Goal: Check status: Check status

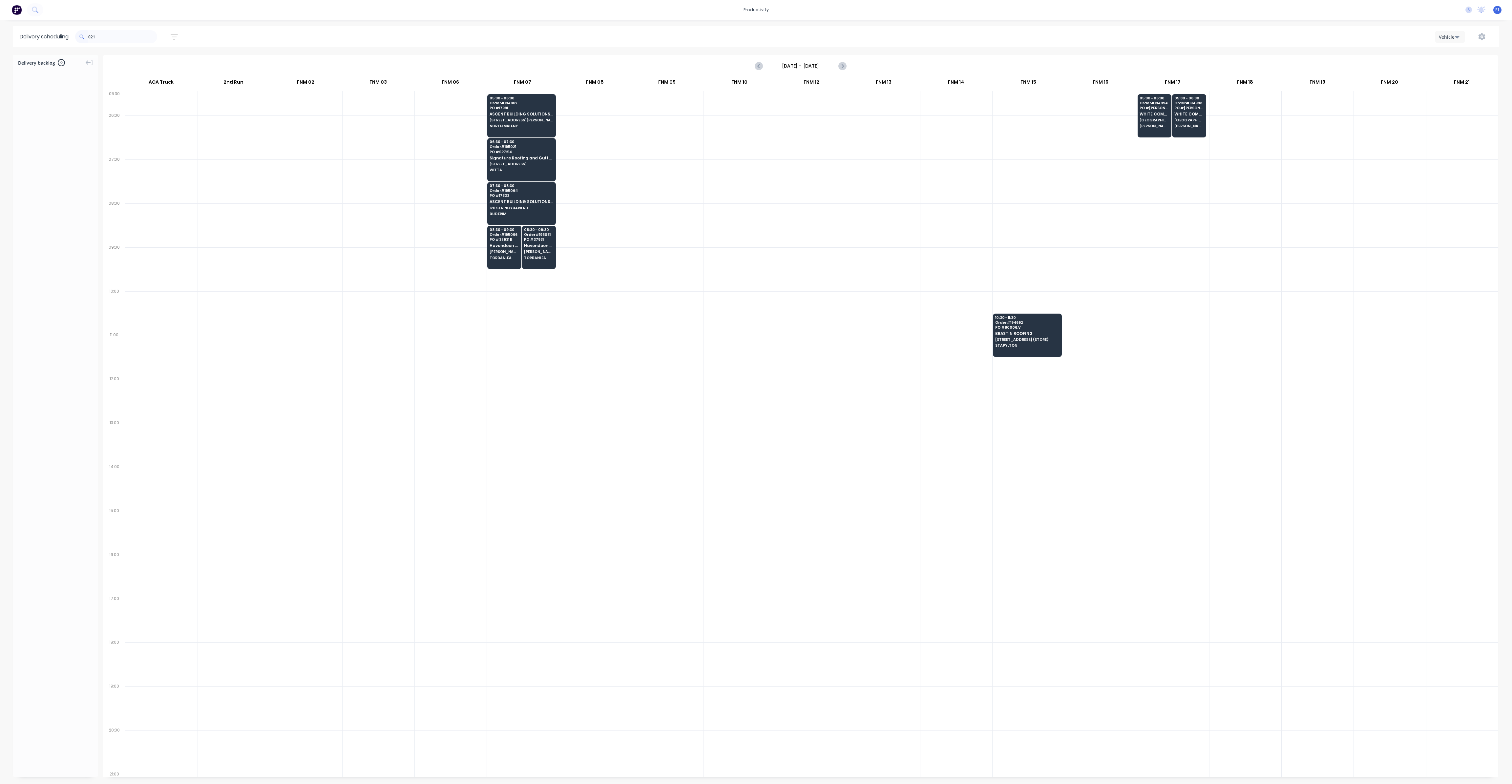
scroll to position [0, 1]
click at [90, 38] on input "021" at bounding box center [122, 36] width 69 height 13
type input "1"
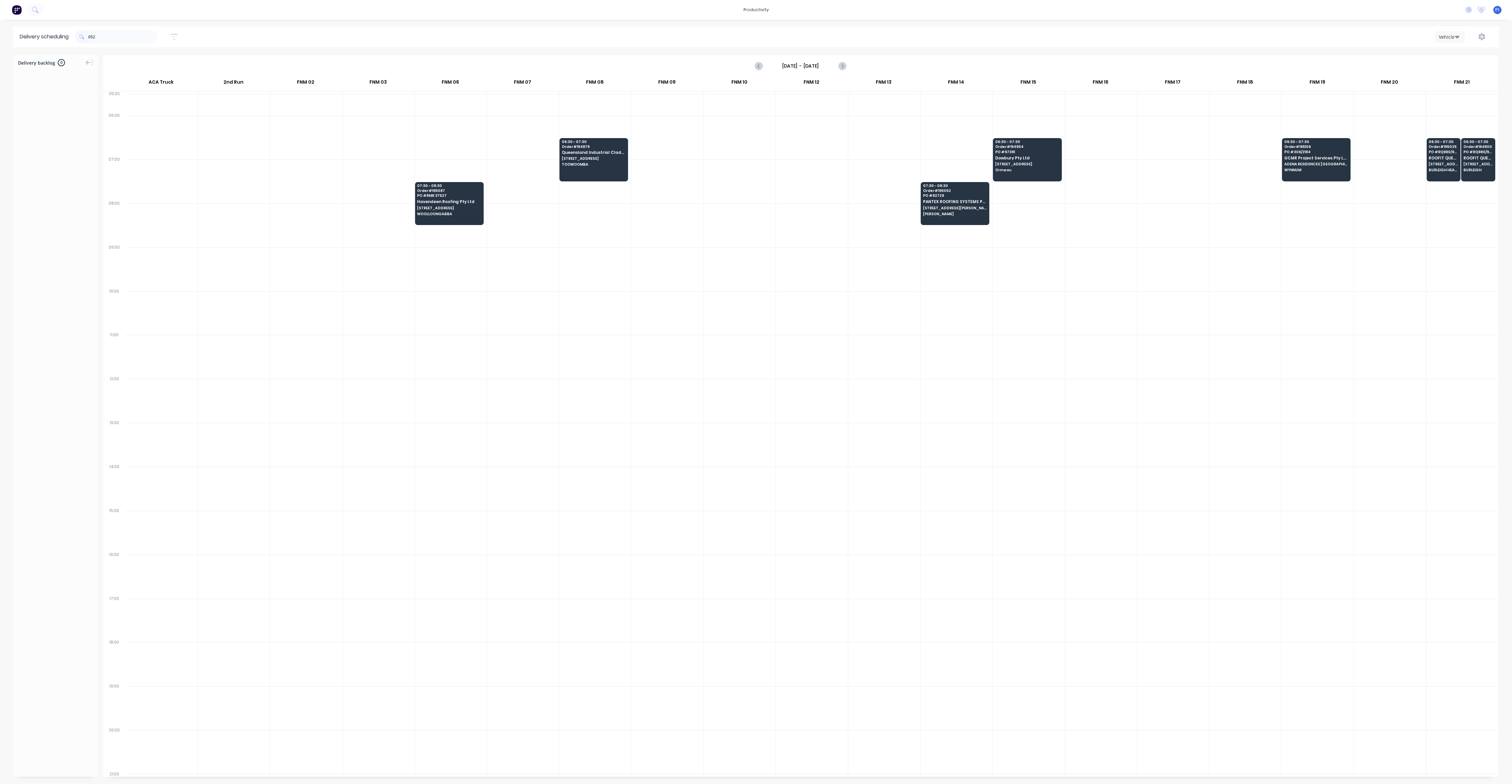
click at [90, 38] on input "052" at bounding box center [122, 36] width 69 height 13
type input "2"
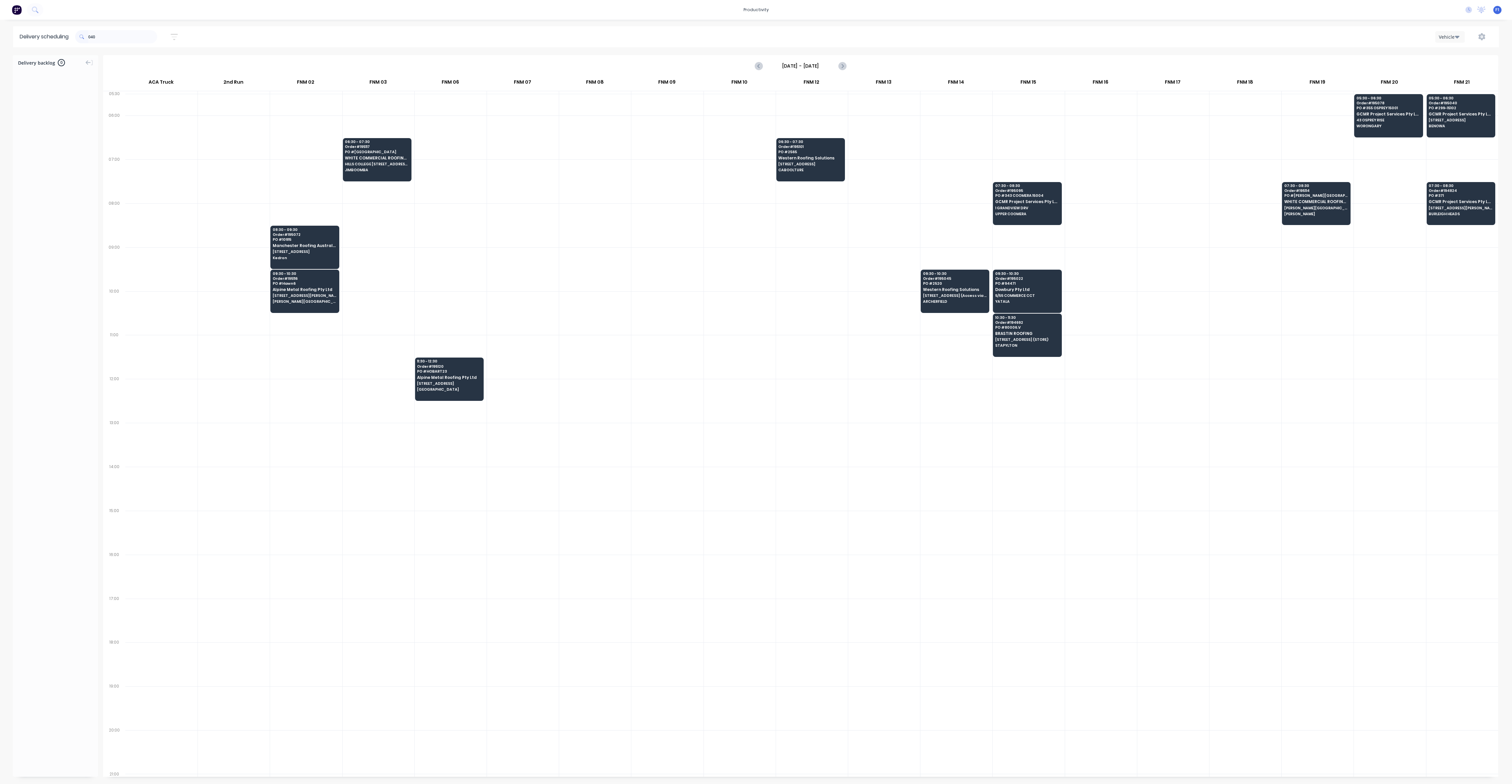
click at [90, 38] on input "040" at bounding box center [122, 36] width 69 height 13
type input "0"
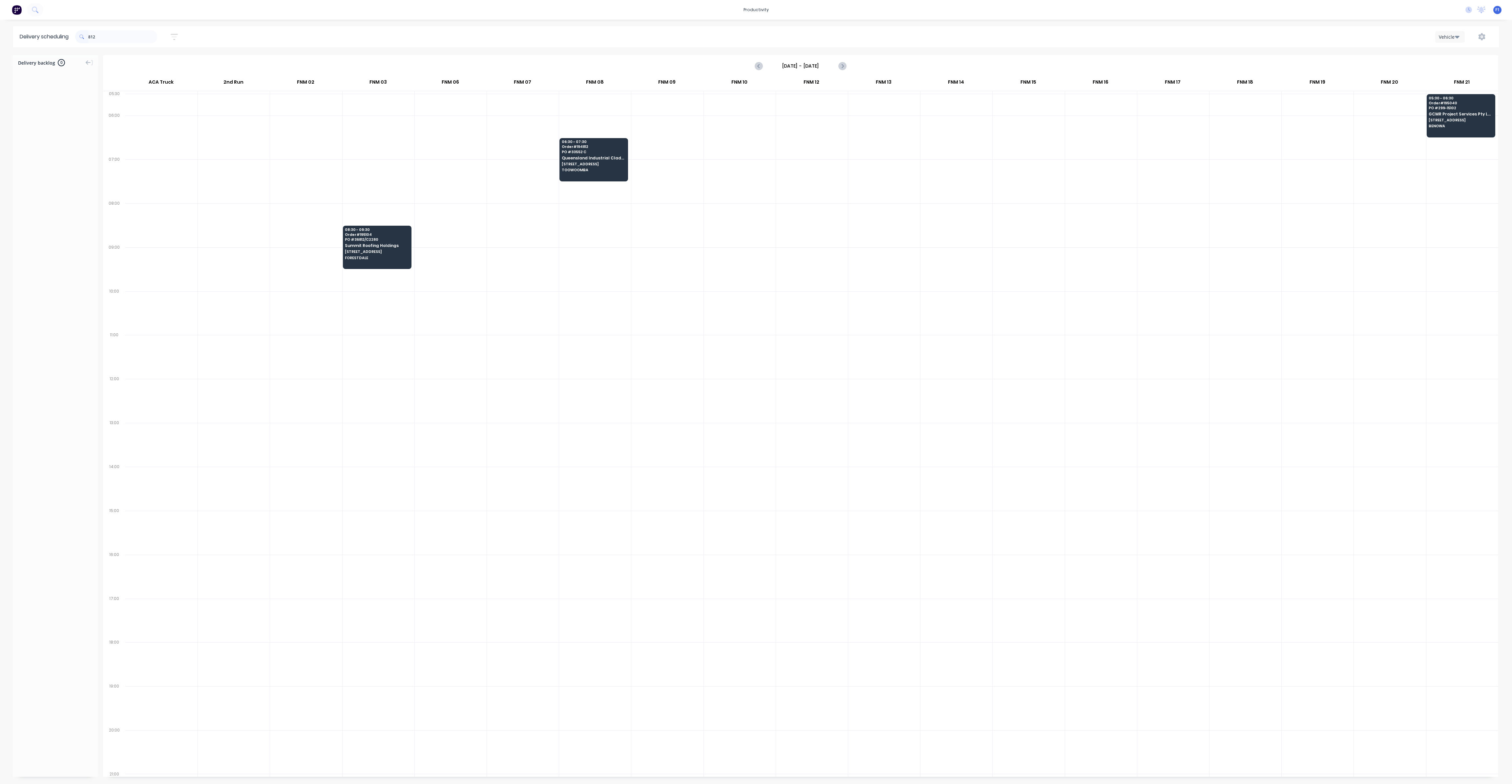
click at [88, 34] on span at bounding box center [82, 36] width 13 height 13
click at [90, 38] on input "812" at bounding box center [122, 36] width 69 height 13
type input "2"
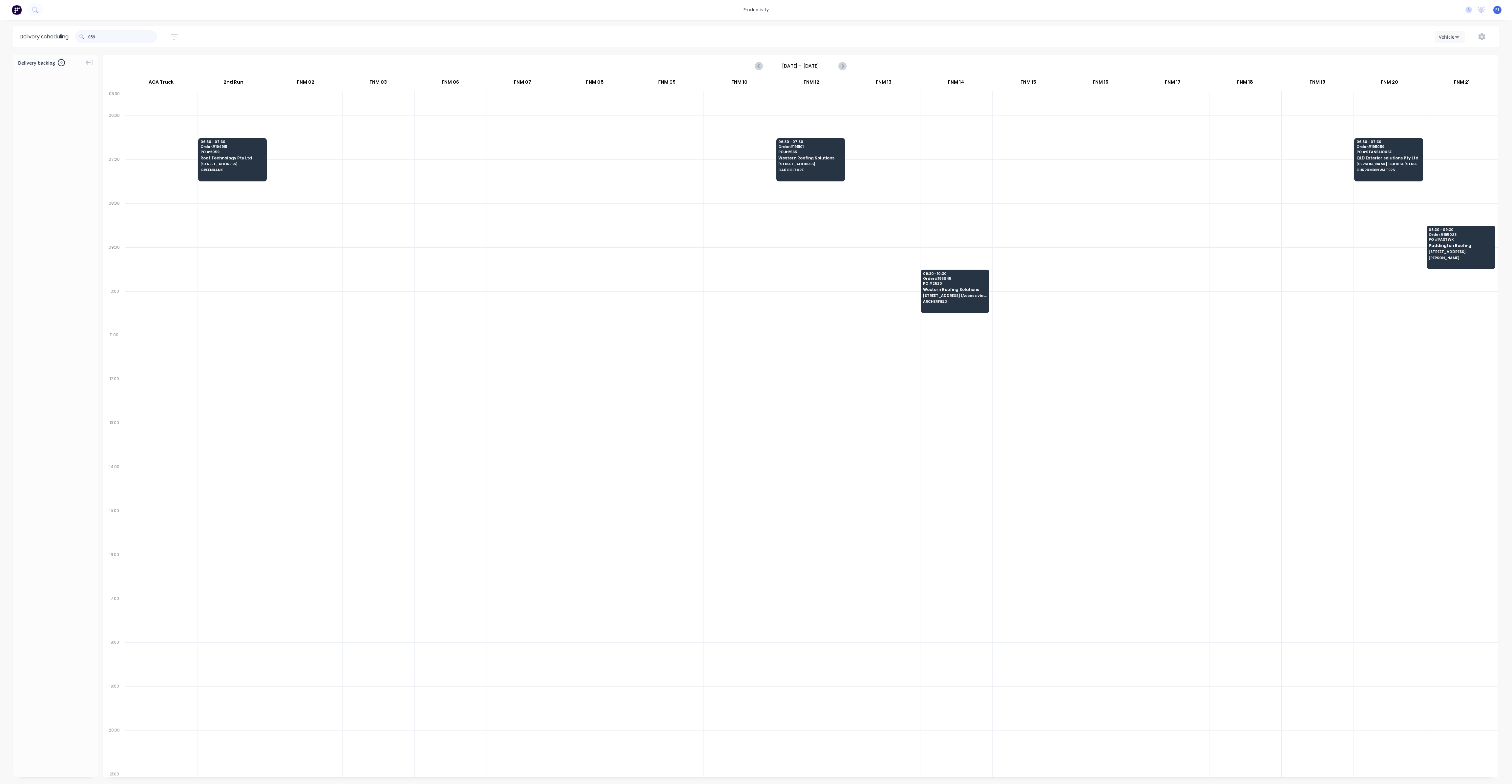
click at [91, 38] on input "059" at bounding box center [122, 36] width 69 height 13
type input "9"
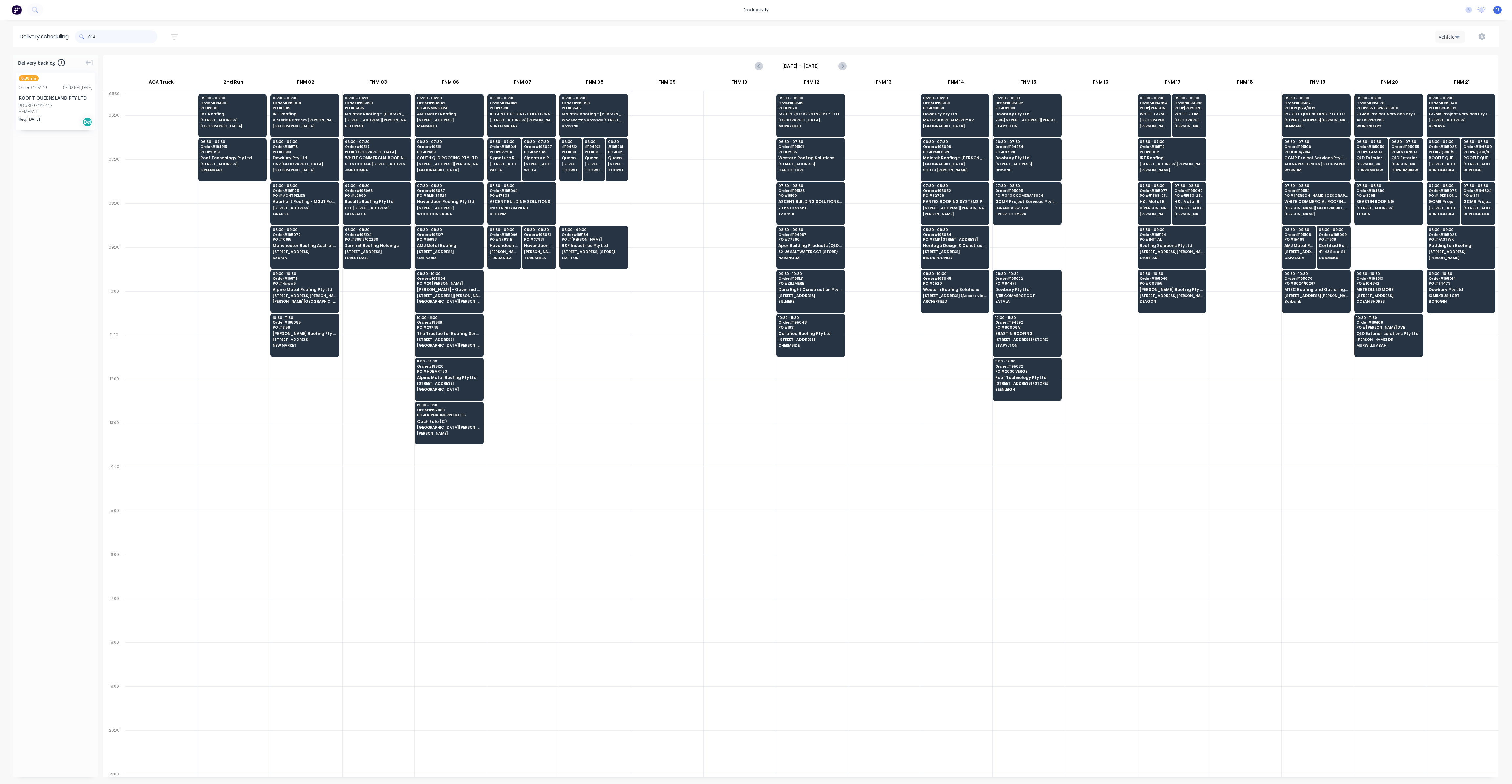
click at [90, 36] on input "014" at bounding box center [122, 36] width 69 height 13
type input "4"
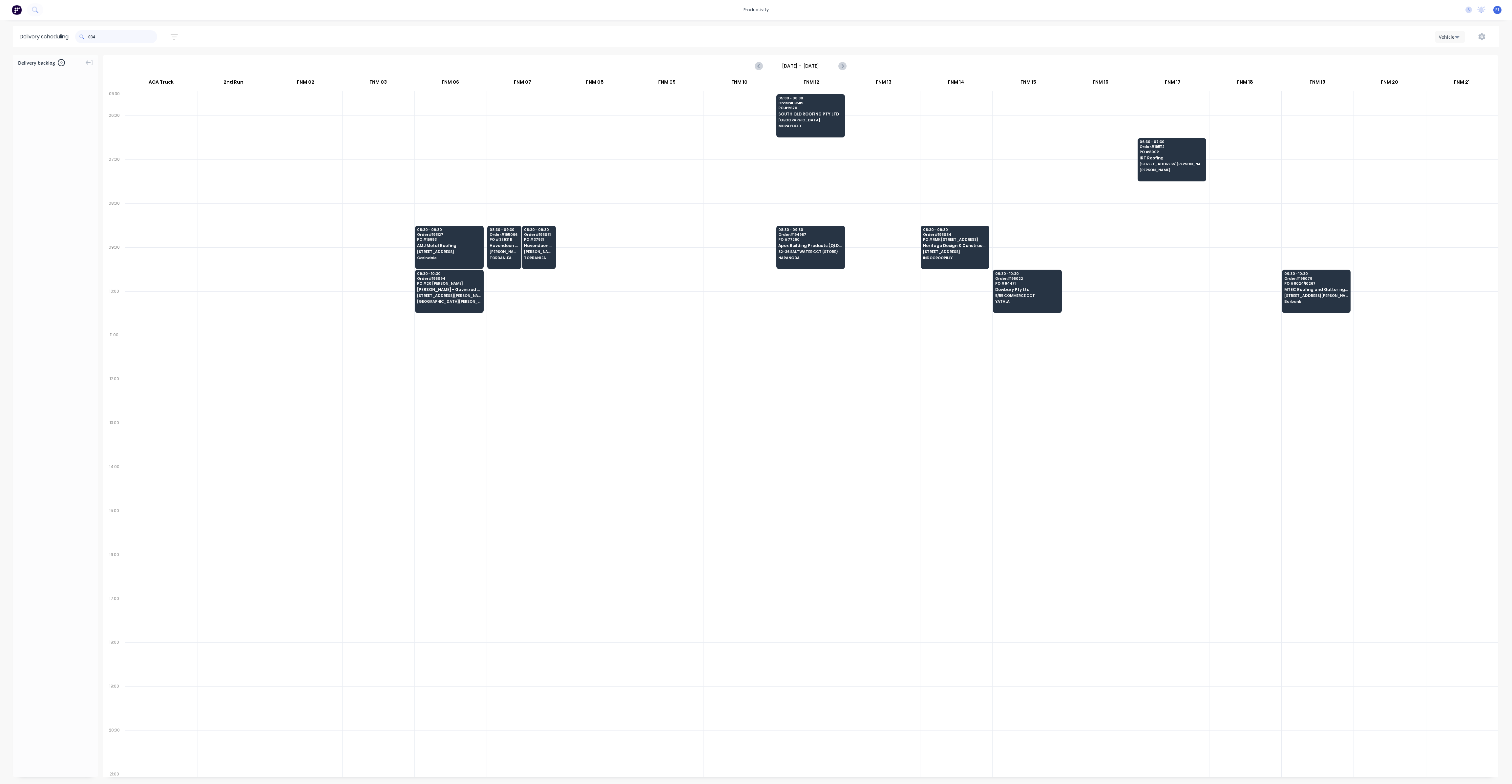
click at [90, 37] on input "034" at bounding box center [122, 36] width 69 height 13
type input "4"
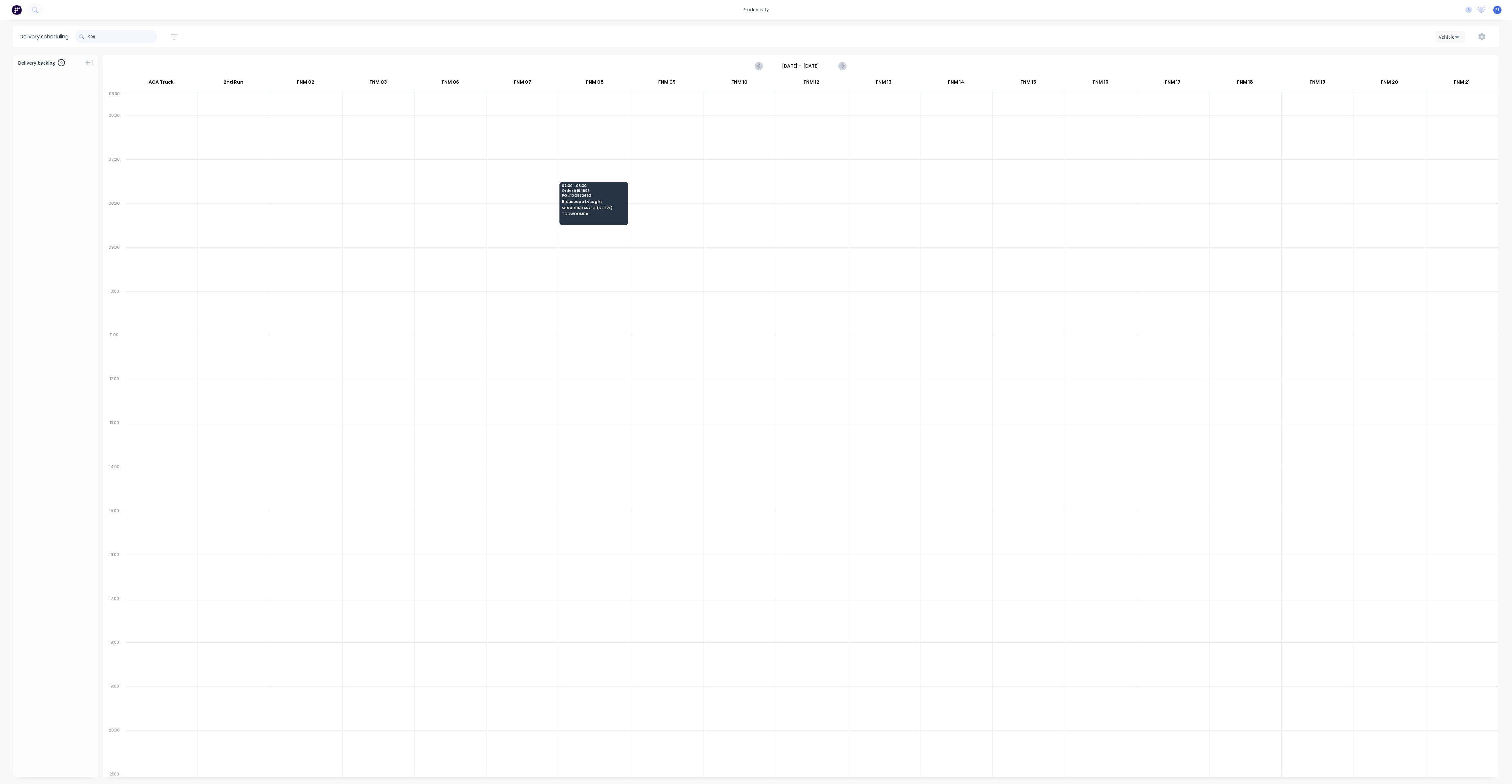
click at [91, 36] on input "998" at bounding box center [122, 36] width 69 height 13
click at [88, 38] on span at bounding box center [82, 36] width 13 height 13
click at [92, 35] on input "913" at bounding box center [122, 36] width 69 height 13
click at [90, 38] on input "913" at bounding box center [122, 36] width 69 height 13
type input "3"
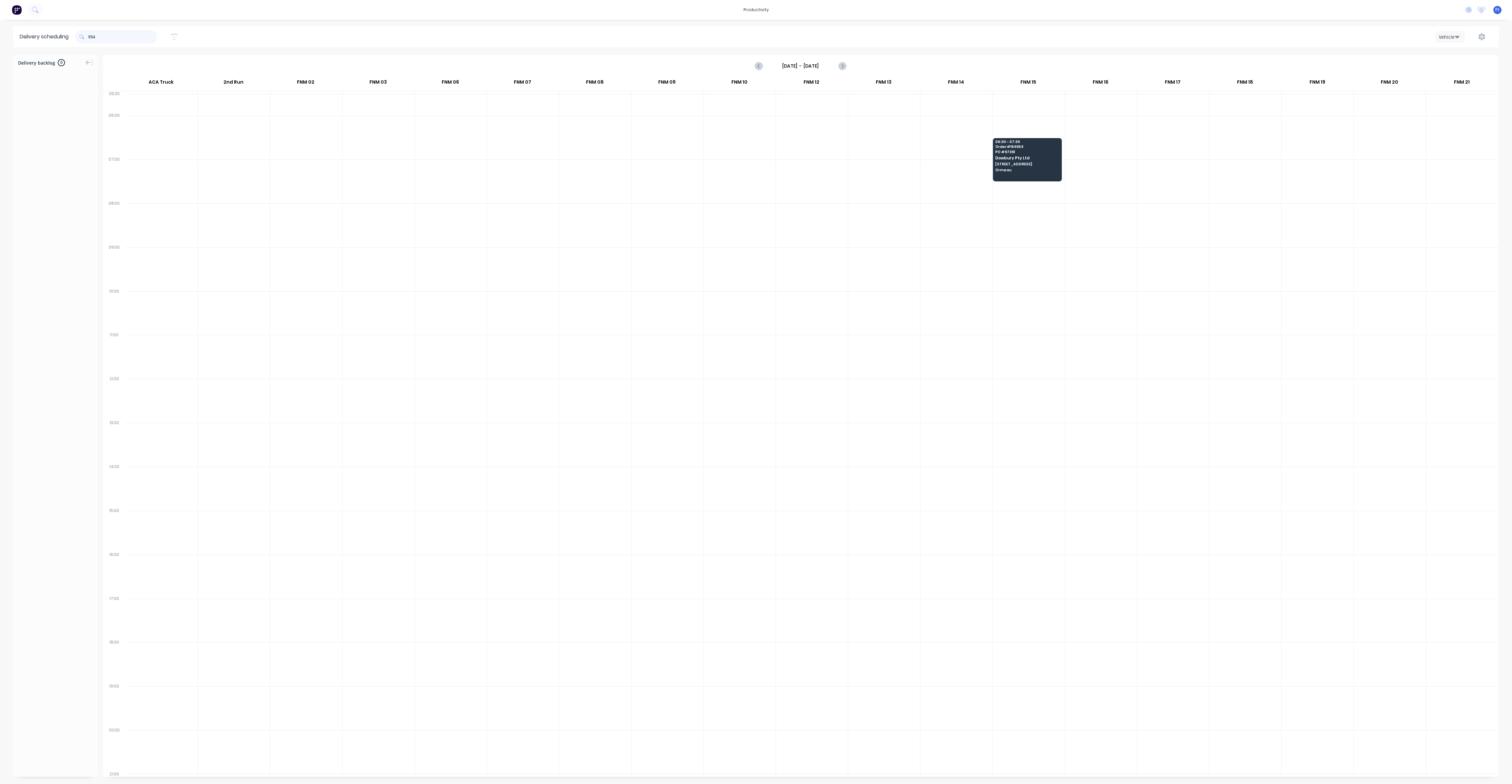
click at [90, 38] on input "954" at bounding box center [122, 36] width 69 height 13
type input "4"
click at [90, 35] on input "862" at bounding box center [122, 36] width 69 height 13
type input "2"
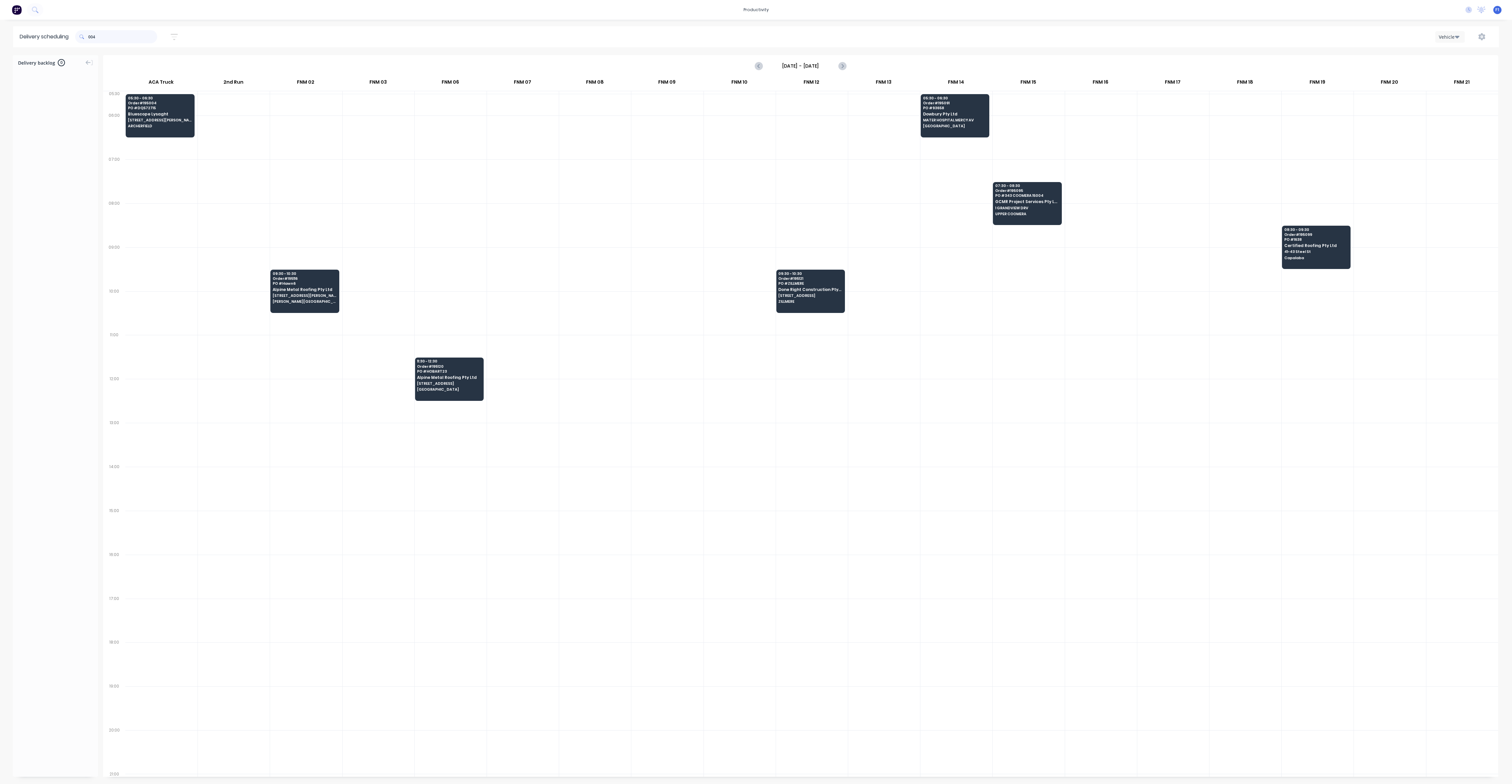
click at [91, 38] on input "004" at bounding box center [122, 36] width 69 height 13
type input "4"
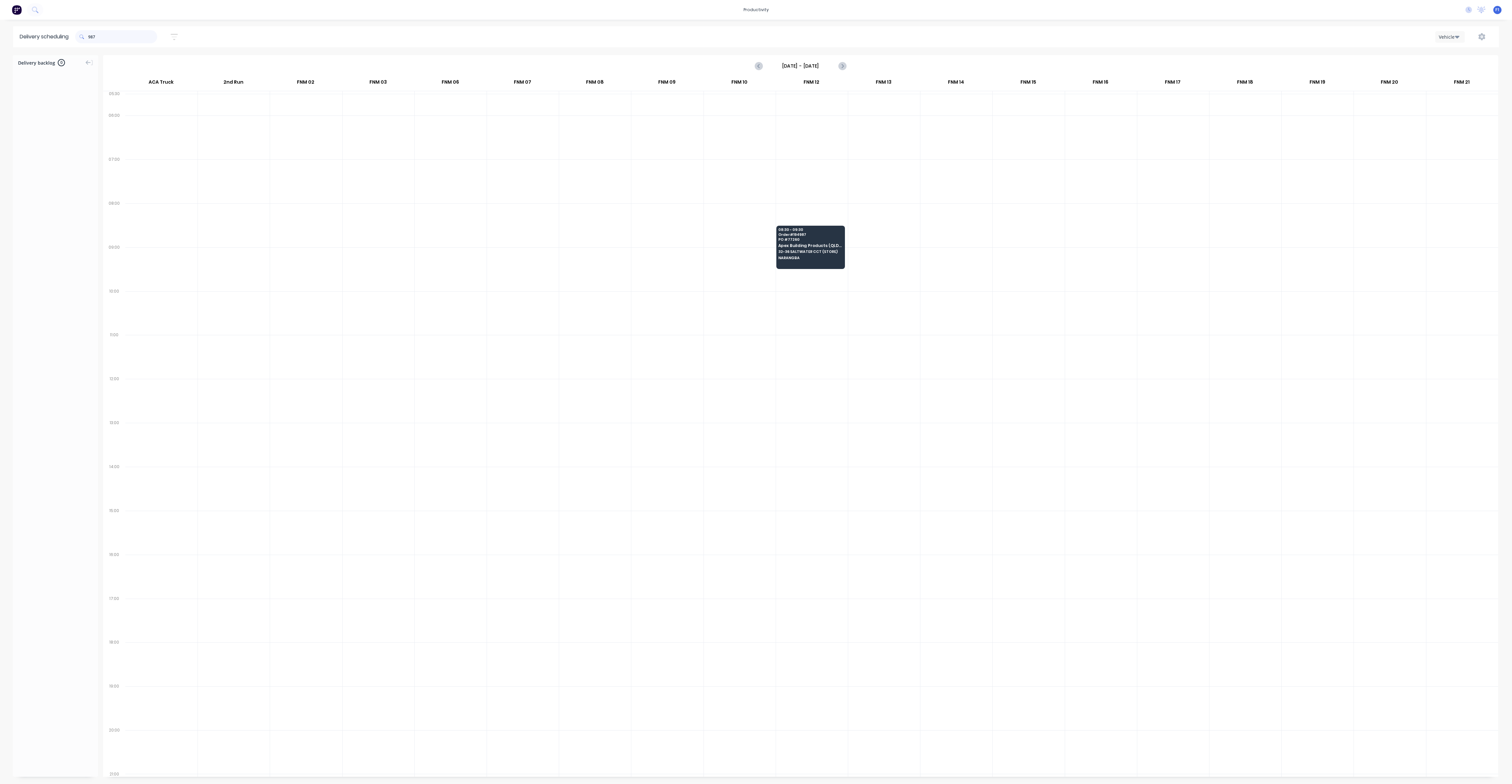
click at [91, 37] on input "987" at bounding box center [122, 36] width 69 height 13
type input "7"
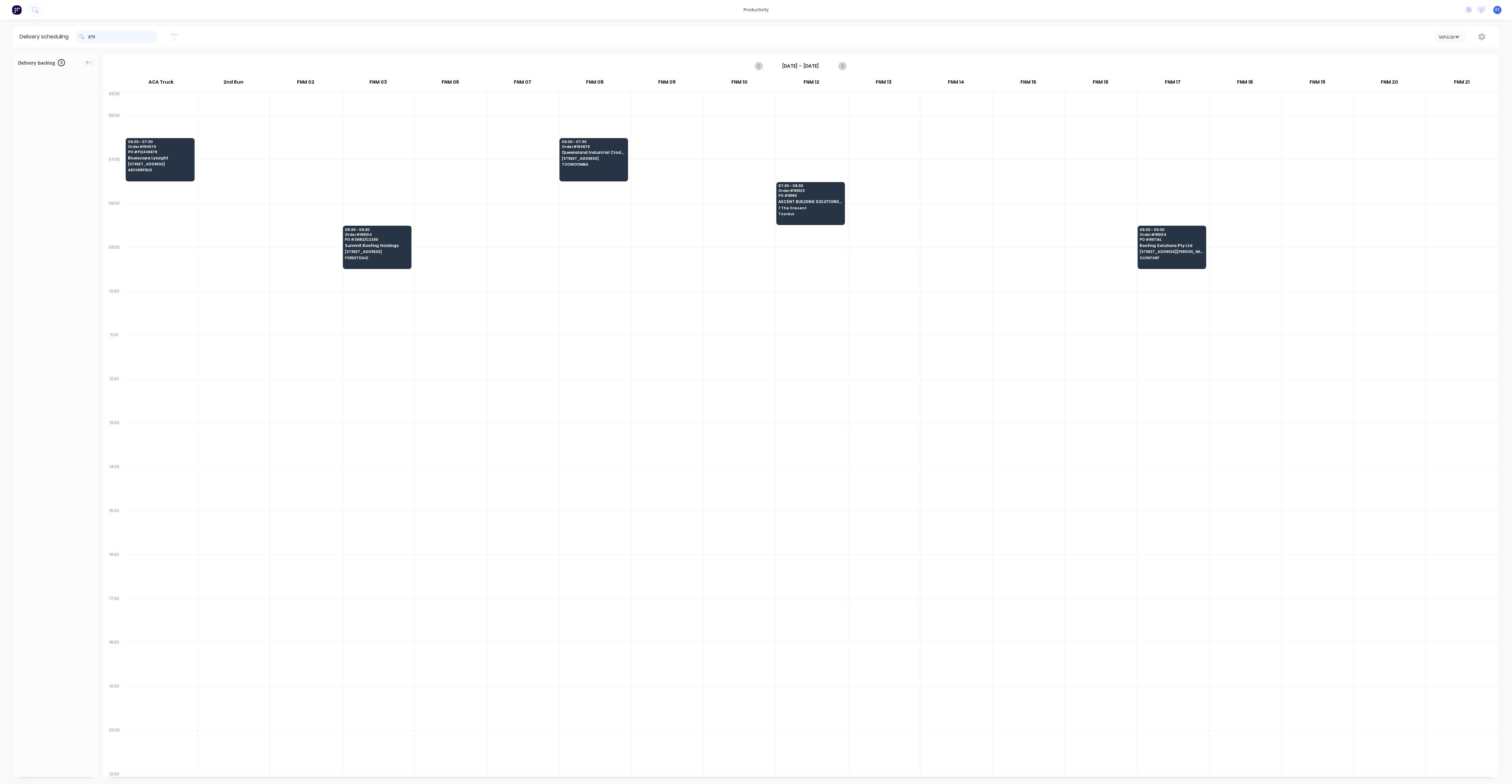
drag, startPoint x: 91, startPoint y: 35, endPoint x: 97, endPoint y: 50, distance: 16.2
click at [90, 35] on input "879" at bounding box center [122, 36] width 69 height 13
type input "9"
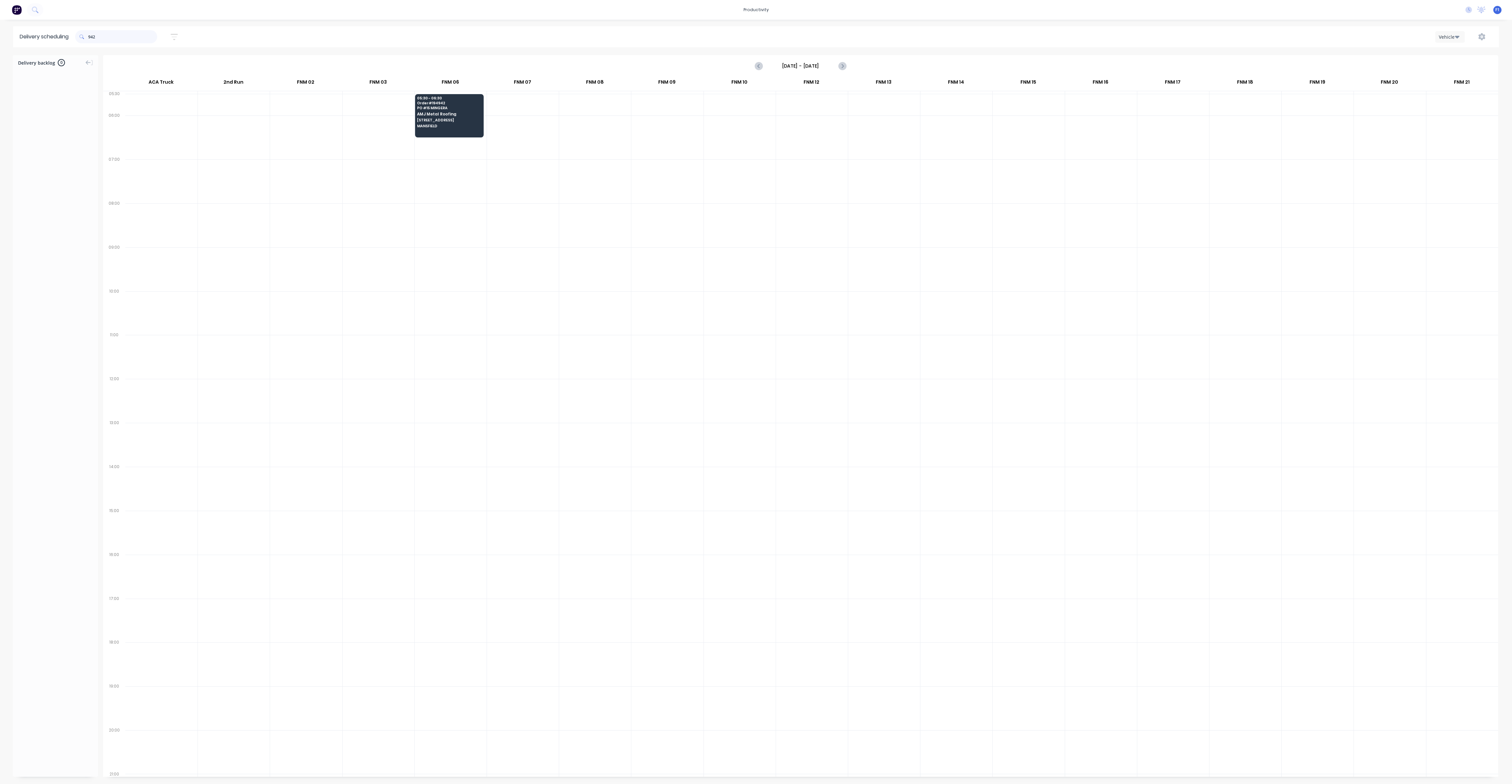
drag, startPoint x: 90, startPoint y: 36, endPoint x: 116, endPoint y: 60, distance: 35.4
click at [92, 40] on input "942" at bounding box center [122, 36] width 69 height 13
type input "2"
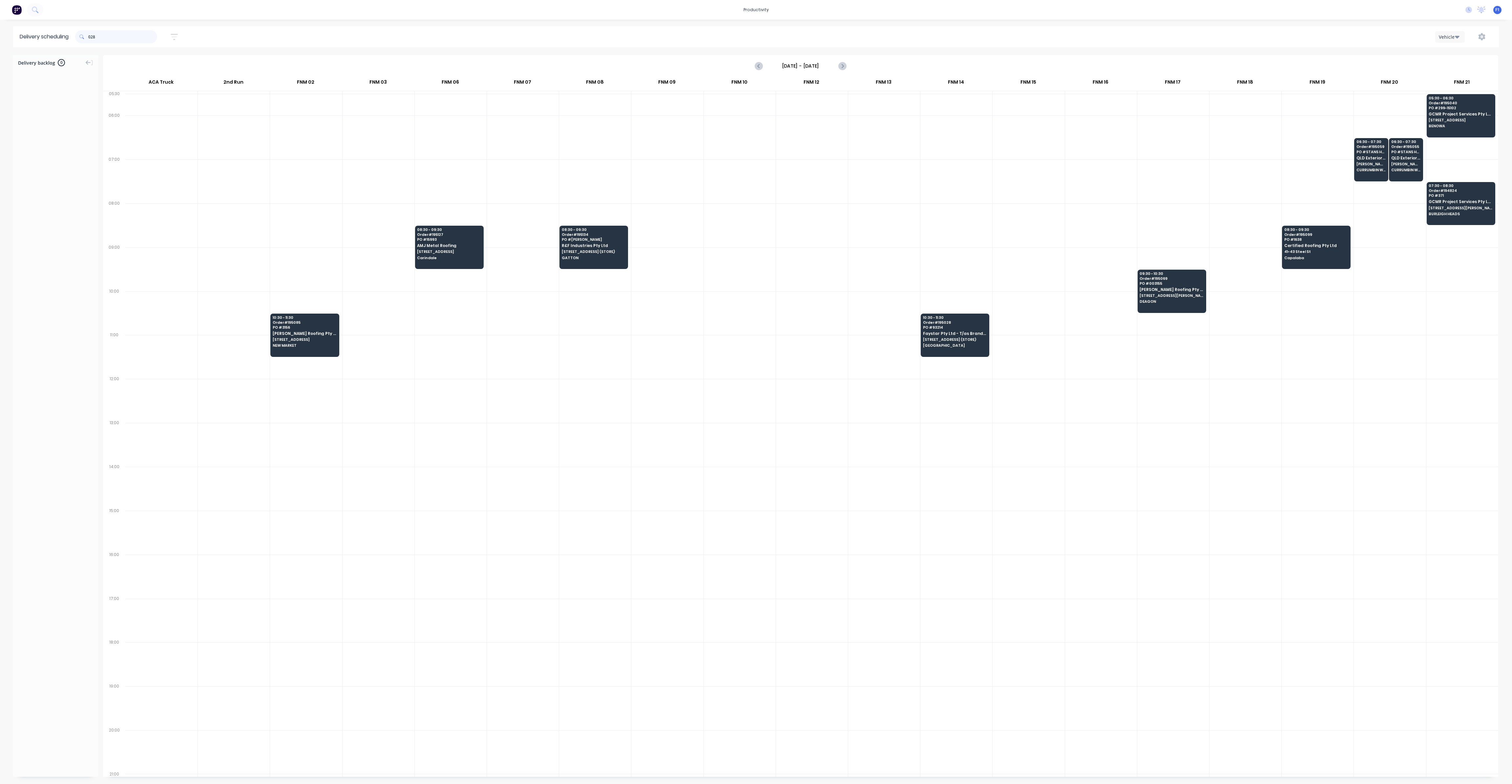
click at [90, 35] on input "028" at bounding box center [122, 36] width 69 height 13
type input "8"
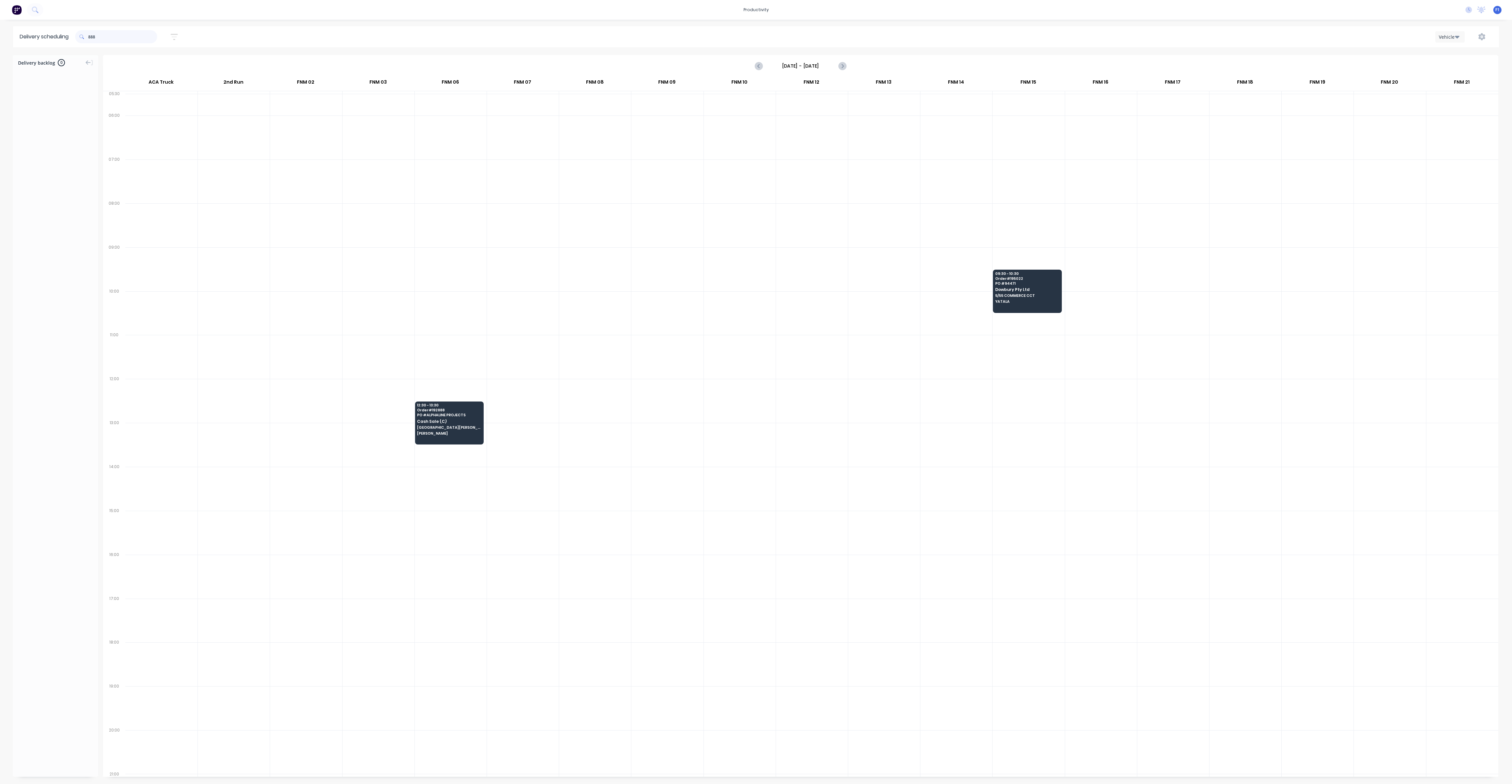
drag, startPoint x: 91, startPoint y: 36, endPoint x: 103, endPoint y: 42, distance: 13.4
click at [92, 36] on input "888" at bounding box center [122, 36] width 69 height 13
type input "8"
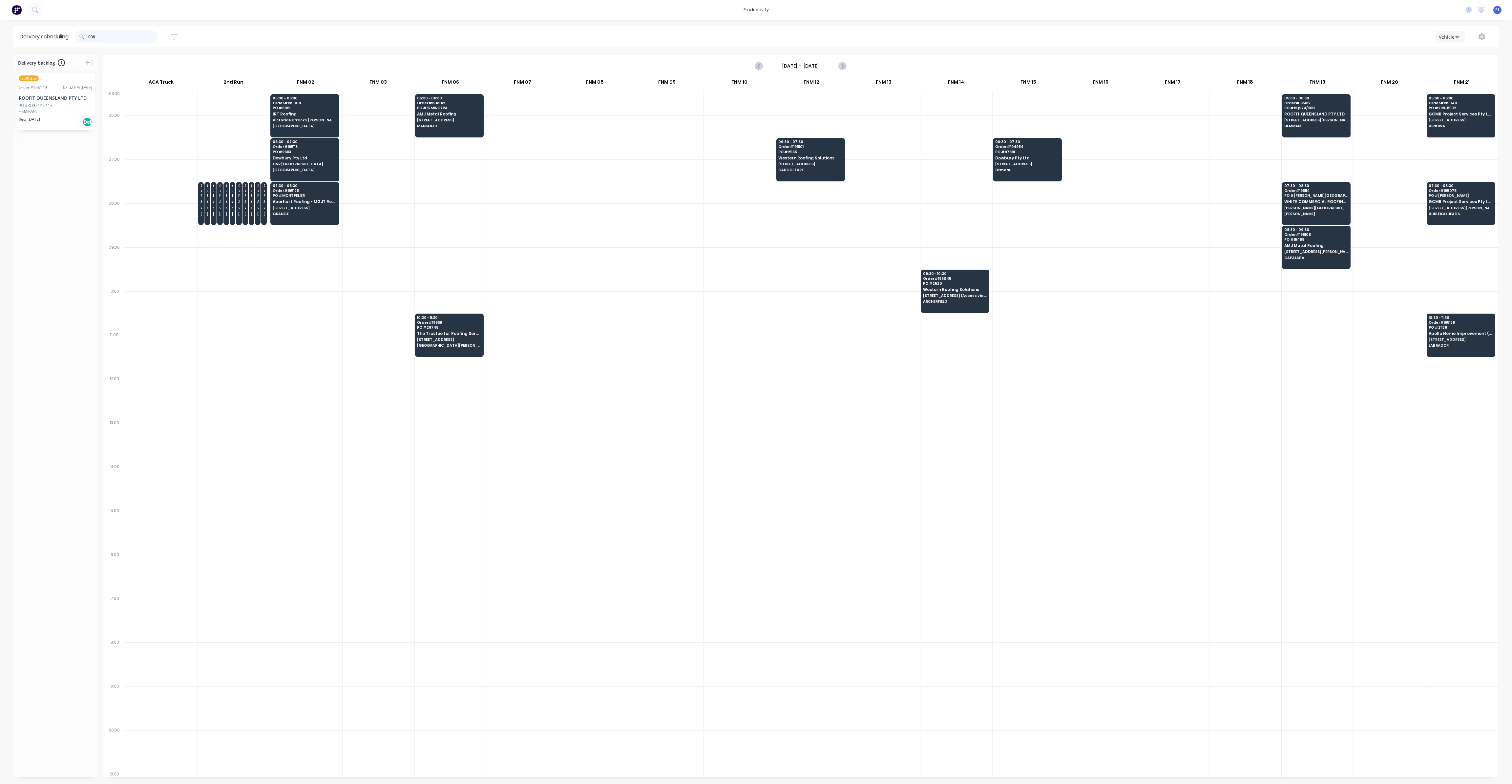
click at [90, 37] on input "008" at bounding box center [122, 36] width 69 height 13
type input "8"
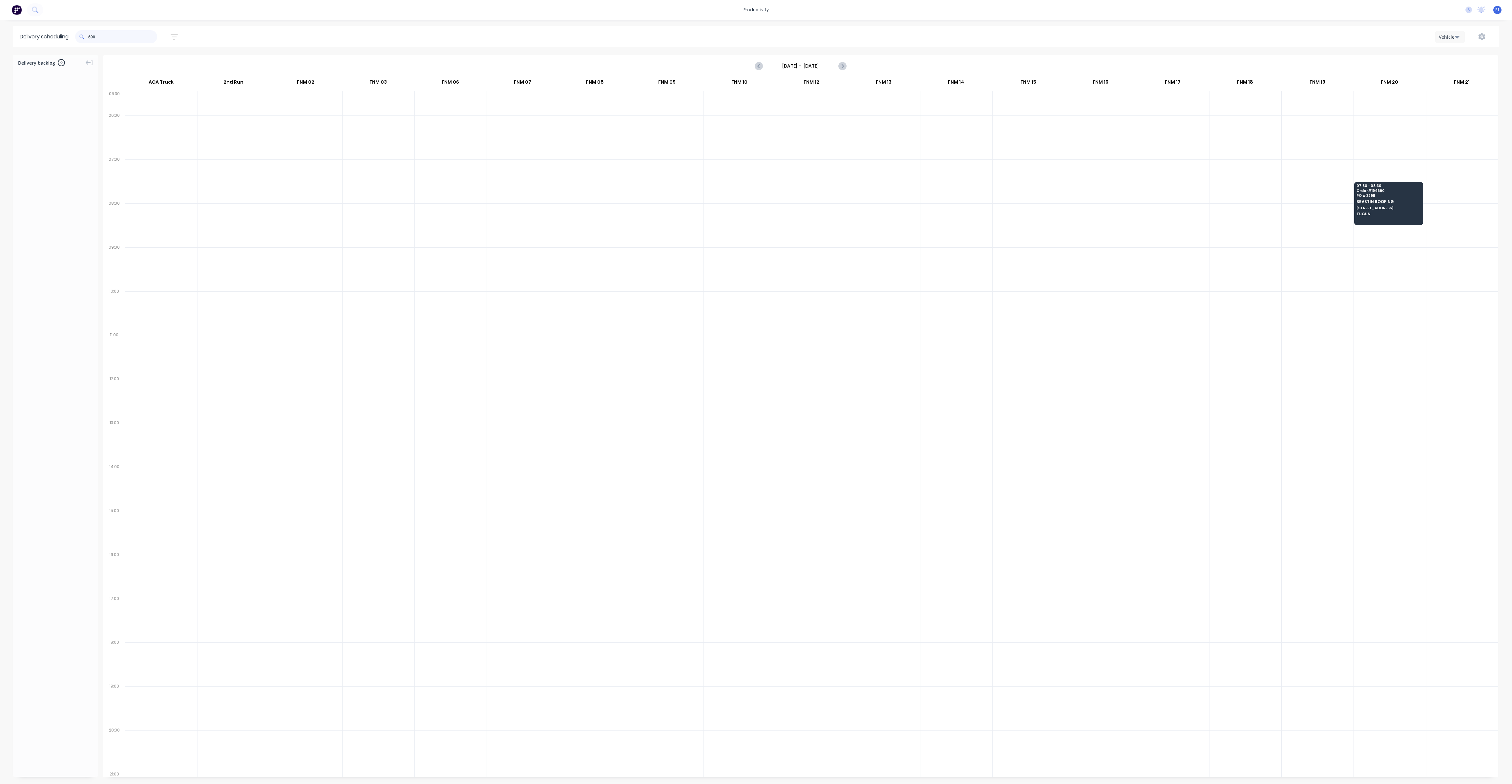
click at [90, 35] on input "690" at bounding box center [122, 36] width 69 height 13
type input "0"
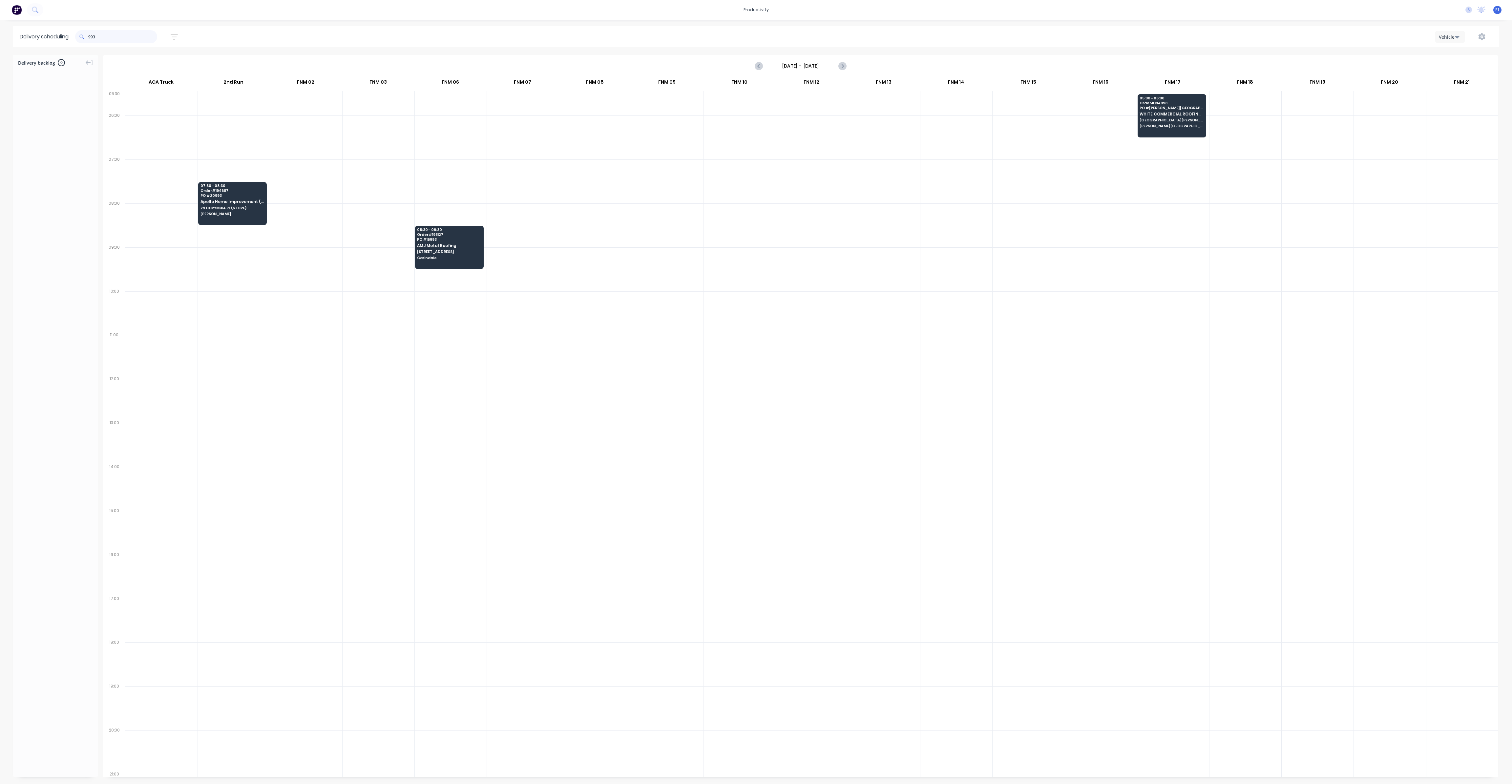
click at [92, 38] on input "993" at bounding box center [122, 36] width 69 height 13
click at [90, 36] on input "993" at bounding box center [122, 36] width 69 height 13
type input "3"
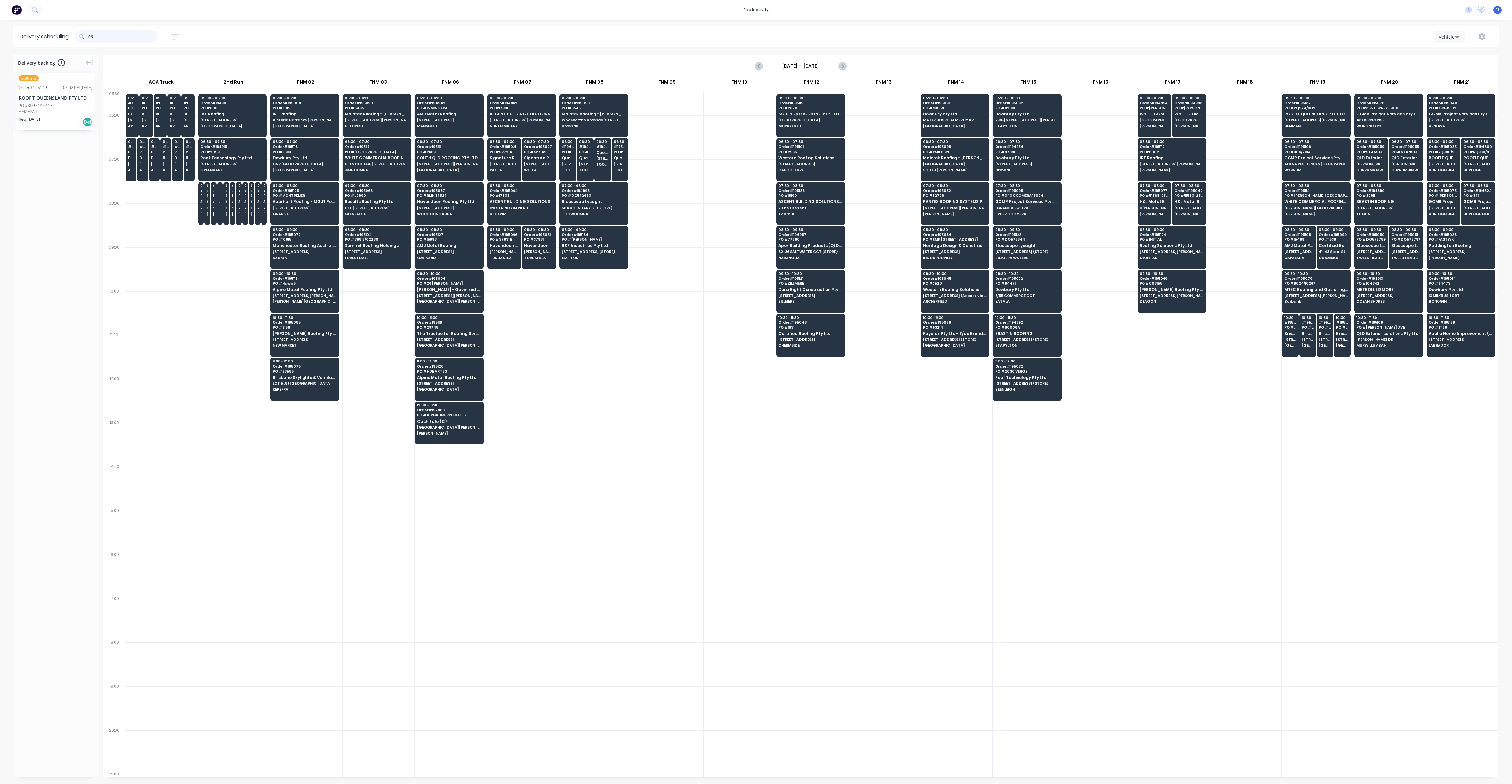
click at [90, 38] on input "061" at bounding box center [122, 36] width 69 height 13
type input "1"
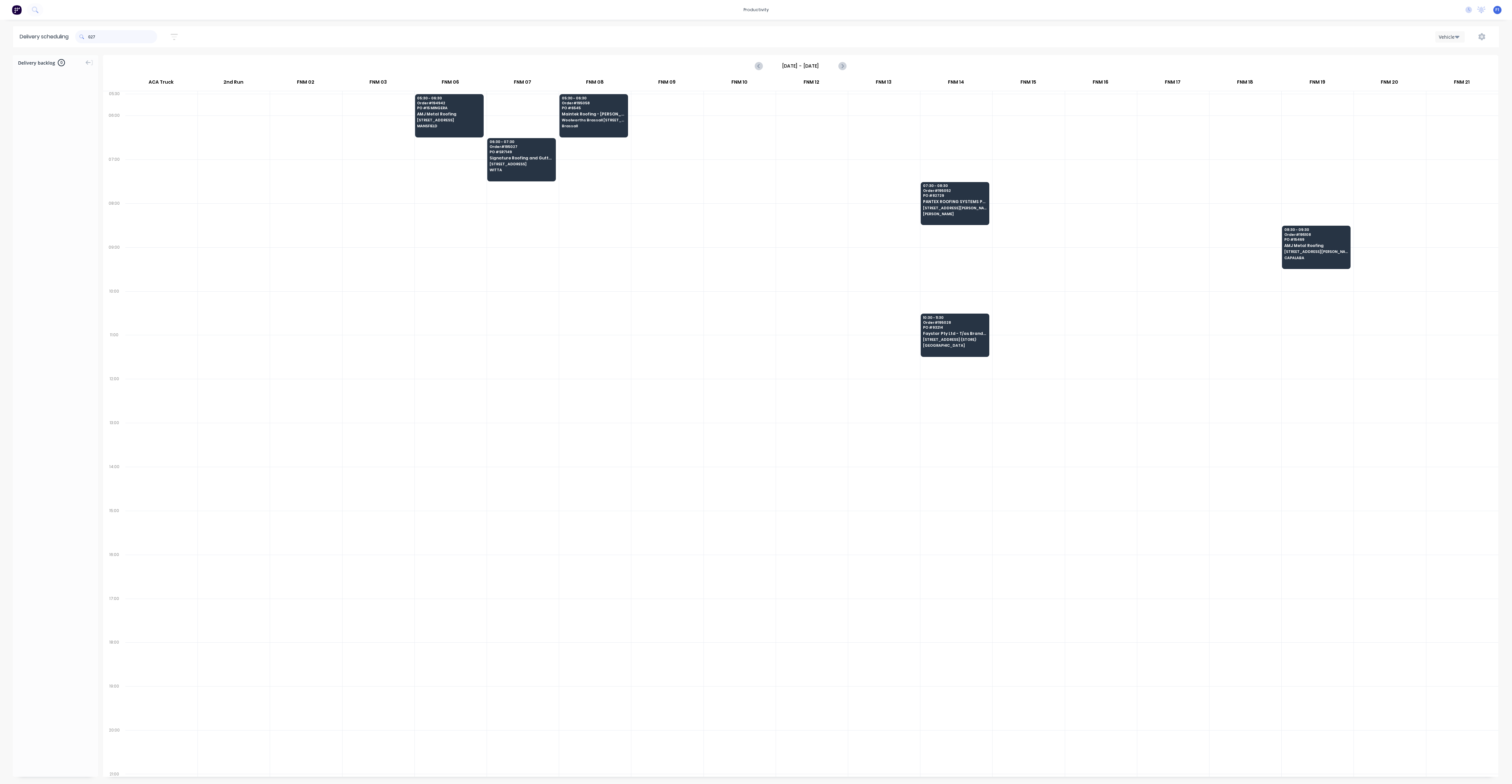
click at [90, 36] on input "027" at bounding box center [122, 36] width 69 height 13
type input "7"
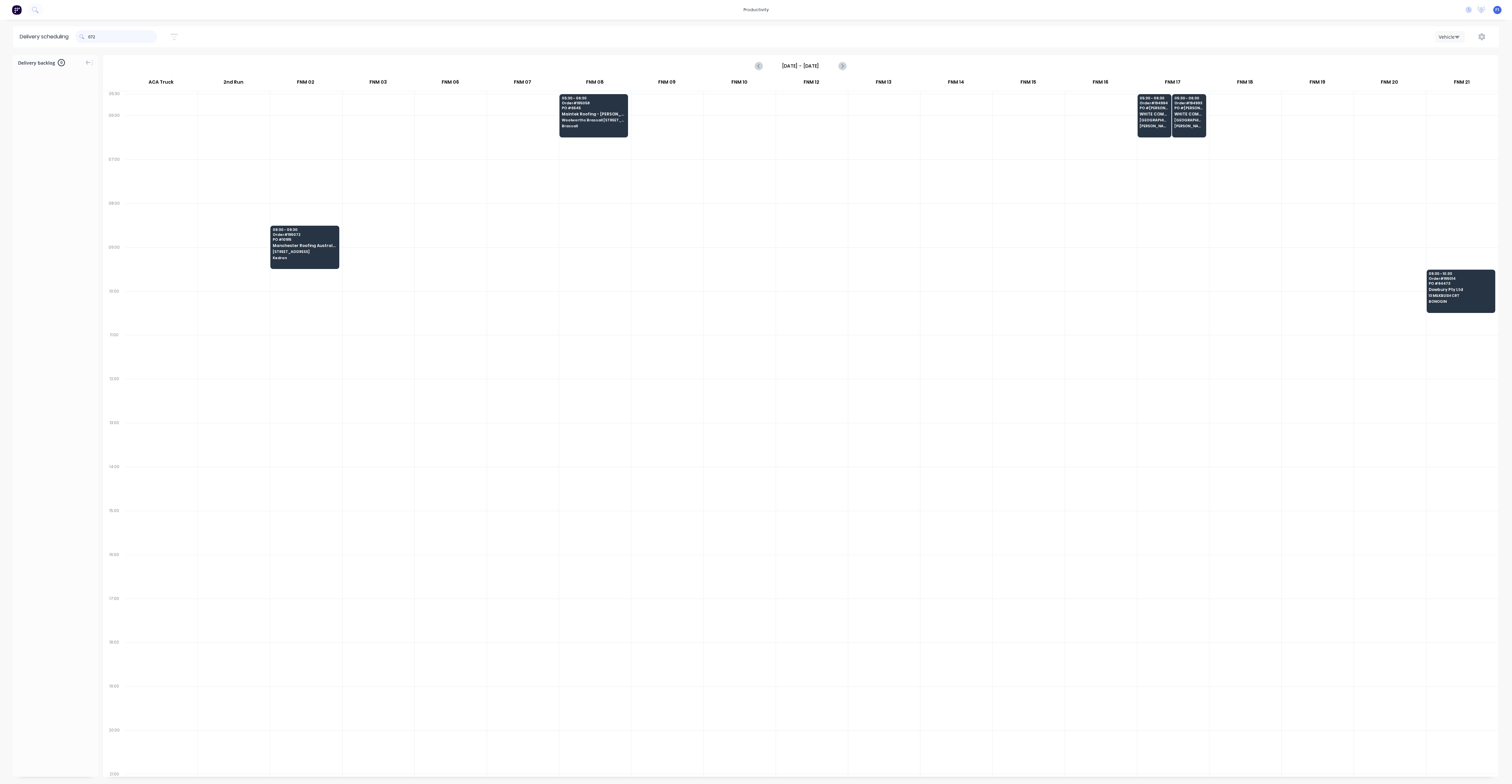
click at [90, 39] on input "072" at bounding box center [122, 36] width 69 height 13
type input "2"
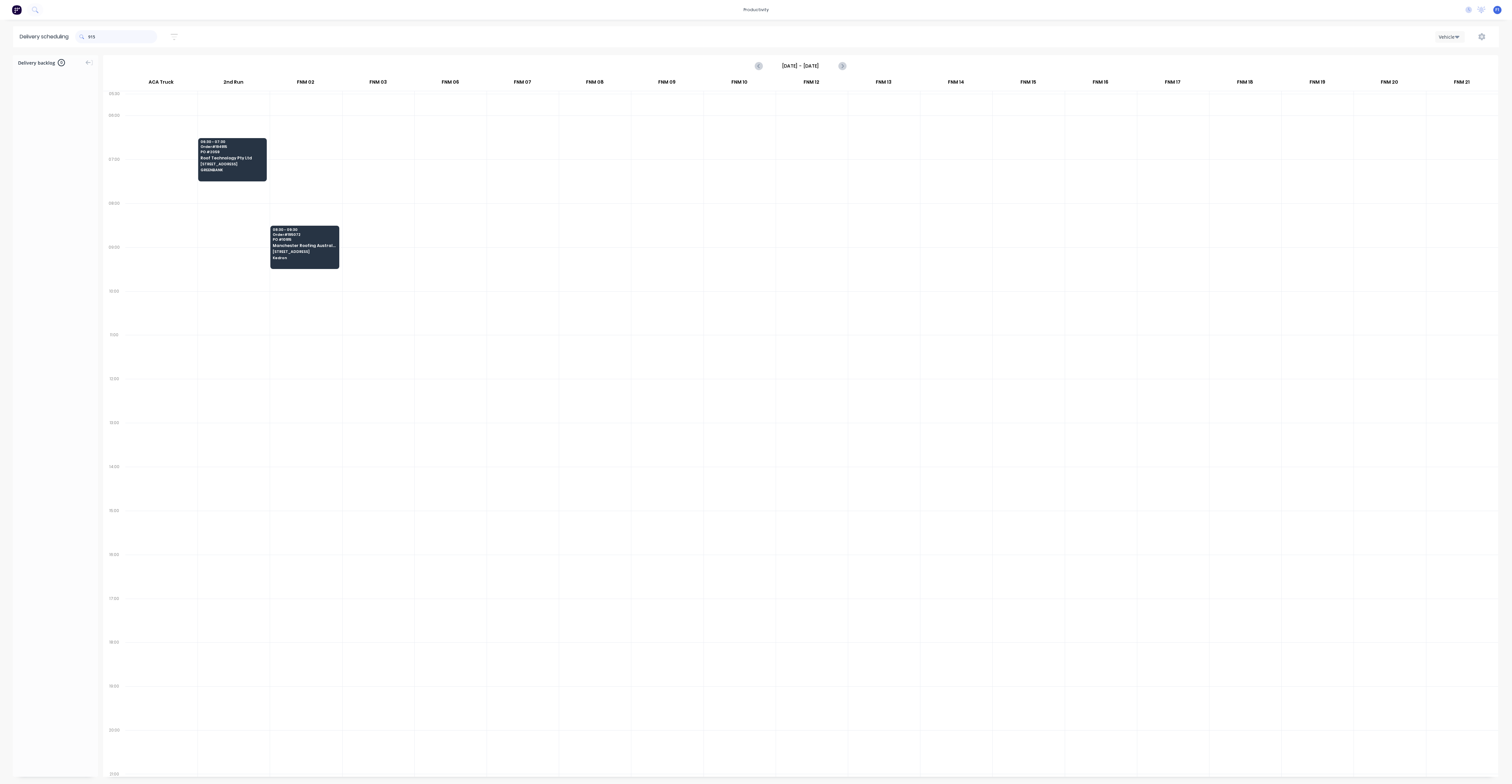
click at [90, 38] on input "915" at bounding box center [122, 36] width 69 height 13
type input "5"
type input "9"
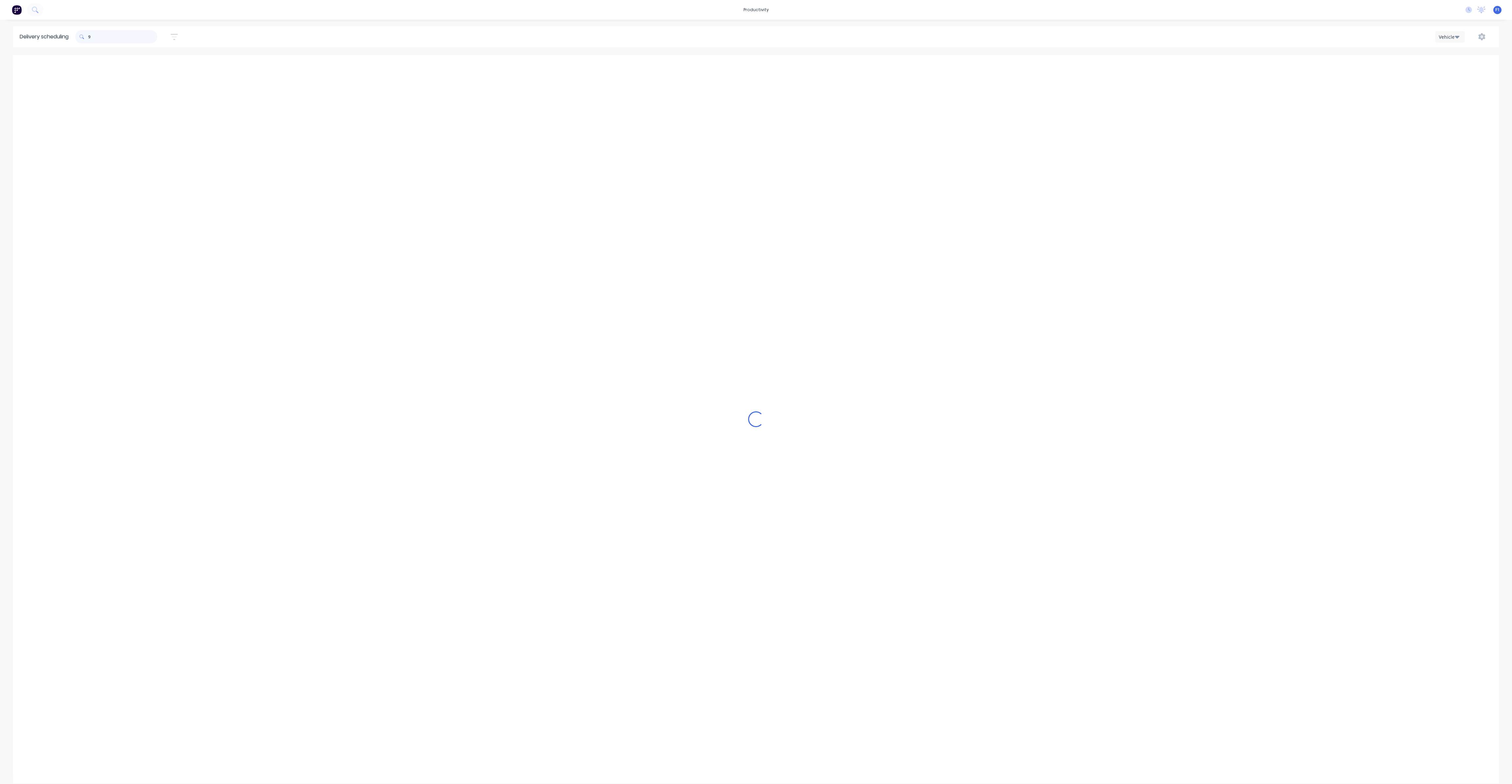
click at [90, 35] on input "9" at bounding box center [122, 36] width 69 height 13
click at [90, 38] on input "692" at bounding box center [122, 36] width 69 height 13
type input "2"
click at [92, 35] on input "824" at bounding box center [122, 36] width 69 height 13
click at [91, 35] on input "824" at bounding box center [122, 36] width 69 height 13
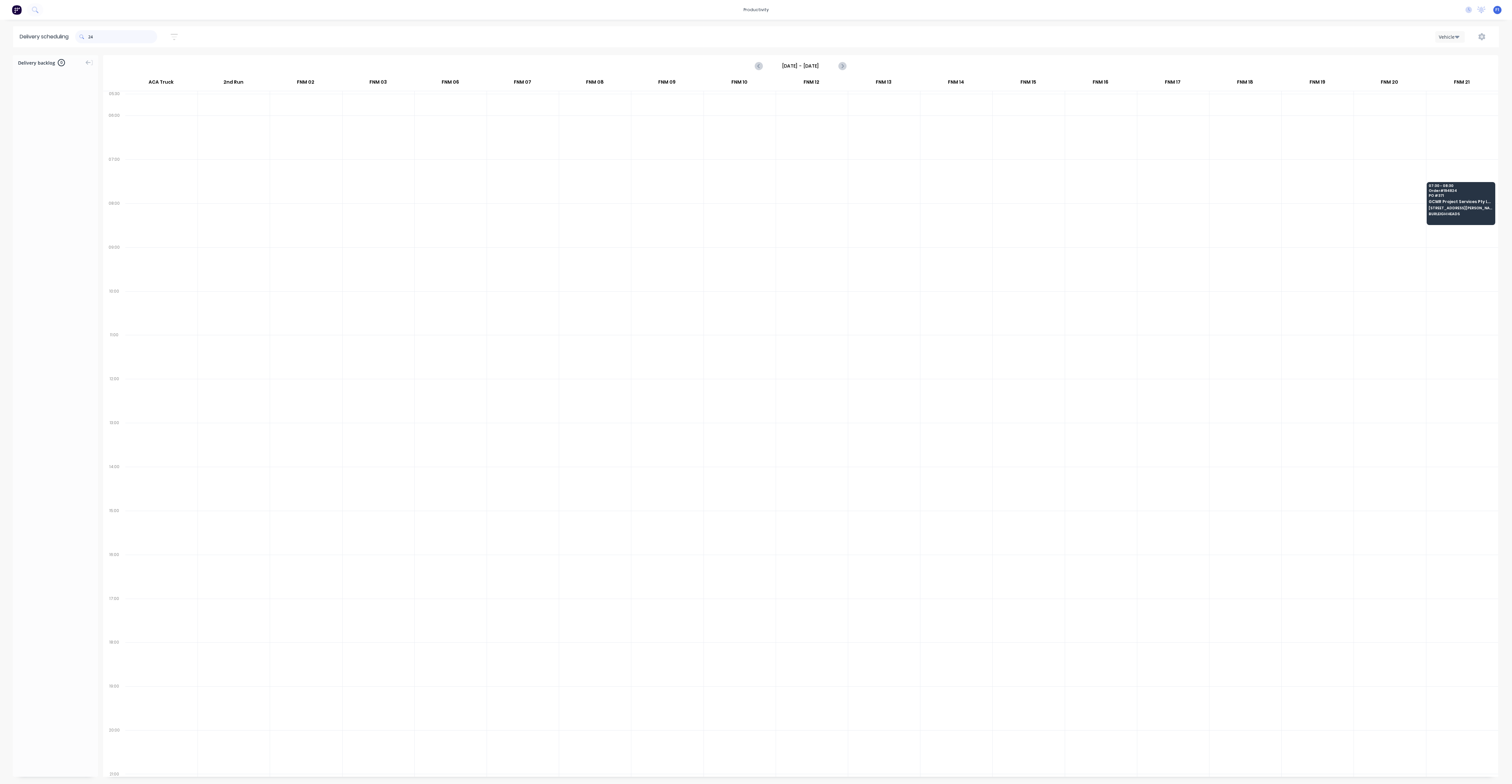
type input "4"
click at [92, 38] on input "931" at bounding box center [122, 36] width 69 height 13
drag, startPoint x: 90, startPoint y: 36, endPoint x: 102, endPoint y: 44, distance: 14.4
click at [91, 36] on input "931" at bounding box center [122, 36] width 69 height 13
type input "1"
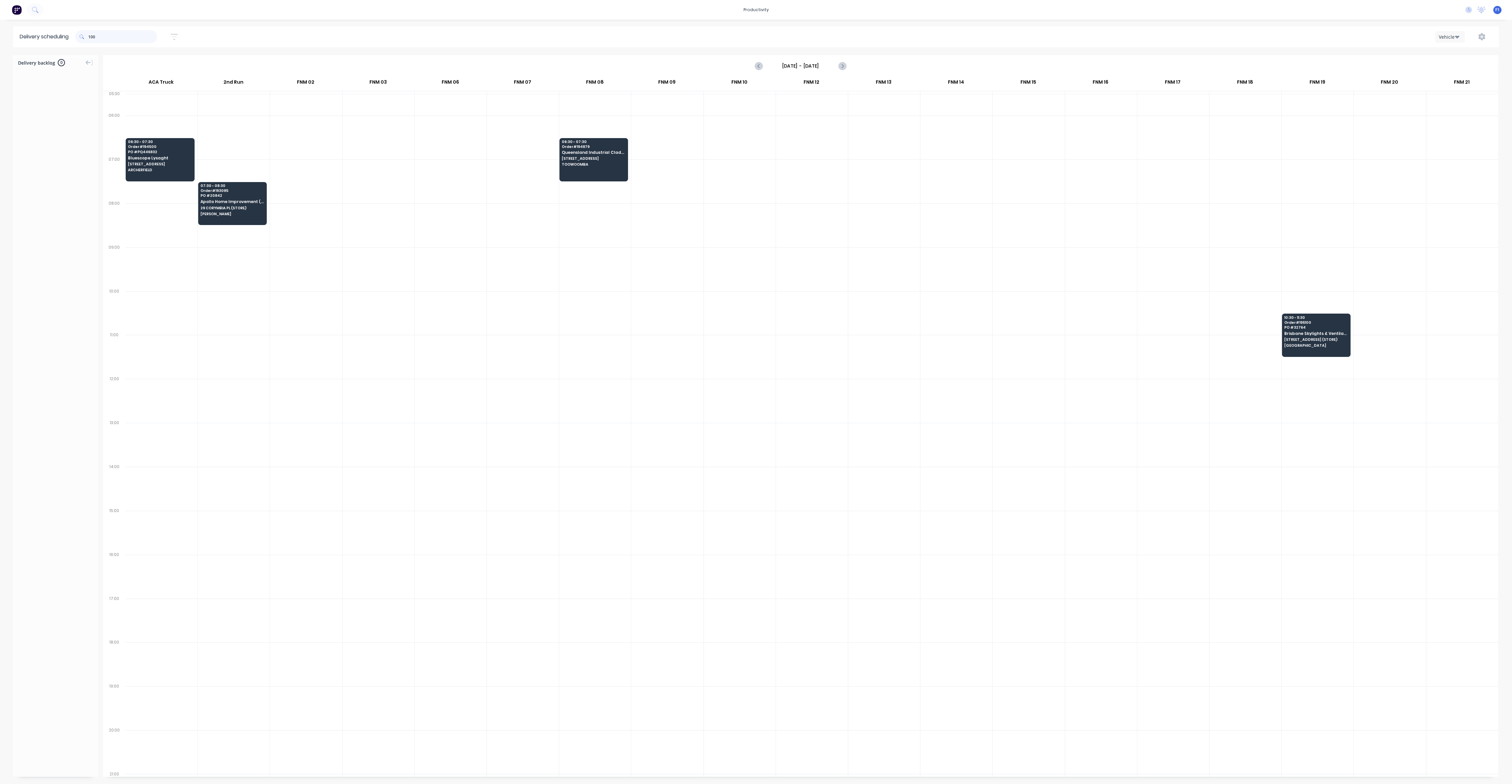
click at [91, 36] on input "100" at bounding box center [122, 36] width 69 height 13
type input "0"
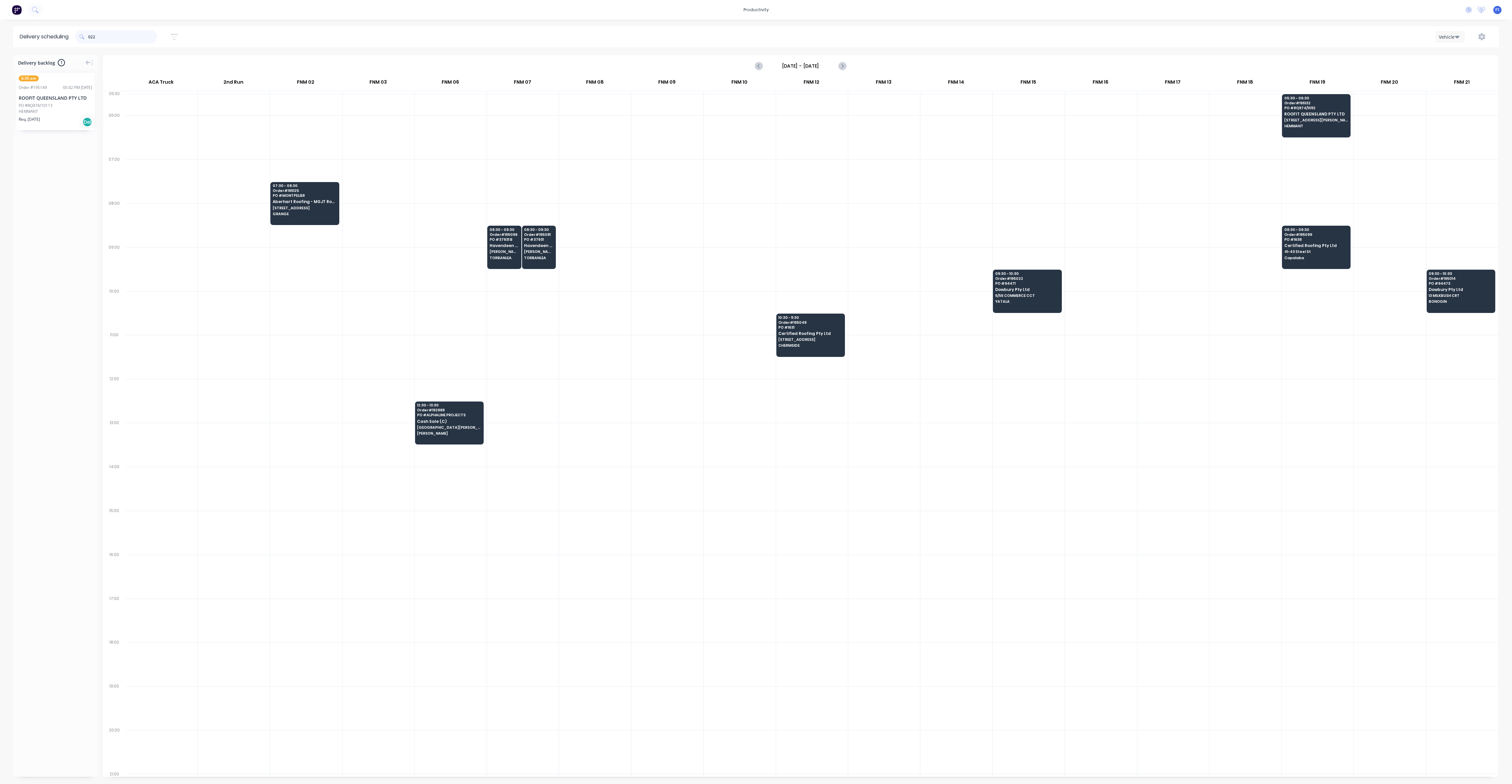
drag, startPoint x: 91, startPoint y: 36, endPoint x: 110, endPoint y: 44, distance: 20.6
click at [91, 36] on input "022" at bounding box center [122, 36] width 69 height 13
type input "2"
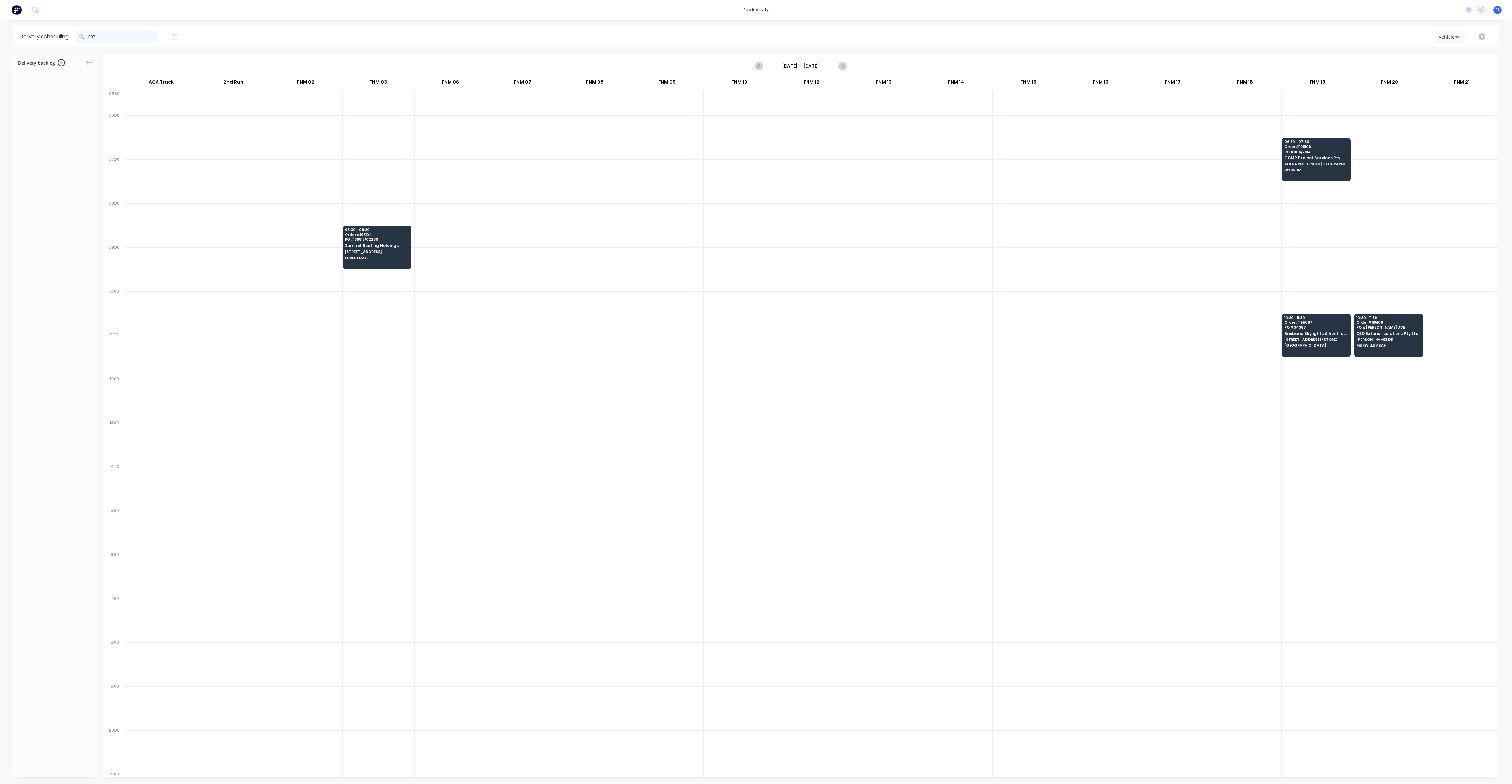
drag, startPoint x: 90, startPoint y: 36, endPoint x: 135, endPoint y: 65, distance: 53.5
click at [91, 37] on input "097" at bounding box center [122, 36] width 69 height 13
type input "7"
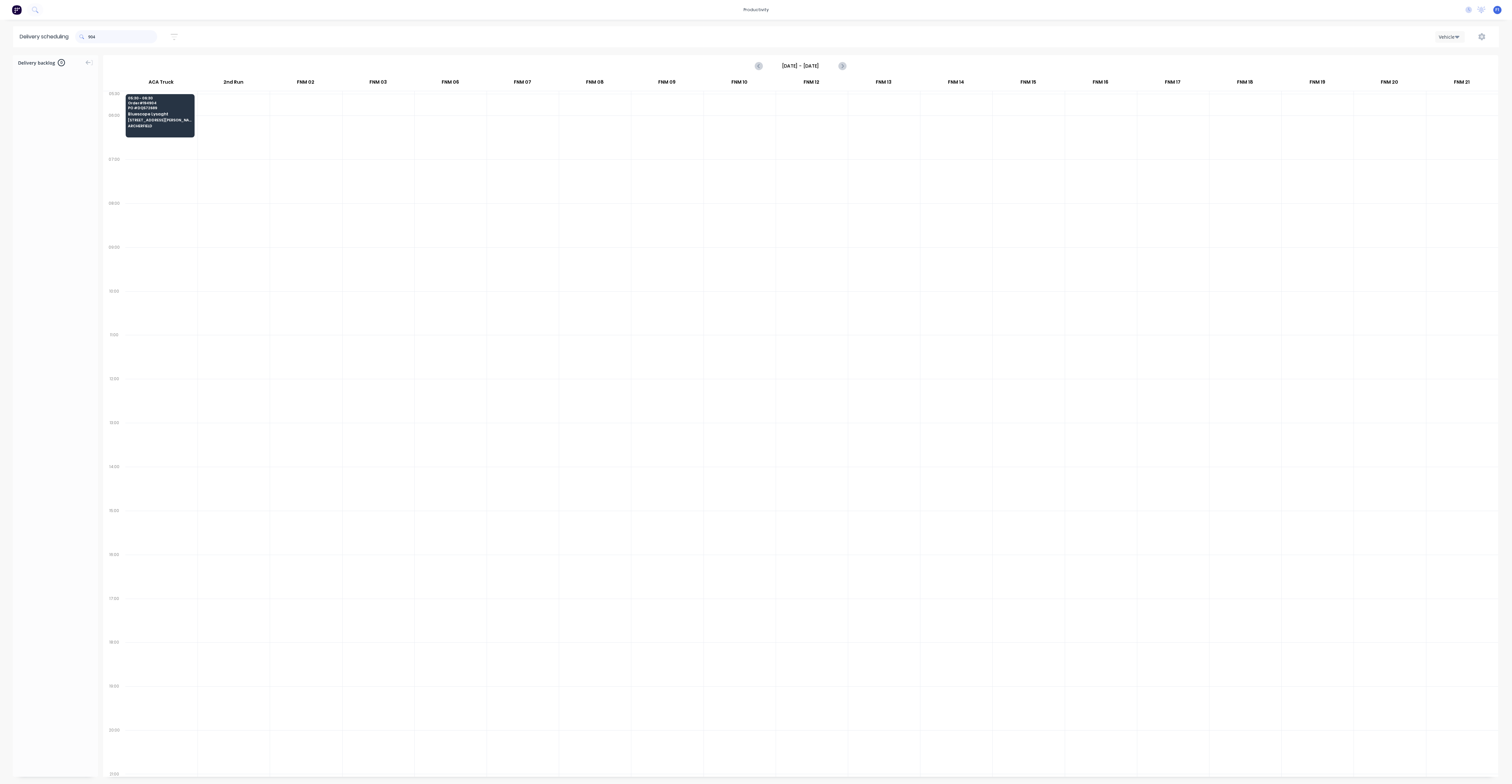
click at [90, 36] on input "904" at bounding box center [122, 36] width 69 height 13
type input "4"
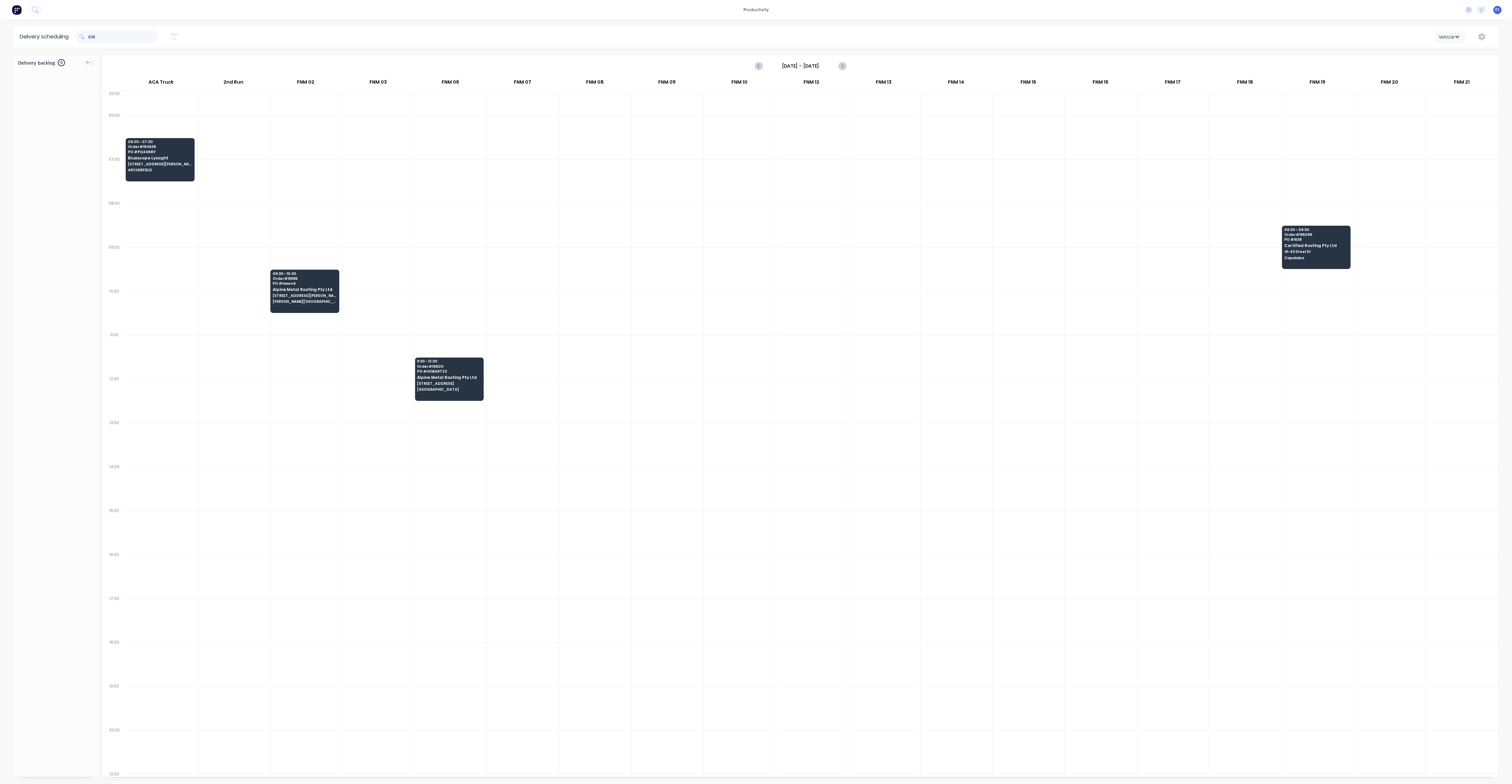
click at [92, 37] on input "638" at bounding box center [122, 36] width 69 height 13
click at [90, 36] on input "638" at bounding box center [122, 36] width 69 height 13
type input "8"
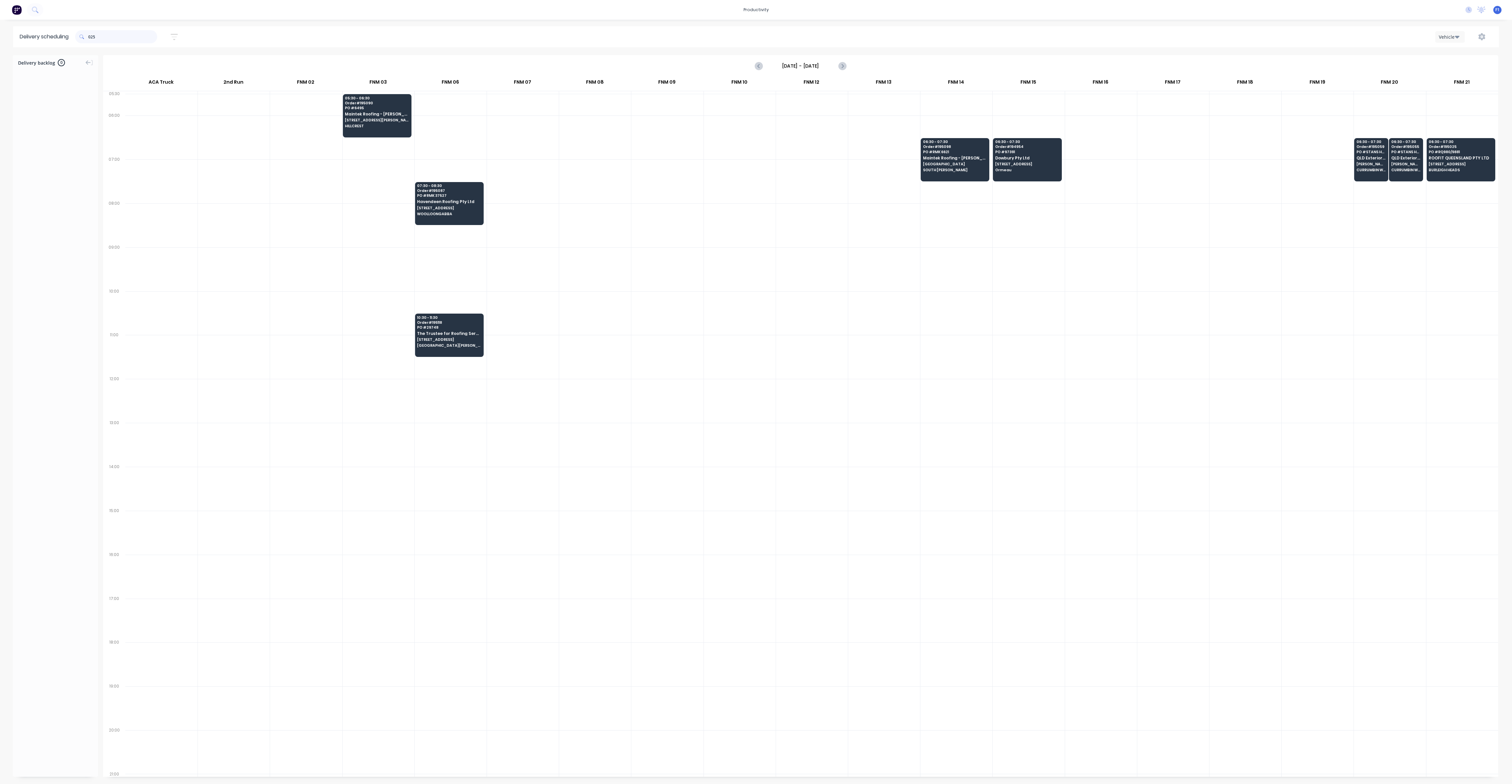
drag, startPoint x: 91, startPoint y: 36, endPoint x: 109, endPoint y: 54, distance: 25.5
click at [90, 36] on input "025" at bounding box center [122, 36] width 69 height 13
type input "5"
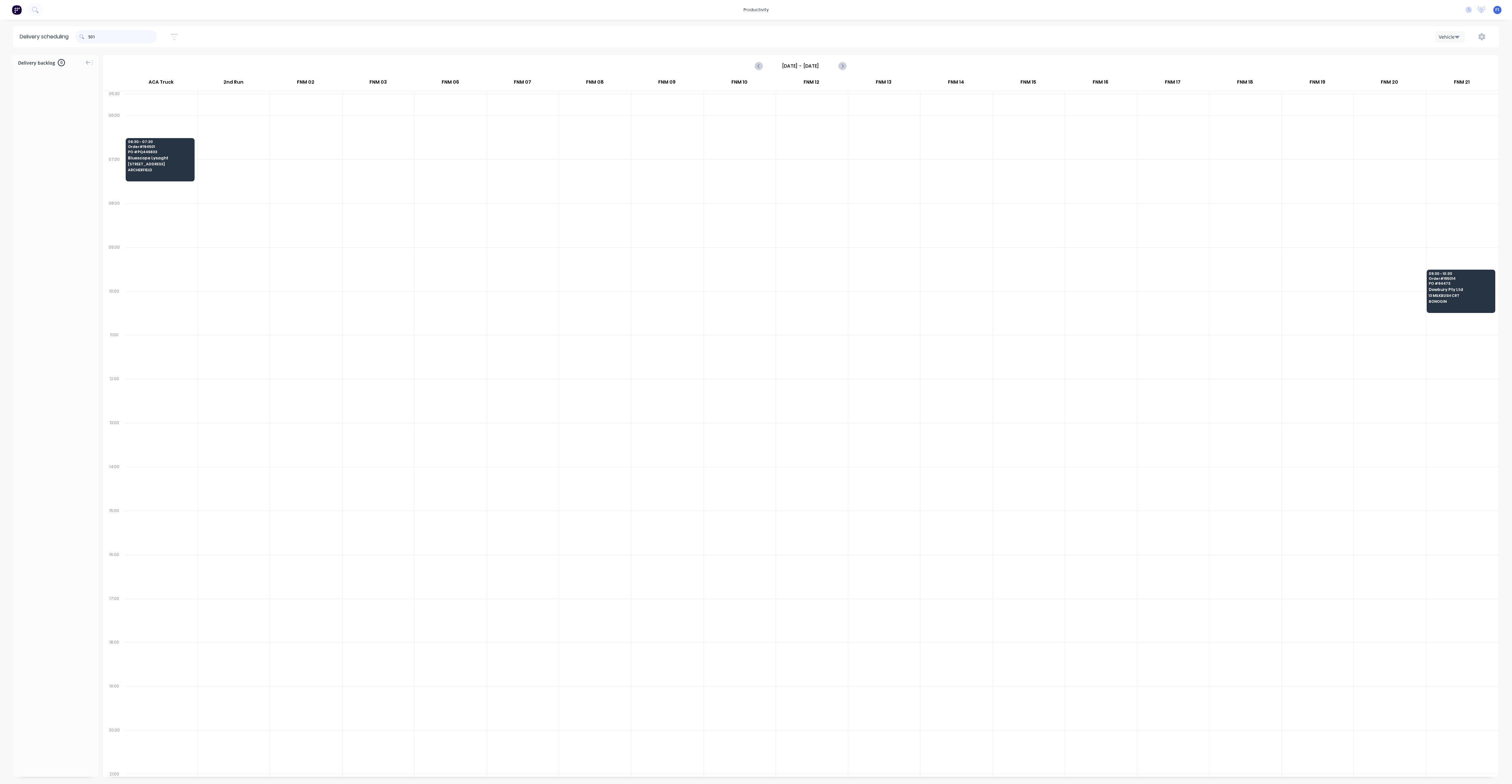
drag, startPoint x: 90, startPoint y: 38, endPoint x: 107, endPoint y: 48, distance: 19.7
click at [90, 38] on input "501" at bounding box center [122, 36] width 69 height 13
type input "1"
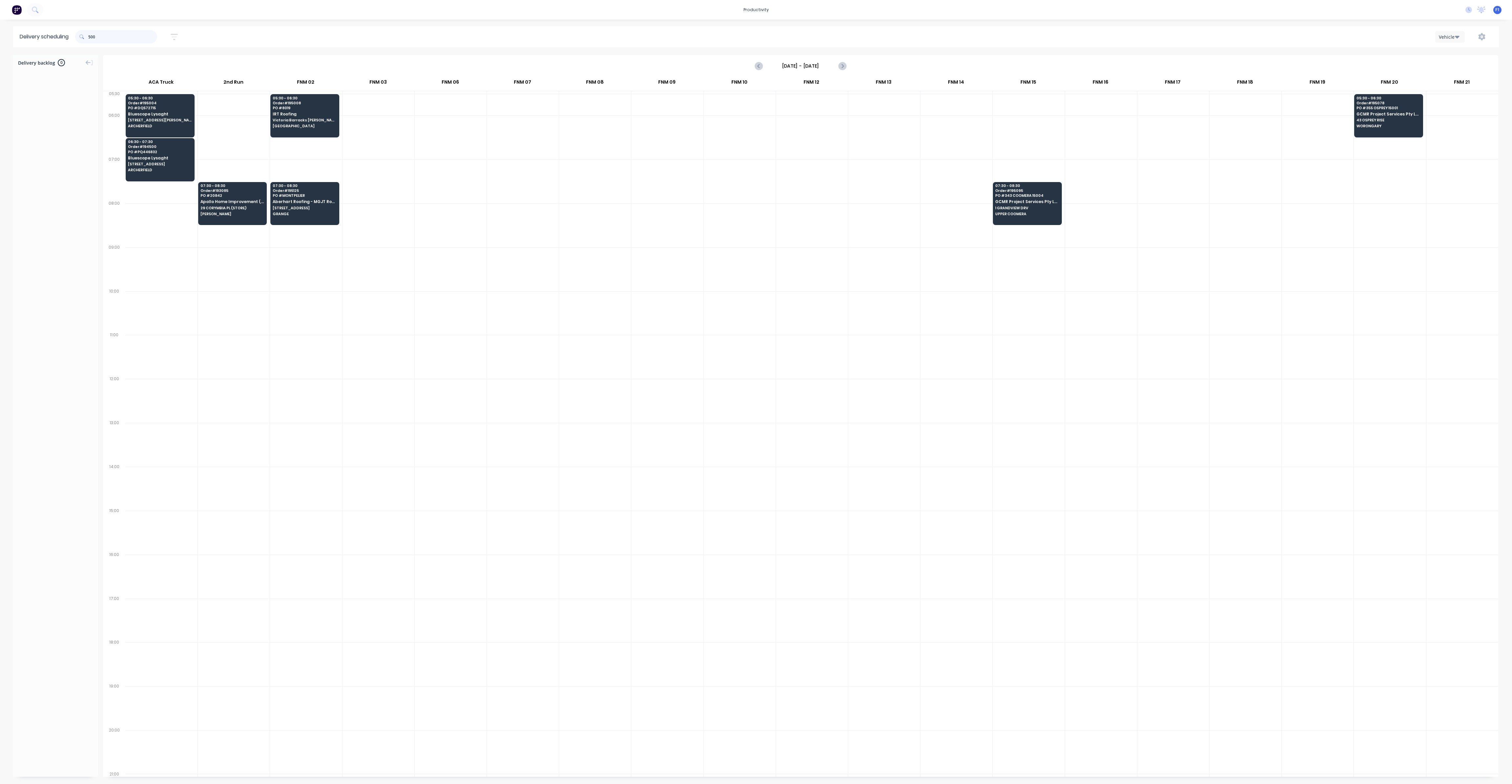
click at [90, 35] on input "500" at bounding box center [122, 36] width 69 height 13
type input "0"
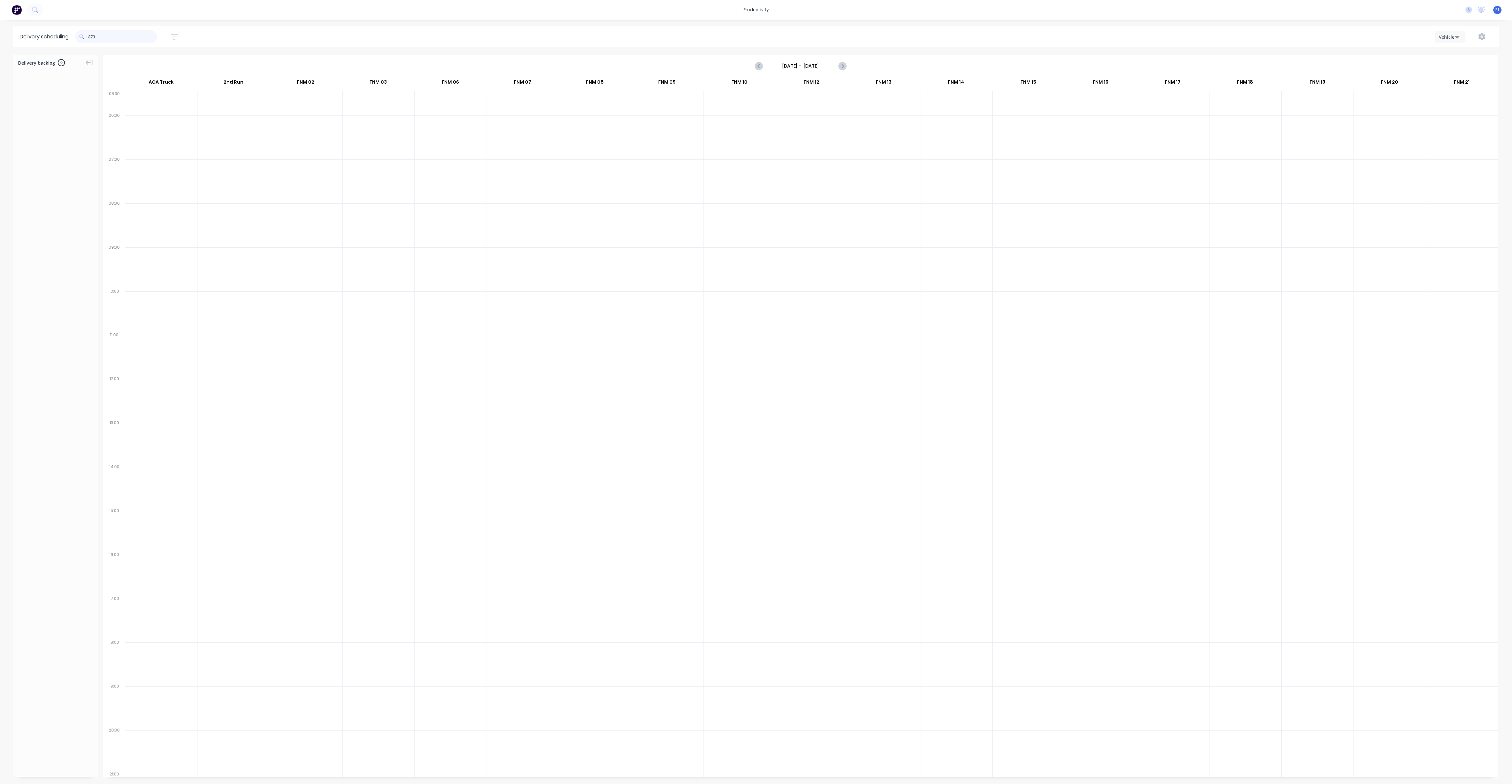
click at [91, 36] on input "873" at bounding box center [122, 36] width 69 height 13
type input "3"
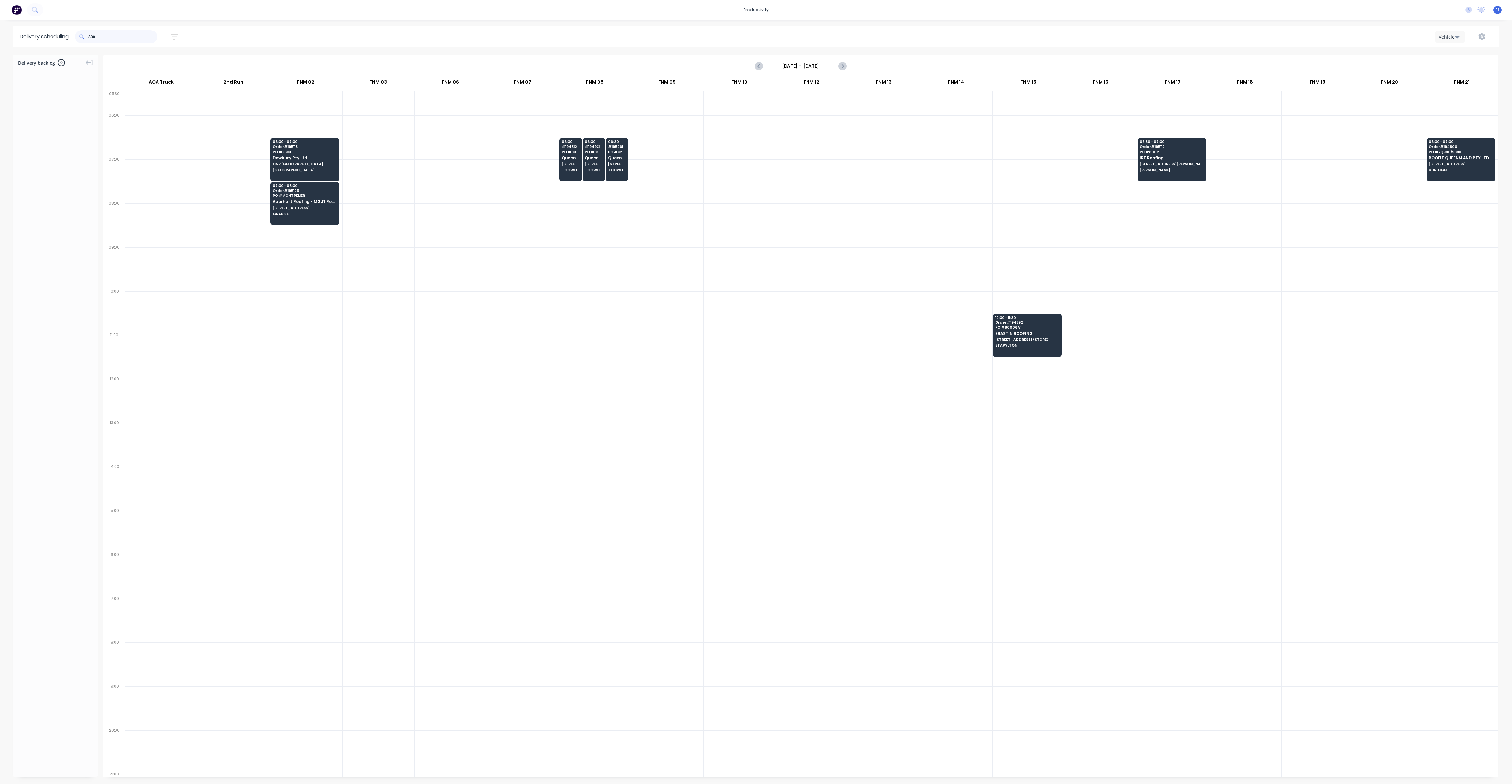
click at [90, 37] on input "800" at bounding box center [122, 36] width 69 height 13
type input "0"
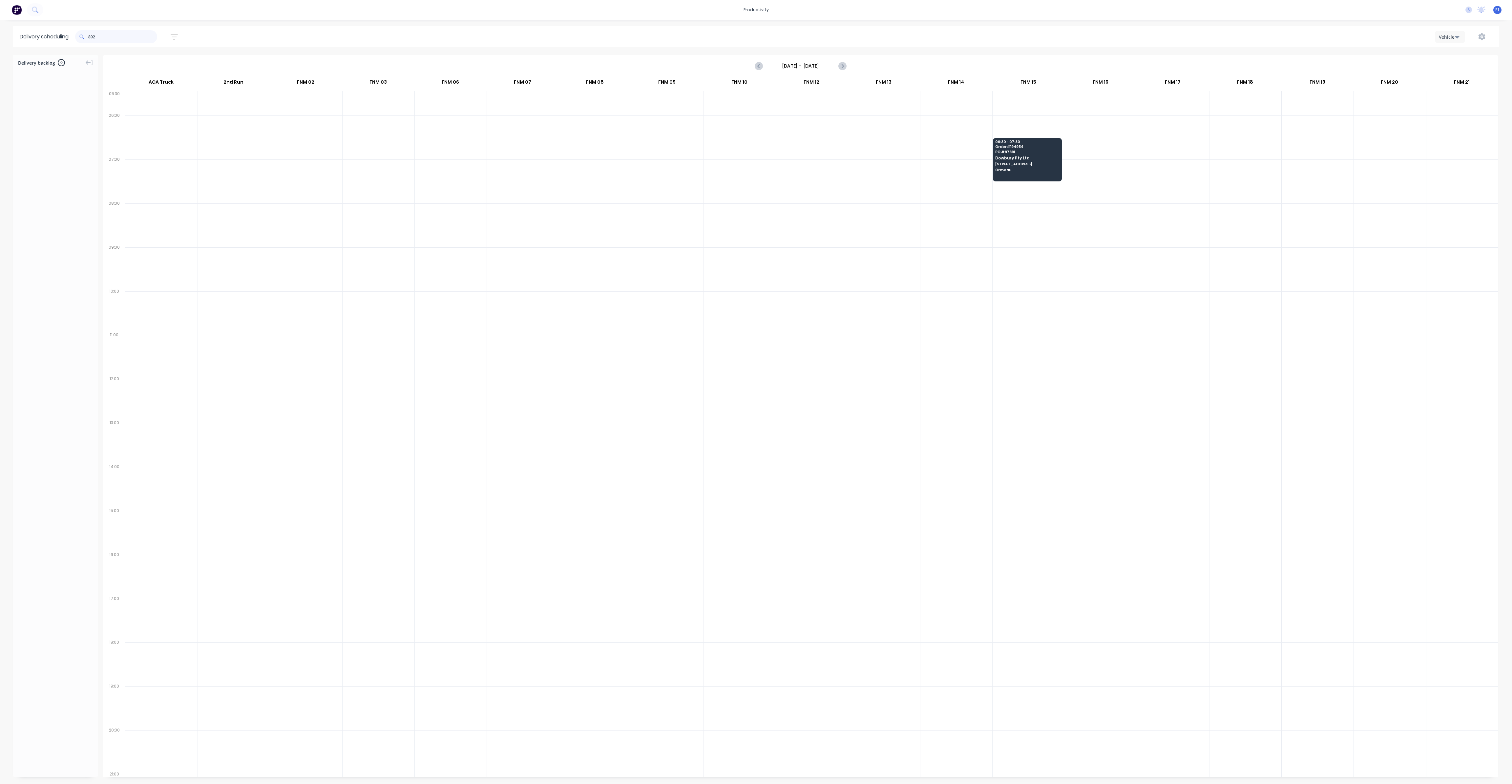
click at [90, 36] on input "892" at bounding box center [122, 36] width 69 height 13
type input "2"
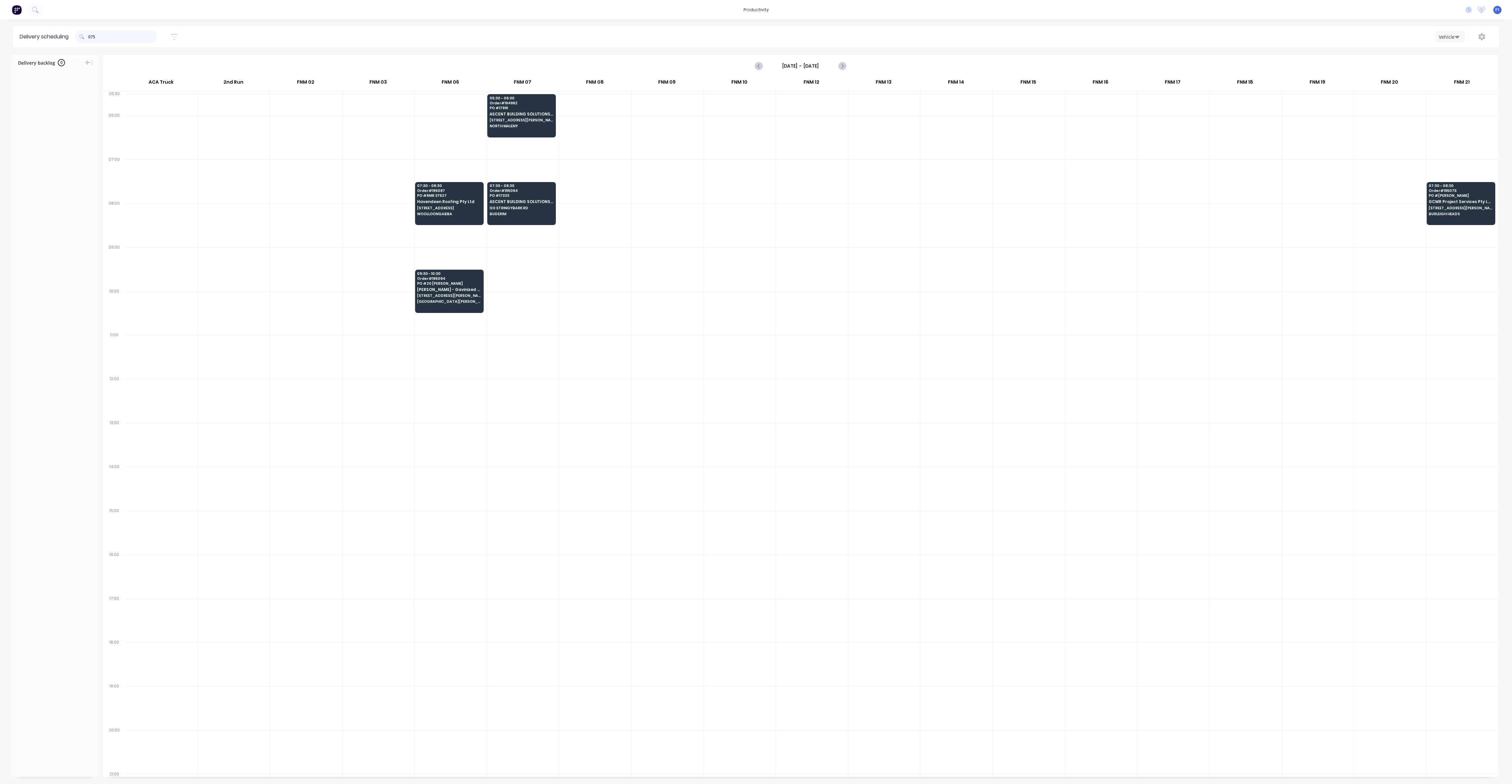
click at [90, 38] on input "075" at bounding box center [122, 36] width 69 height 13
type input "5"
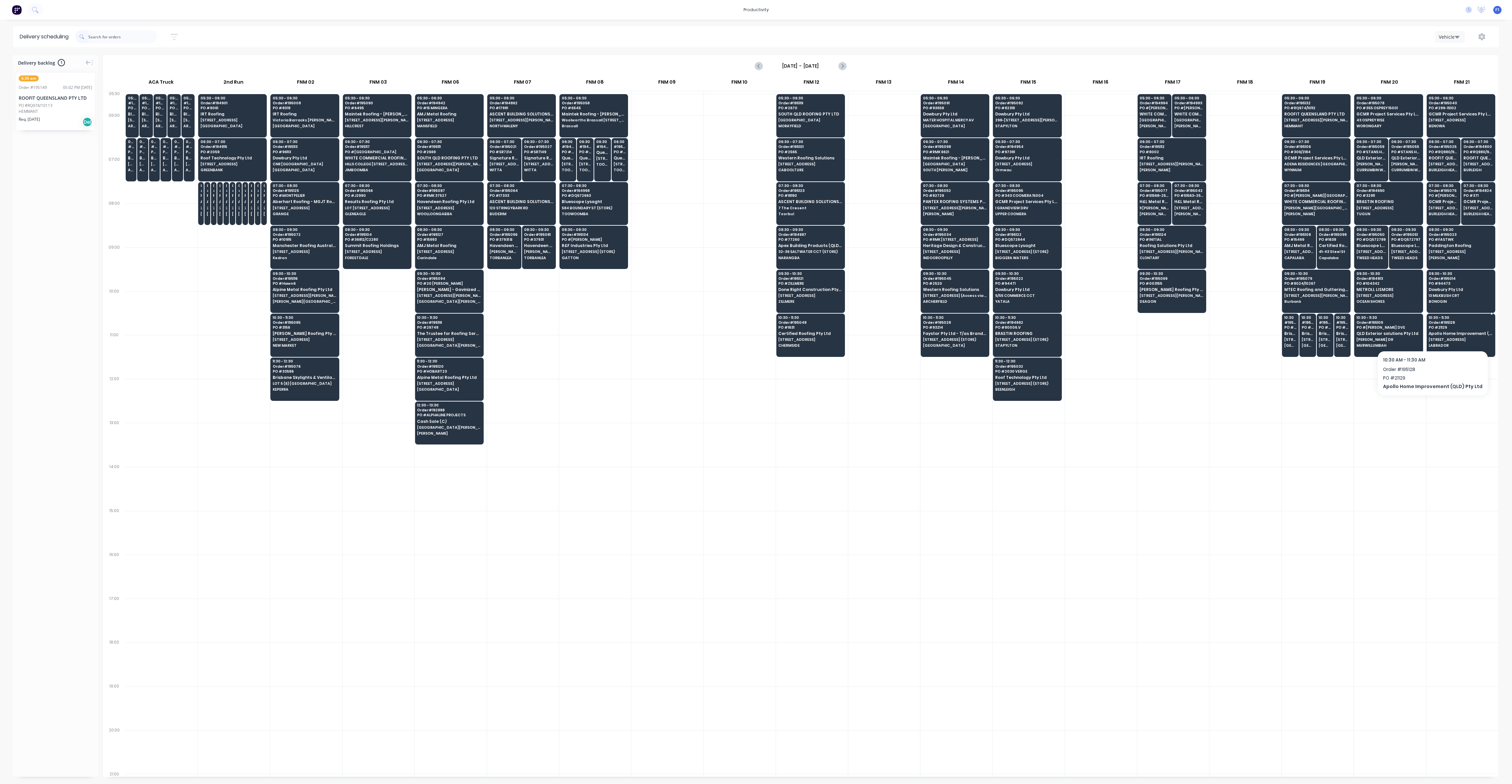
click at [1442, 333] on span "Apollo Home Improvement (QLD) Pty Ltd" at bounding box center [1460, 333] width 63 height 4
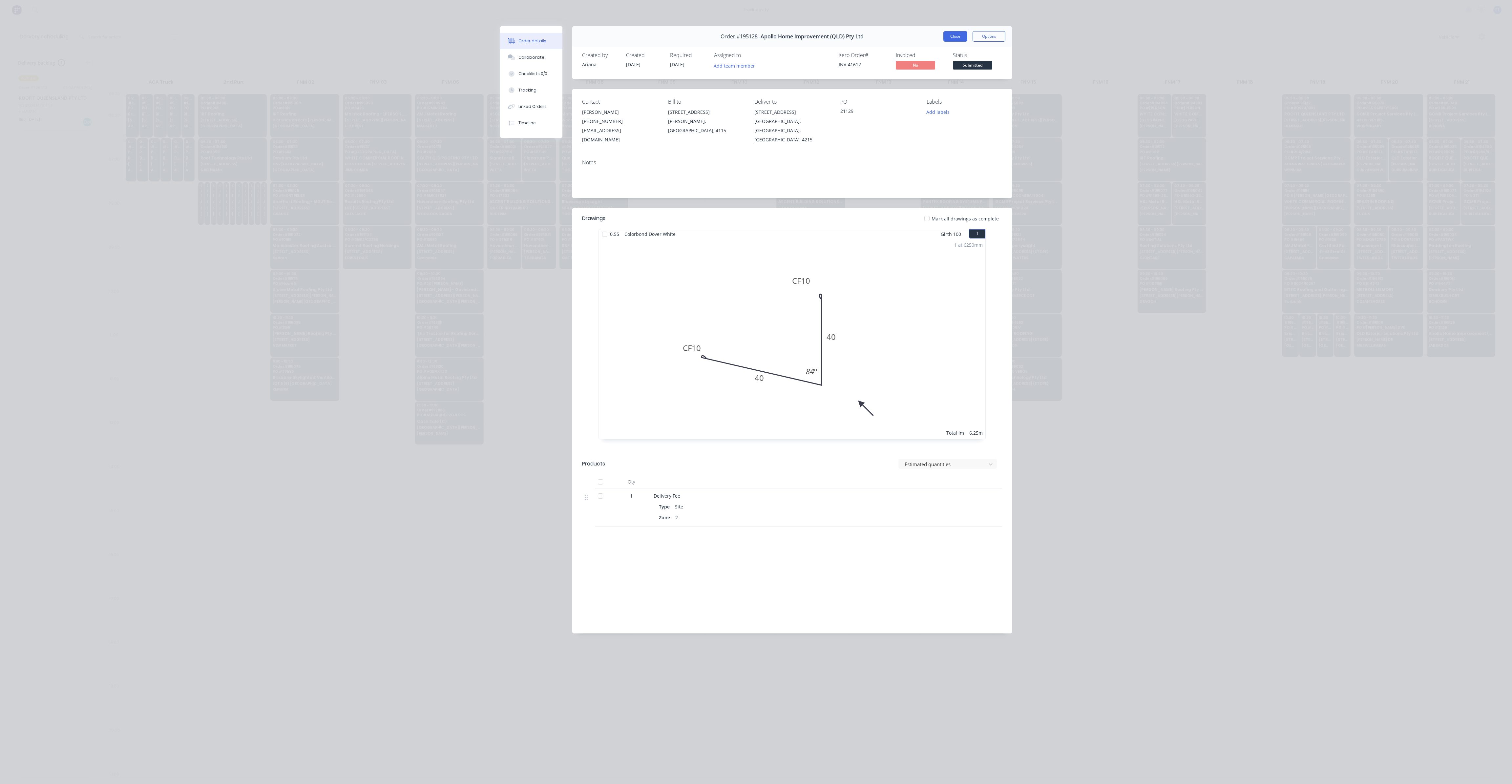
click at [957, 40] on button "Close" at bounding box center [955, 36] width 24 height 11
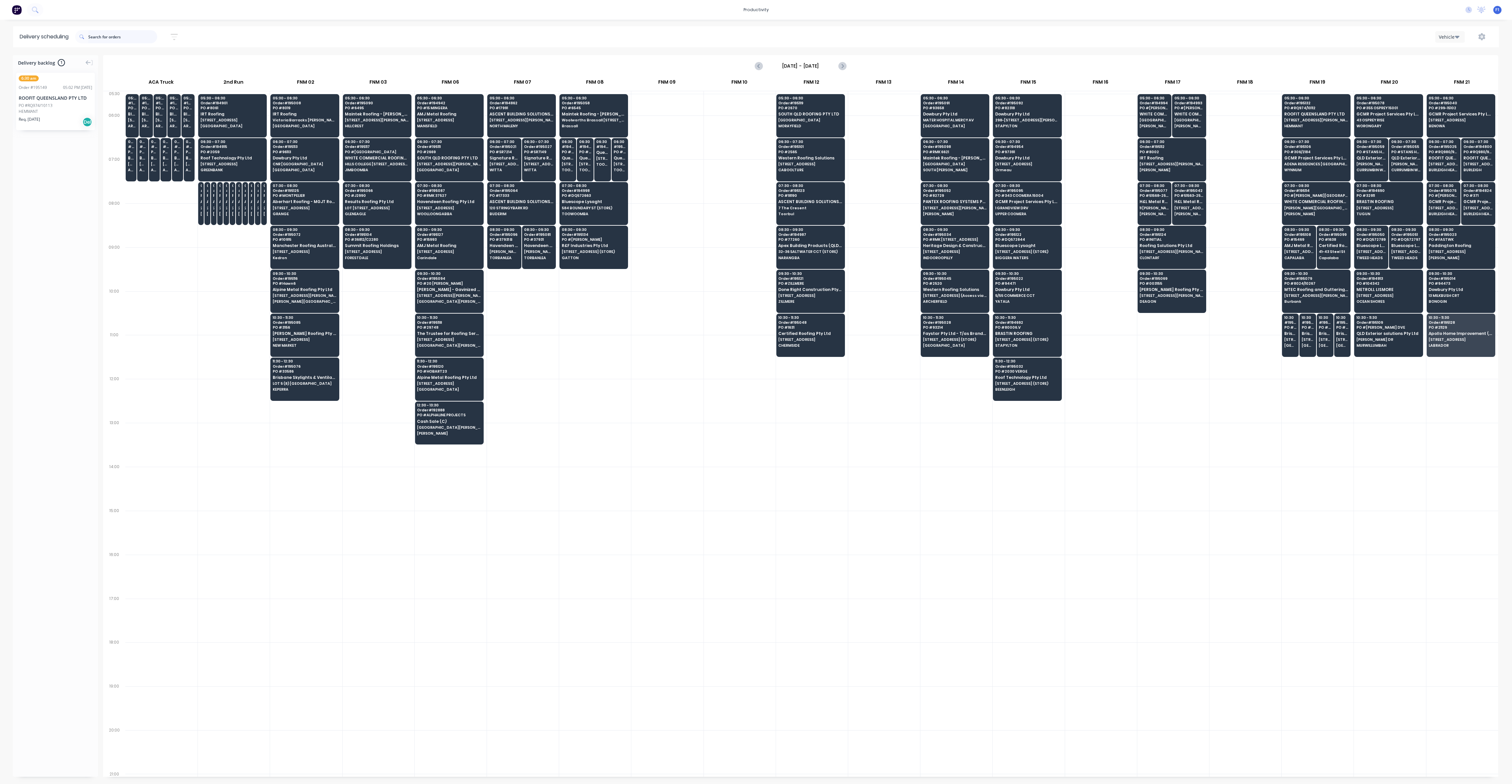
click at [131, 36] on input "text" at bounding box center [122, 36] width 69 height 13
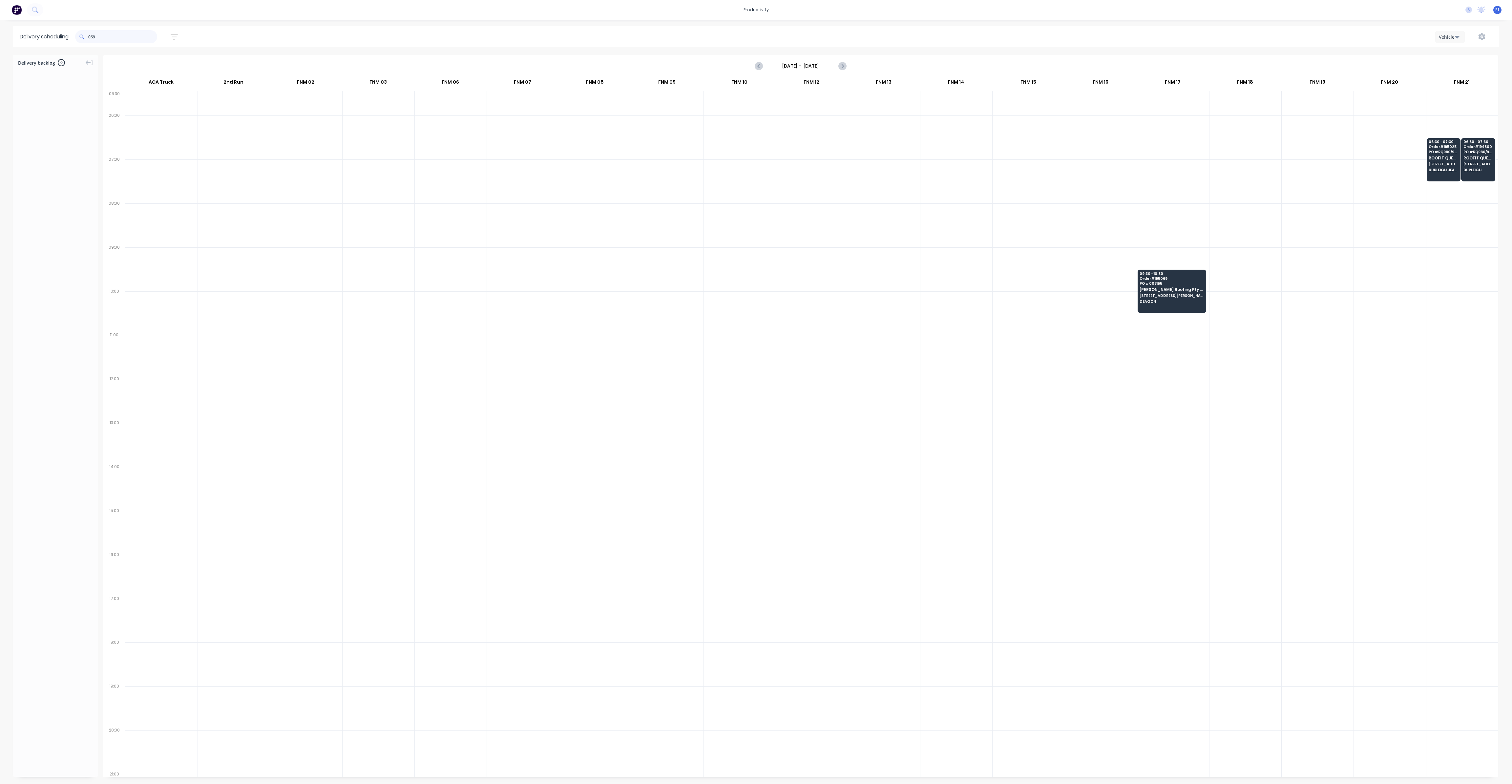
drag, startPoint x: 90, startPoint y: 36, endPoint x: 90, endPoint y: 40, distance: 4.0
click at [90, 38] on div "069" at bounding box center [116, 36] width 82 height 13
type input "9"
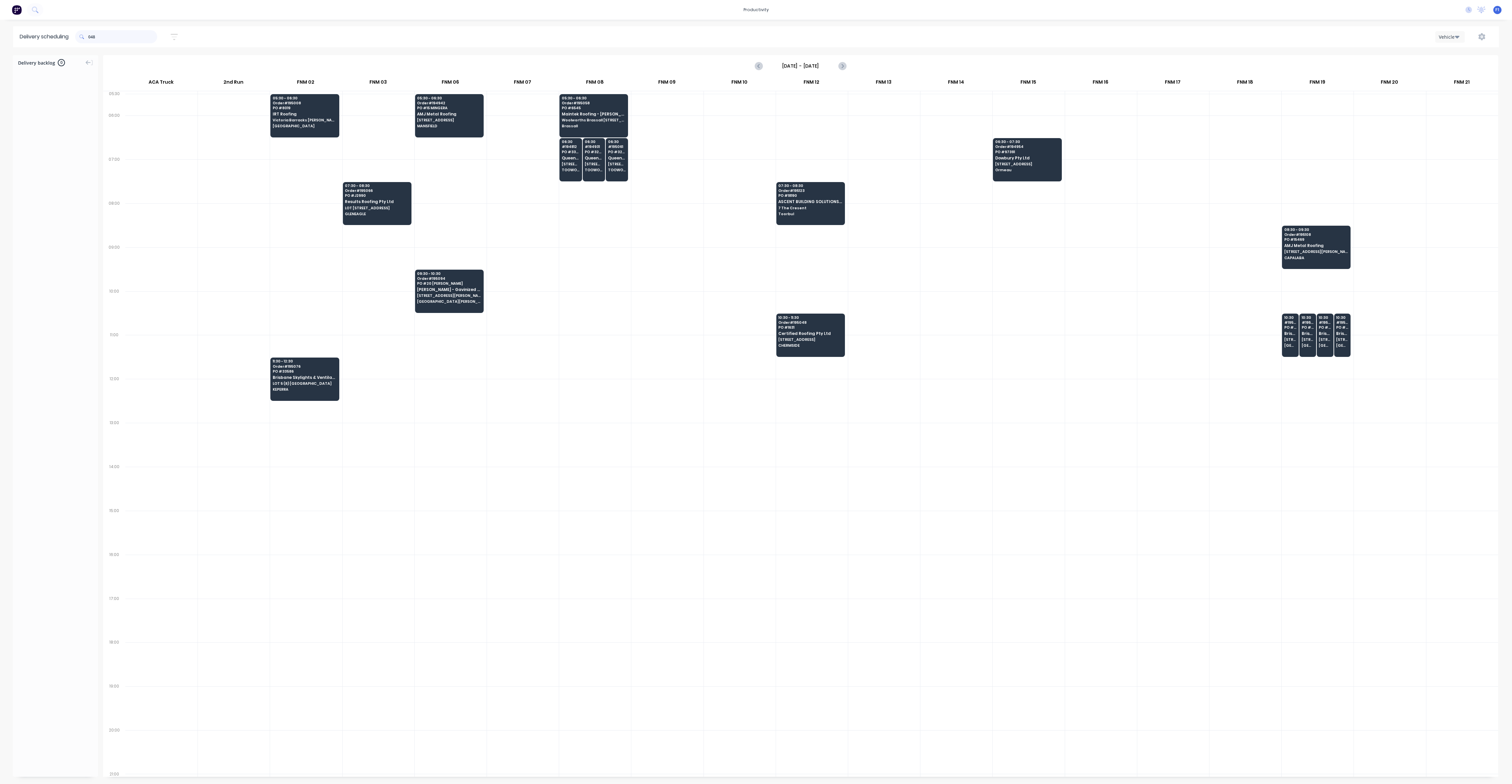
click at [90, 35] on input "048" at bounding box center [122, 36] width 69 height 13
type input "8"
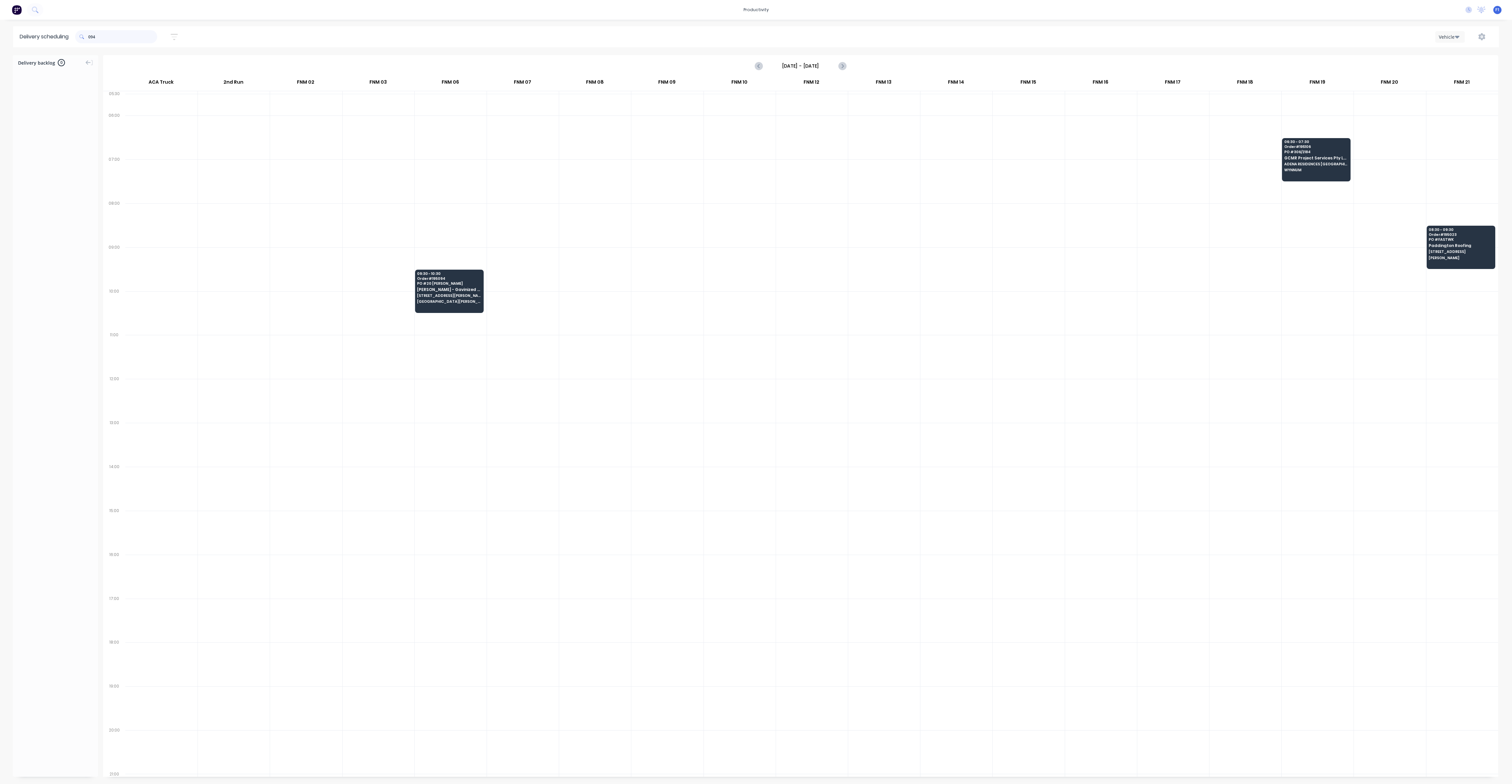
click at [91, 38] on input "094" at bounding box center [122, 36] width 69 height 13
type input "4"
click at [92, 36] on input "893" at bounding box center [122, 36] width 69 height 13
type input "3"
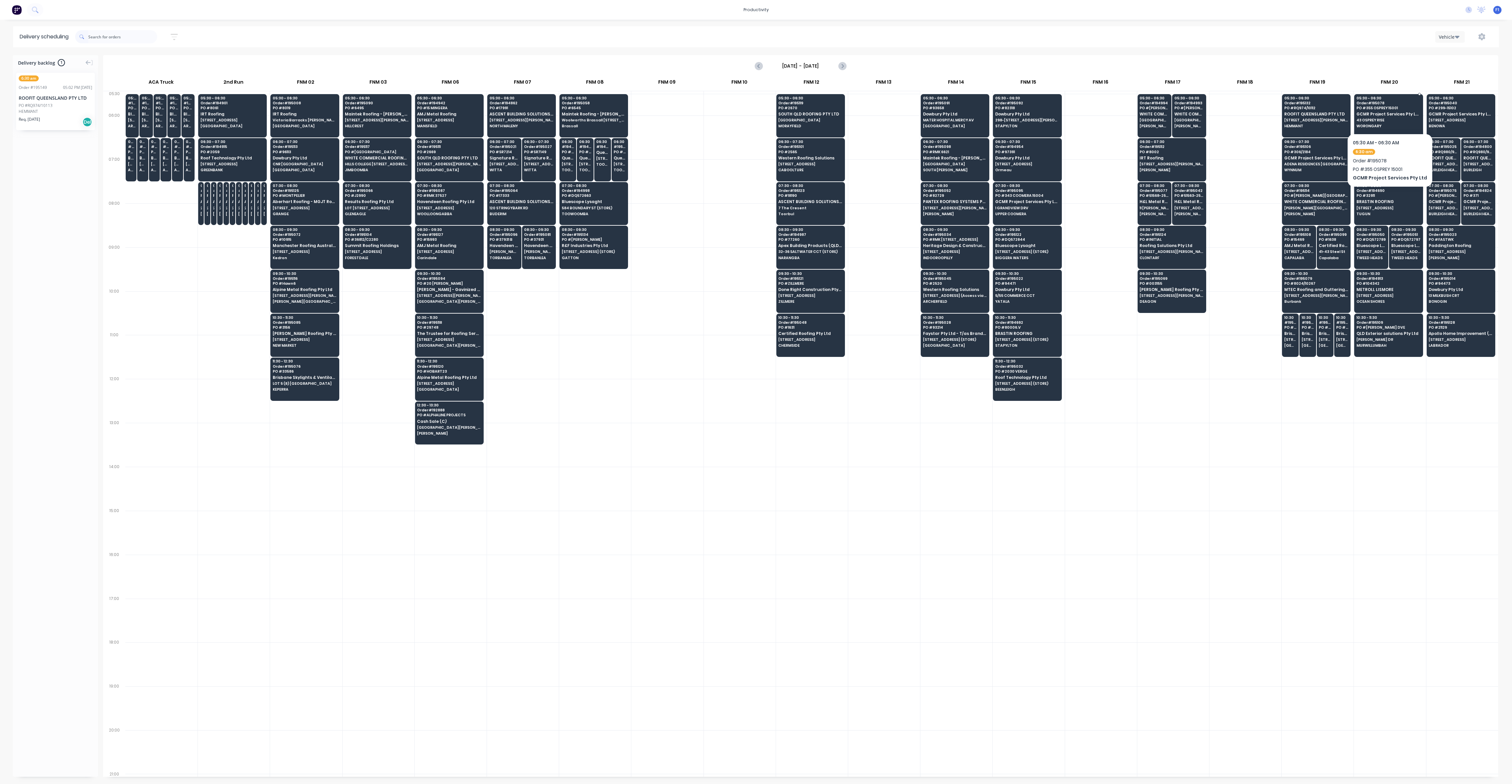
click at [1379, 120] on span "43 OSPREY RISE" at bounding box center [1388, 120] width 63 height 4
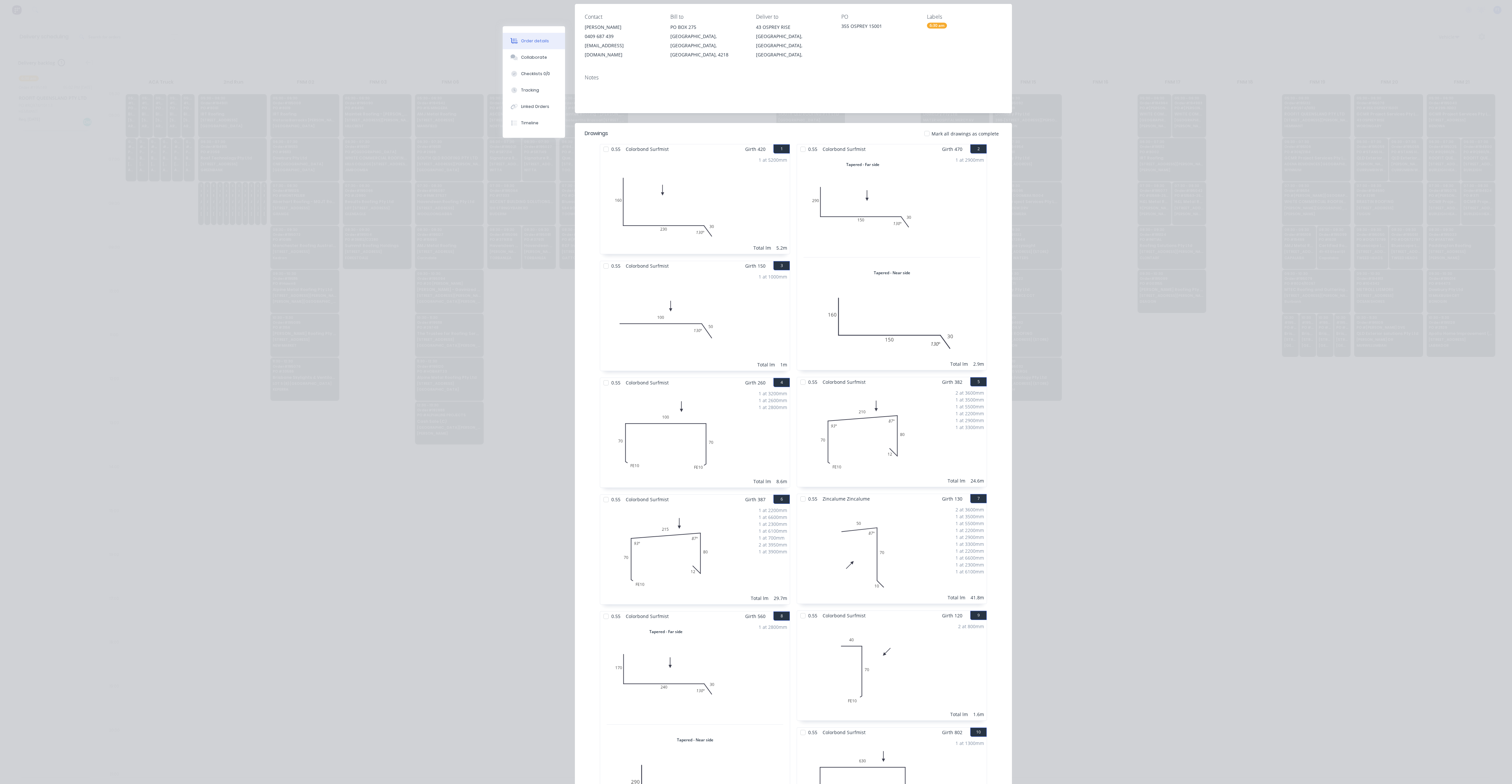
scroll to position [0, 0]
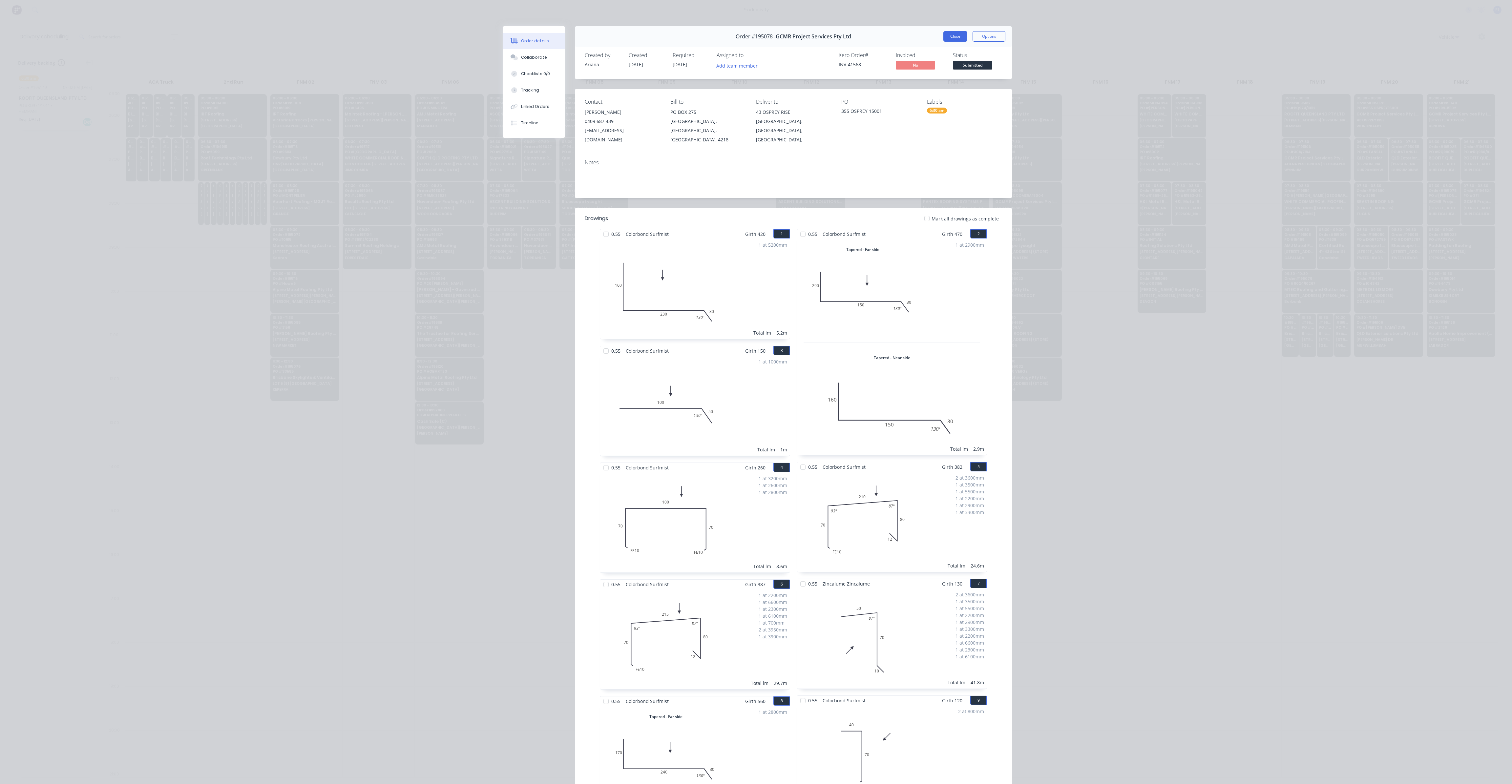
click at [957, 38] on button "Close" at bounding box center [955, 36] width 24 height 11
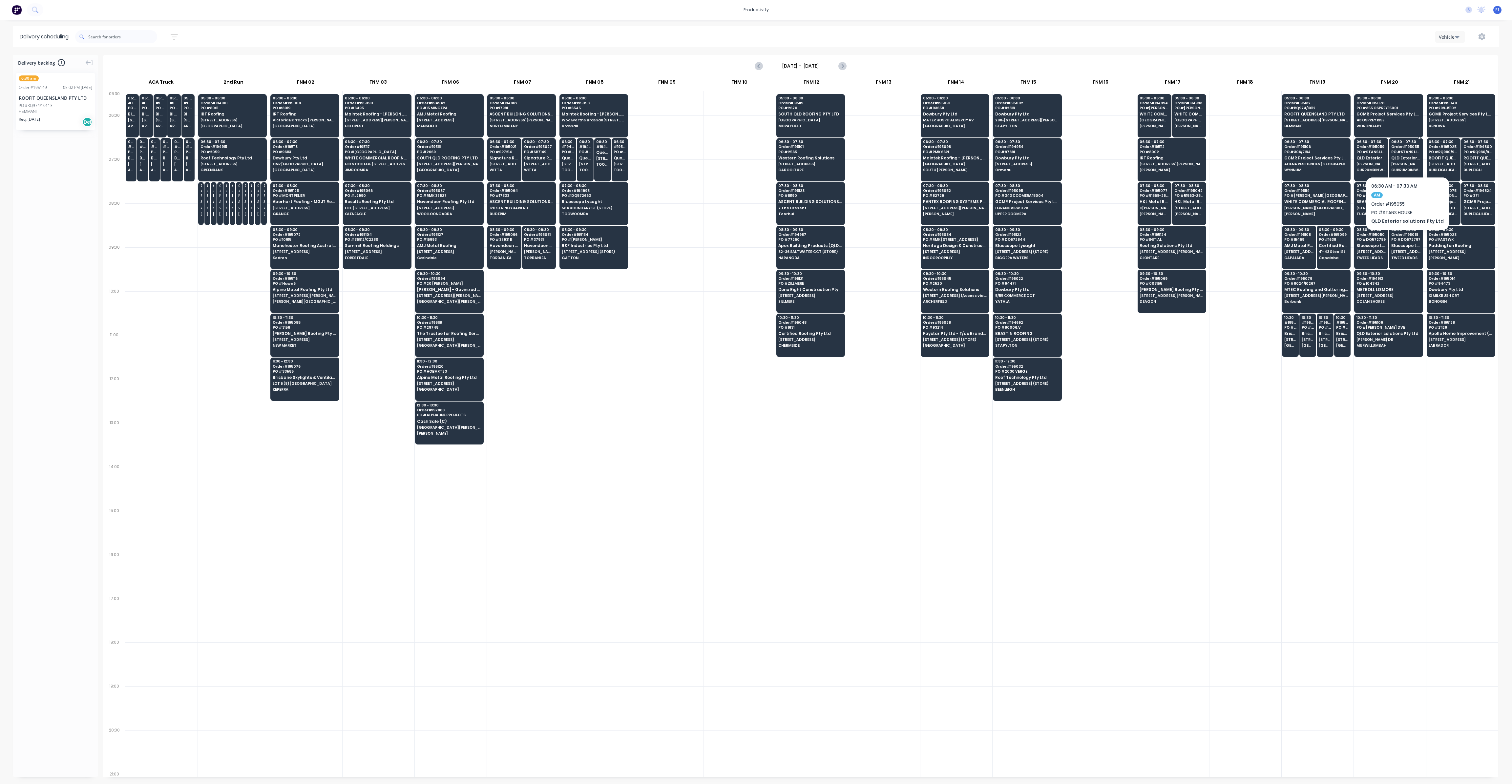
click at [1398, 167] on div "06:30 - 07:30 Order # 195055 PO # STANS HOUSE QLD Exterior solutions Pty Ltd ST…" at bounding box center [1406, 156] width 33 height 37
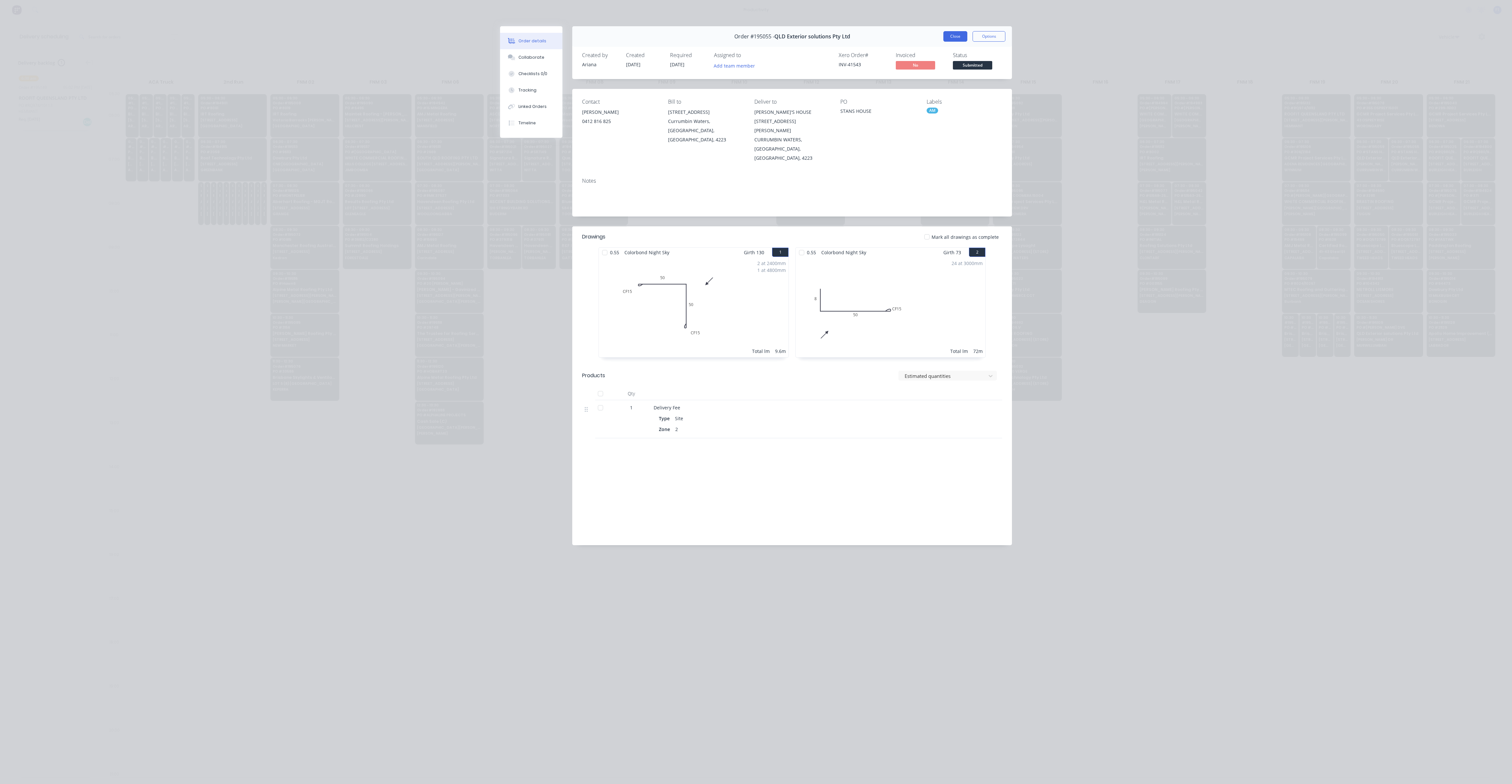
click at [951, 38] on button "Close" at bounding box center [955, 36] width 24 height 11
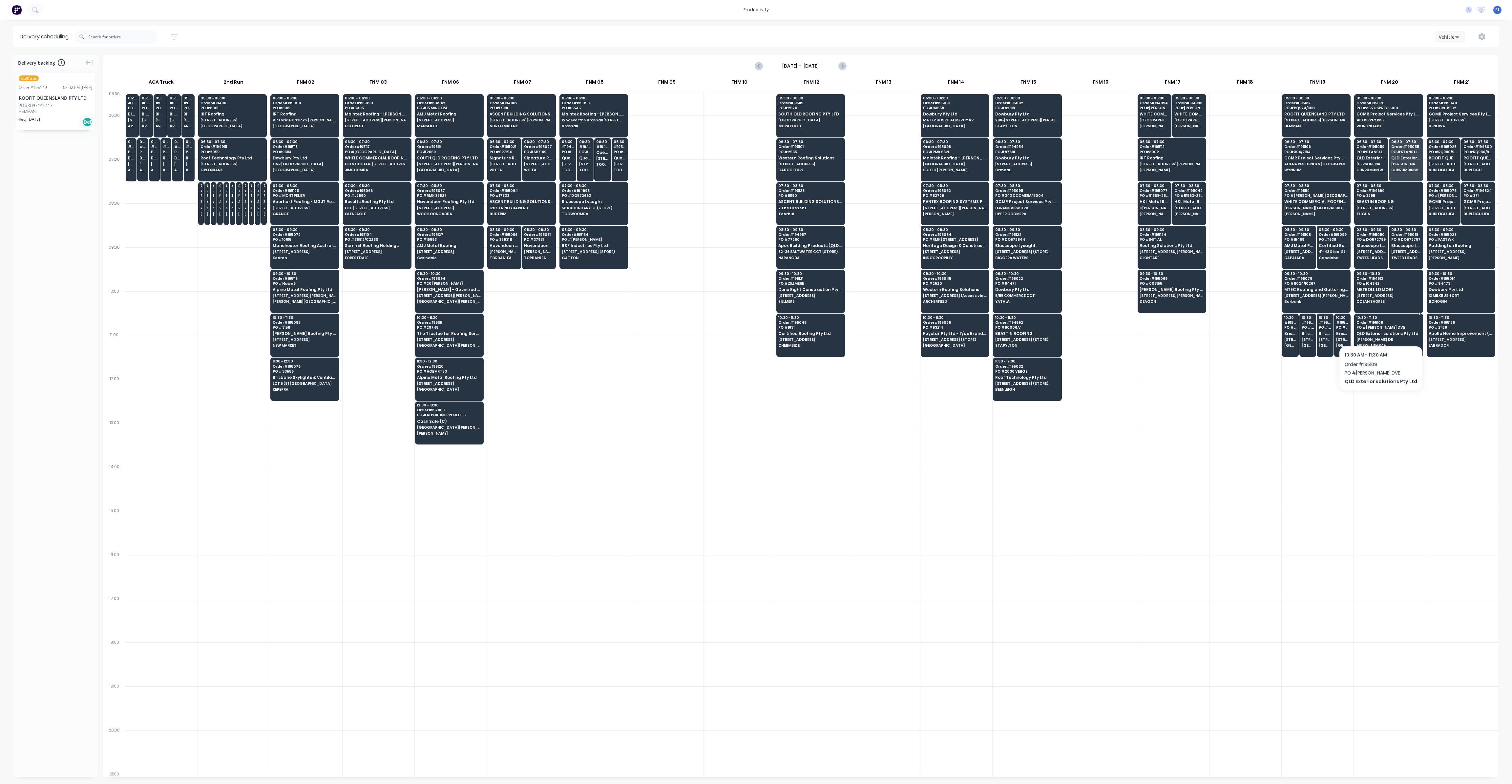
click at [1378, 329] on div "10:30 - 11:30 Order # 195109 PO # LUNDBERG DVE QLD Exterior solutions Pty Ltd L…" at bounding box center [1389, 332] width 68 height 37
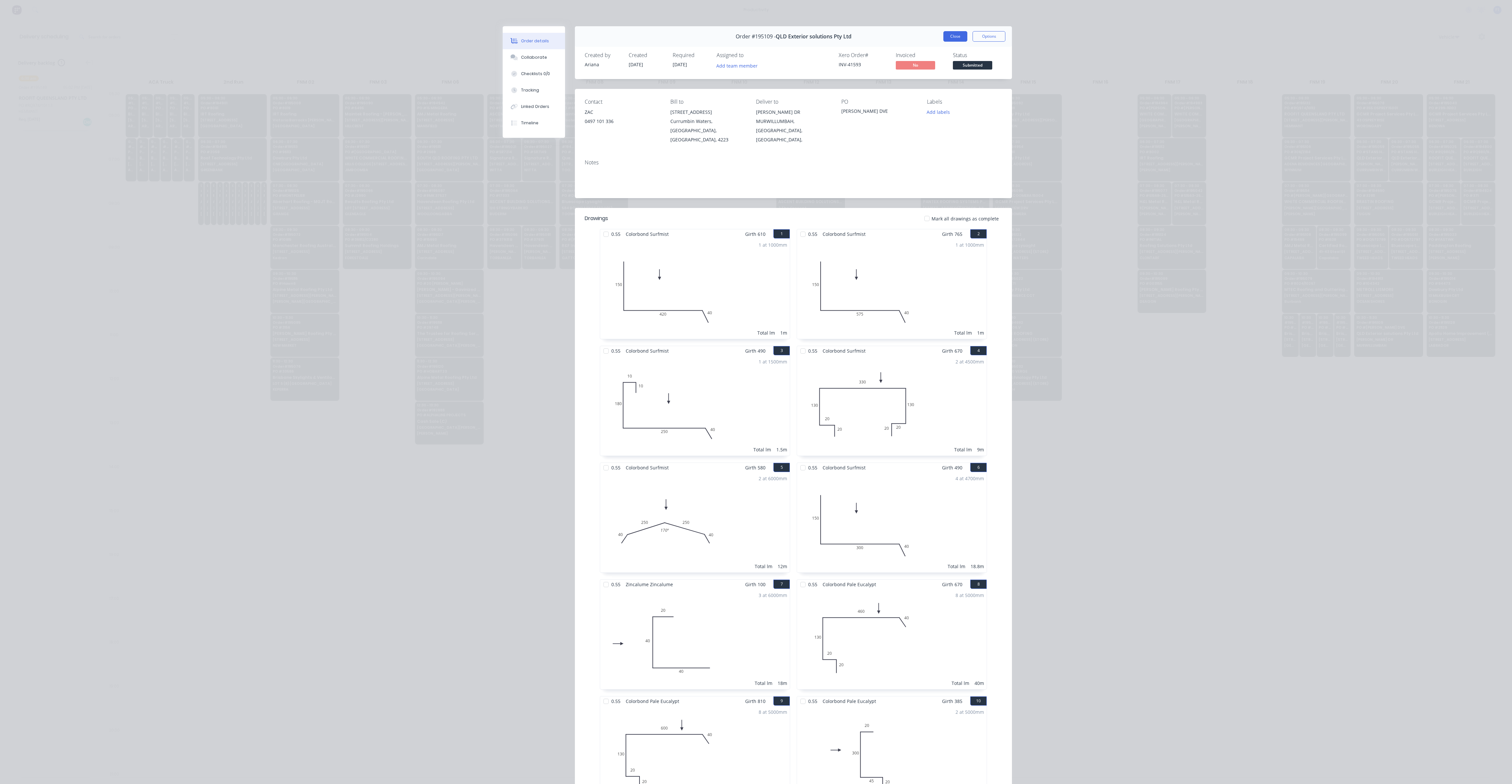
click at [959, 36] on button "Close" at bounding box center [955, 36] width 24 height 11
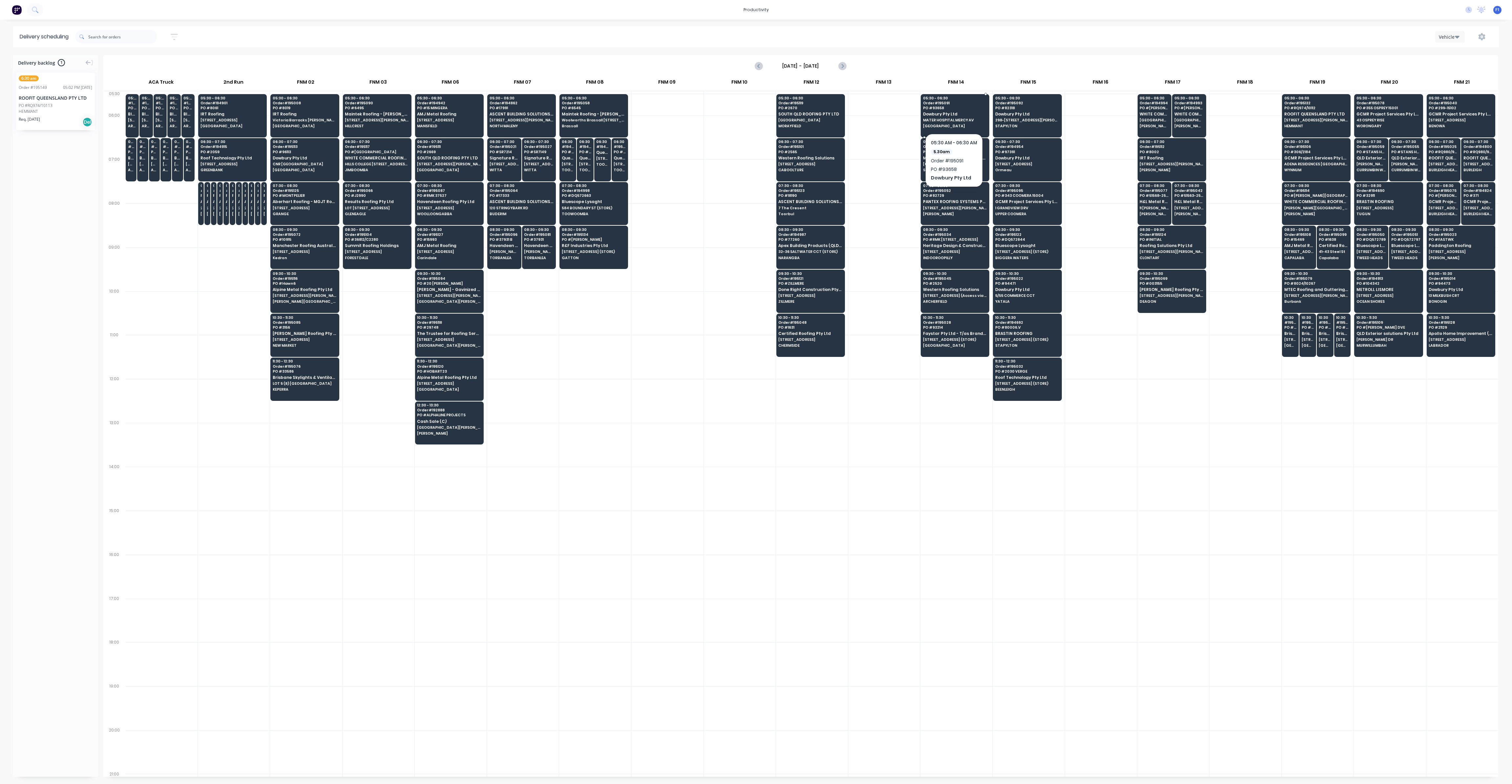
click at [947, 120] on span "MATER HOSPITAL MERCY AV" at bounding box center [955, 120] width 63 height 4
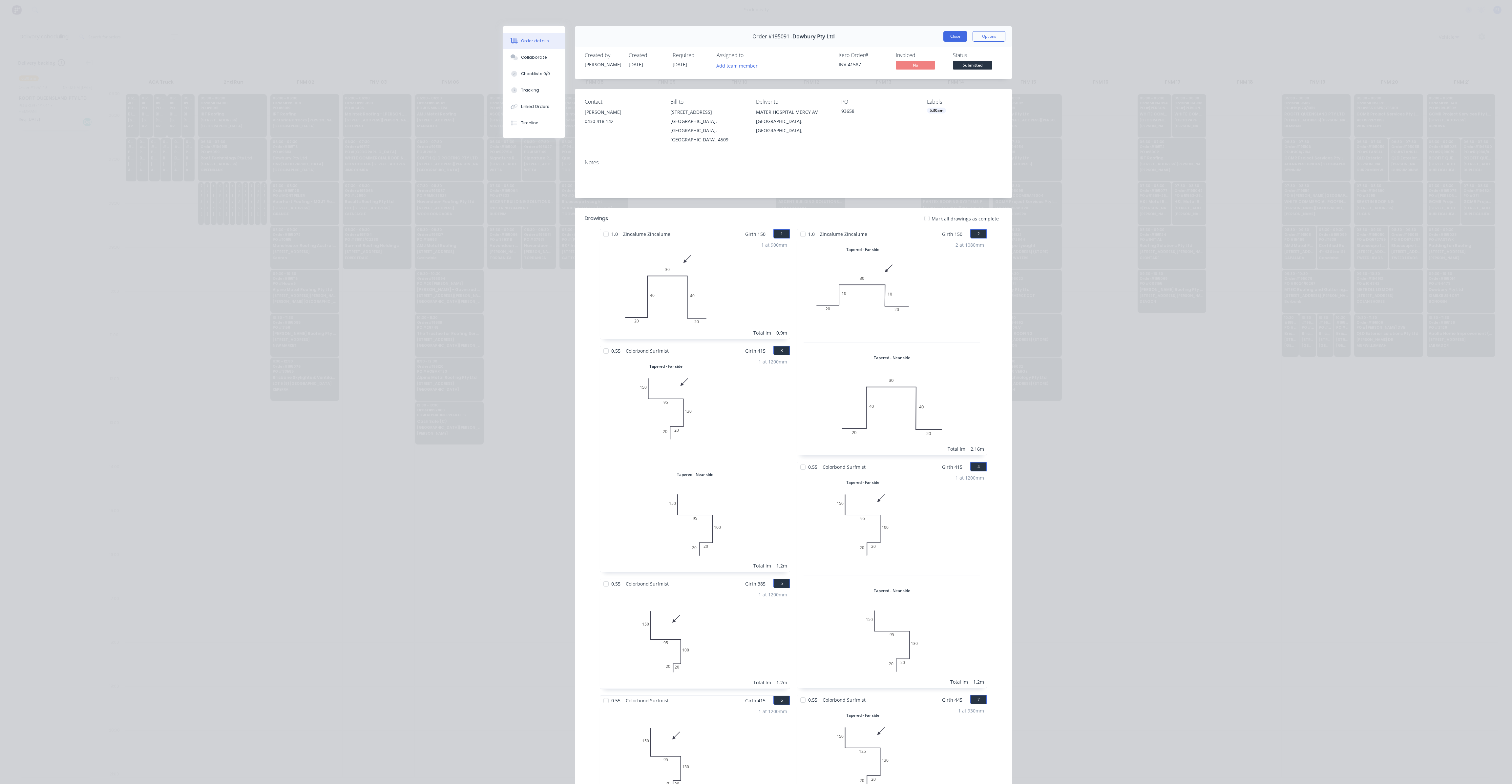
click at [946, 38] on button "Close" at bounding box center [955, 36] width 24 height 11
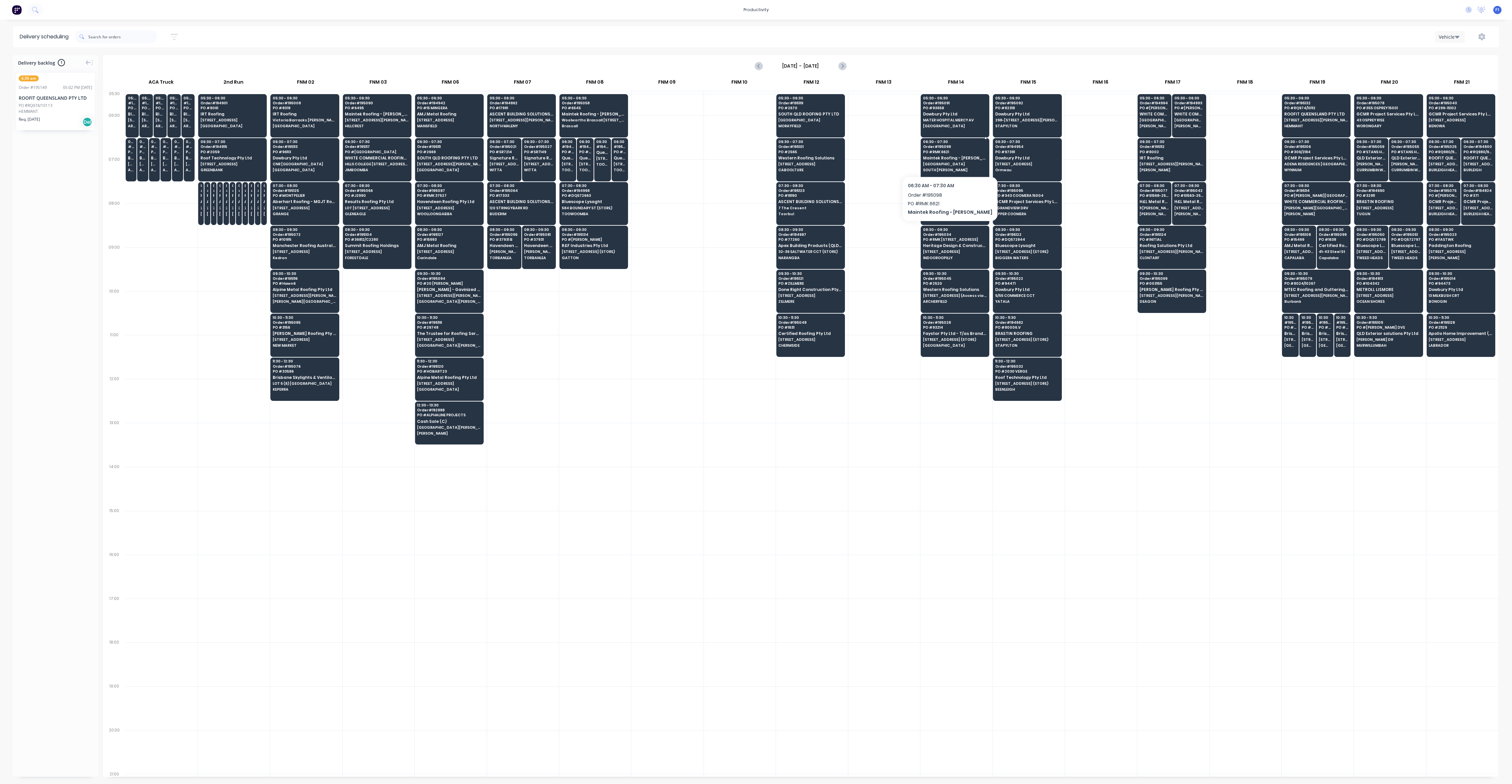
click at [949, 159] on span "Maintek Roofing - [PERSON_NAME]" at bounding box center [955, 158] width 63 height 4
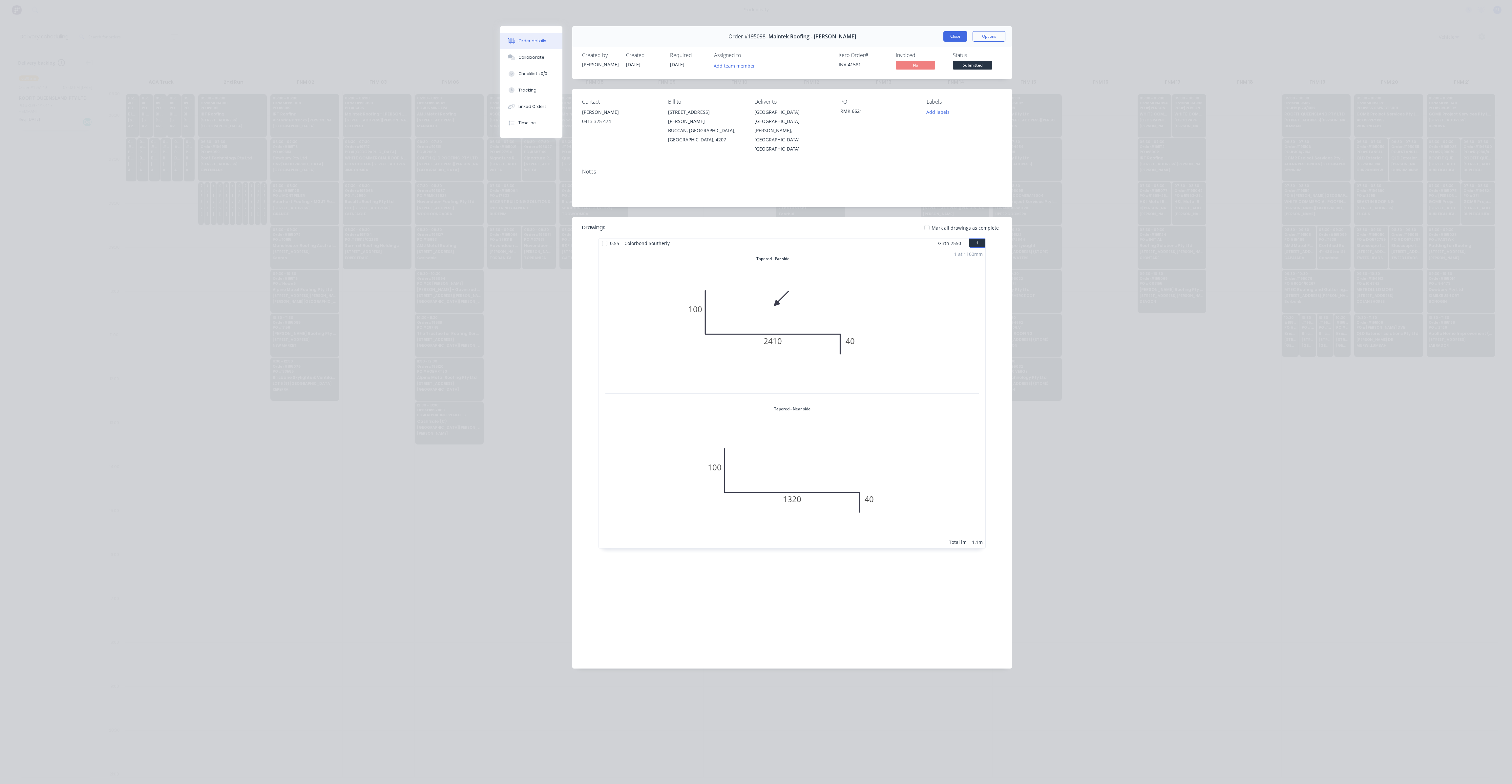
click at [958, 35] on button "Close" at bounding box center [955, 36] width 24 height 11
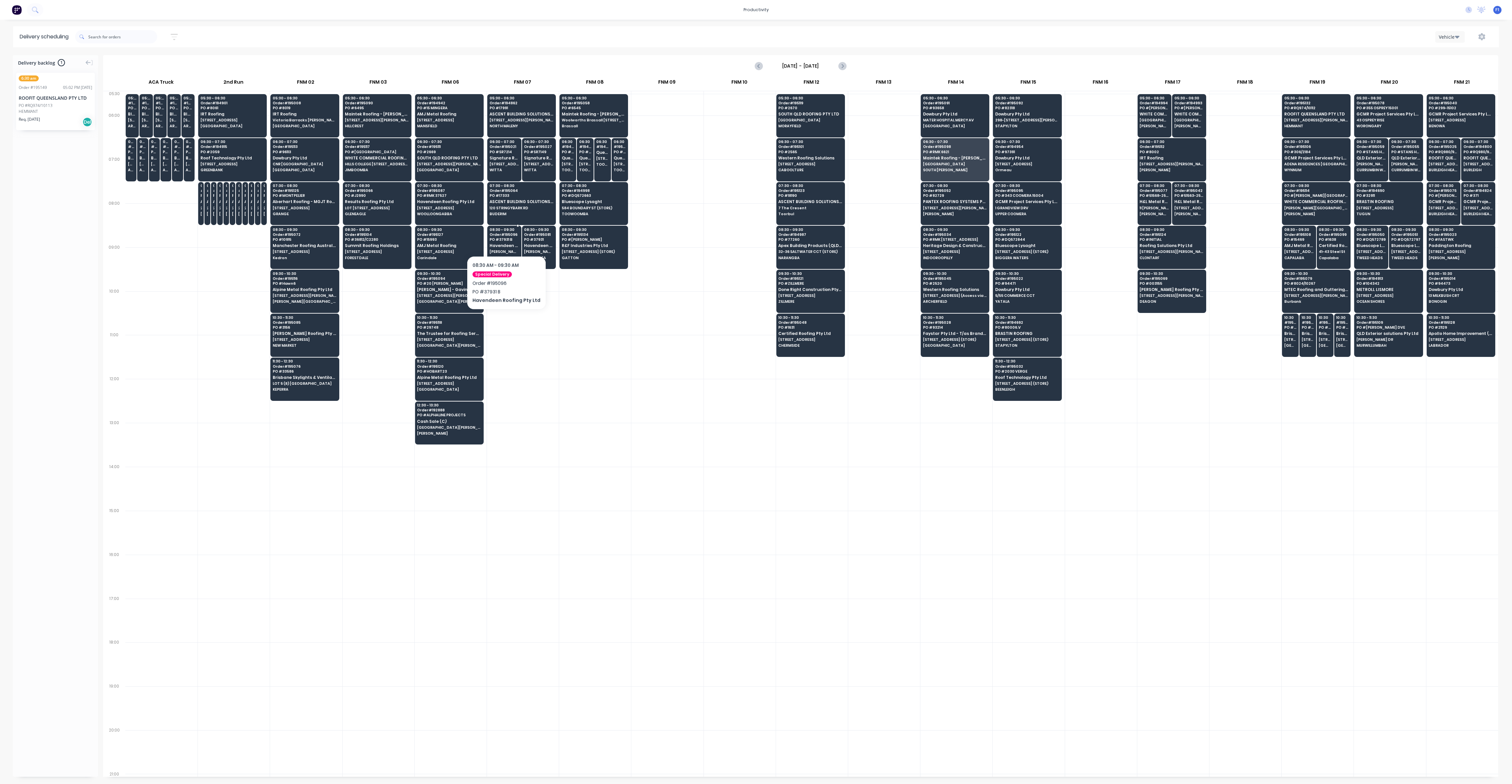
click at [504, 238] on span "PO # 37931 B" at bounding box center [504, 239] width 29 height 4
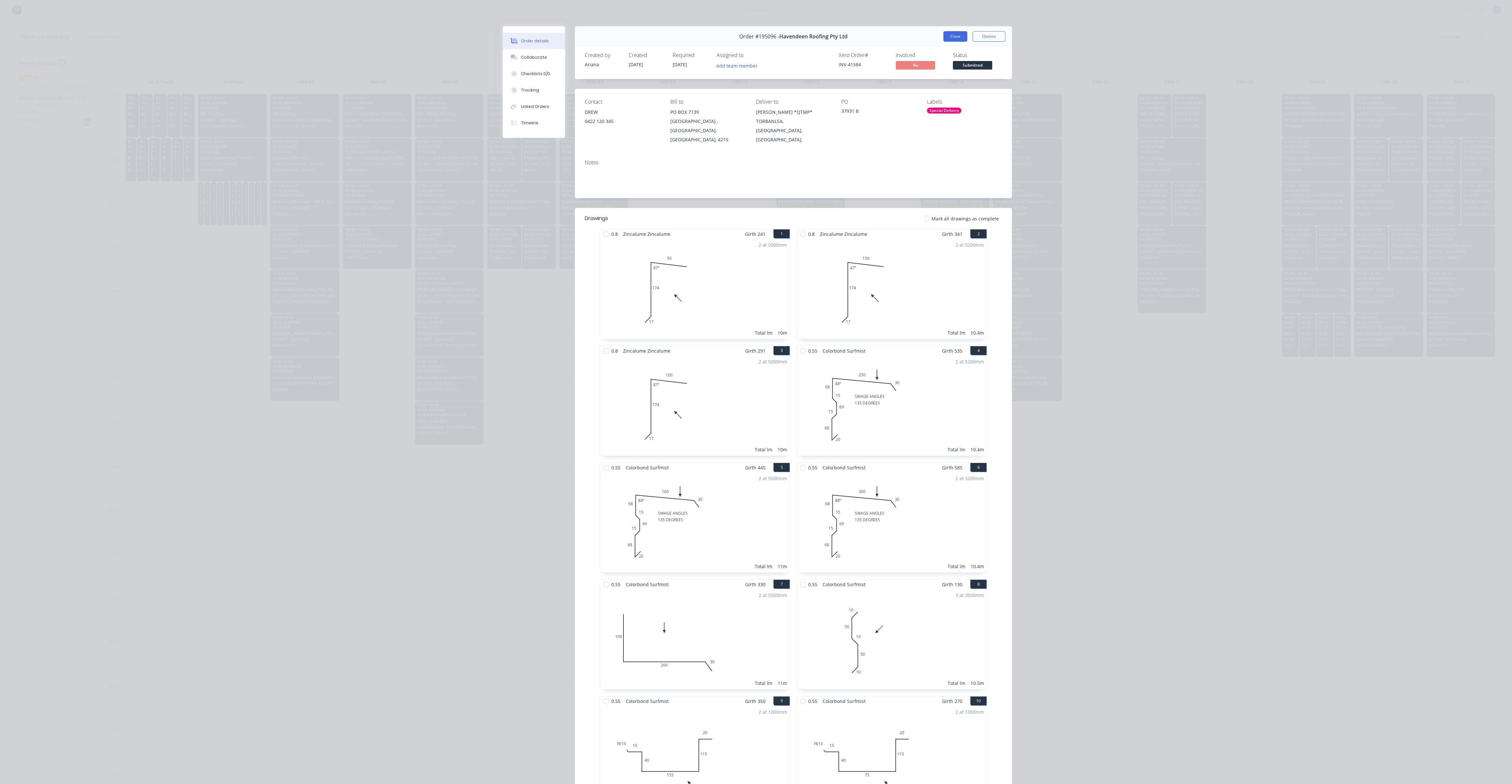
click at [952, 40] on button "Close" at bounding box center [955, 36] width 24 height 11
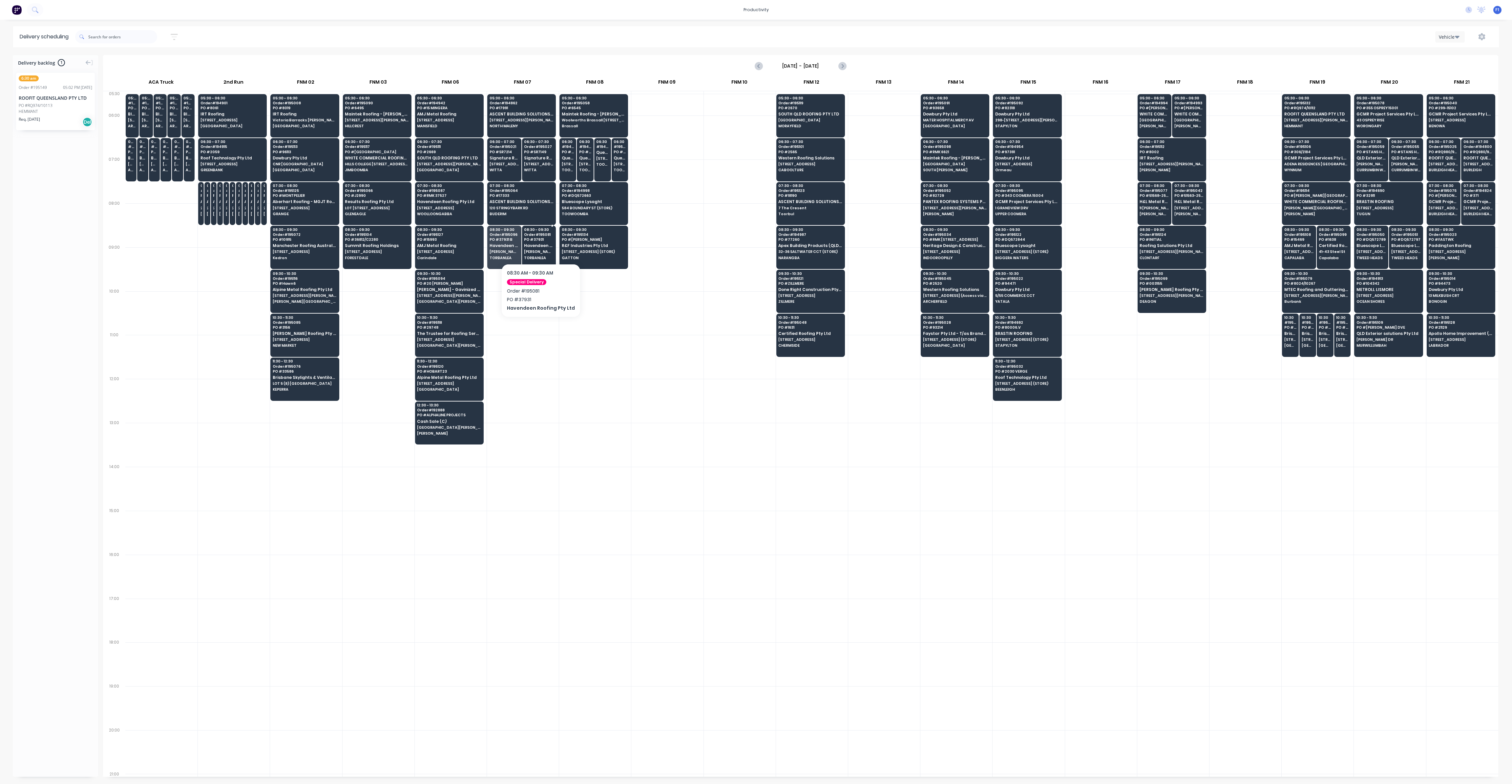
click at [528, 246] on span "Havendeen Roofing Pty Ltd" at bounding box center [539, 245] width 29 height 4
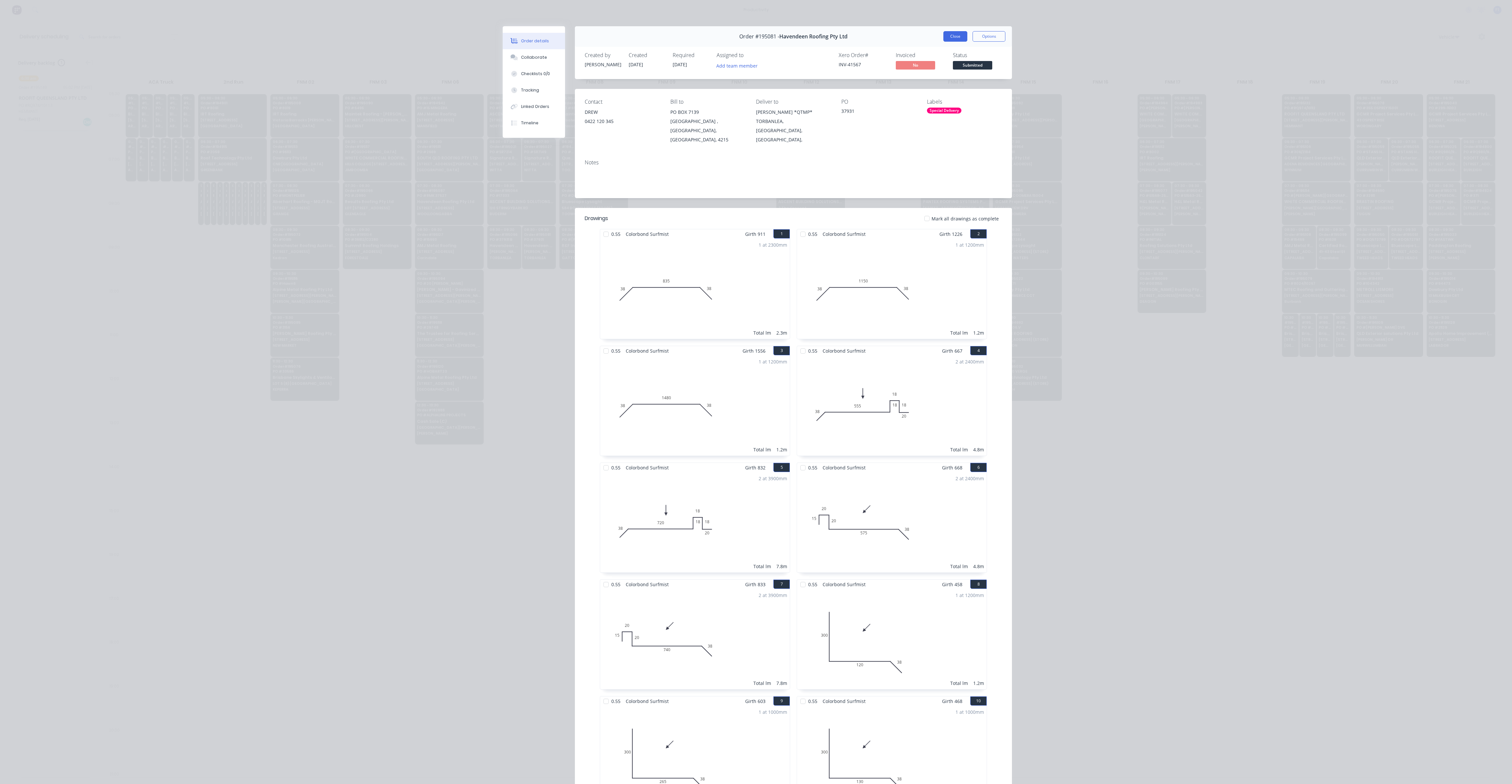
click at [954, 36] on button "Close" at bounding box center [955, 36] width 24 height 11
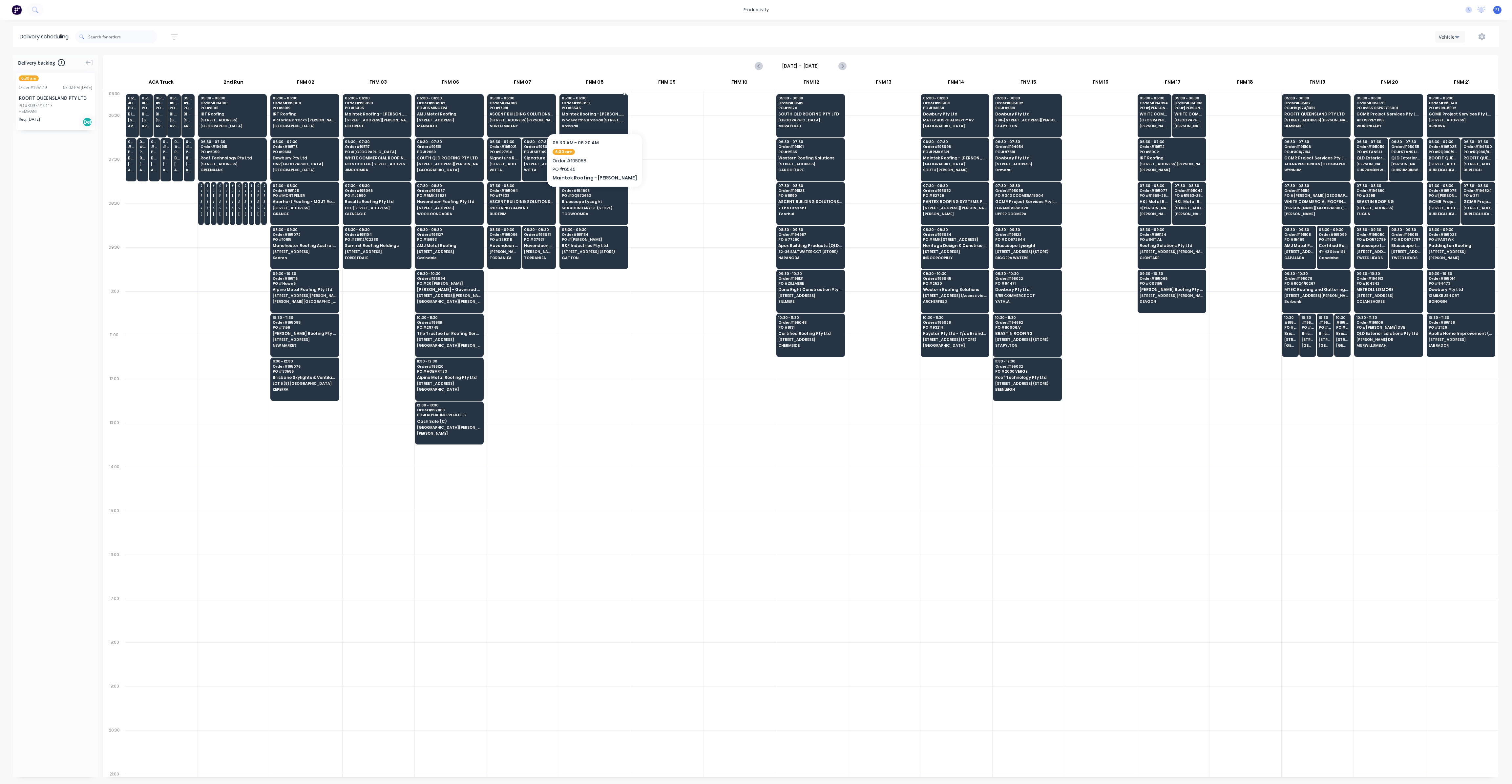
click at [608, 114] on span "Maintek Roofing - [PERSON_NAME]" at bounding box center [593, 114] width 63 height 4
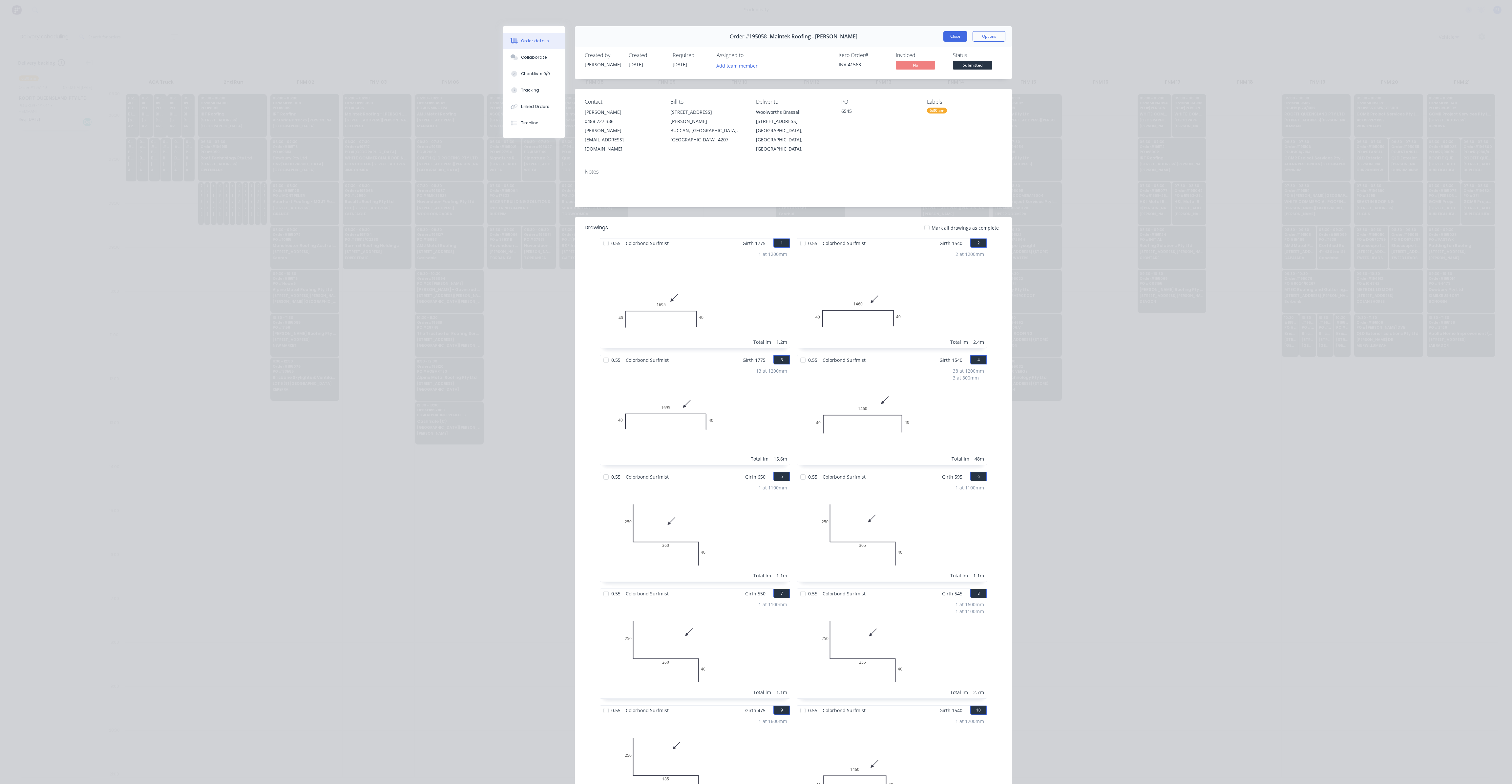
click at [954, 38] on button "Close" at bounding box center [955, 36] width 24 height 11
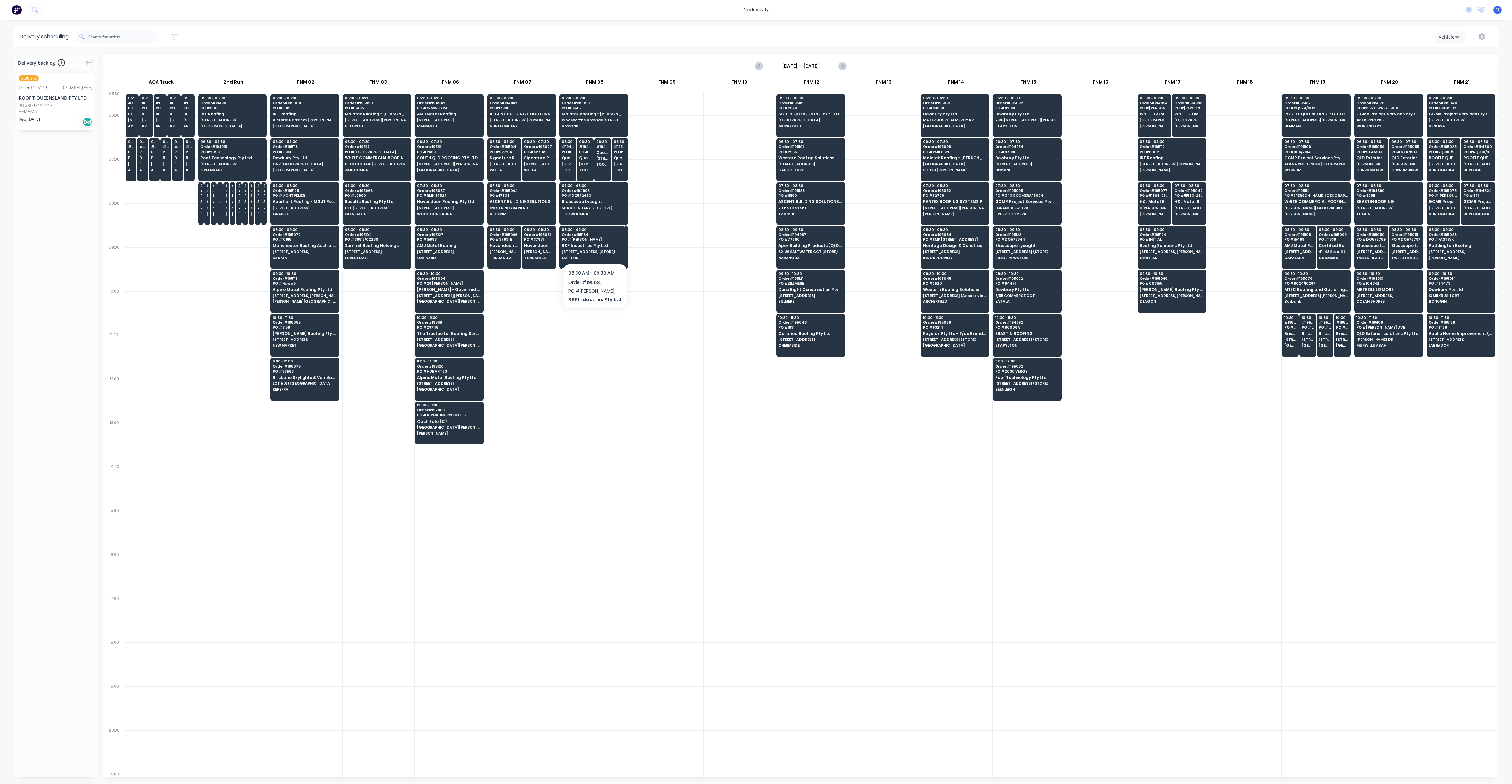
click at [595, 254] on div "08:30 - 09:30 Order # 195134 PO # WALKER R&F Industries Pty Ltd 98 CRESCENT ST …" at bounding box center [594, 244] width 68 height 37
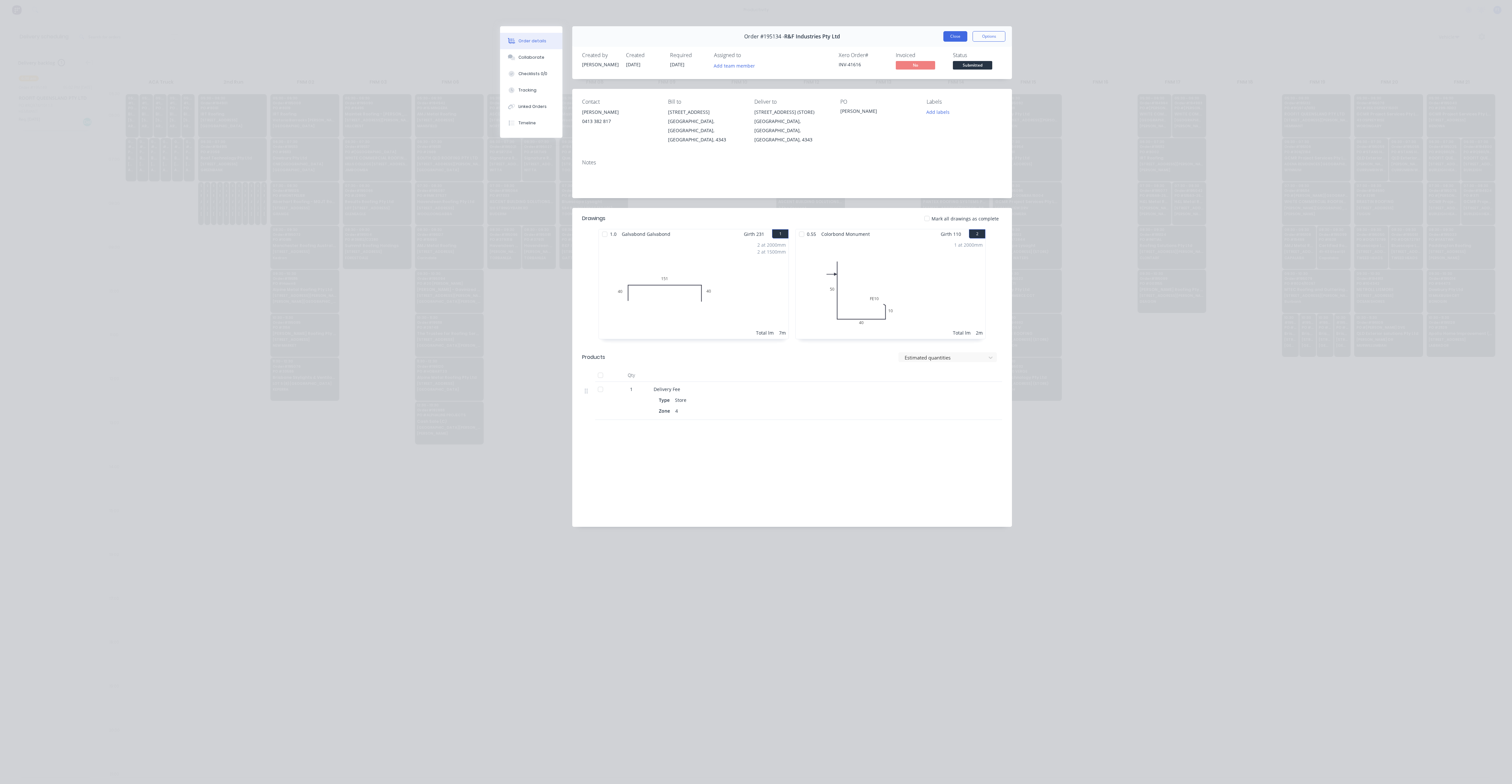
click at [960, 38] on button "Close" at bounding box center [955, 36] width 24 height 11
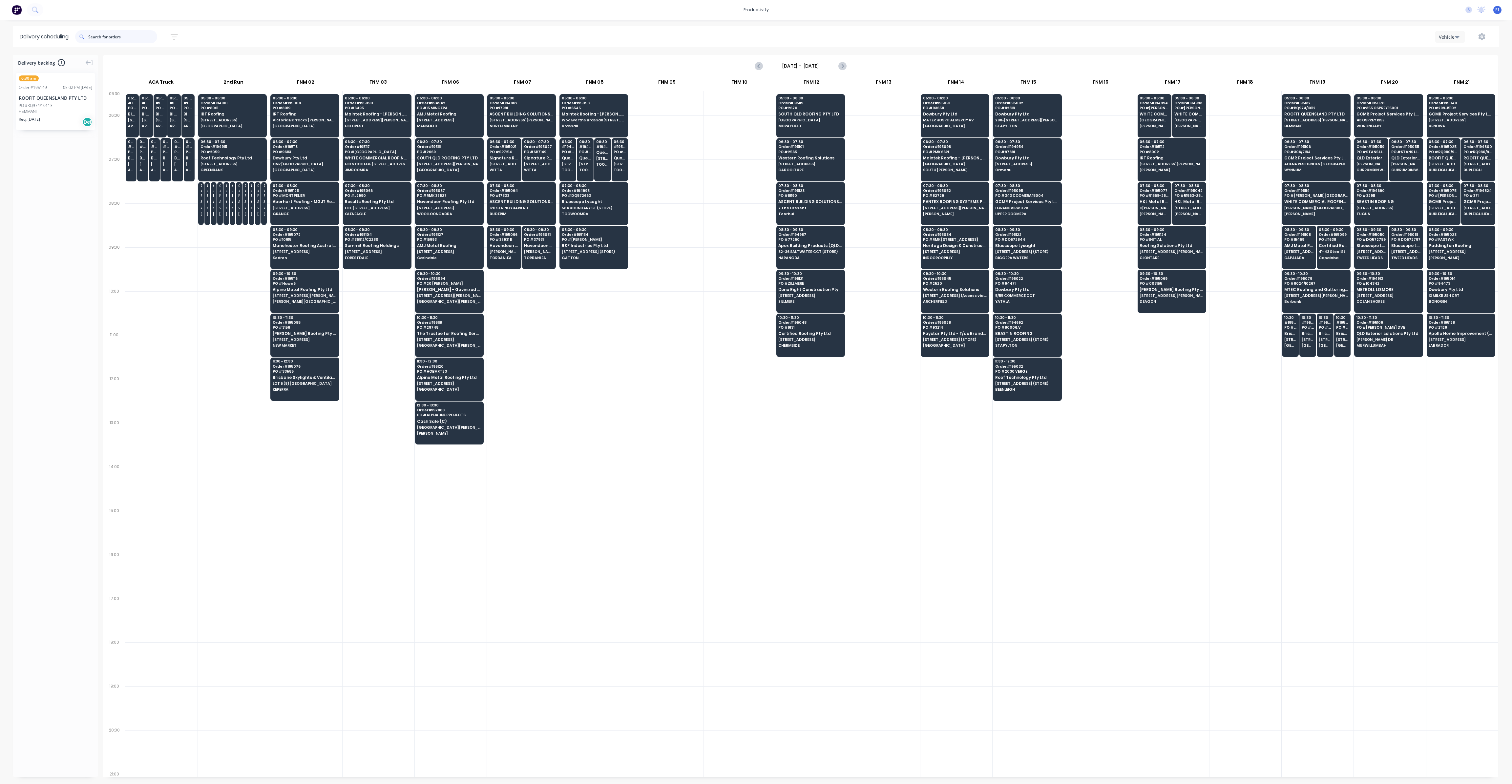
click at [117, 38] on input "text" at bounding box center [122, 36] width 69 height 13
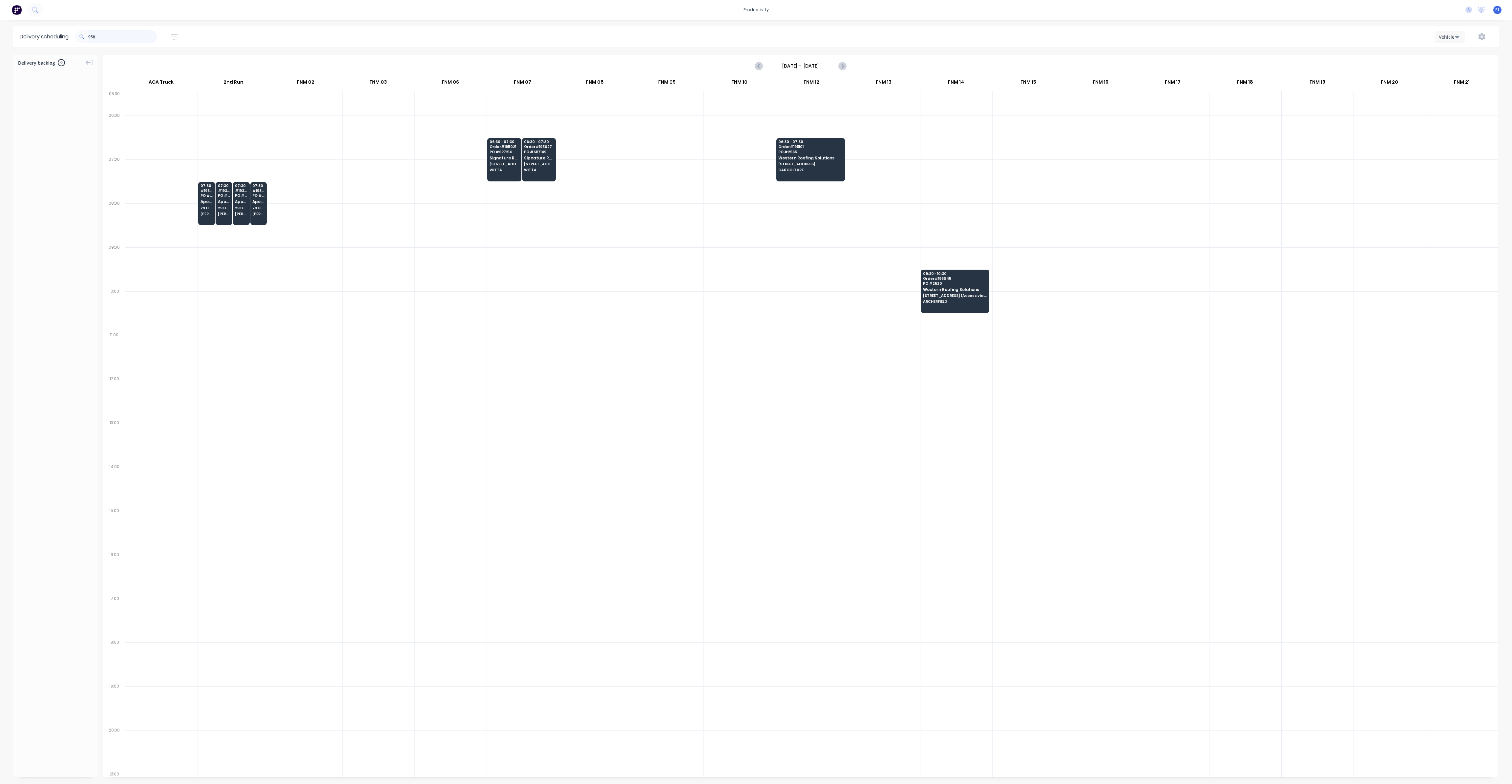
drag, startPoint x: 91, startPoint y: 37, endPoint x: 97, endPoint y: 47, distance: 11.7
click at [90, 37] on input "958" at bounding box center [122, 36] width 69 height 13
type input "8"
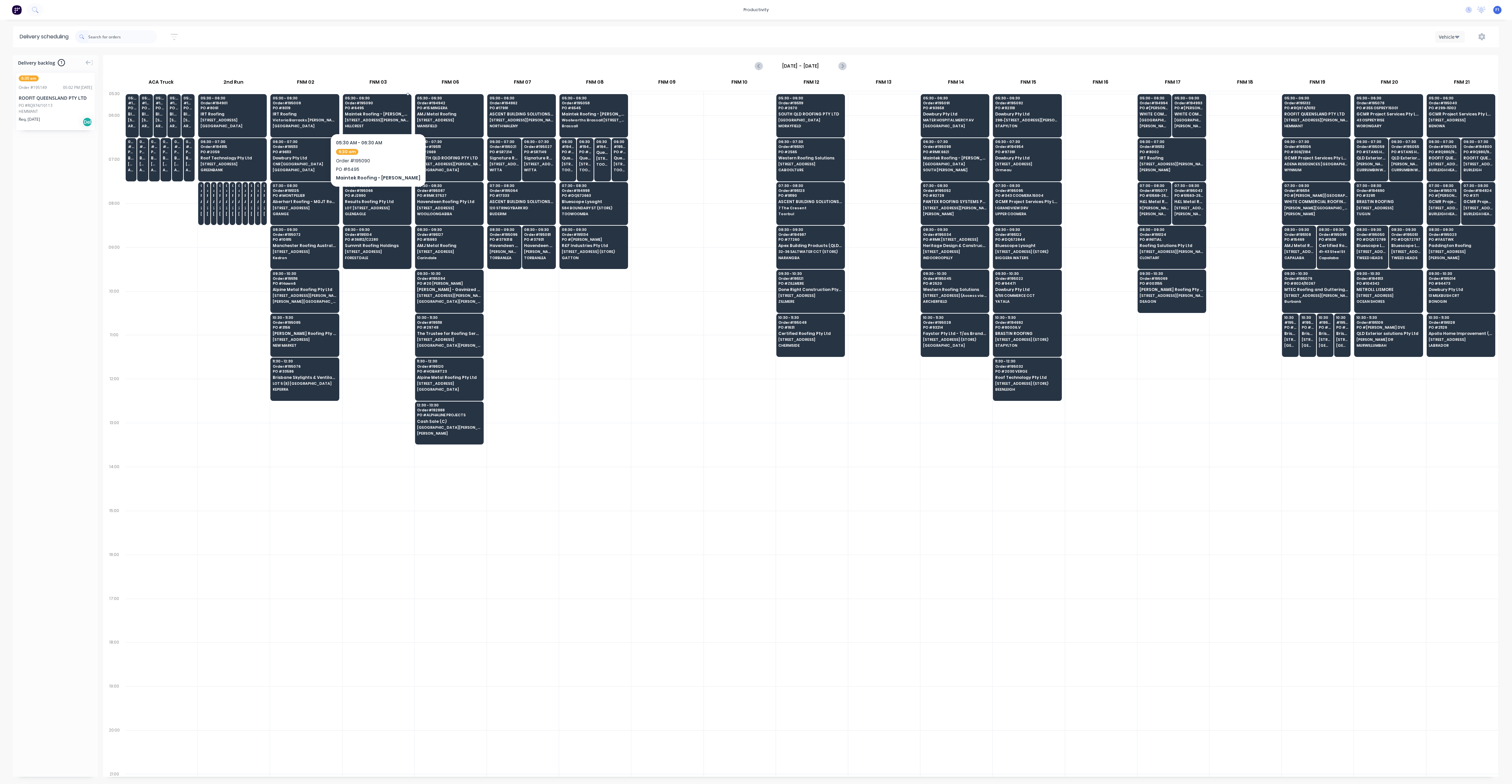
click at [379, 121] on span "[STREET_ADDRESS][PERSON_NAME]" at bounding box center [377, 120] width 63 height 4
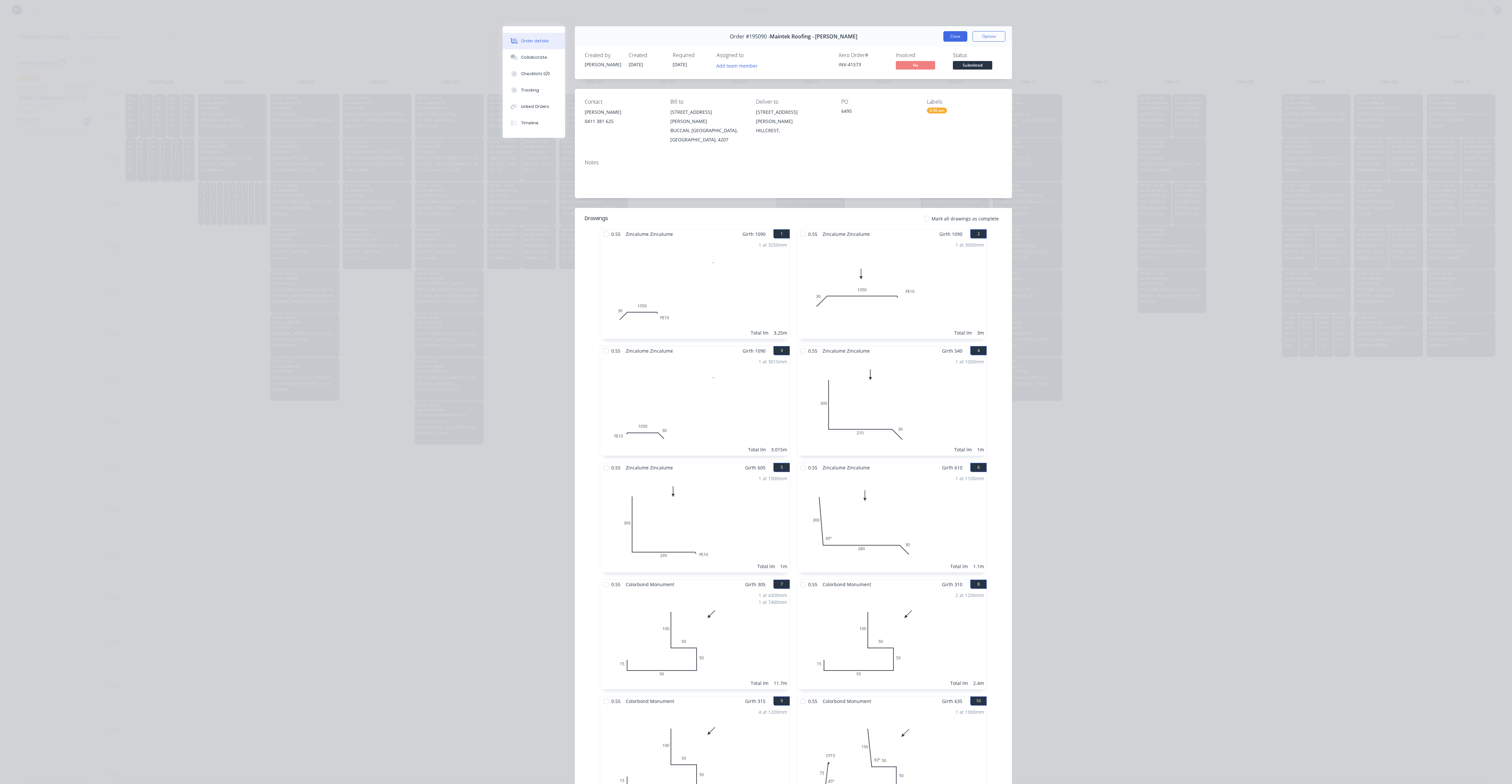
click at [950, 40] on button "Close" at bounding box center [955, 36] width 24 height 11
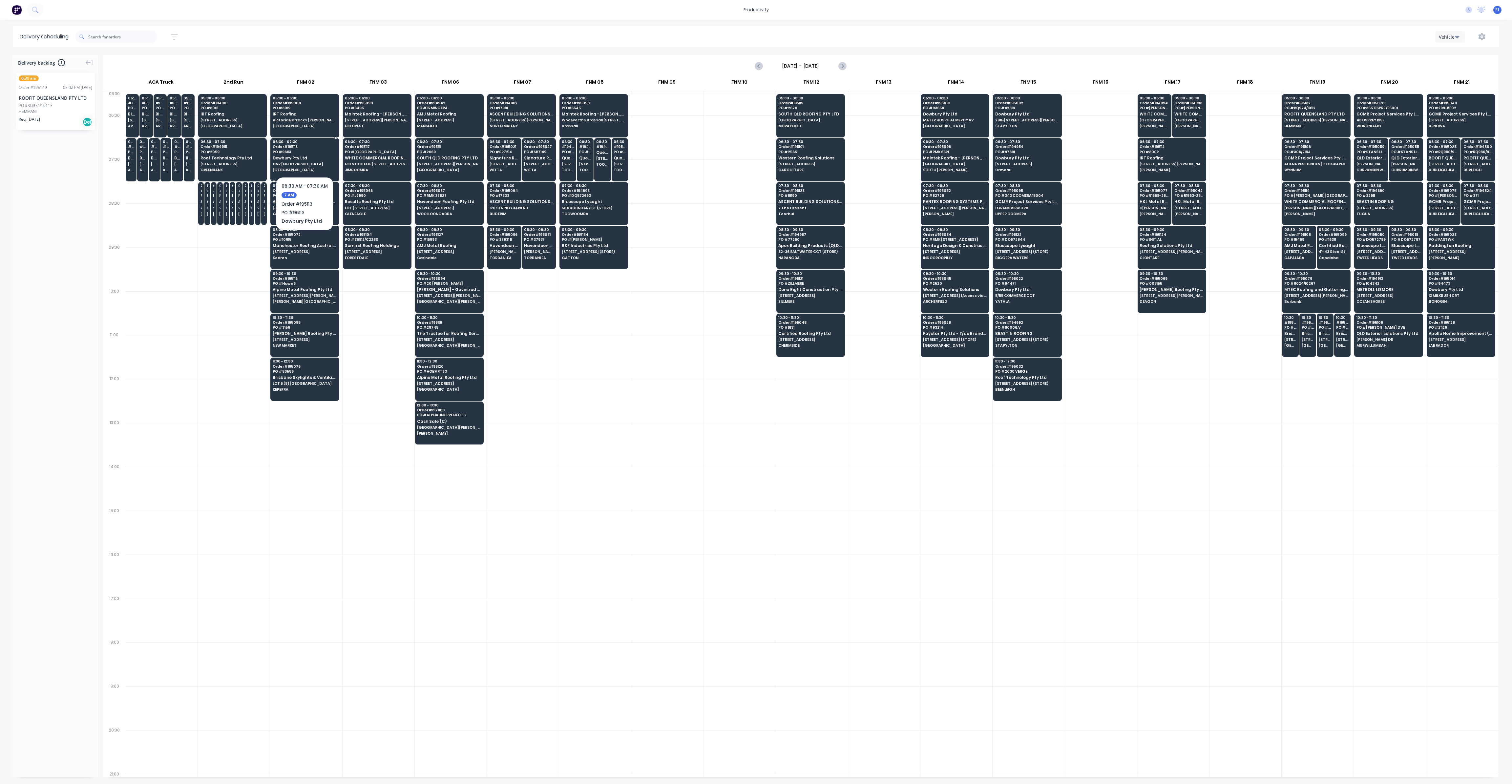
click at [302, 159] on span "Dowbury Pty Ltd" at bounding box center [305, 158] width 63 height 4
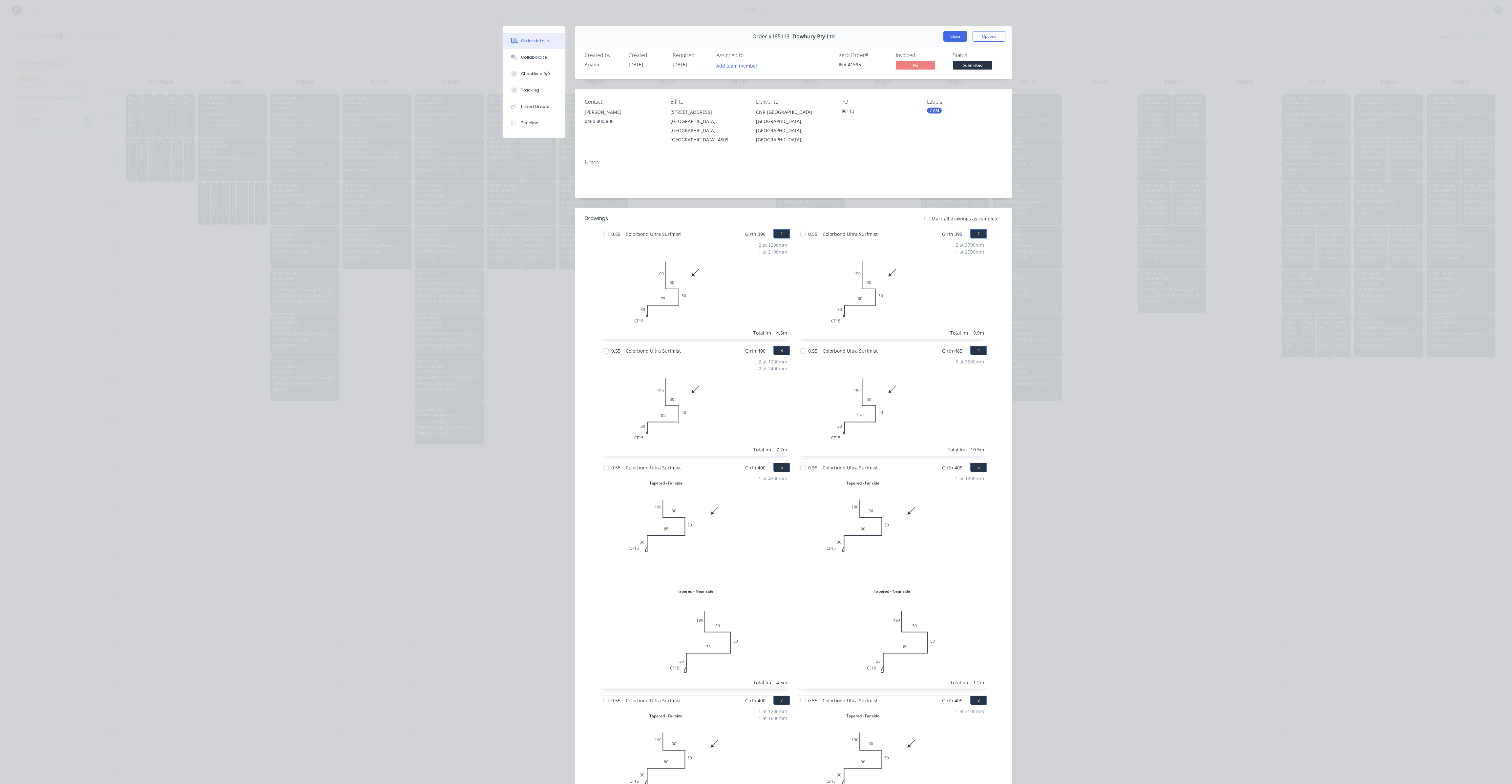
click at [952, 39] on button "Close" at bounding box center [955, 36] width 24 height 11
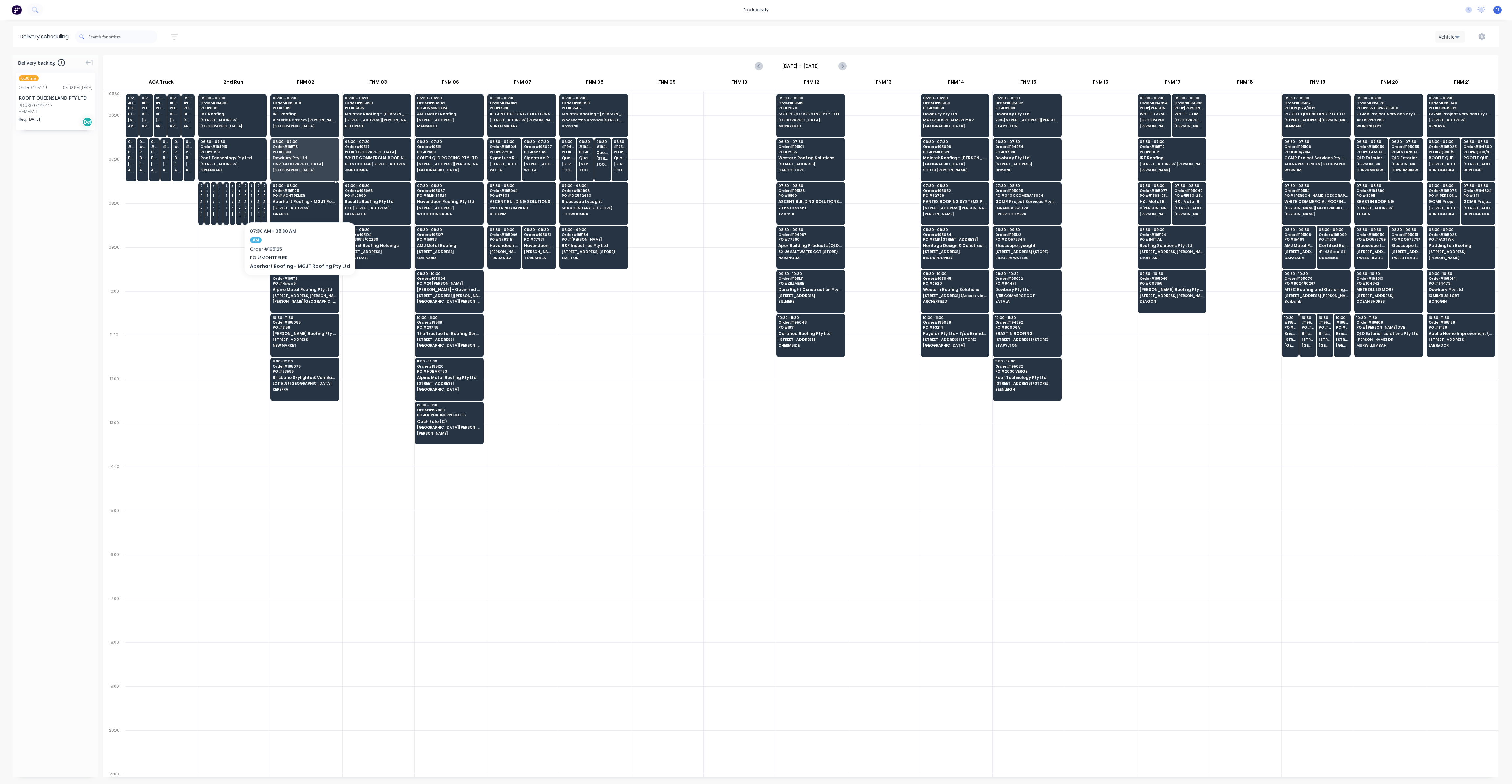
click at [296, 202] on span "Aberhart Roofing - MGJT Roofing Pty Ltd" at bounding box center [305, 201] width 63 height 4
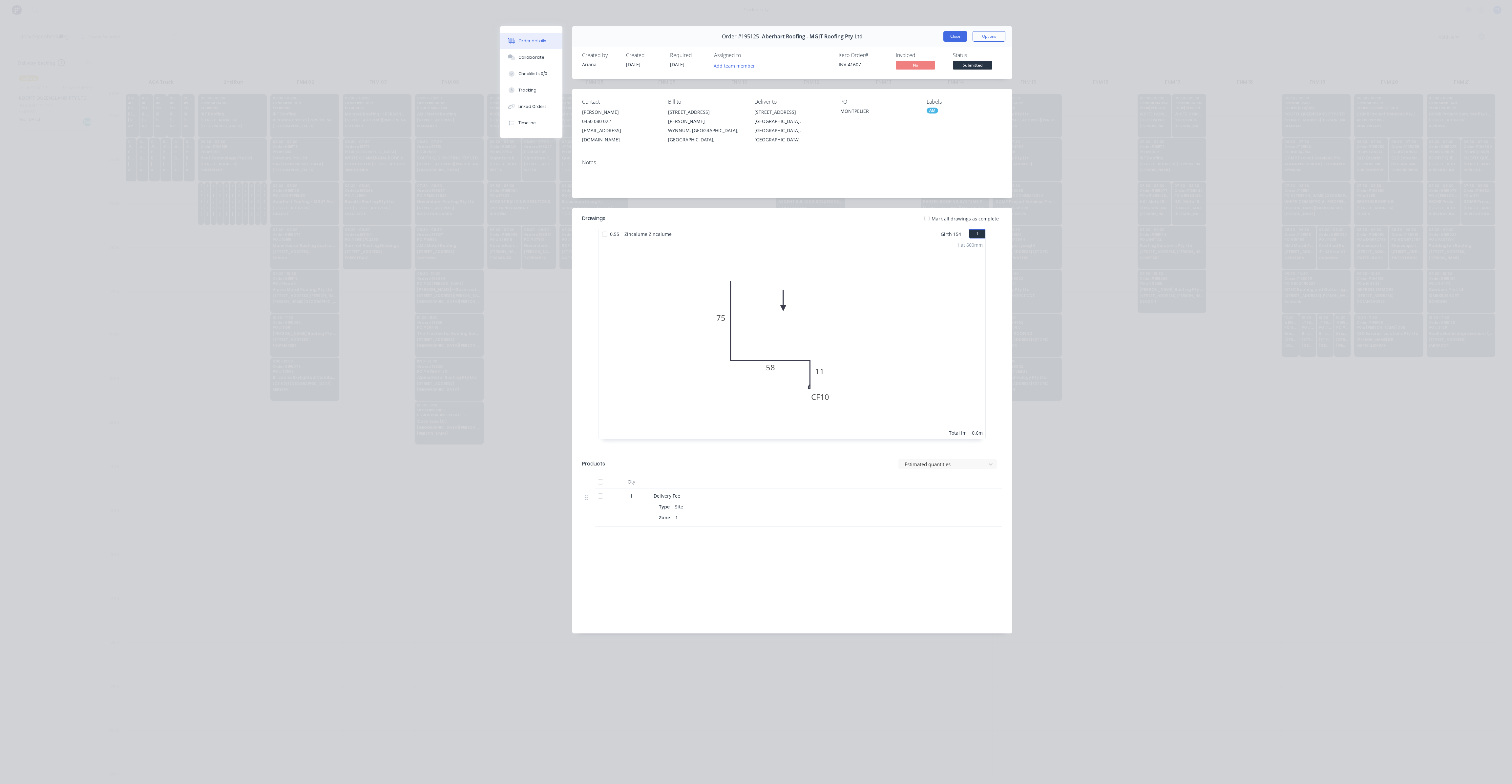
click at [957, 38] on button "Close" at bounding box center [955, 36] width 24 height 11
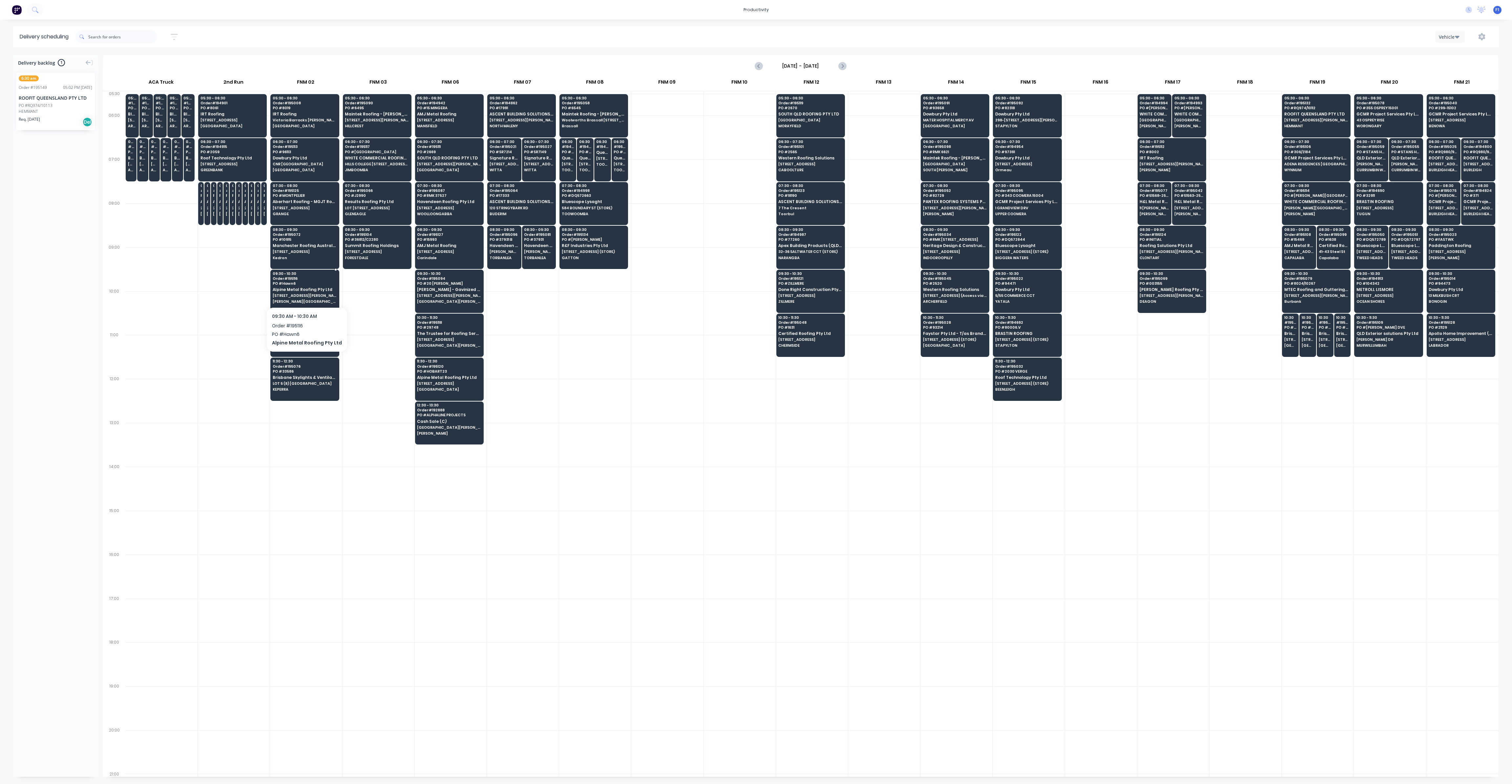
click at [297, 294] on span "[STREET_ADDRESS][PERSON_NAME]" at bounding box center [305, 295] width 63 height 4
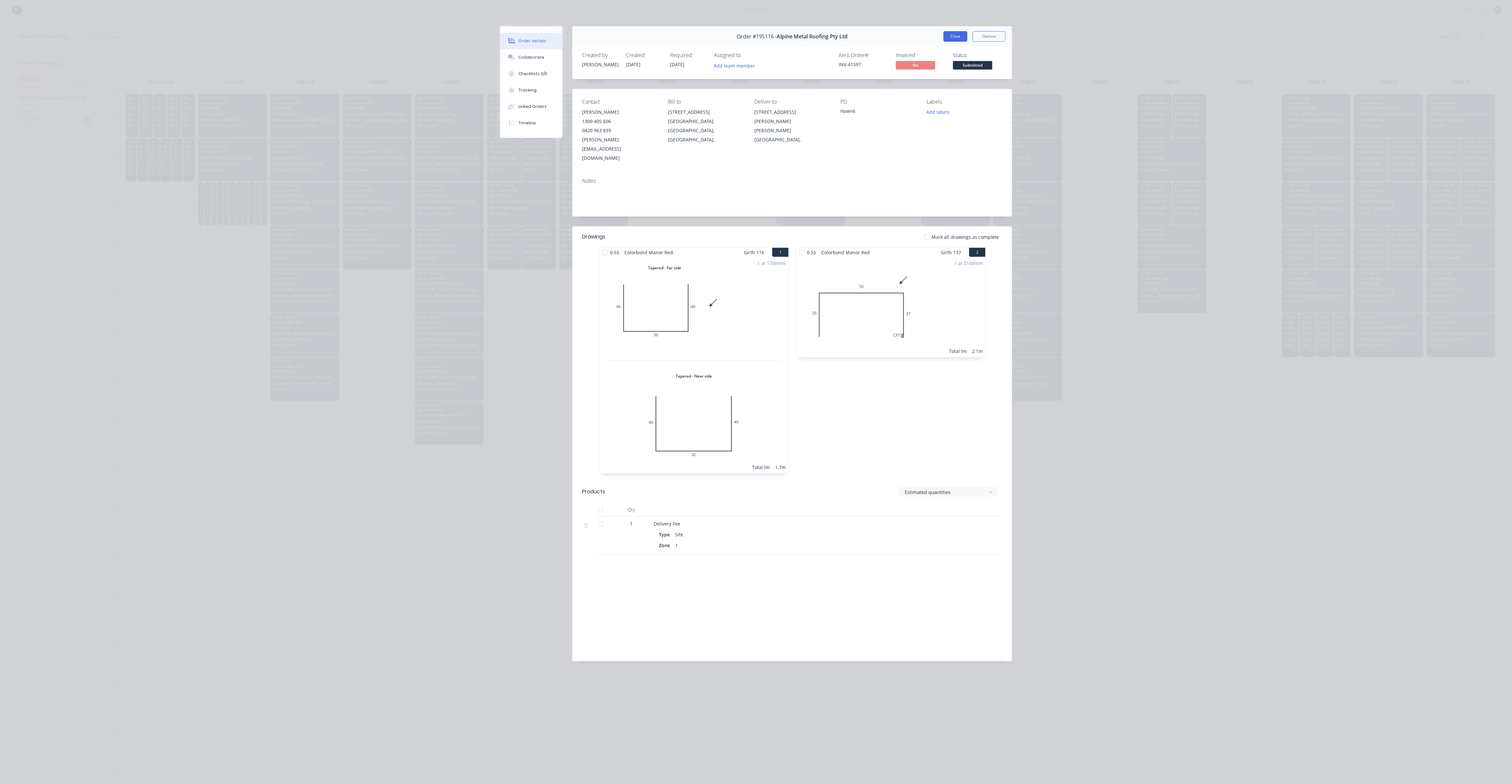
click at [960, 33] on button "Close" at bounding box center [955, 36] width 24 height 11
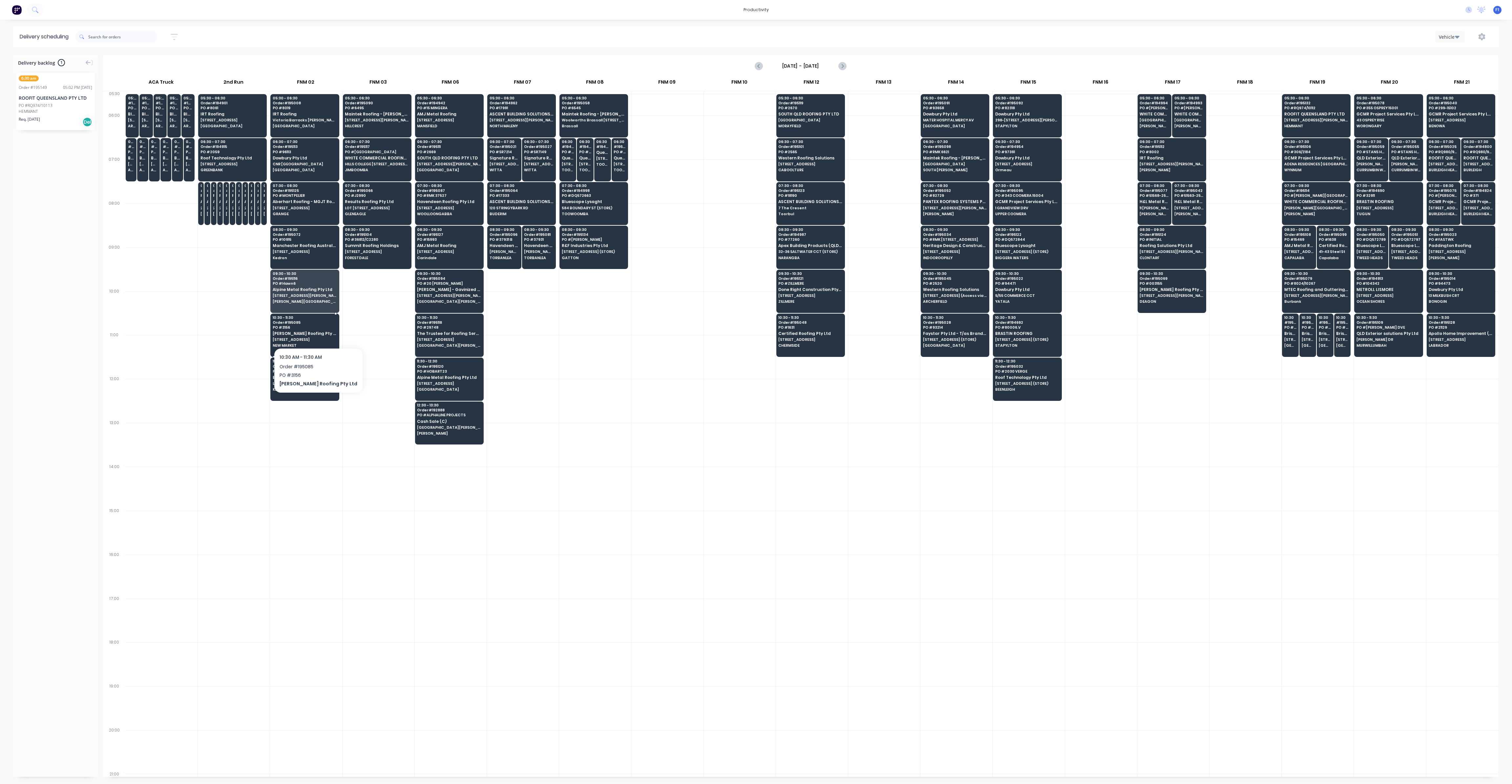
click at [306, 332] on span "[PERSON_NAME] Roofing Pty Ltd" at bounding box center [305, 333] width 63 height 4
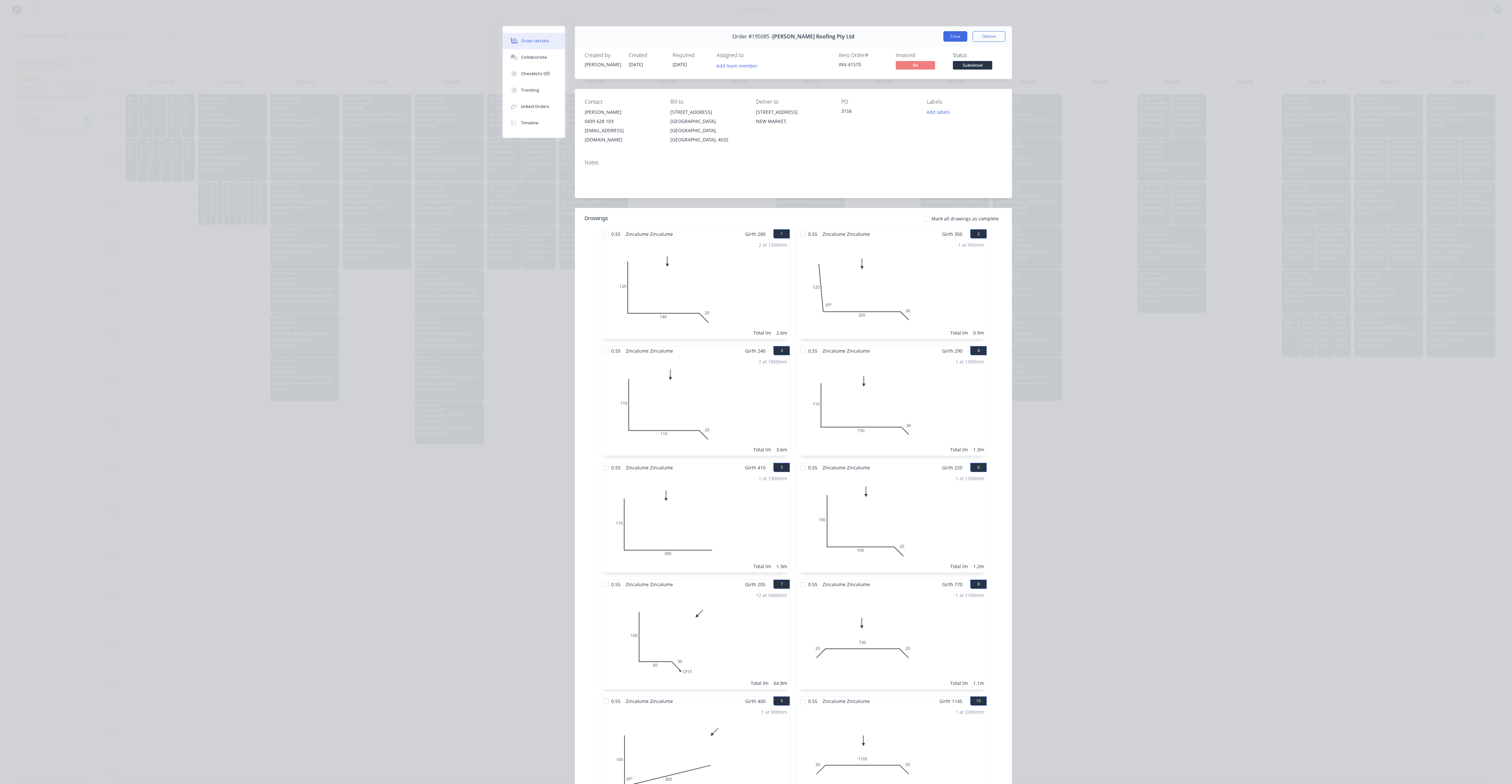
click at [949, 38] on button "Close" at bounding box center [955, 36] width 24 height 11
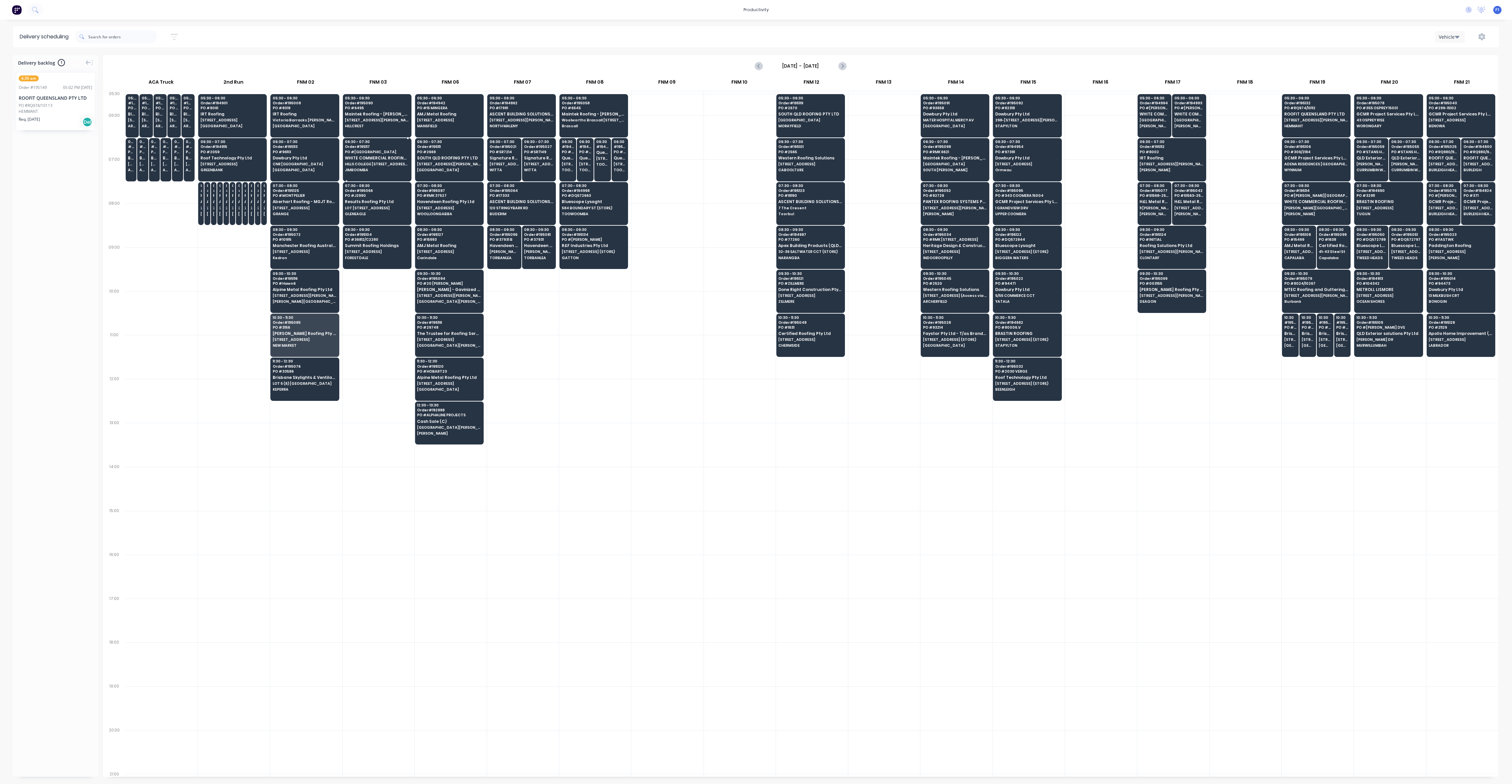
click at [367, 158] on span "WHITE COMMERCIAL ROOFING PTY LTD" at bounding box center [377, 158] width 63 height 4
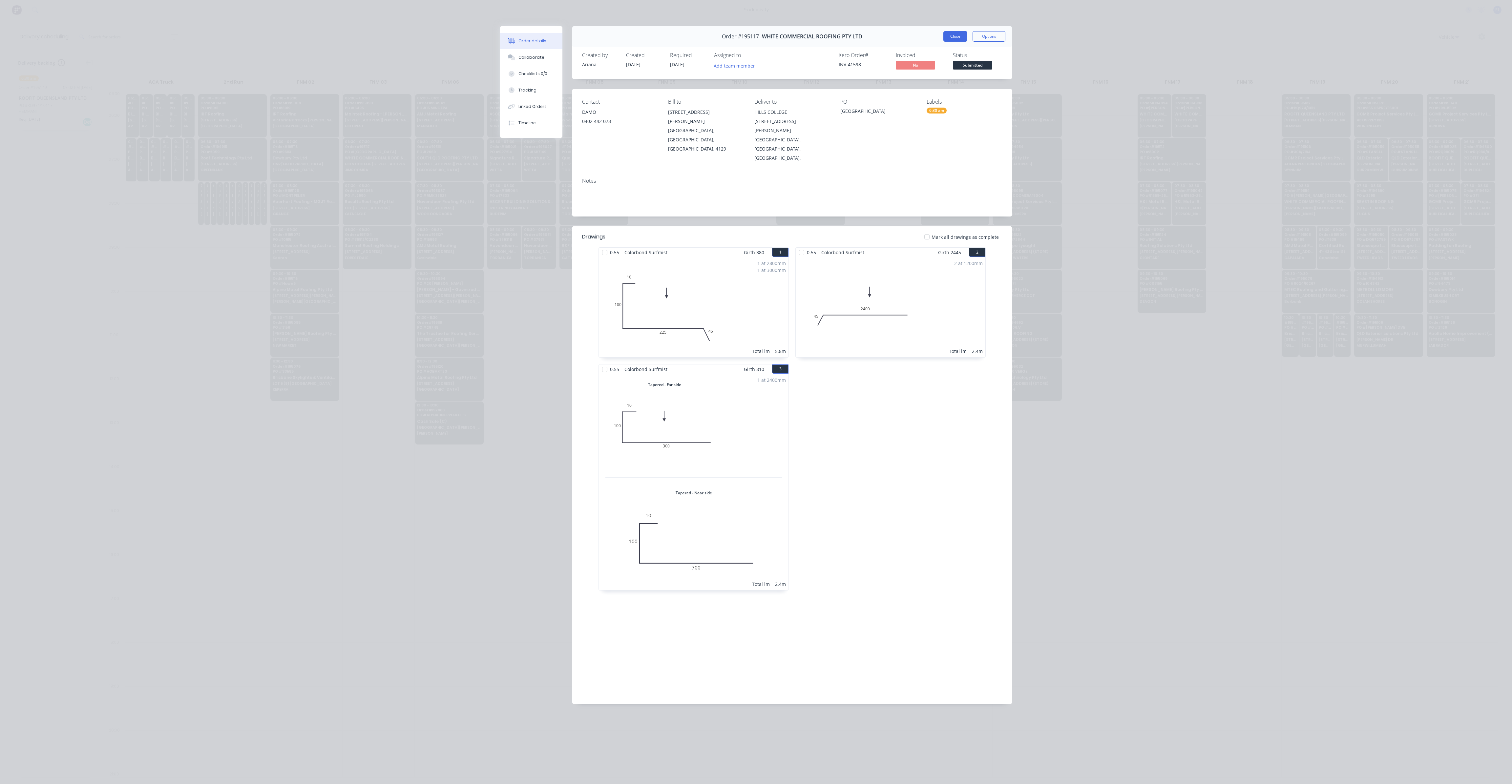
click at [954, 38] on button "Close" at bounding box center [955, 36] width 24 height 11
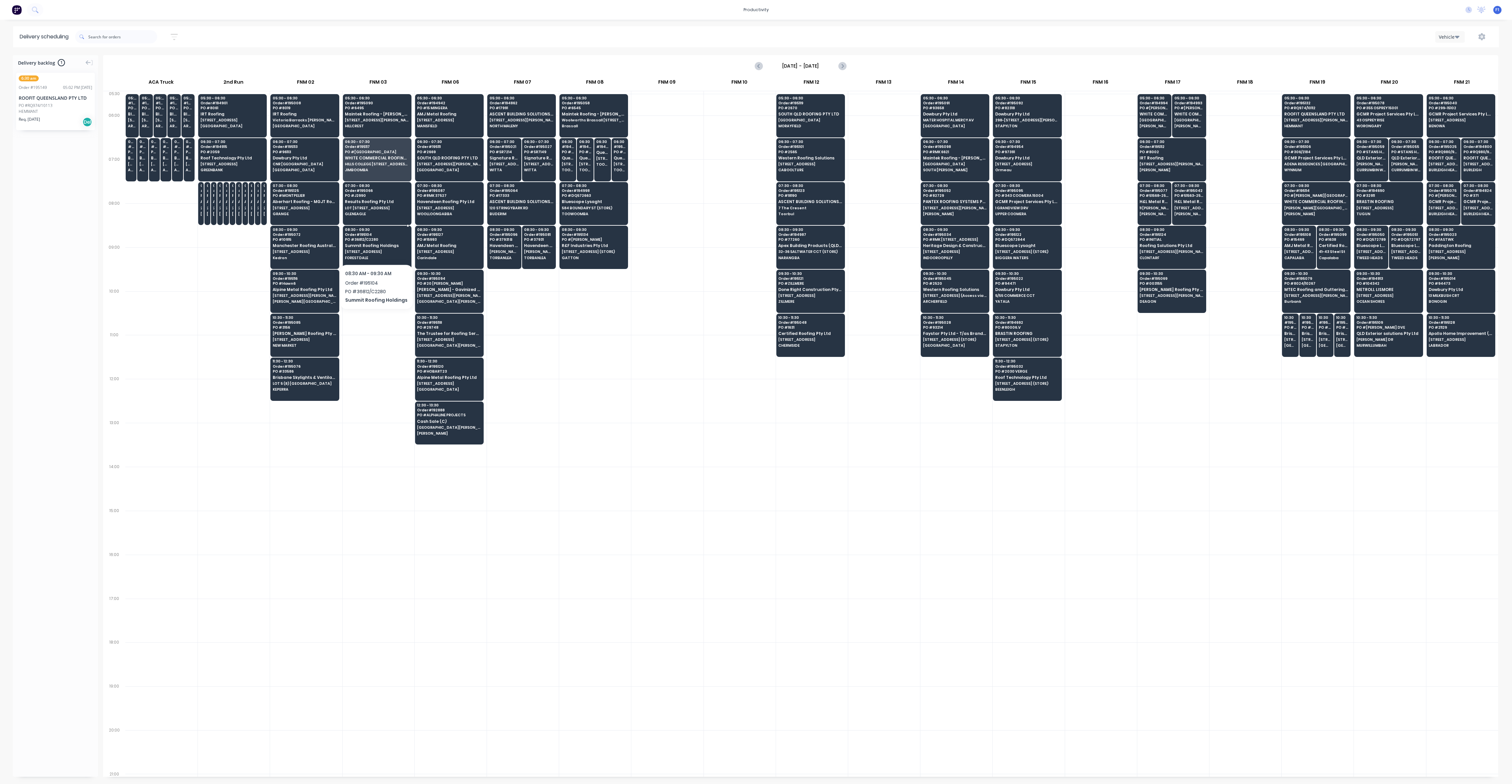
click at [374, 247] on div "08:30 - 09:30 Order # 195104 PO # 36812/C2280 Summit Roofing Holdings 1 PARADIS…" at bounding box center [377, 244] width 68 height 37
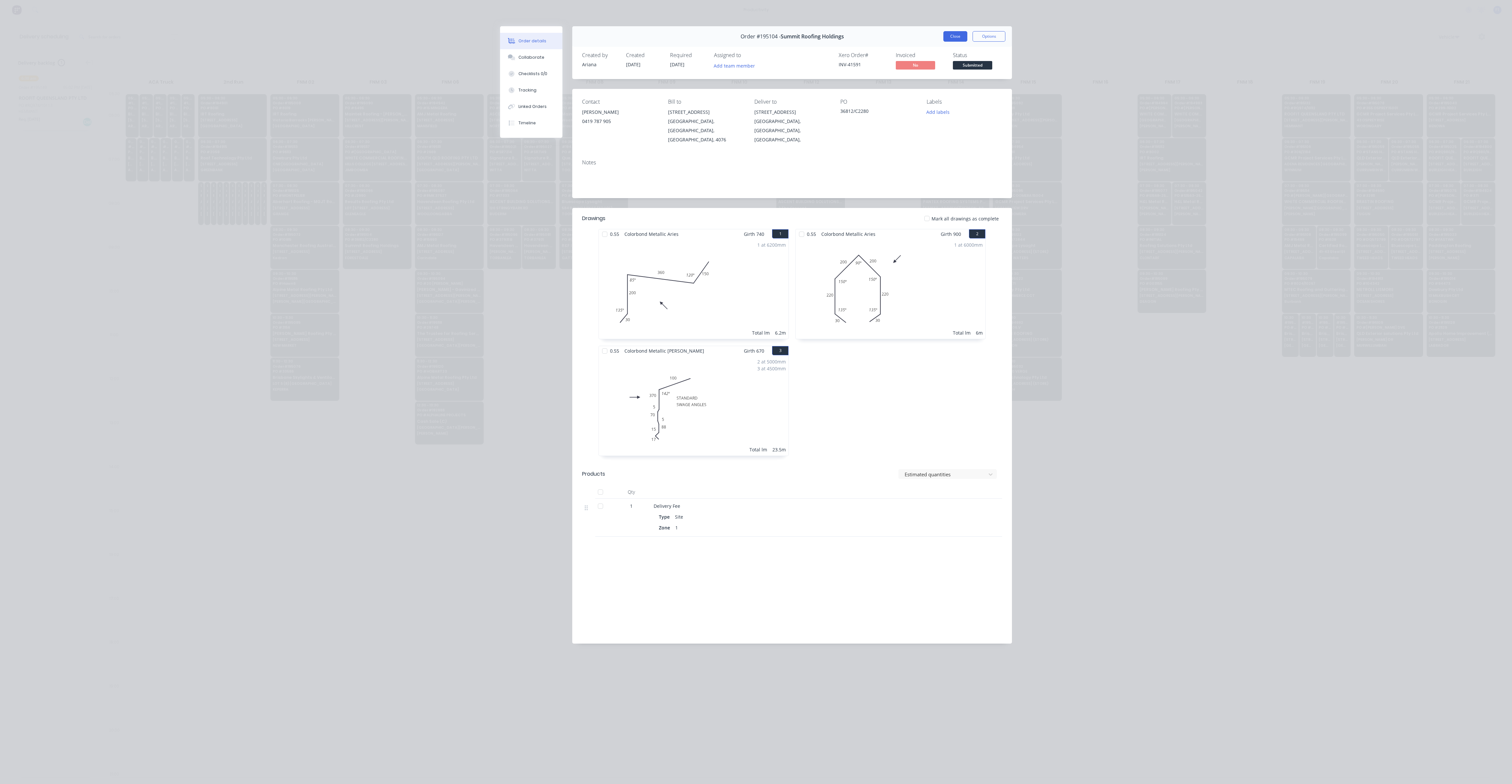
click at [952, 38] on button "Close" at bounding box center [955, 36] width 24 height 11
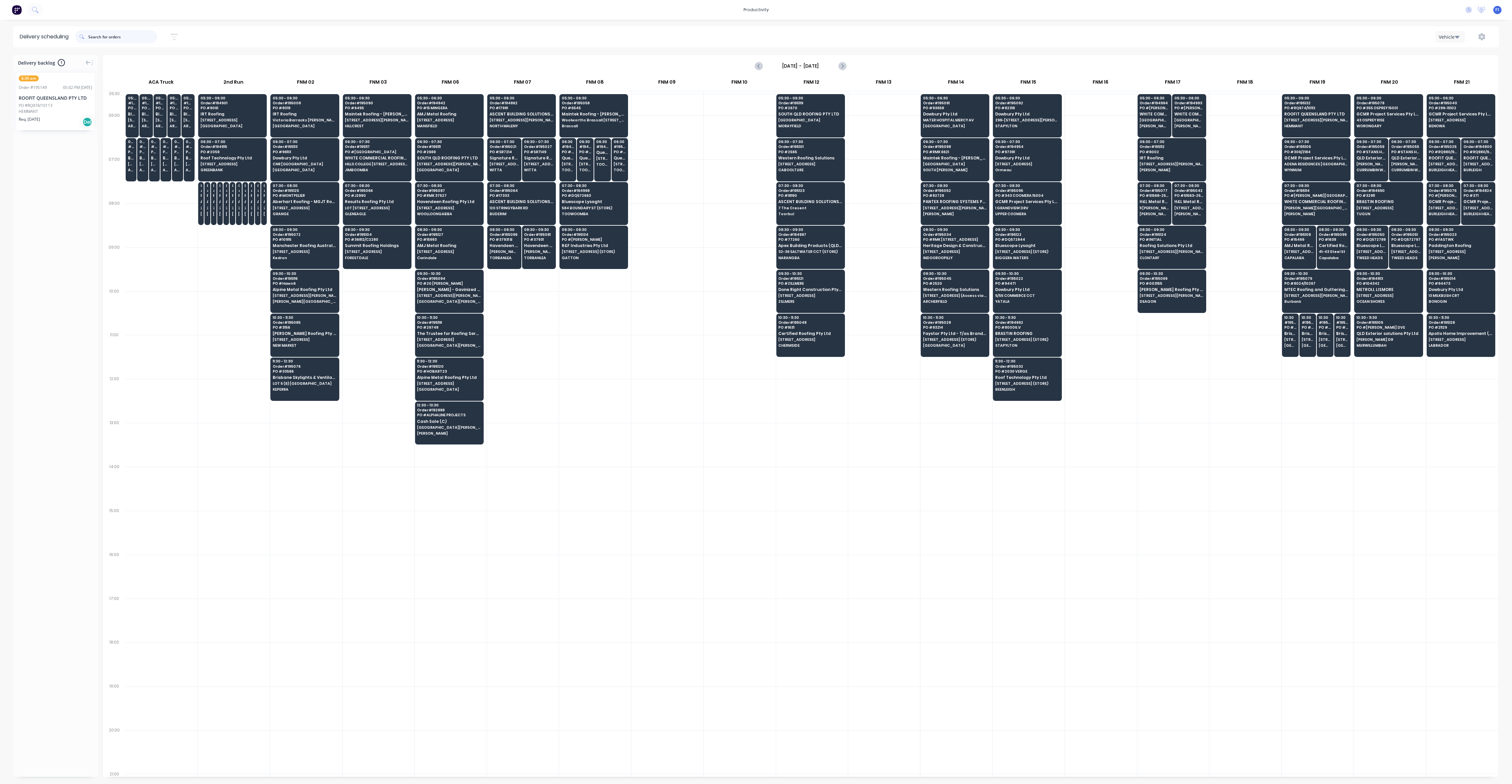
click at [107, 39] on input "text" at bounding box center [122, 36] width 69 height 13
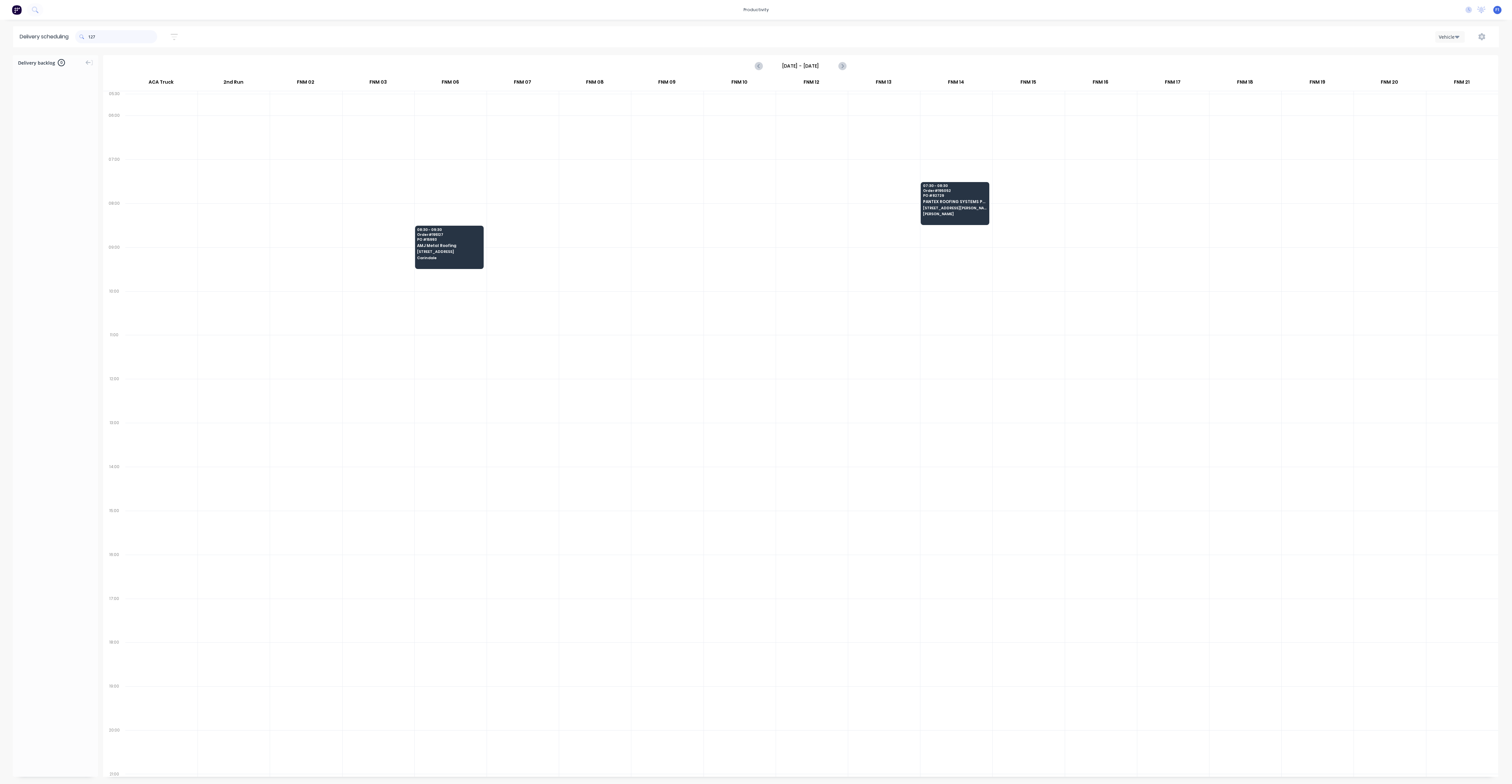
click at [91, 39] on input "127" at bounding box center [122, 36] width 69 height 13
type input "7"
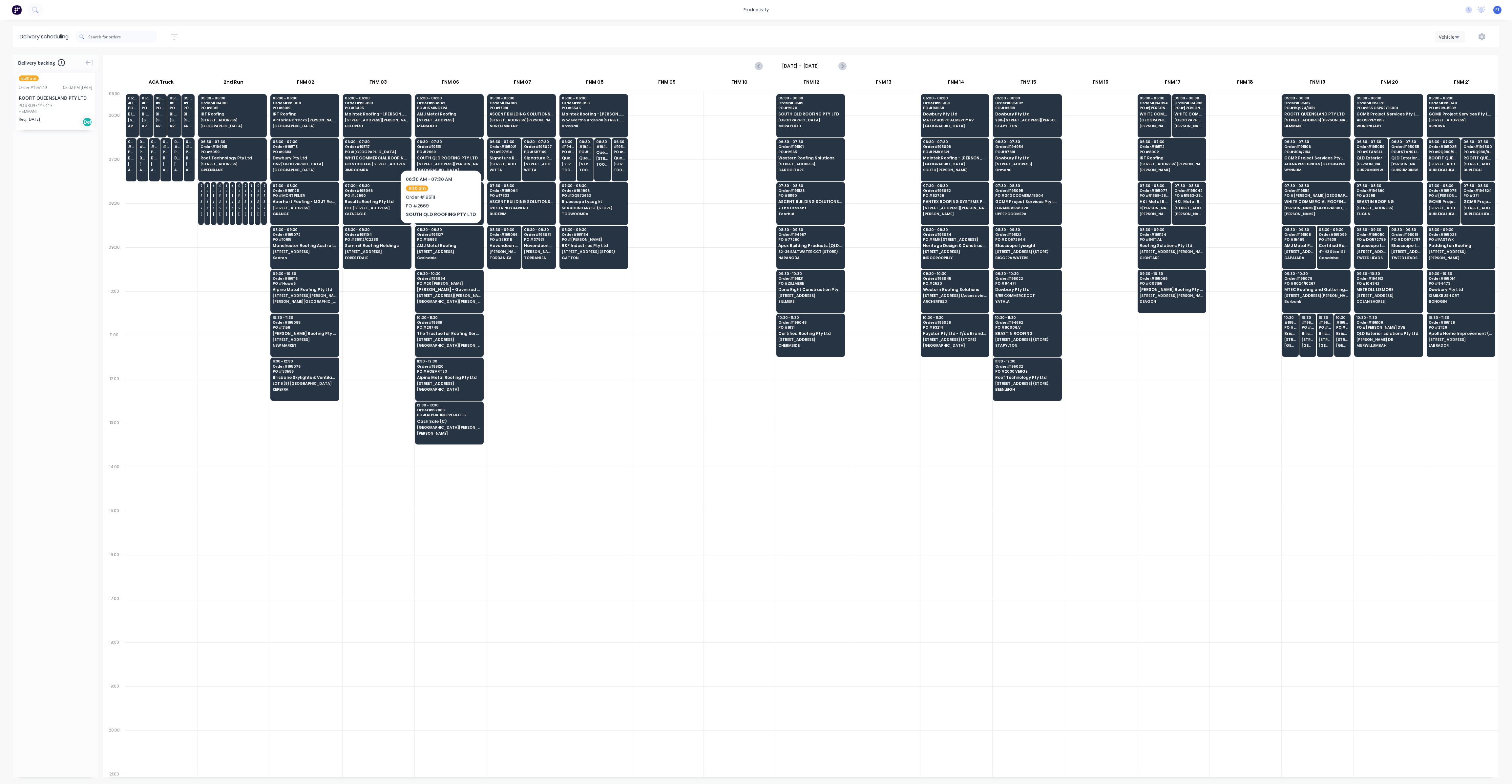
click at [438, 150] on span "PO # 2669" at bounding box center [449, 151] width 63 height 4
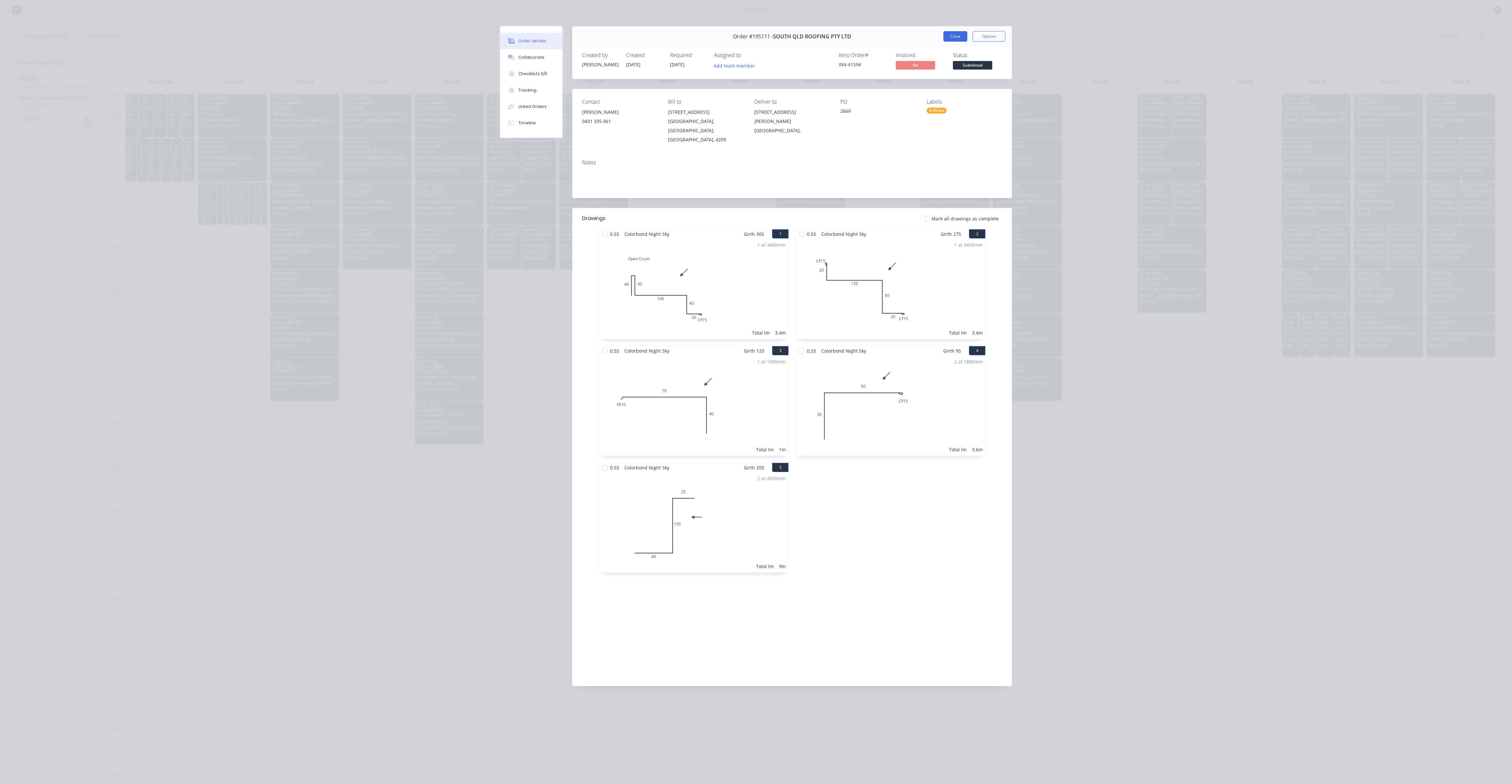
click at [954, 38] on button "Close" at bounding box center [955, 36] width 24 height 11
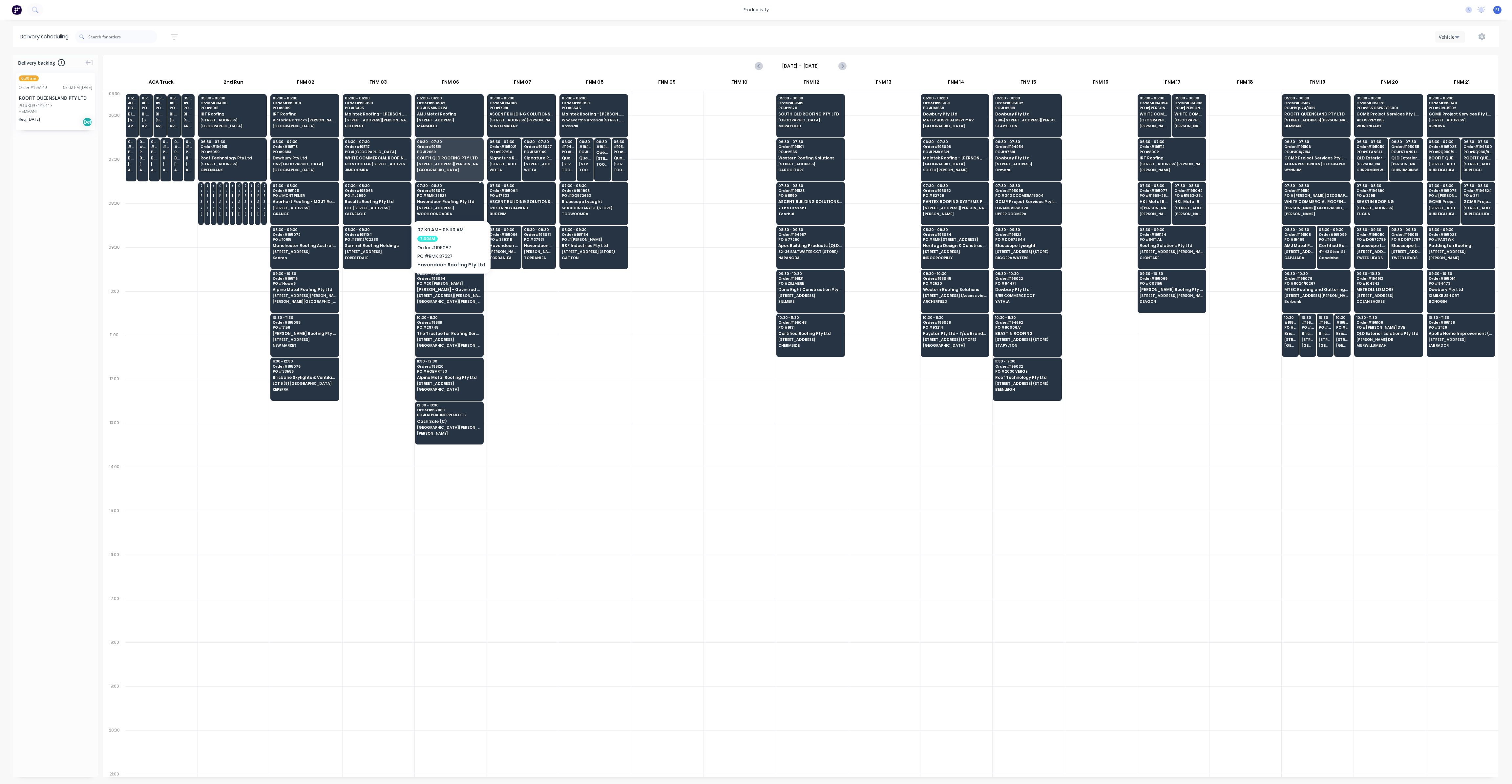
click at [458, 202] on span "Havendeen Roofing Pty Ltd" at bounding box center [449, 201] width 63 height 4
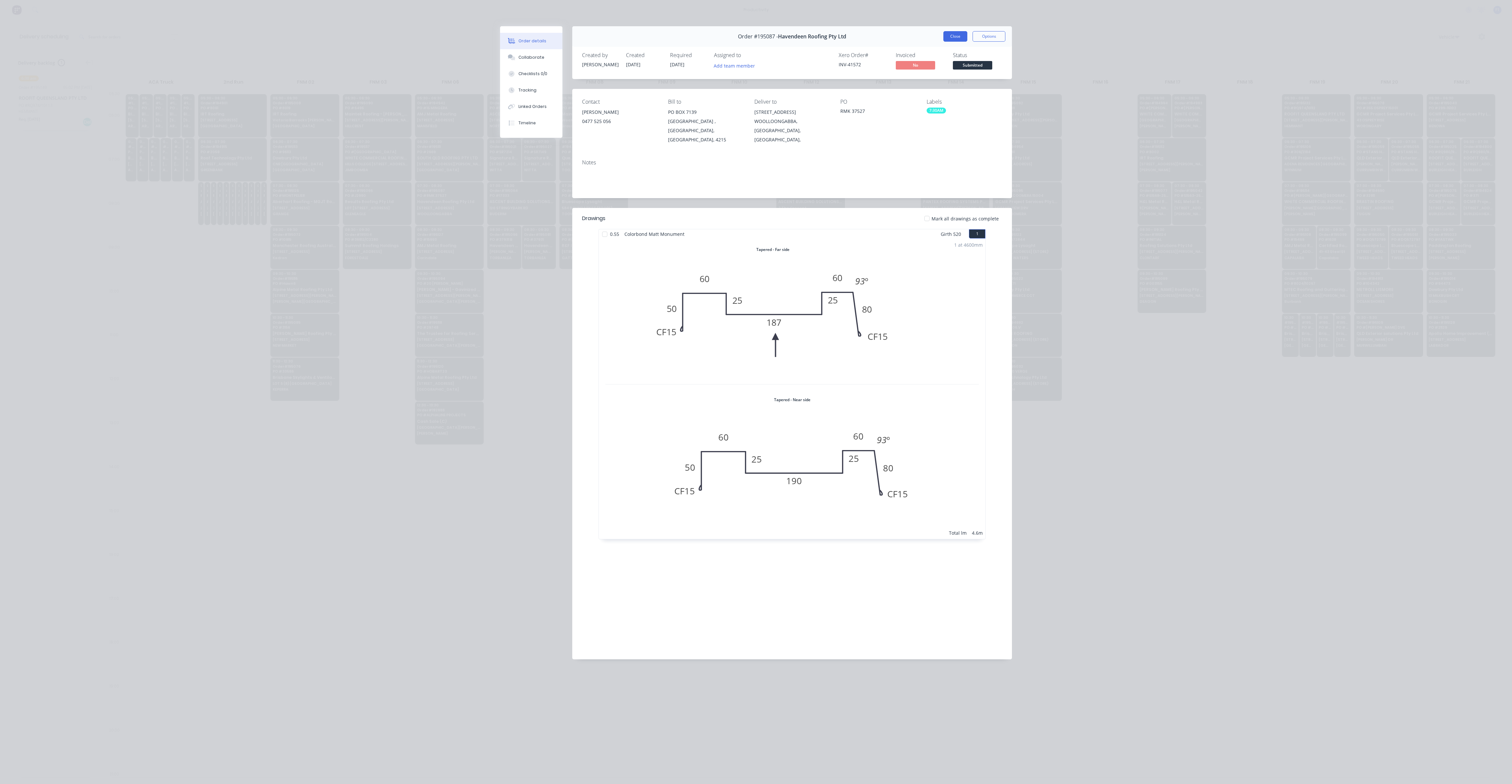
click at [963, 40] on button "Close" at bounding box center [955, 36] width 24 height 11
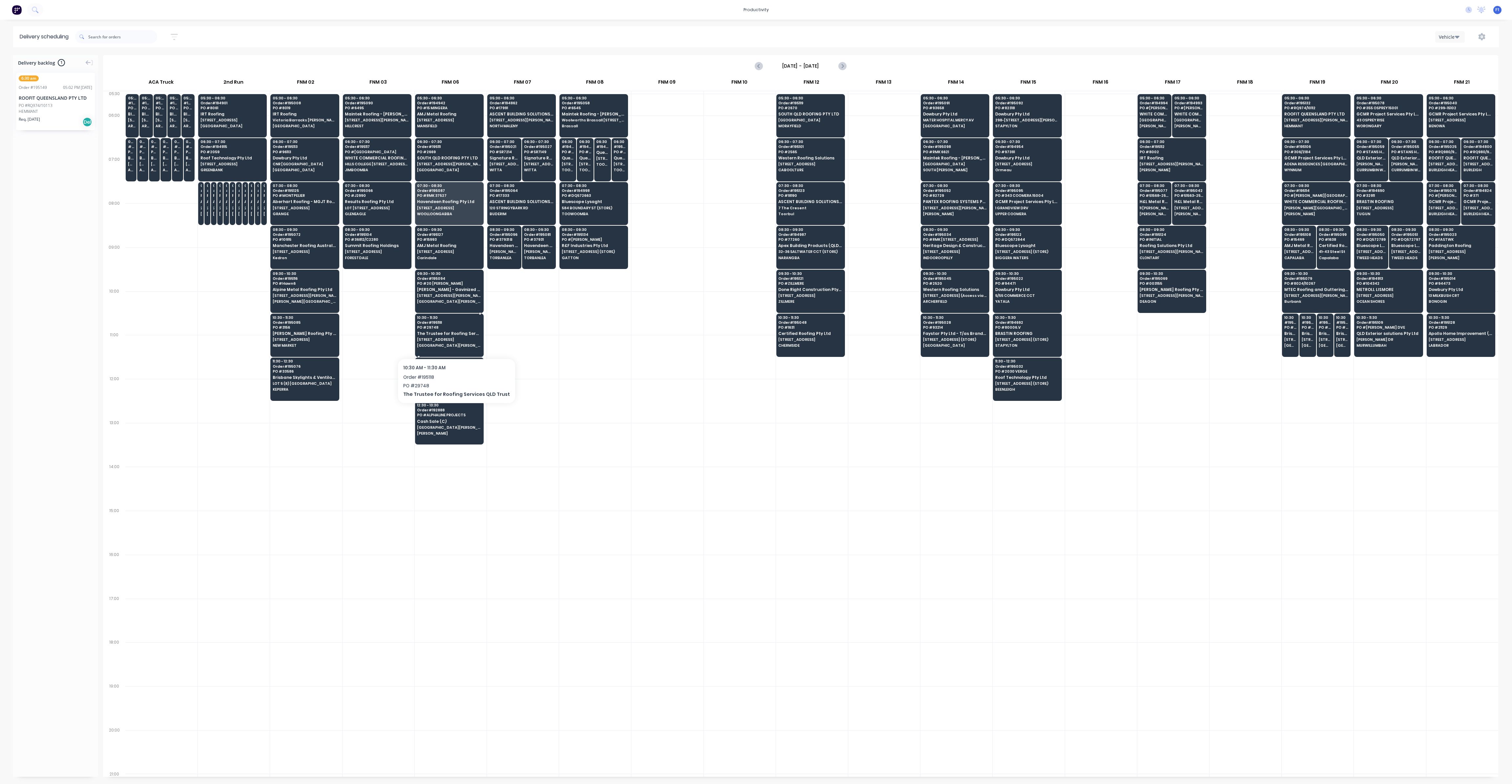
click at [452, 343] on span "[GEOGRAPHIC_DATA][PERSON_NAME]" at bounding box center [449, 345] width 63 height 4
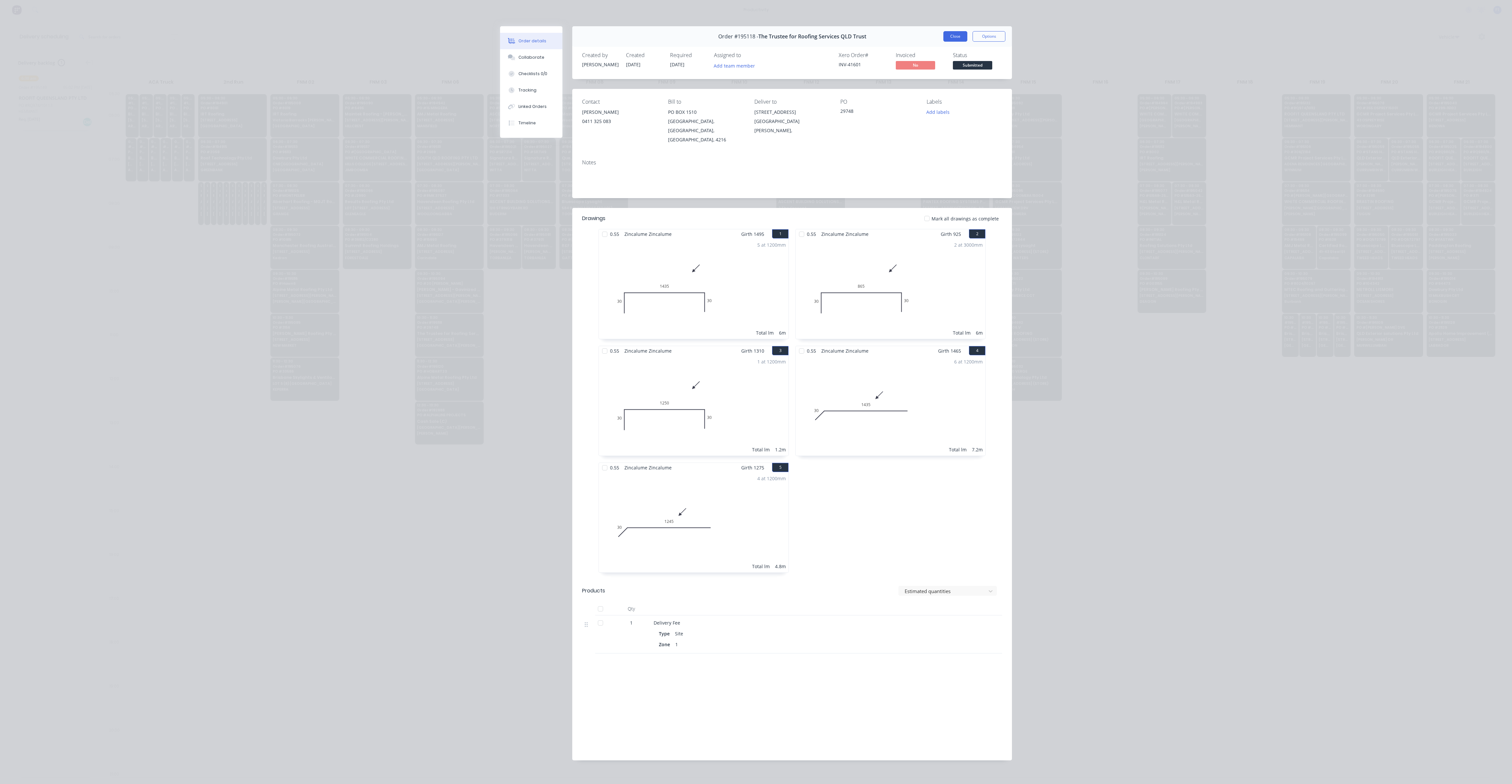
click at [954, 38] on button "Close" at bounding box center [955, 36] width 24 height 11
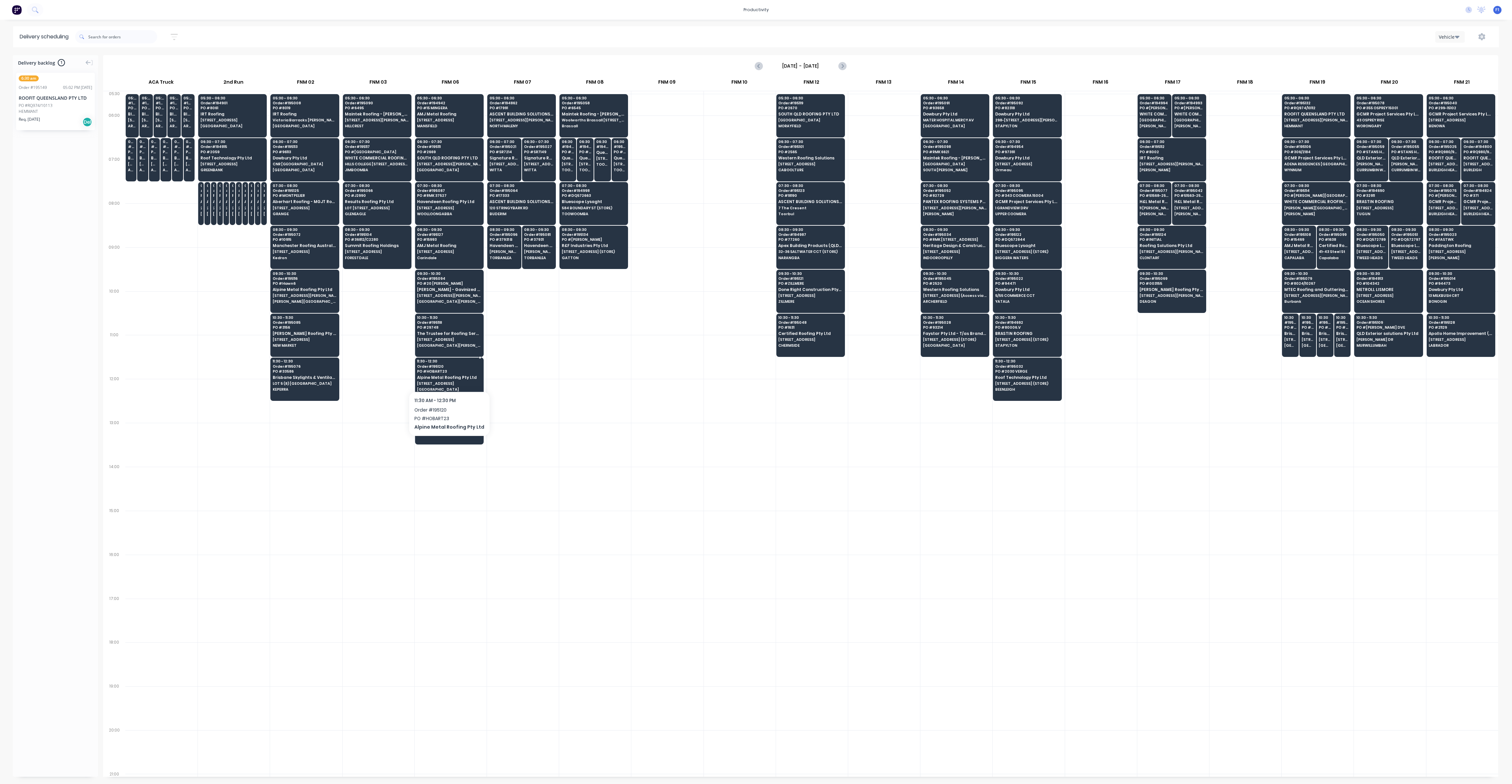
click at [447, 376] on span "Alpine Metal Roofing Pty Ltd" at bounding box center [449, 377] width 63 height 4
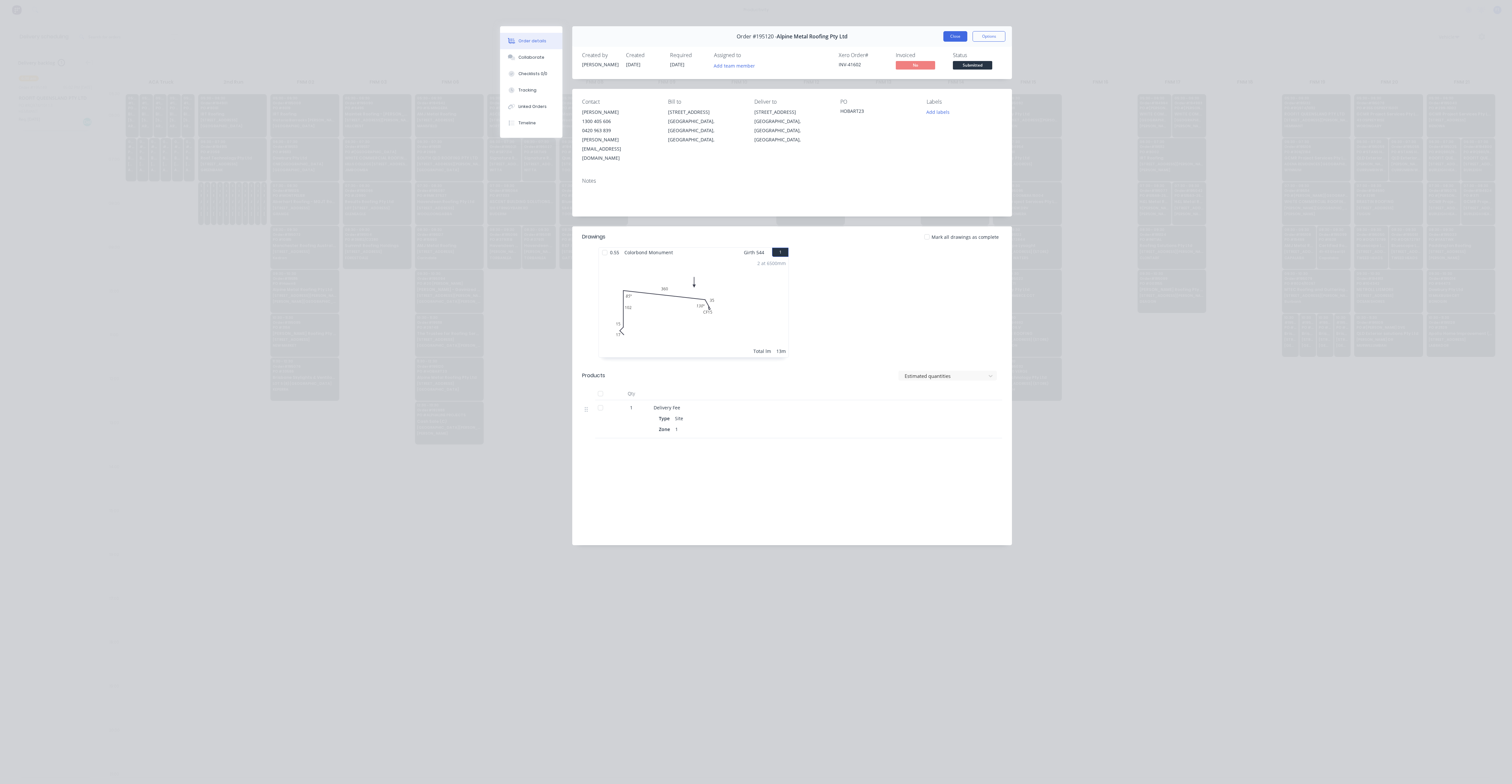
click at [944, 38] on button "Close" at bounding box center [955, 36] width 24 height 11
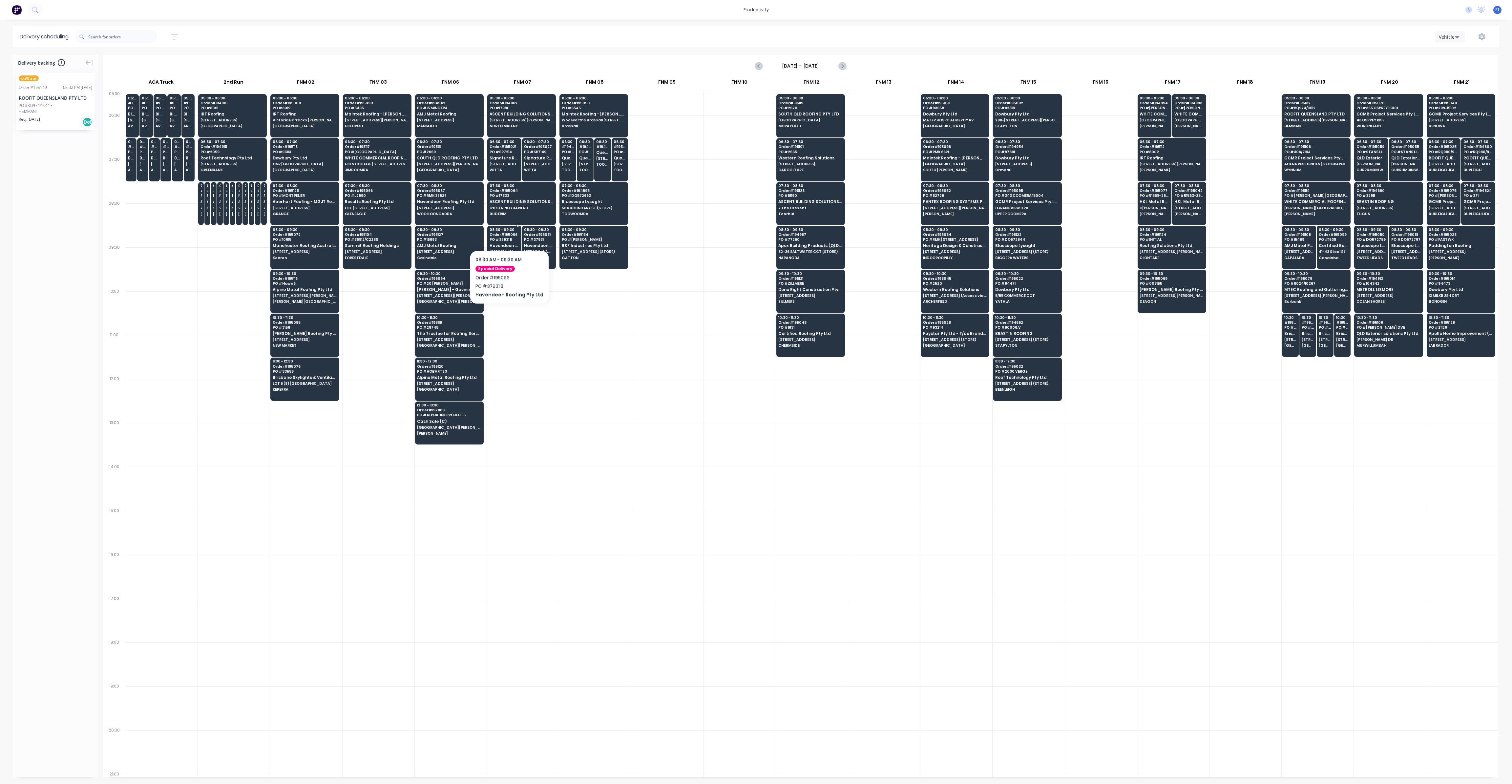
click at [507, 230] on div "08:30 - 09:30 Order # 195096 PO # 37931 B Havendeen Roofing Pty Ltd BRUCE HWY *…" at bounding box center [504, 244] width 33 height 37
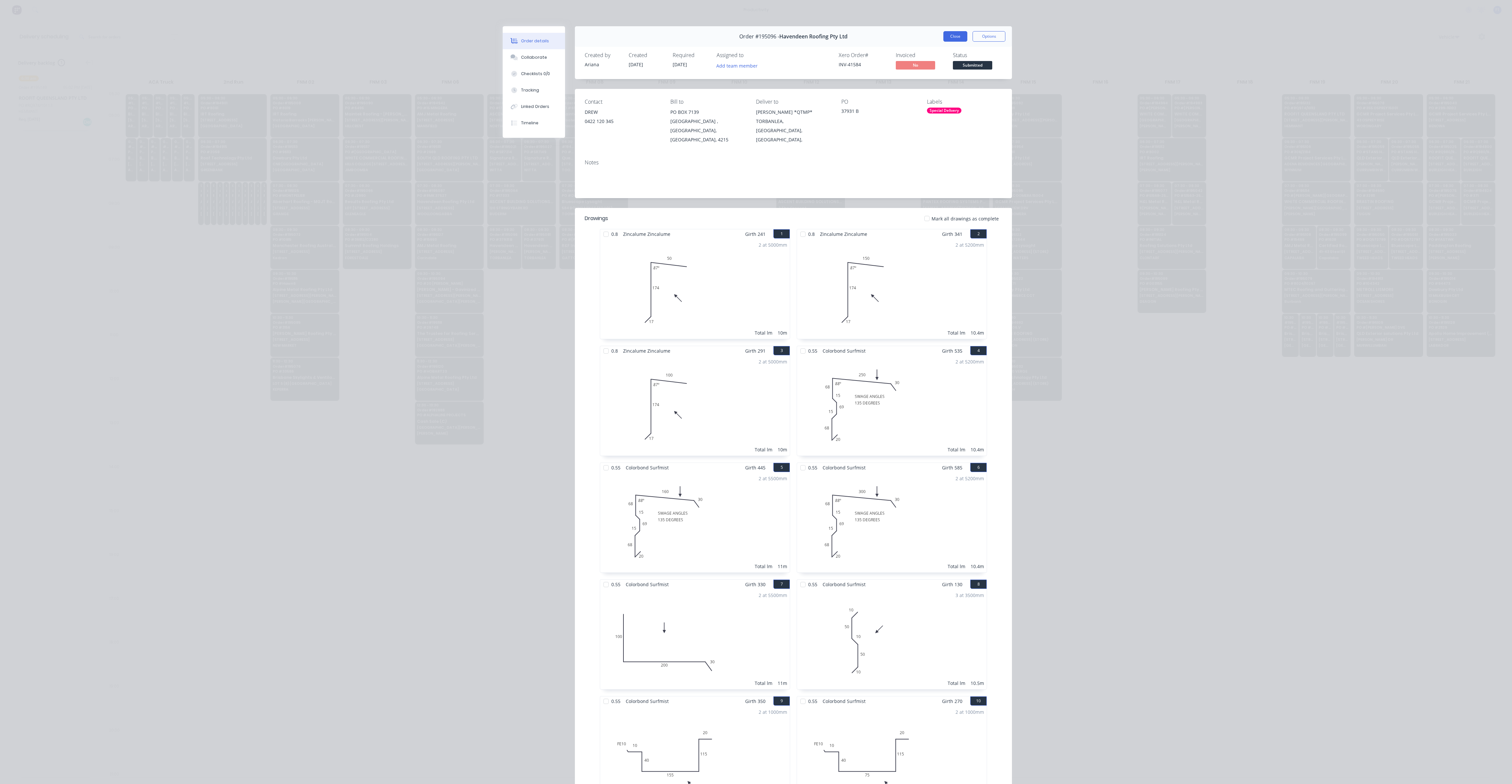
click at [954, 36] on button "Close" at bounding box center [955, 36] width 24 height 11
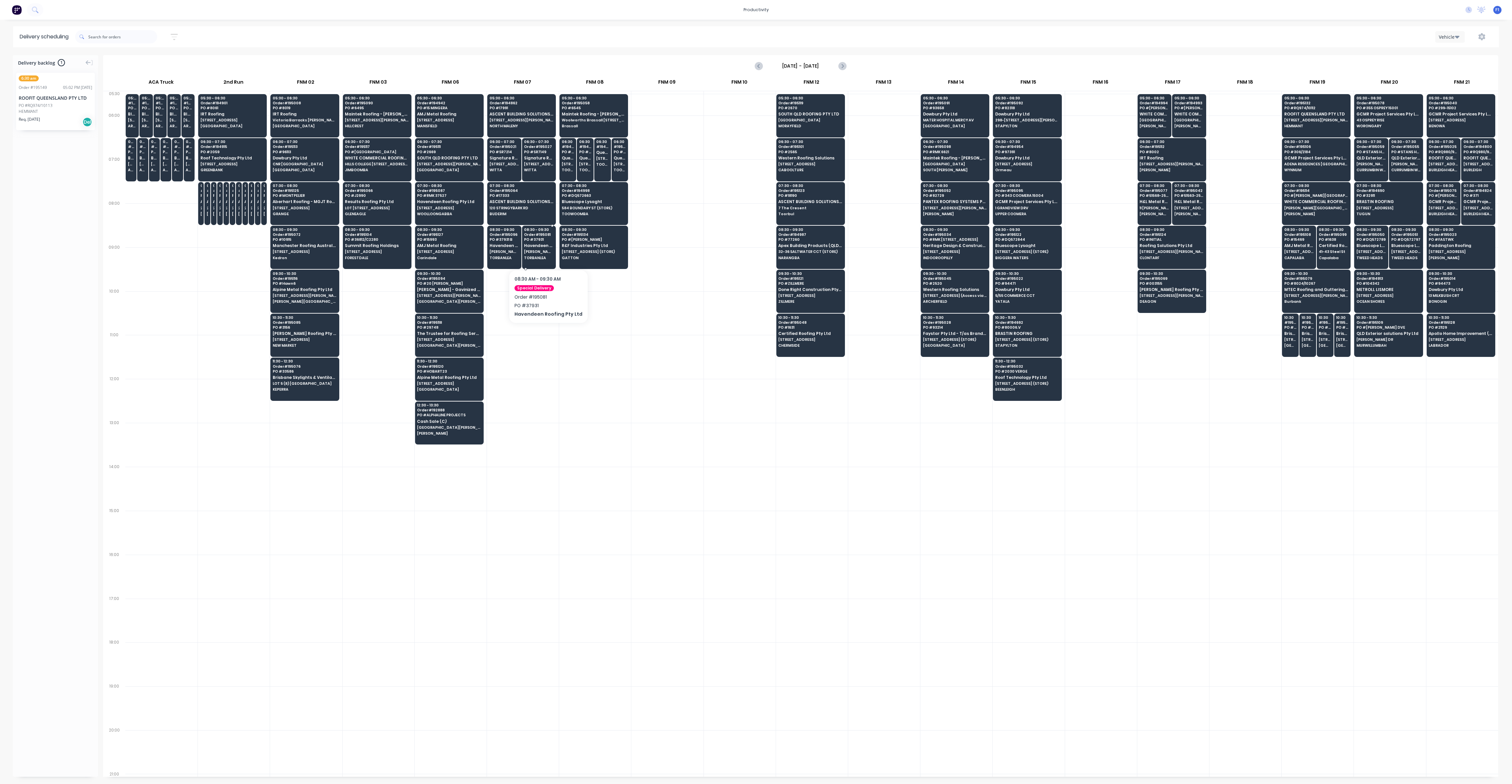
click at [546, 249] on span "[PERSON_NAME] *QTMP*" at bounding box center [539, 251] width 29 height 4
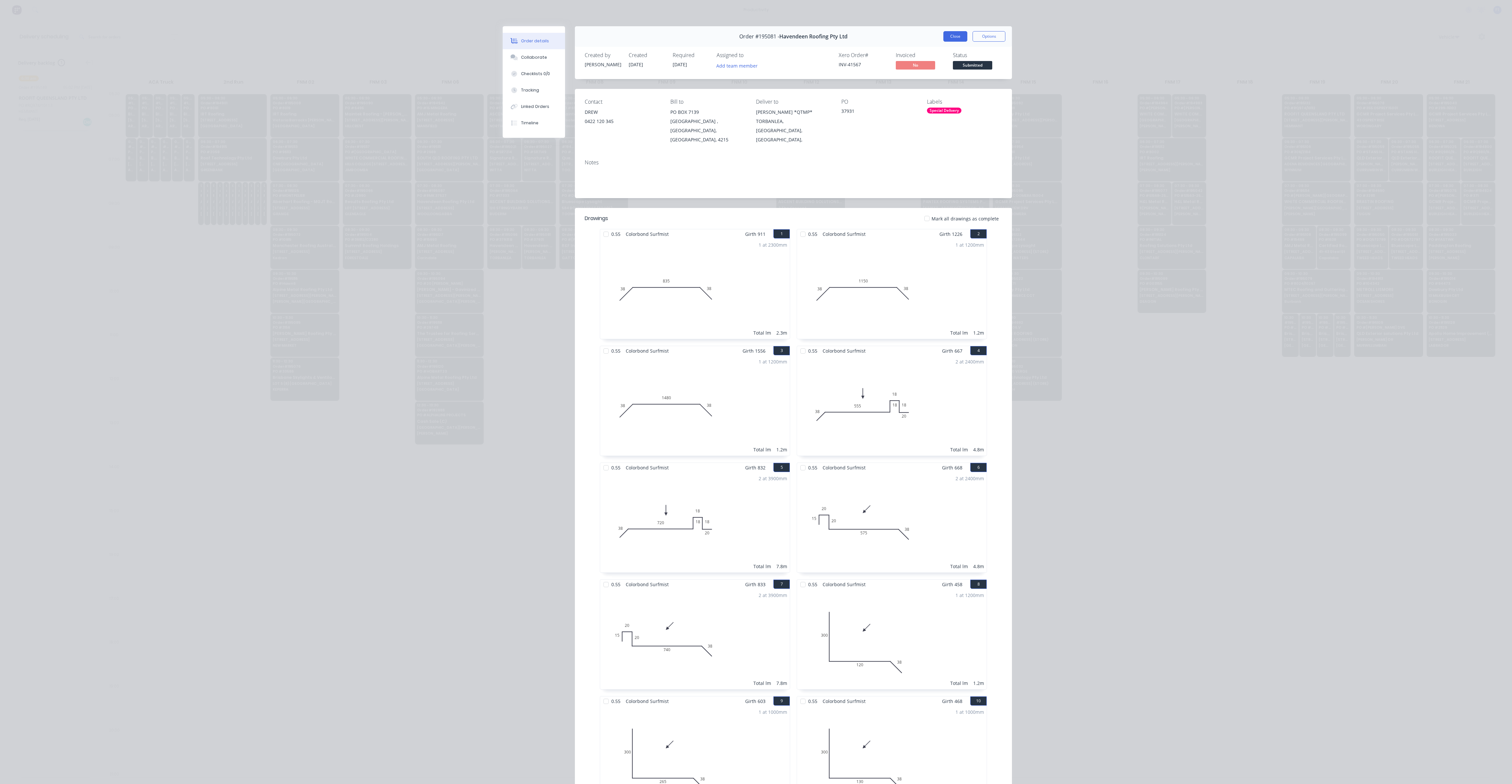
click at [957, 38] on button "Close" at bounding box center [955, 36] width 24 height 11
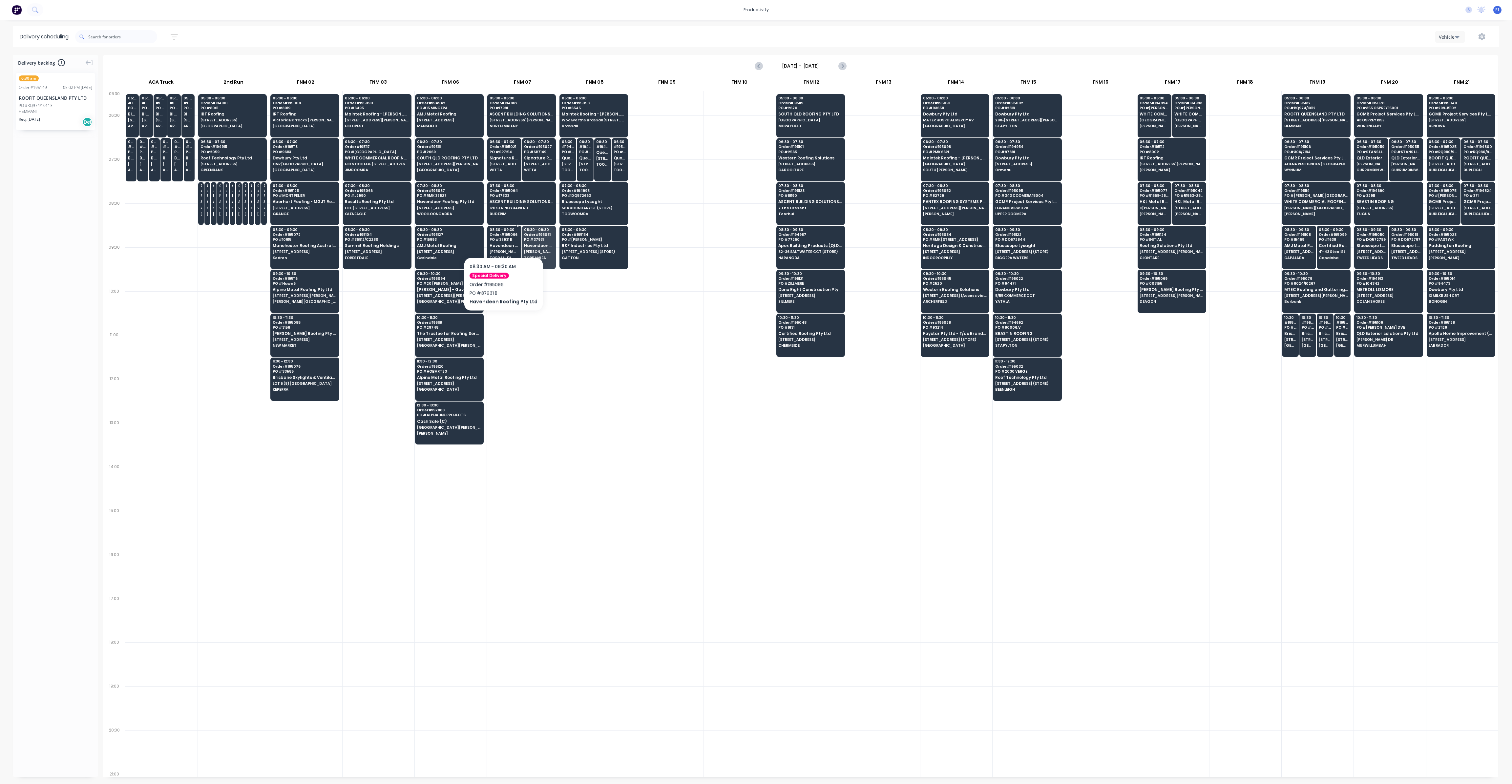
click at [501, 238] on span "PO # 37931 B" at bounding box center [504, 239] width 29 height 4
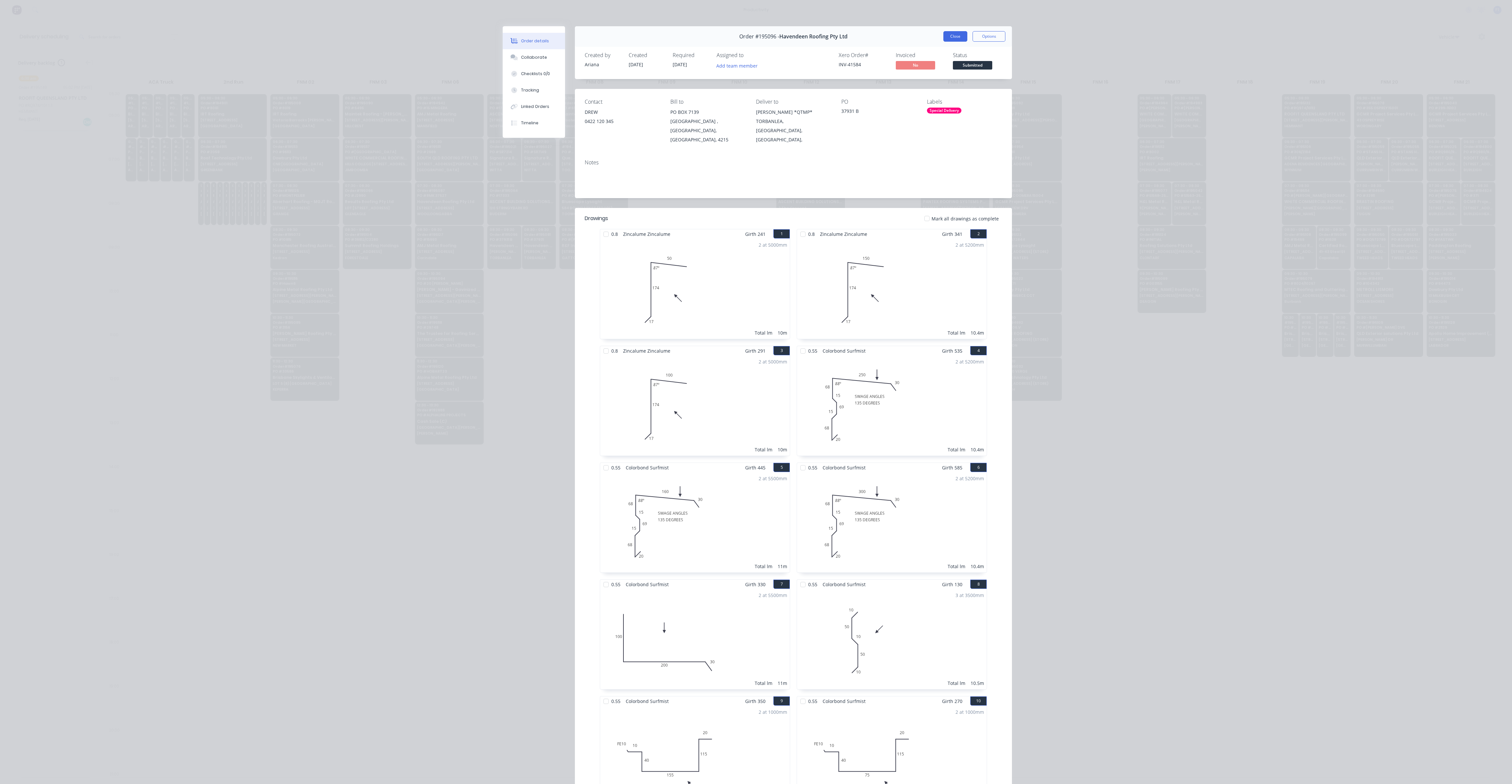
click at [960, 36] on button "Close" at bounding box center [955, 36] width 24 height 11
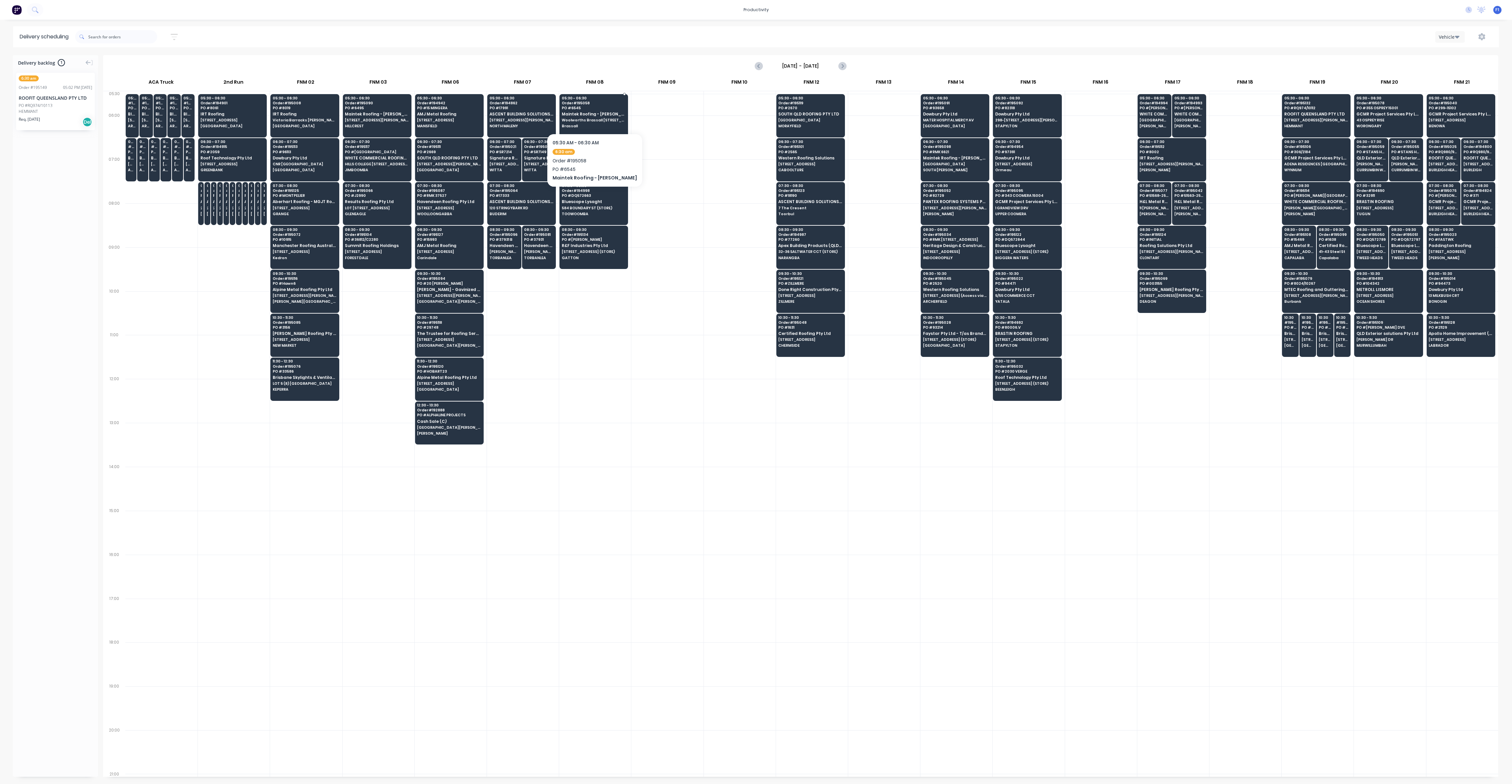
click at [597, 109] on span "PO # 6545" at bounding box center [593, 108] width 63 height 4
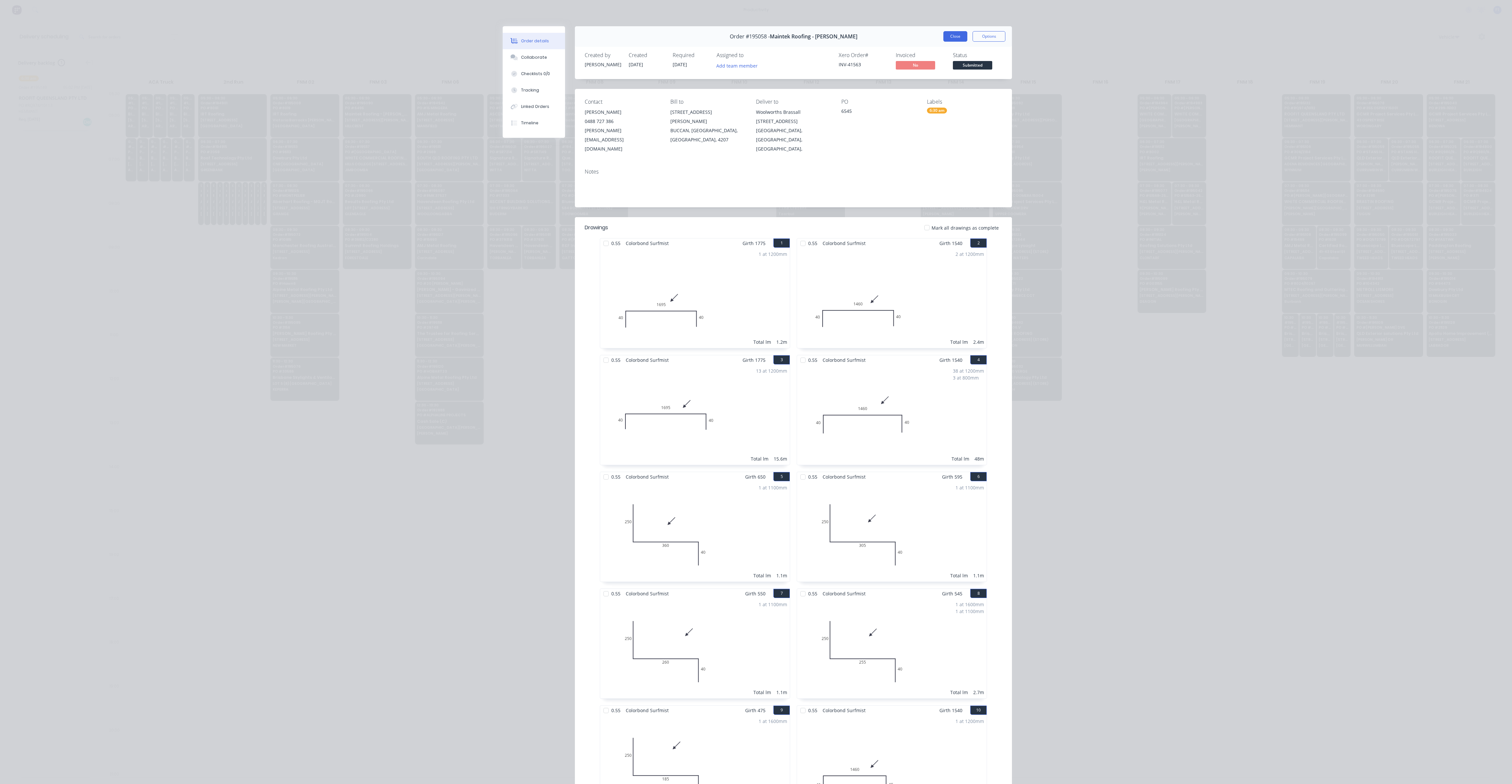
click at [953, 36] on button "Close" at bounding box center [955, 36] width 24 height 11
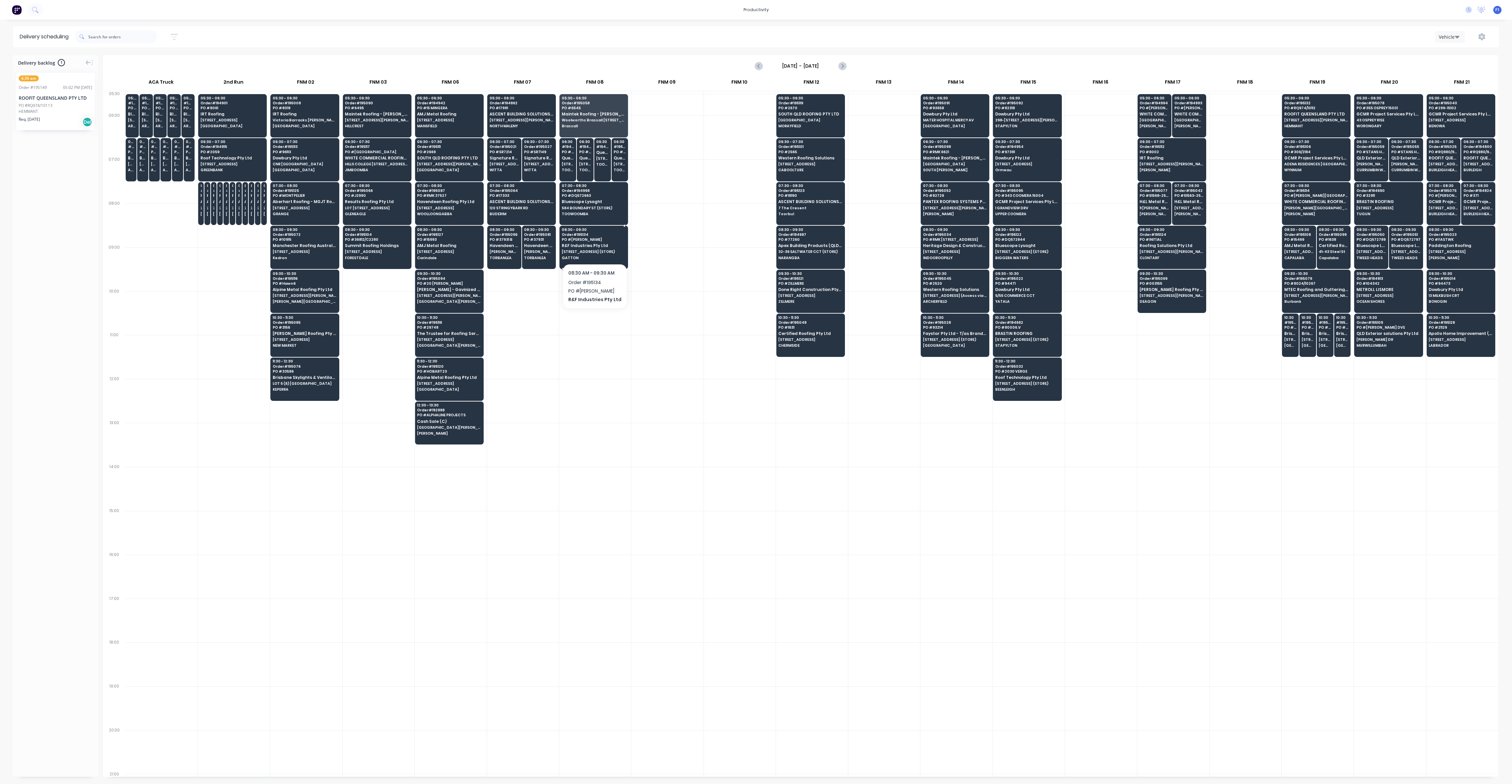
click at [593, 249] on span "[STREET_ADDRESS] (STORE)" at bounding box center [593, 251] width 63 height 4
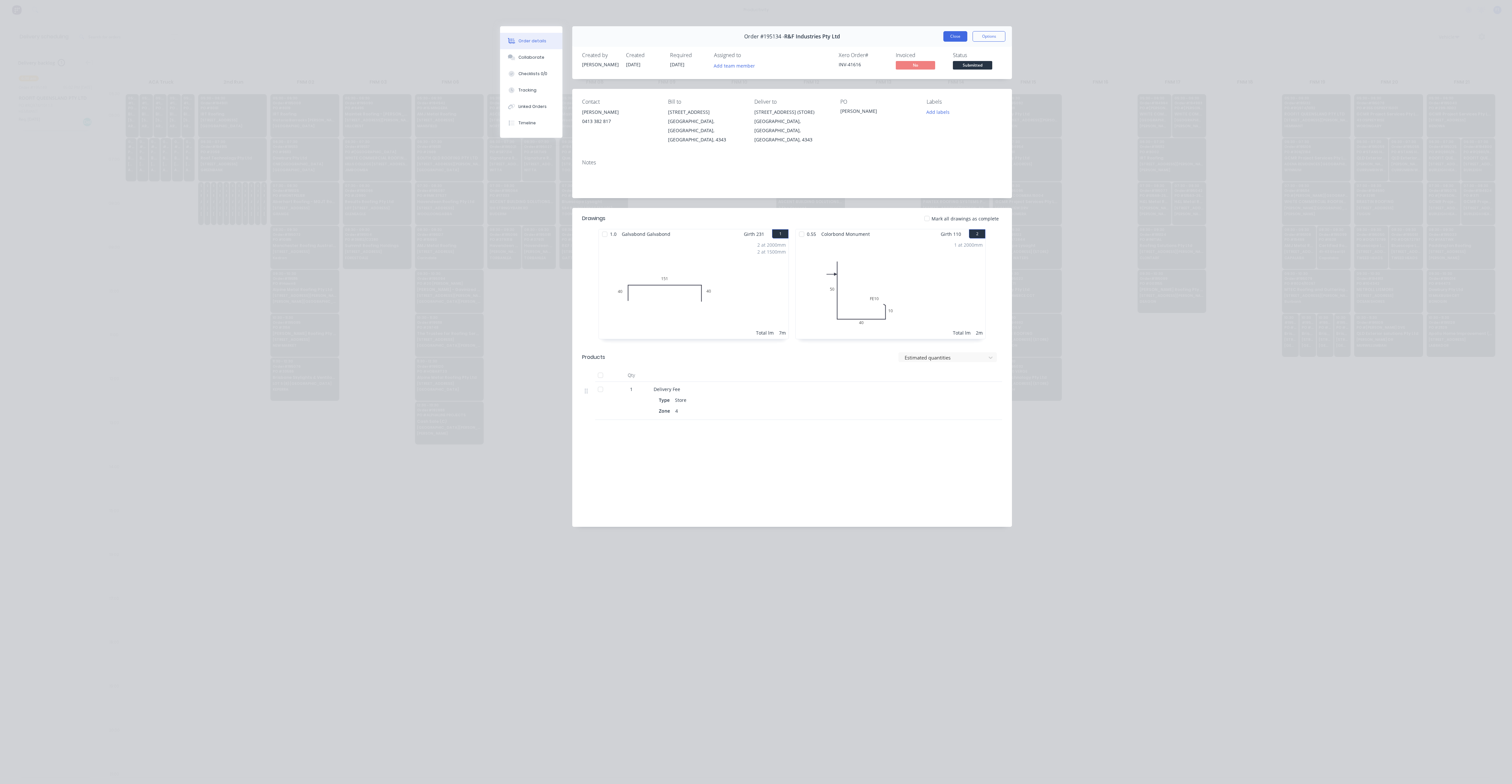
click at [954, 36] on button "Close" at bounding box center [955, 36] width 24 height 11
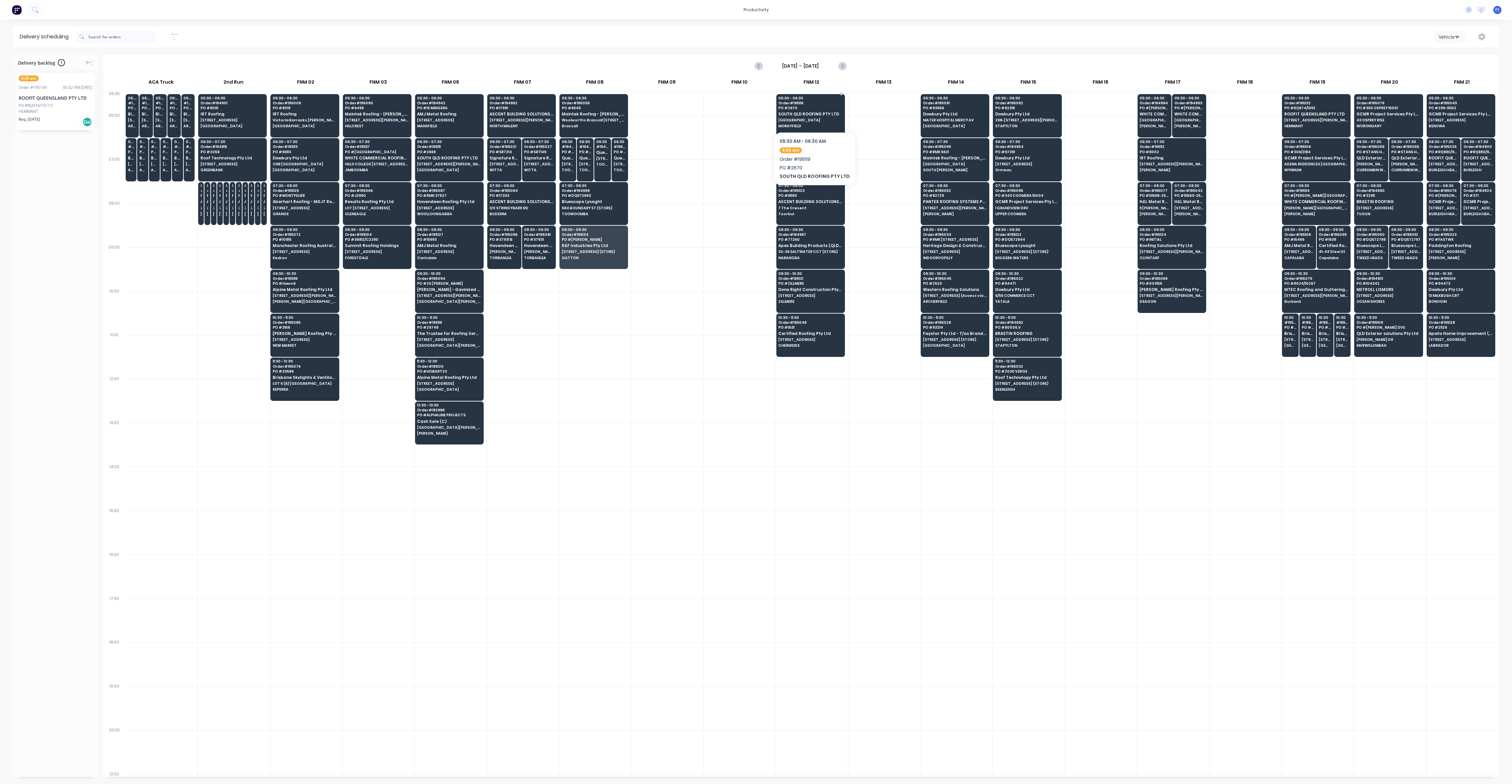
click at [812, 112] on span "SOUTH QLD ROOFING PTY LTD" at bounding box center [810, 114] width 63 height 4
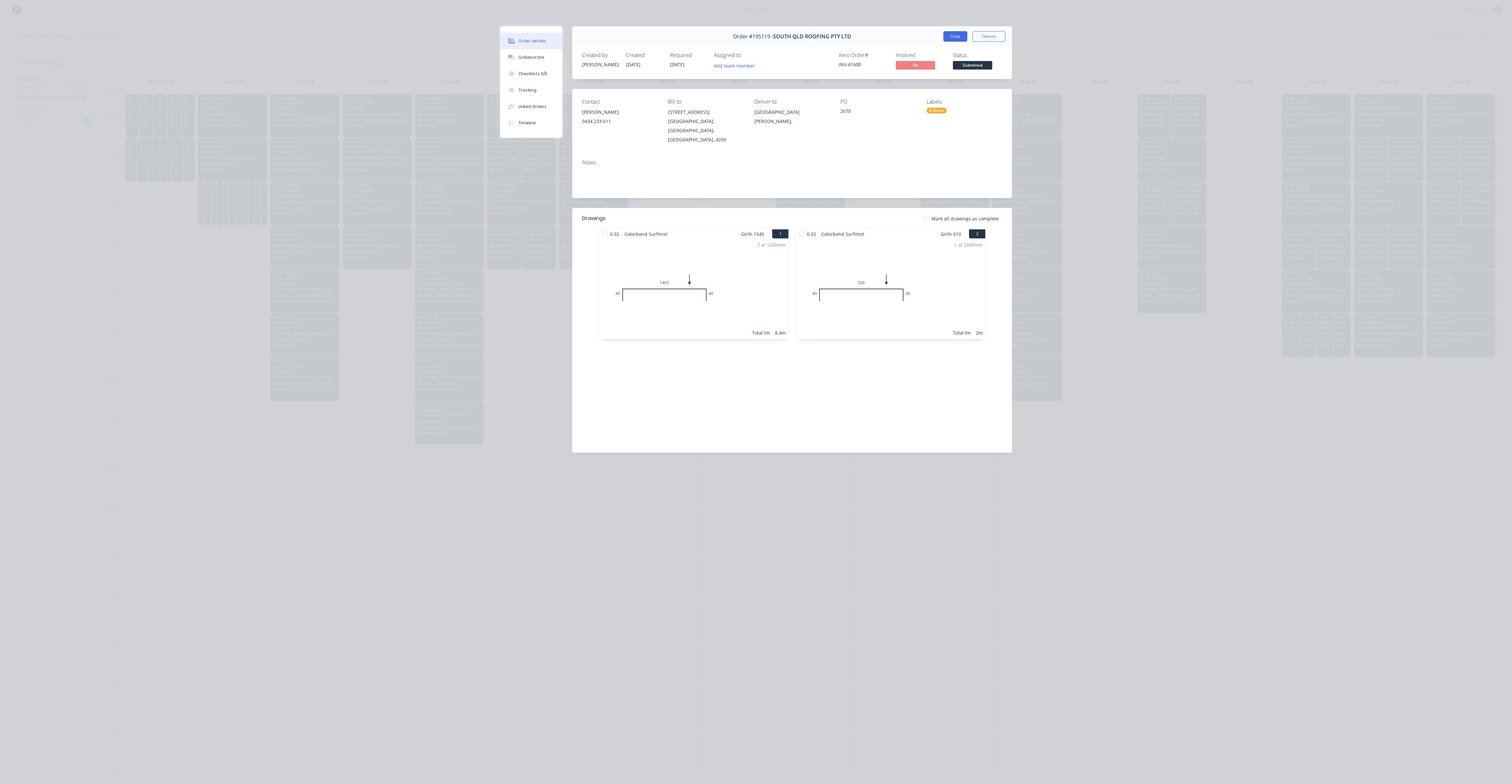
click at [958, 39] on button "Close" at bounding box center [955, 36] width 24 height 11
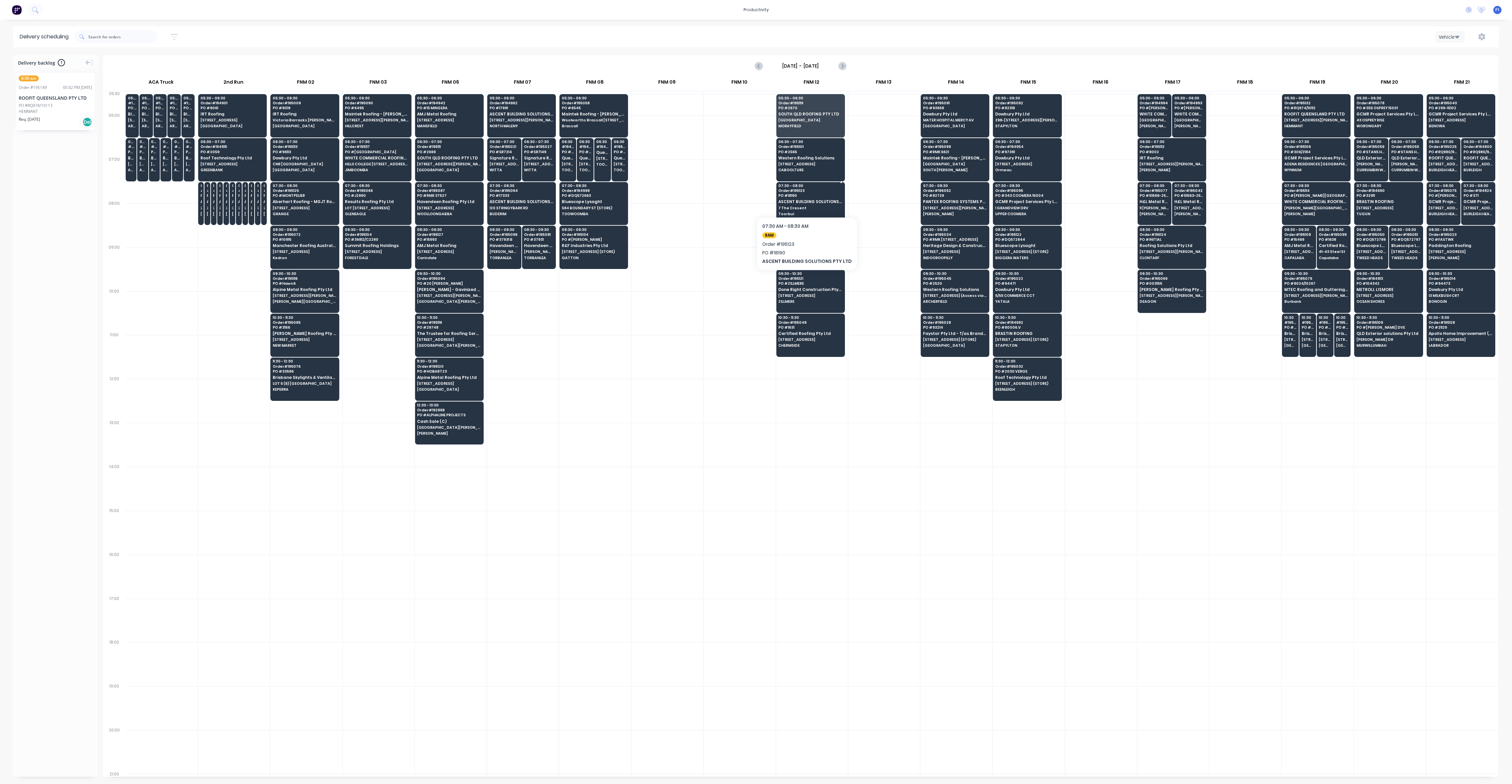
click at [804, 197] on div "07:30 - 08:30 Order # 195123 PO # 18190 ASCENT BUILDING SOLUTIONS PTY LTD 7 The…" at bounding box center [811, 200] width 68 height 37
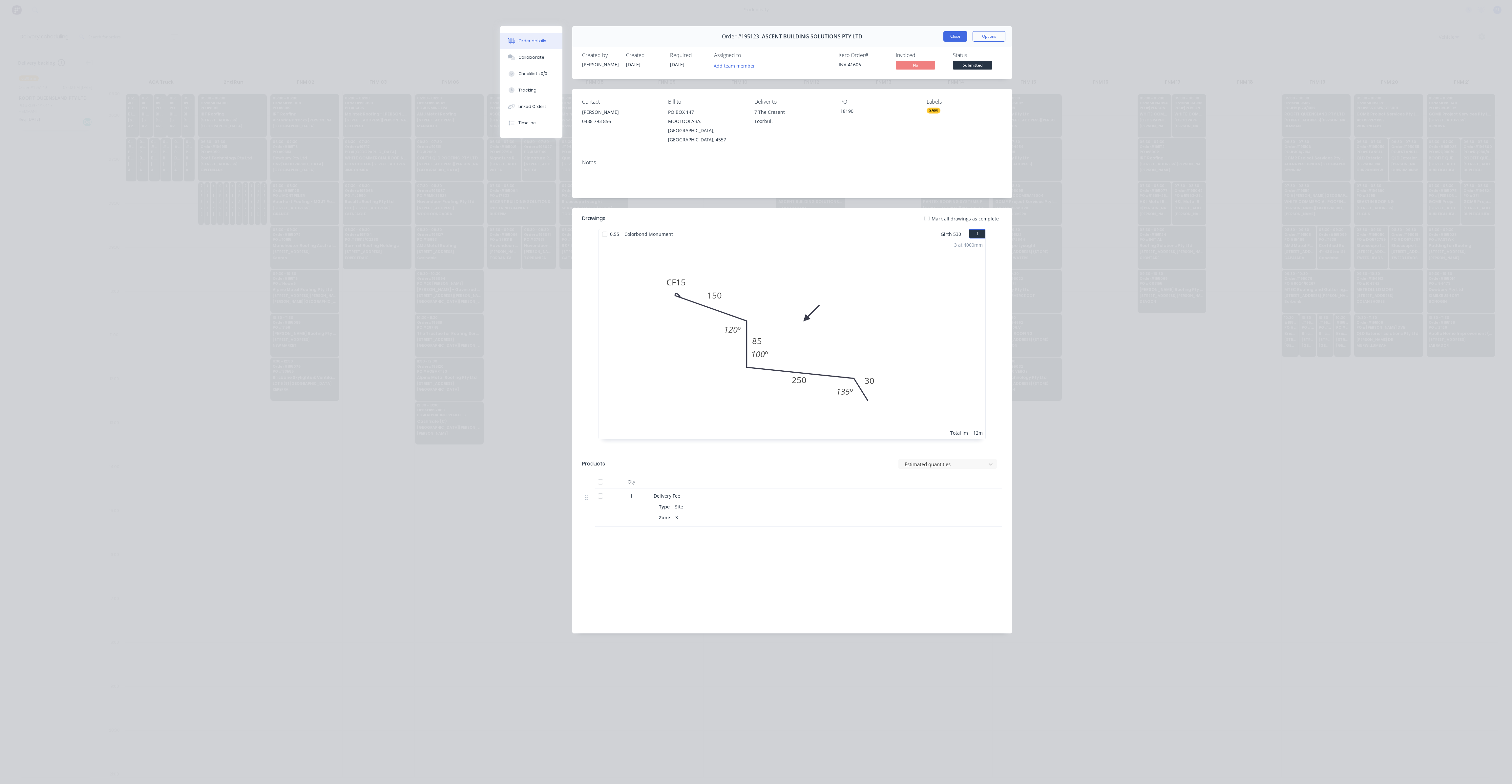
click at [956, 40] on button "Close" at bounding box center [955, 36] width 24 height 11
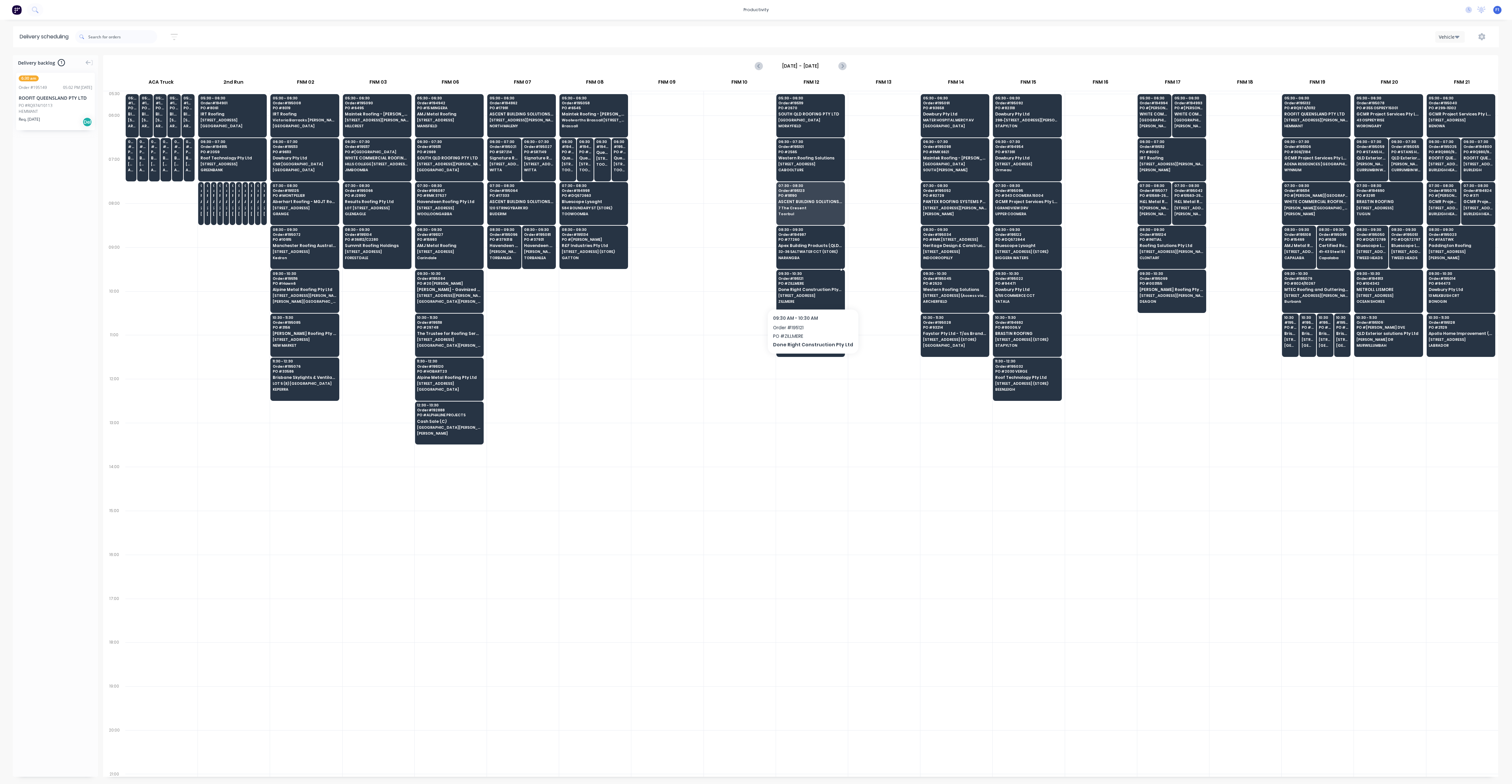
click at [810, 293] on span "[STREET_ADDRESS]" at bounding box center [810, 295] width 63 height 4
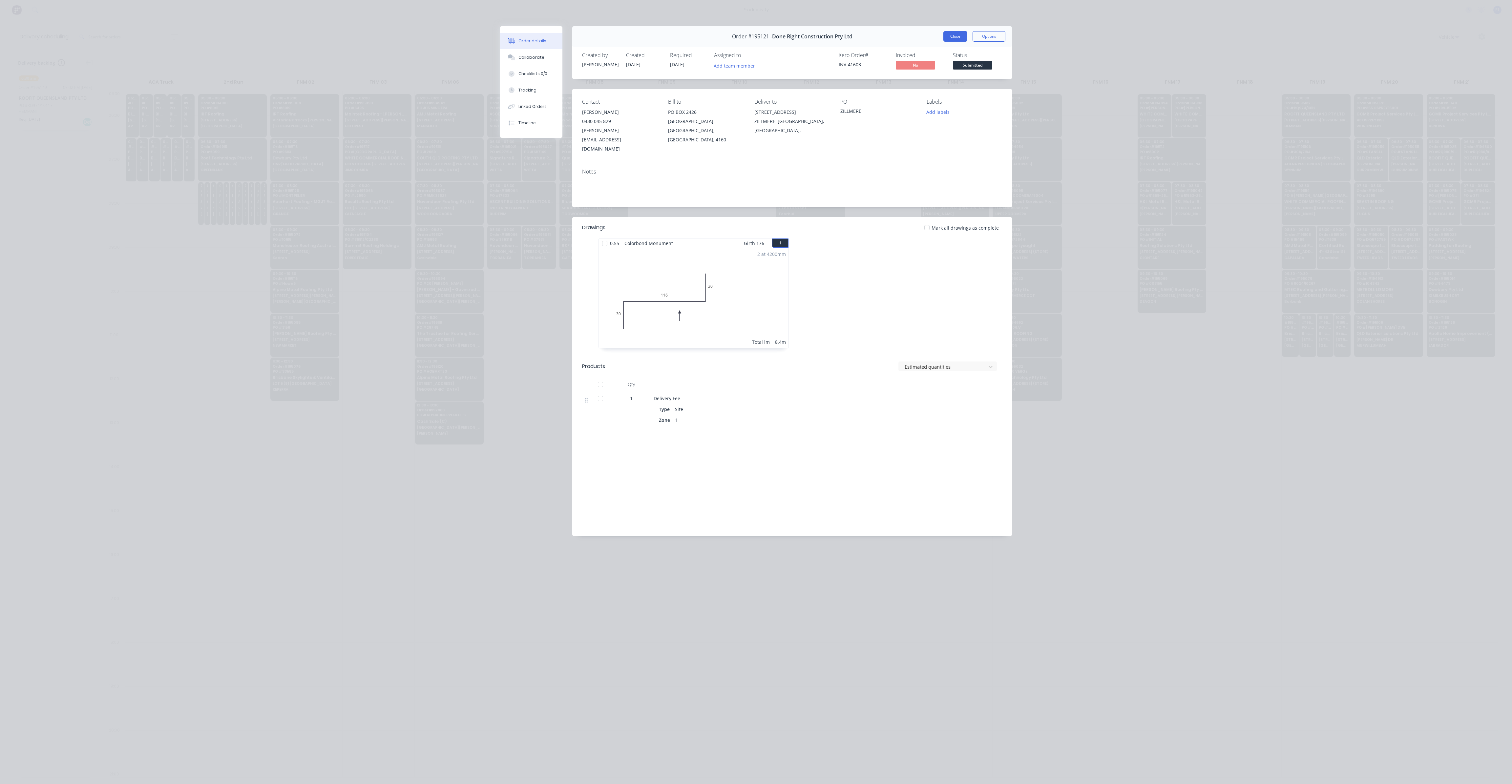
click at [952, 35] on button "Close" at bounding box center [955, 36] width 24 height 11
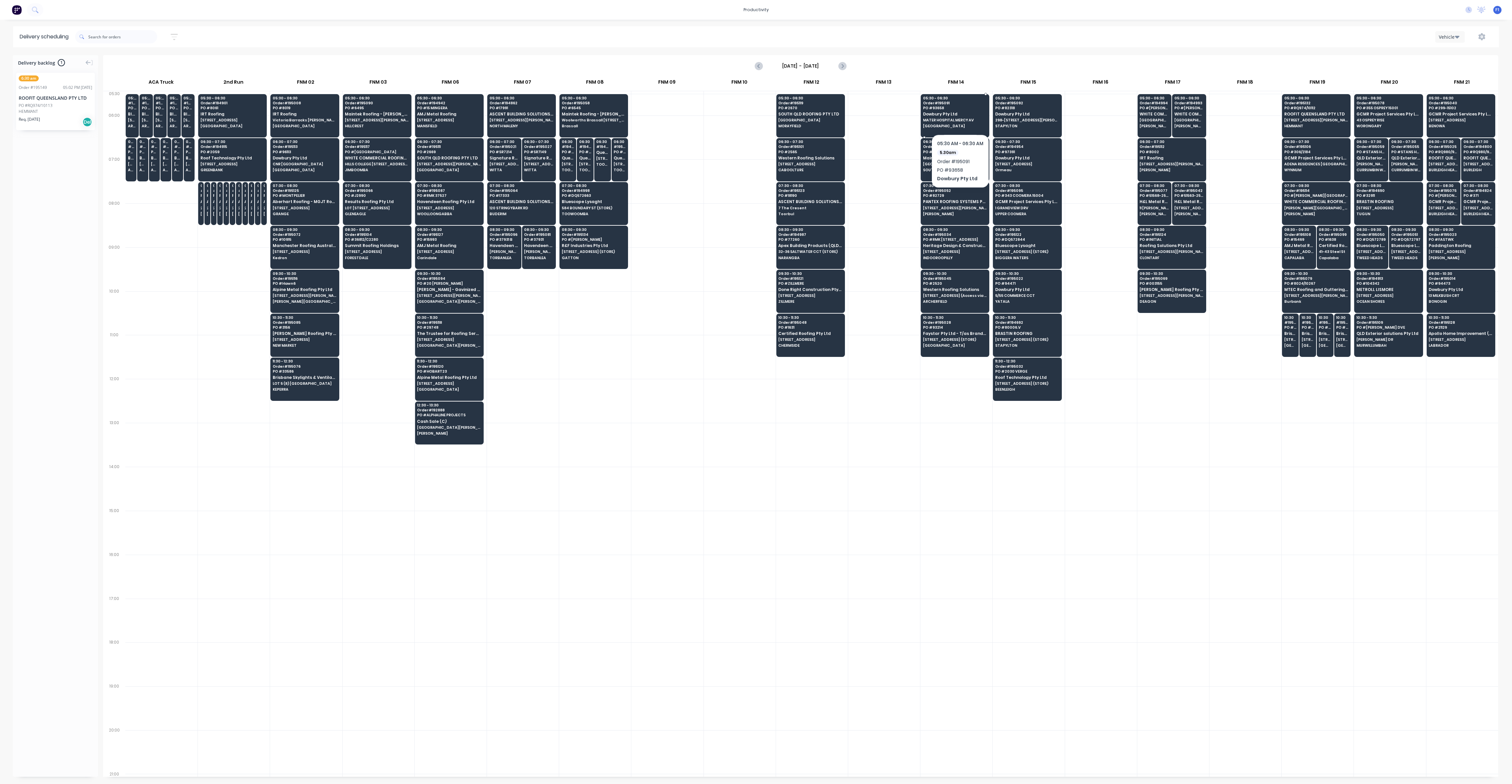
click at [960, 114] on span "Dowbury Pty Ltd" at bounding box center [955, 114] width 63 height 4
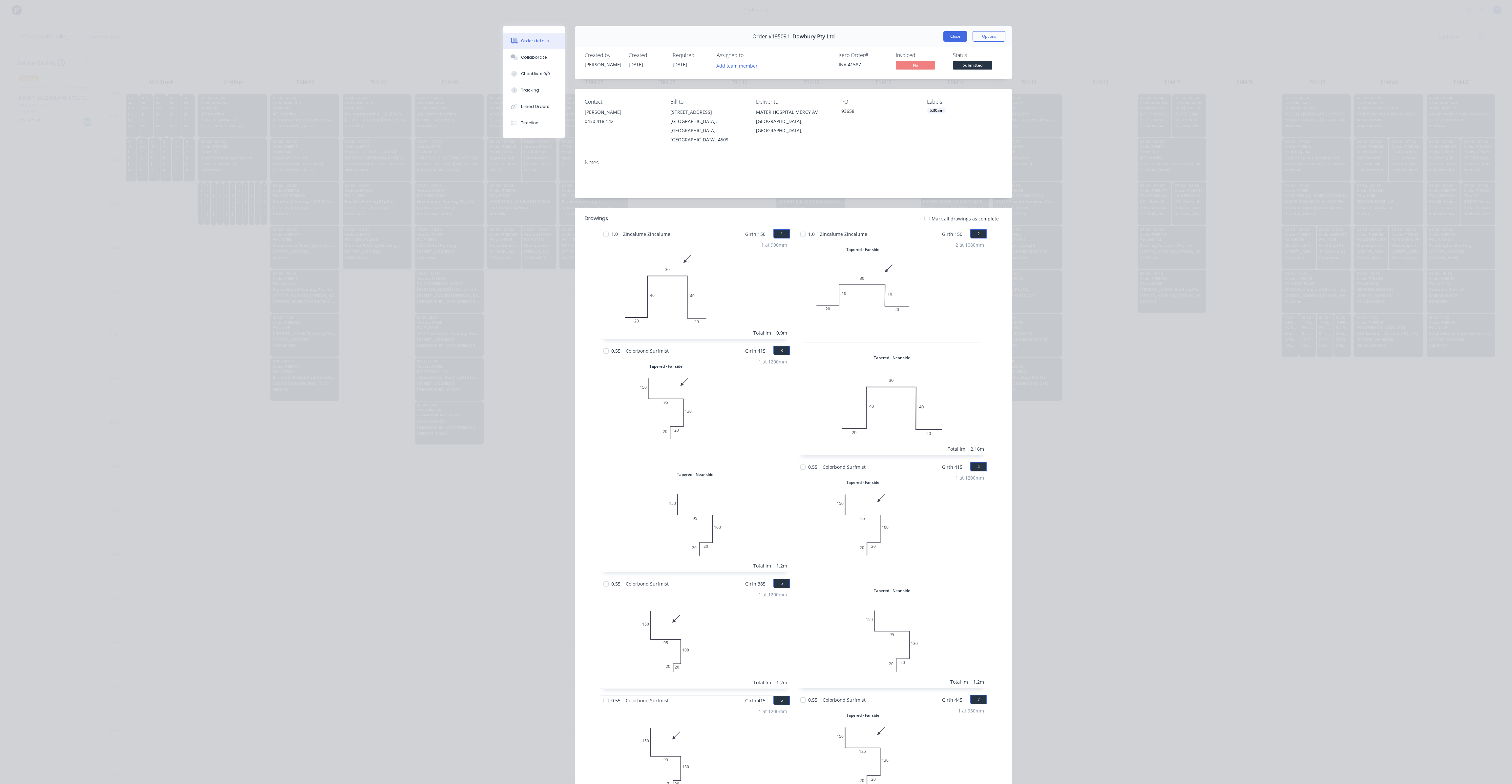
click at [957, 38] on button "Close" at bounding box center [955, 36] width 24 height 11
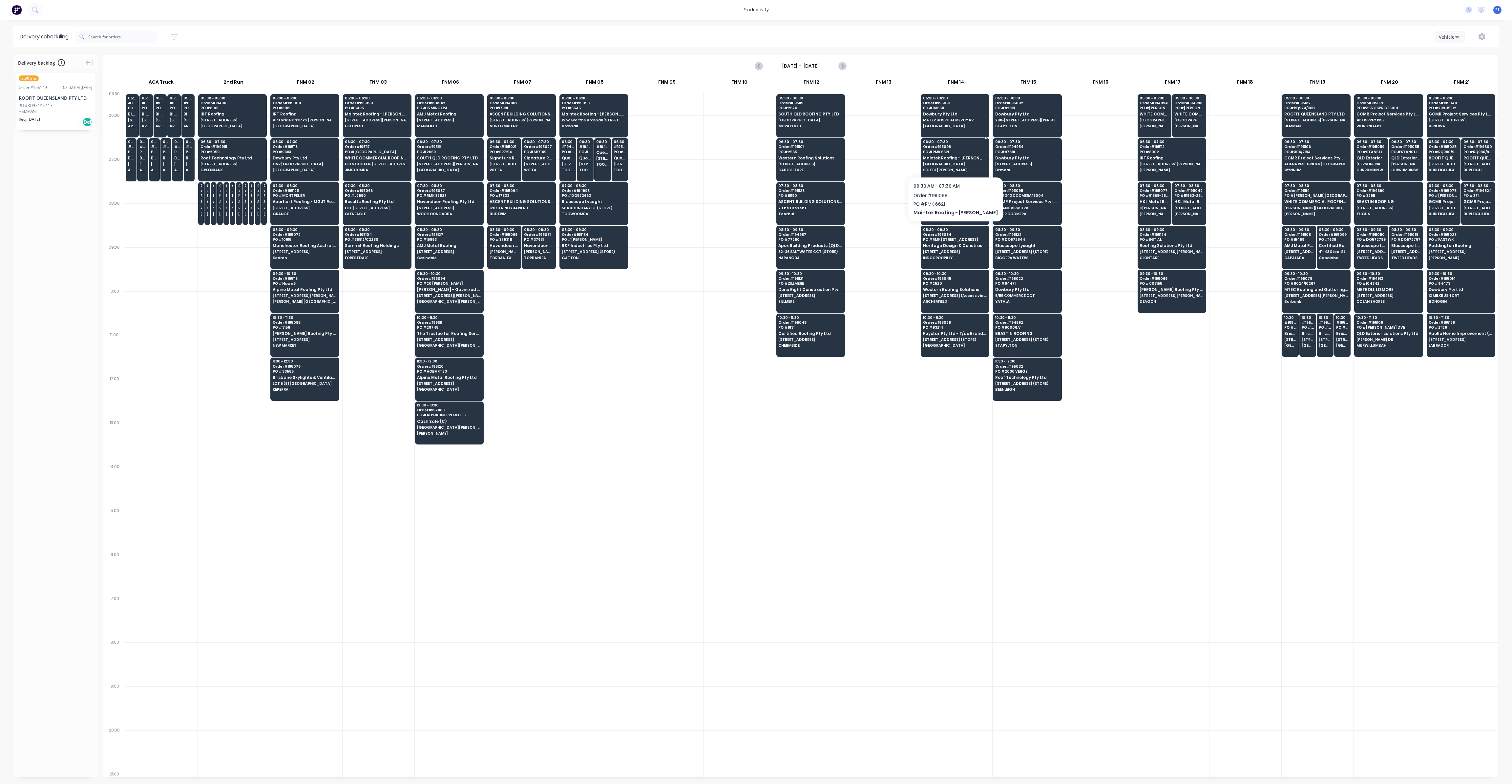
click at [939, 147] on span "Order # 195098" at bounding box center [955, 147] width 63 height 4
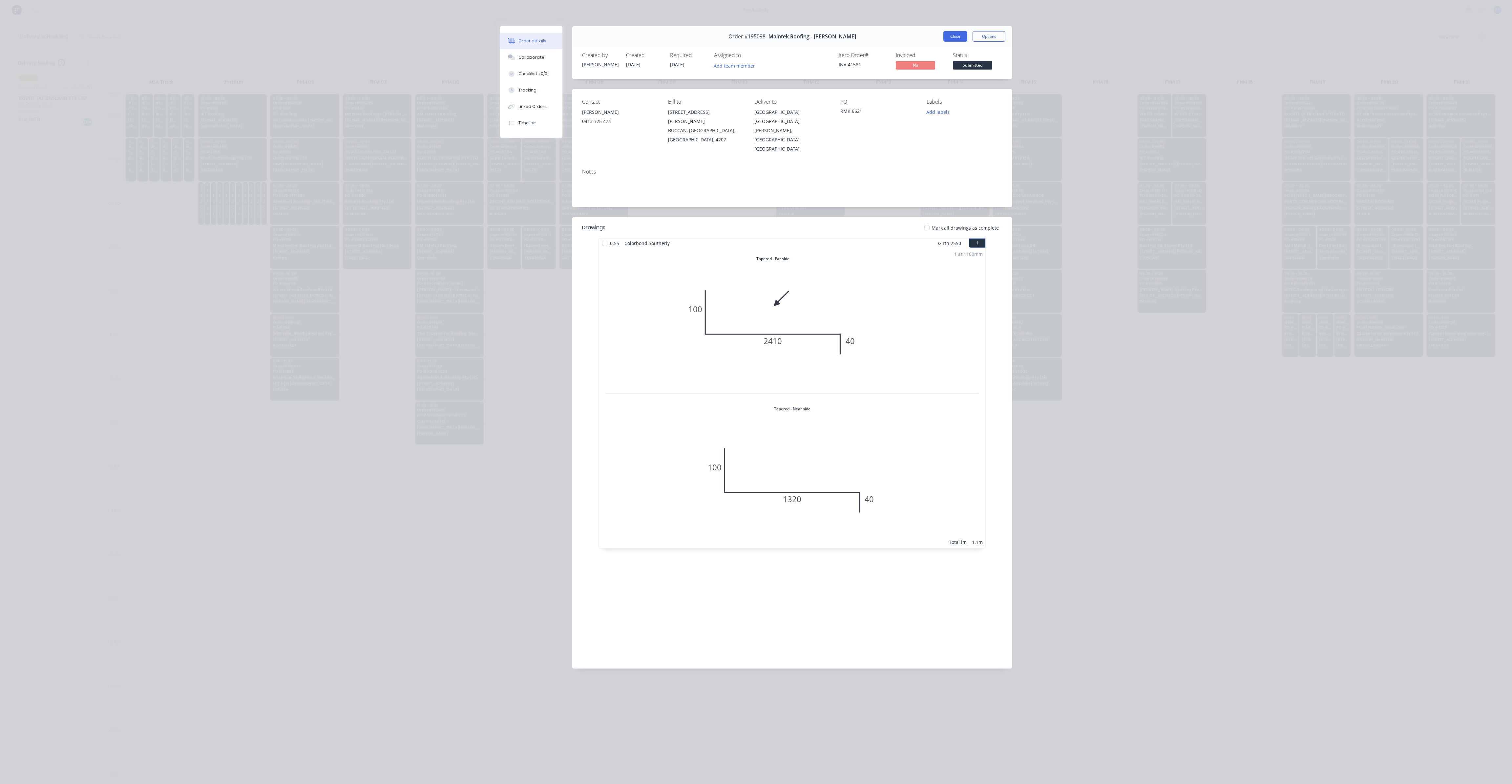
click at [959, 36] on button "Close" at bounding box center [955, 36] width 24 height 11
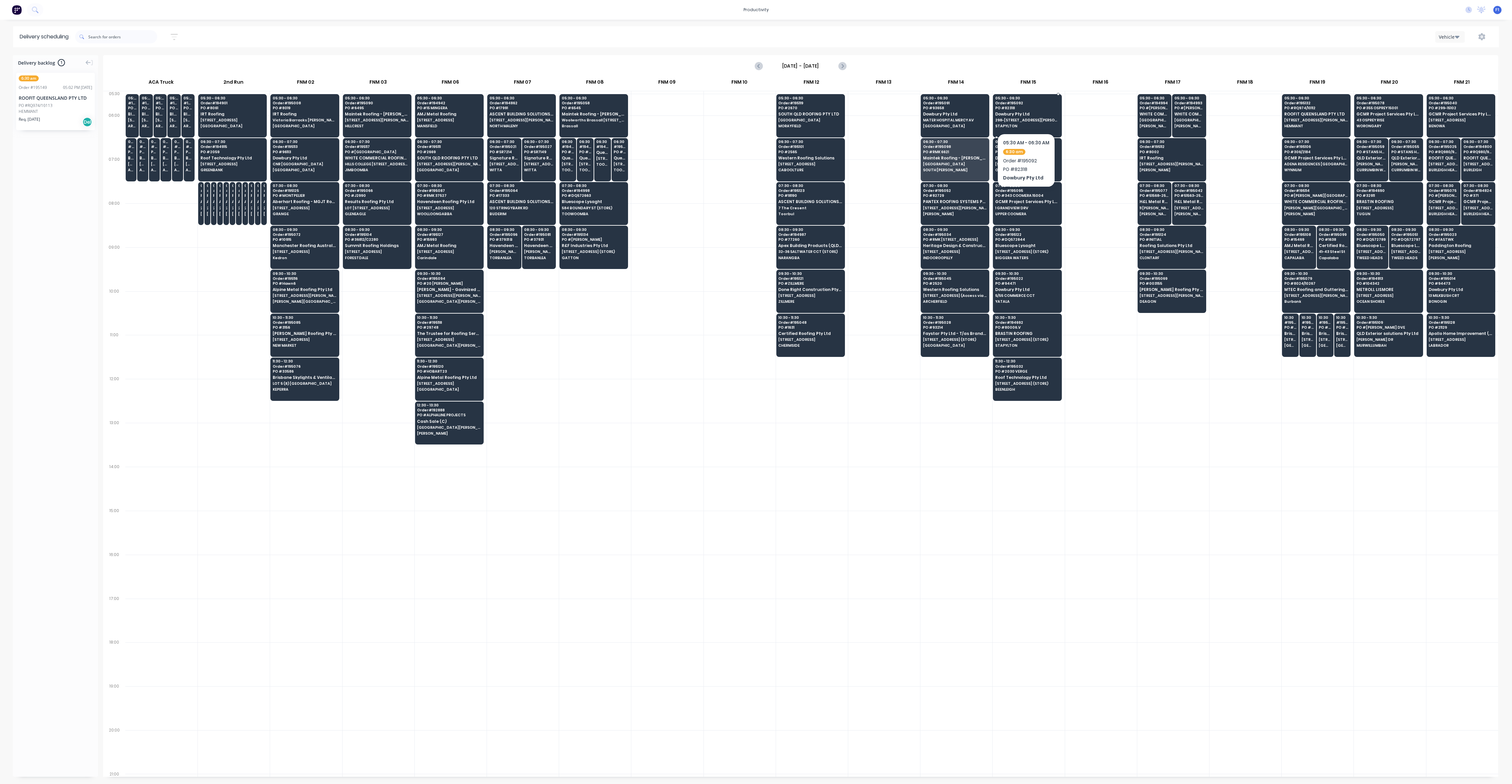
click at [1020, 124] on span "STAPYLTON" at bounding box center [1027, 126] width 63 height 4
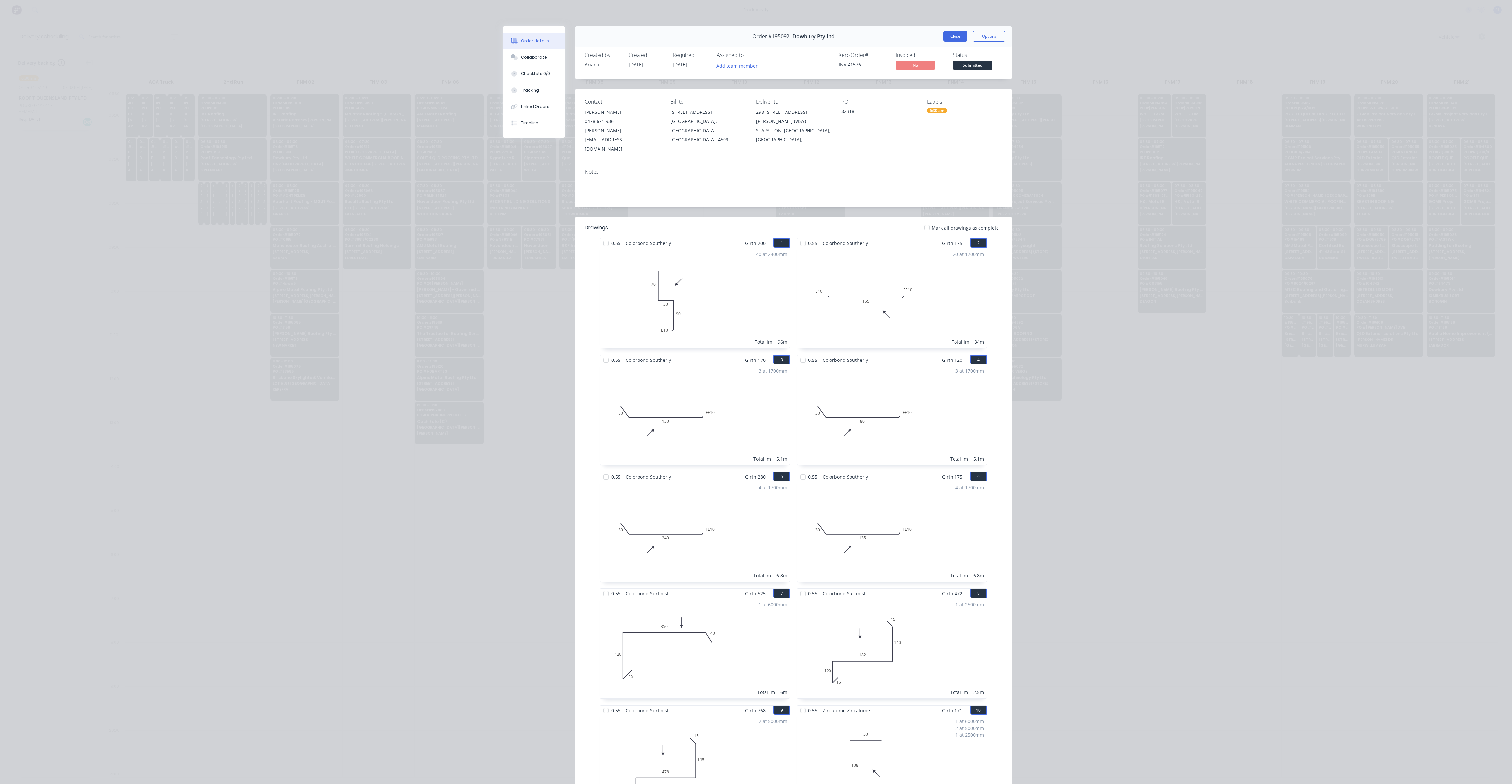
click at [946, 41] on button "Close" at bounding box center [955, 36] width 24 height 11
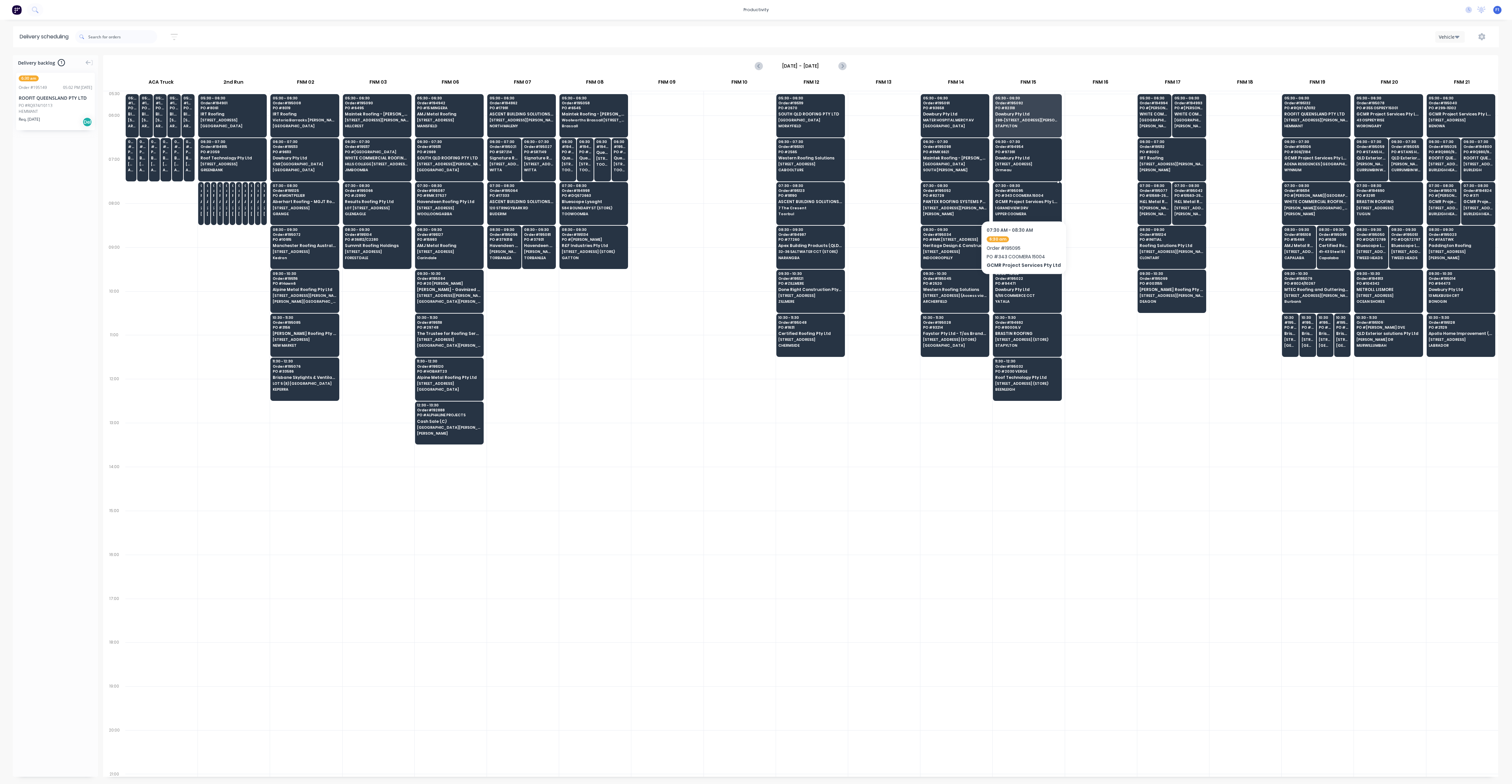
click at [1021, 201] on span "GCMR Project Services Pty Ltd" at bounding box center [1027, 201] width 63 height 4
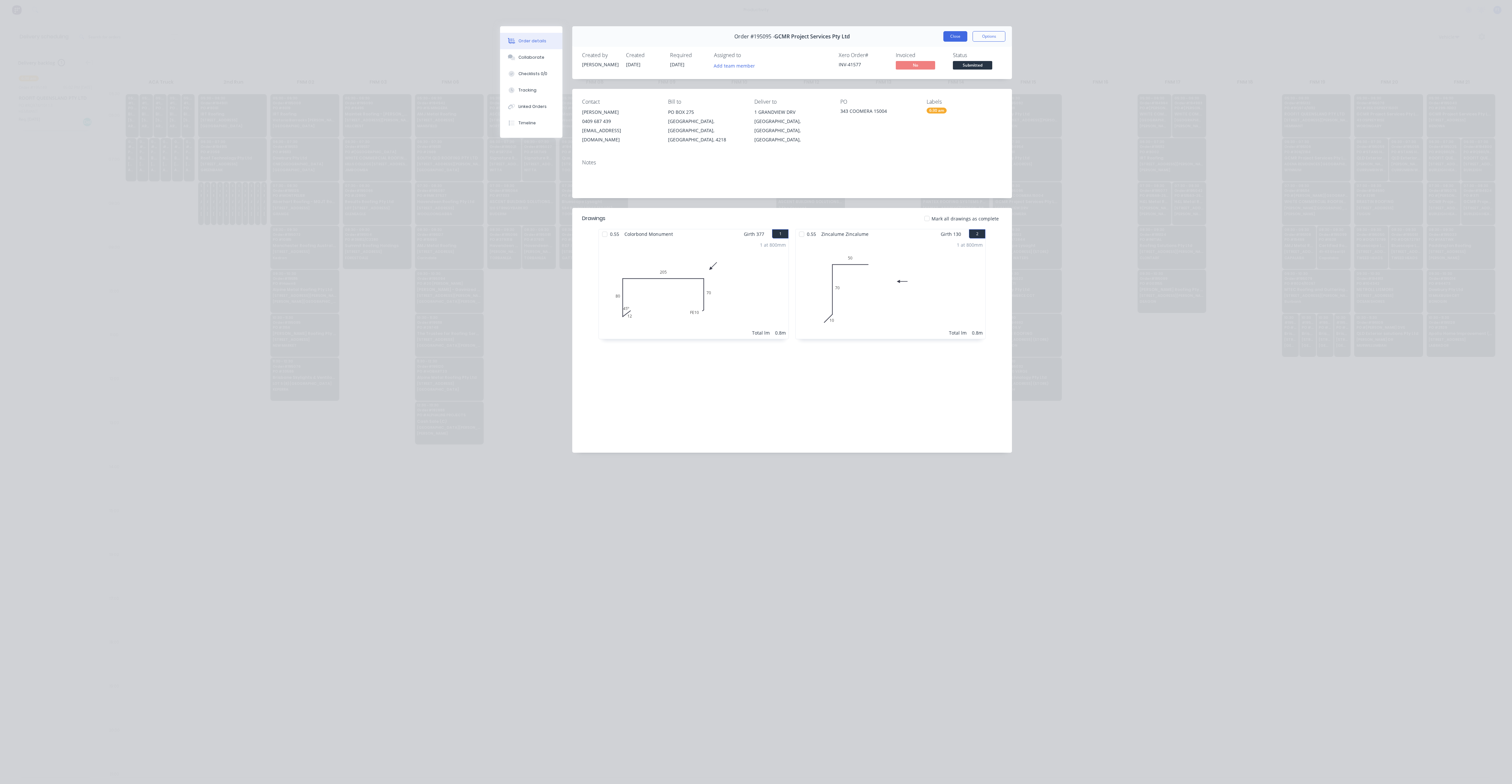
click at [958, 36] on button "Close" at bounding box center [955, 36] width 24 height 11
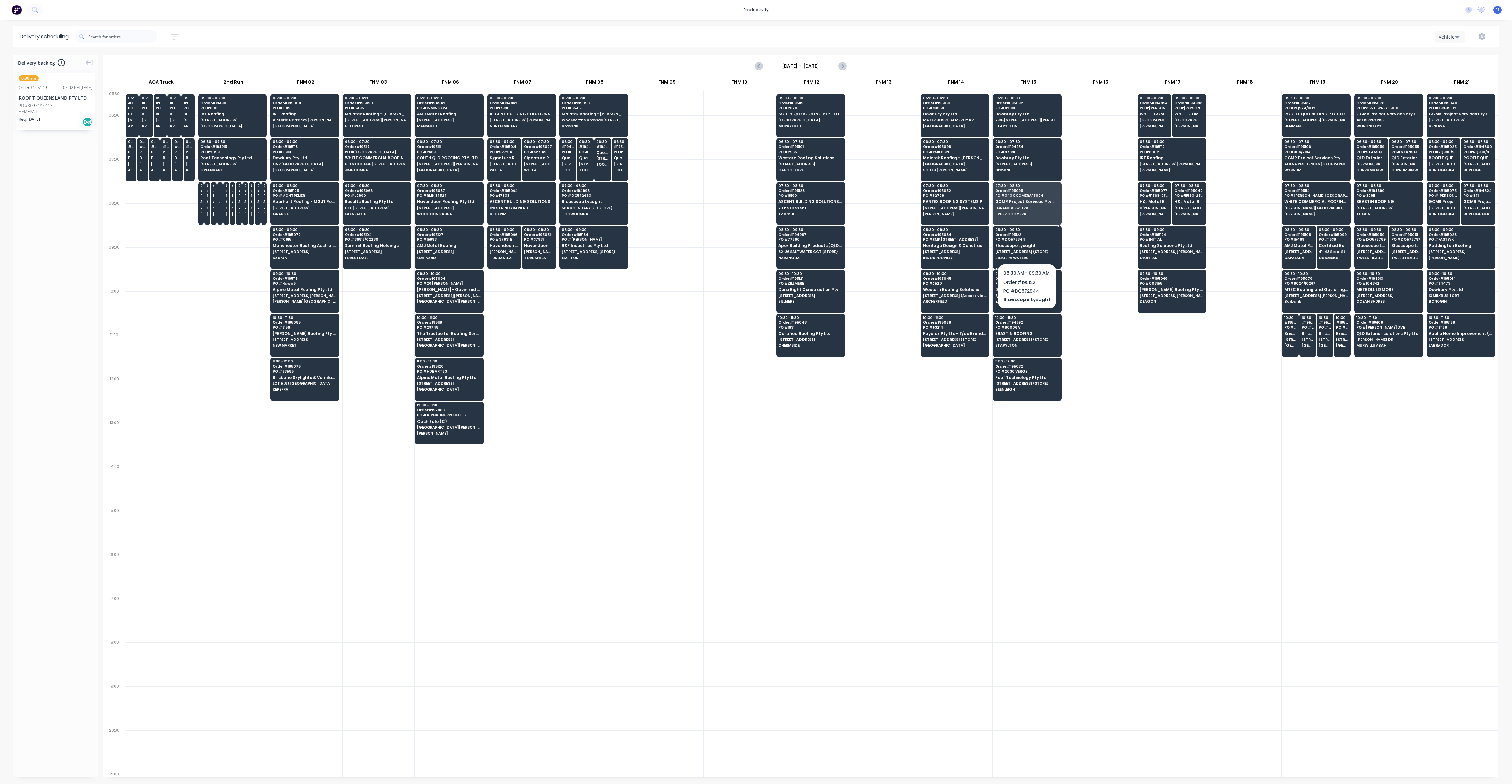
click at [1015, 252] on div "08:30 - 09:30 Order # 195122 PO # DQ572844 Bluescope Lysaght UNIT 1/233 BRISBAN…" at bounding box center [1027, 244] width 68 height 37
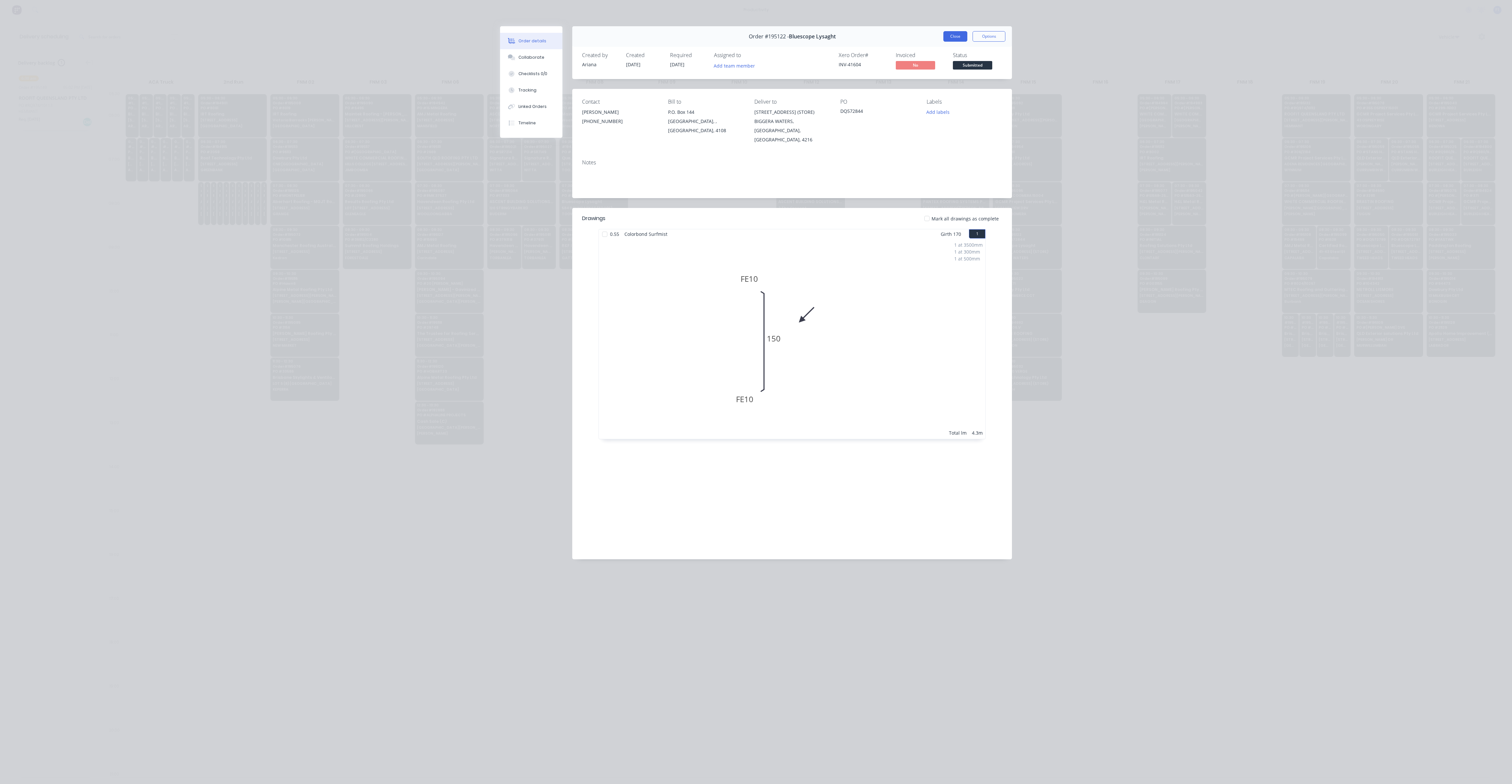
click at [954, 36] on button "Close" at bounding box center [955, 36] width 24 height 11
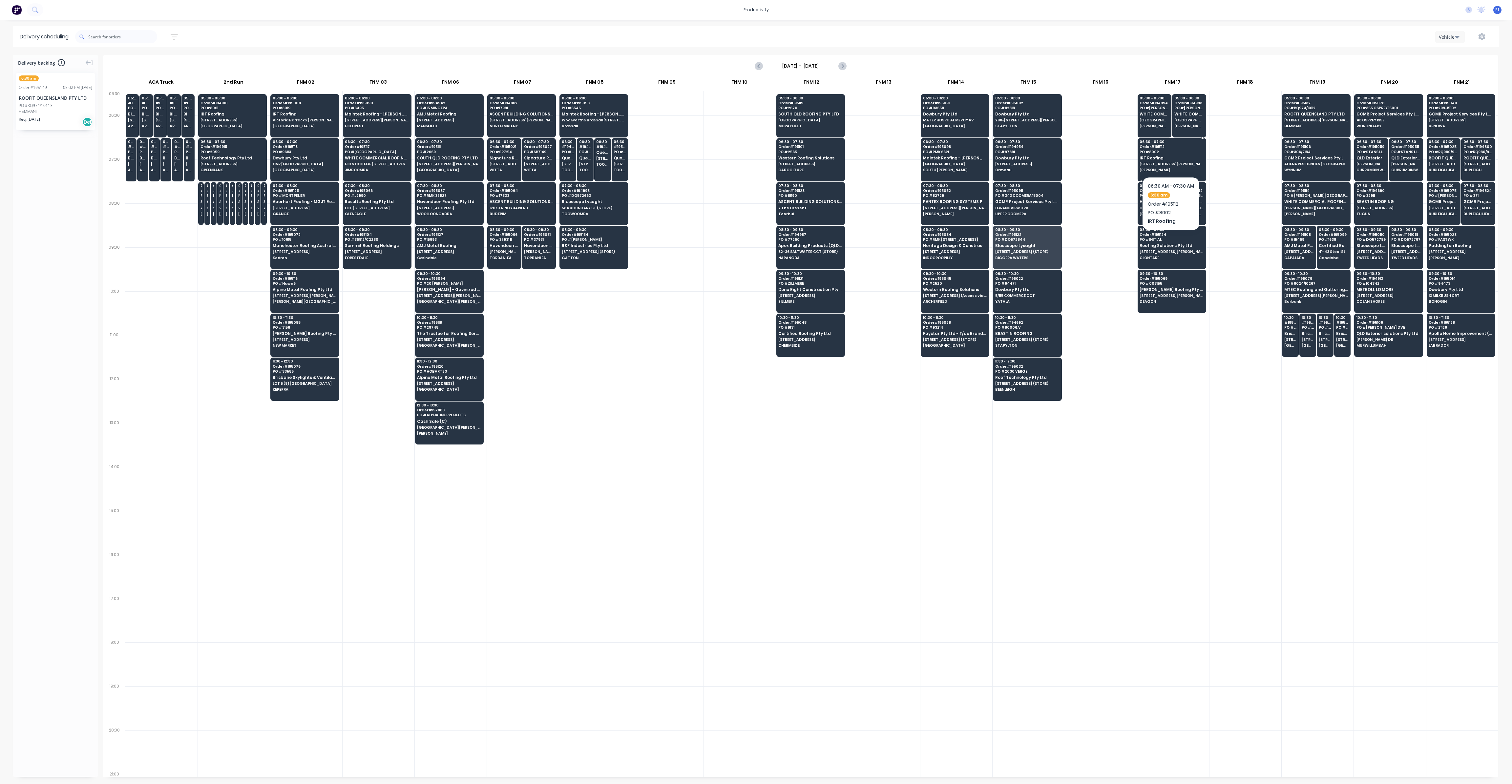
click at [1160, 154] on div "06:30 - 07:30 Order # 195112 PO # 8002 IRT Roofing 72 MORRIS ROAD ROTHWELL" at bounding box center [1172, 156] width 68 height 37
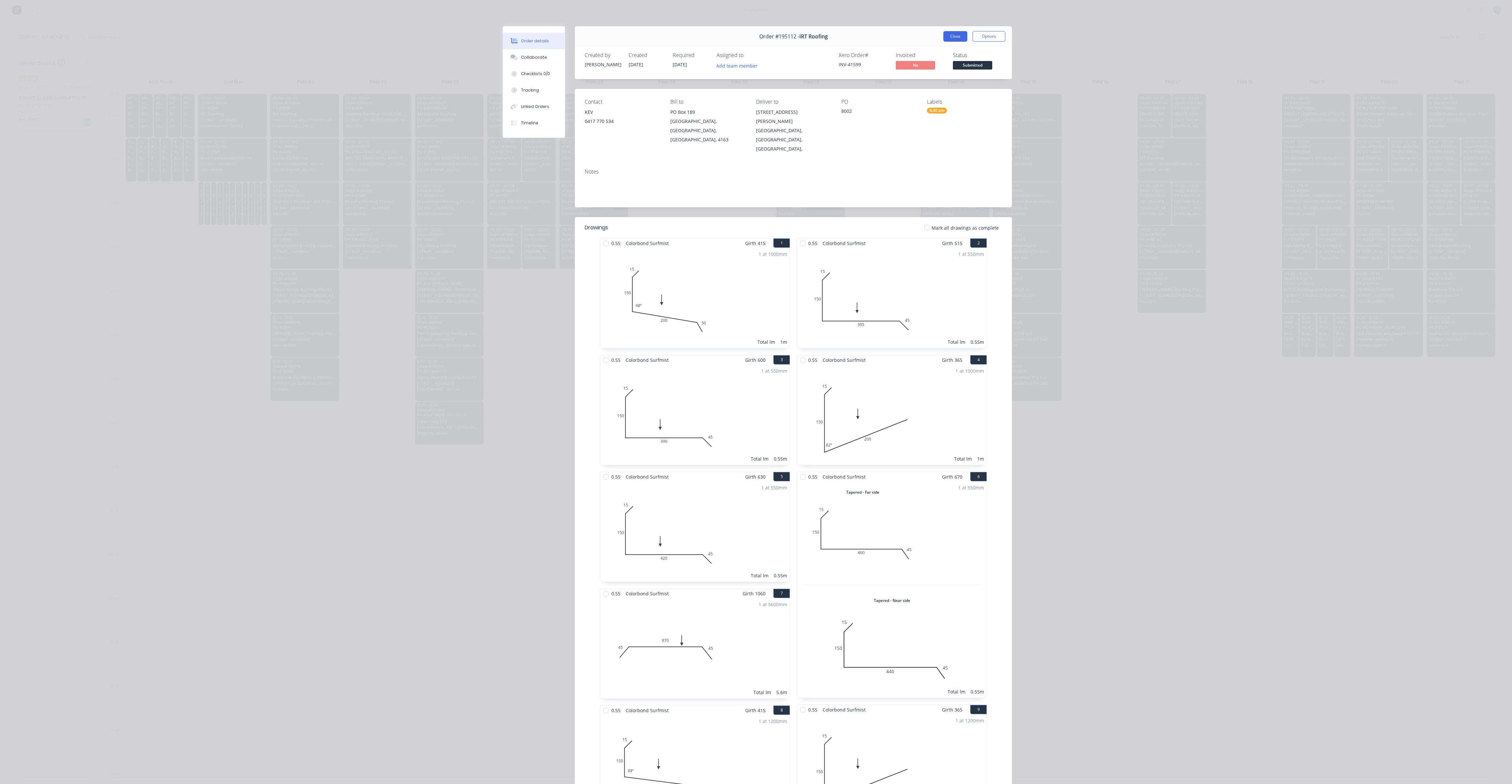
click at [953, 36] on button "Close" at bounding box center [955, 36] width 24 height 11
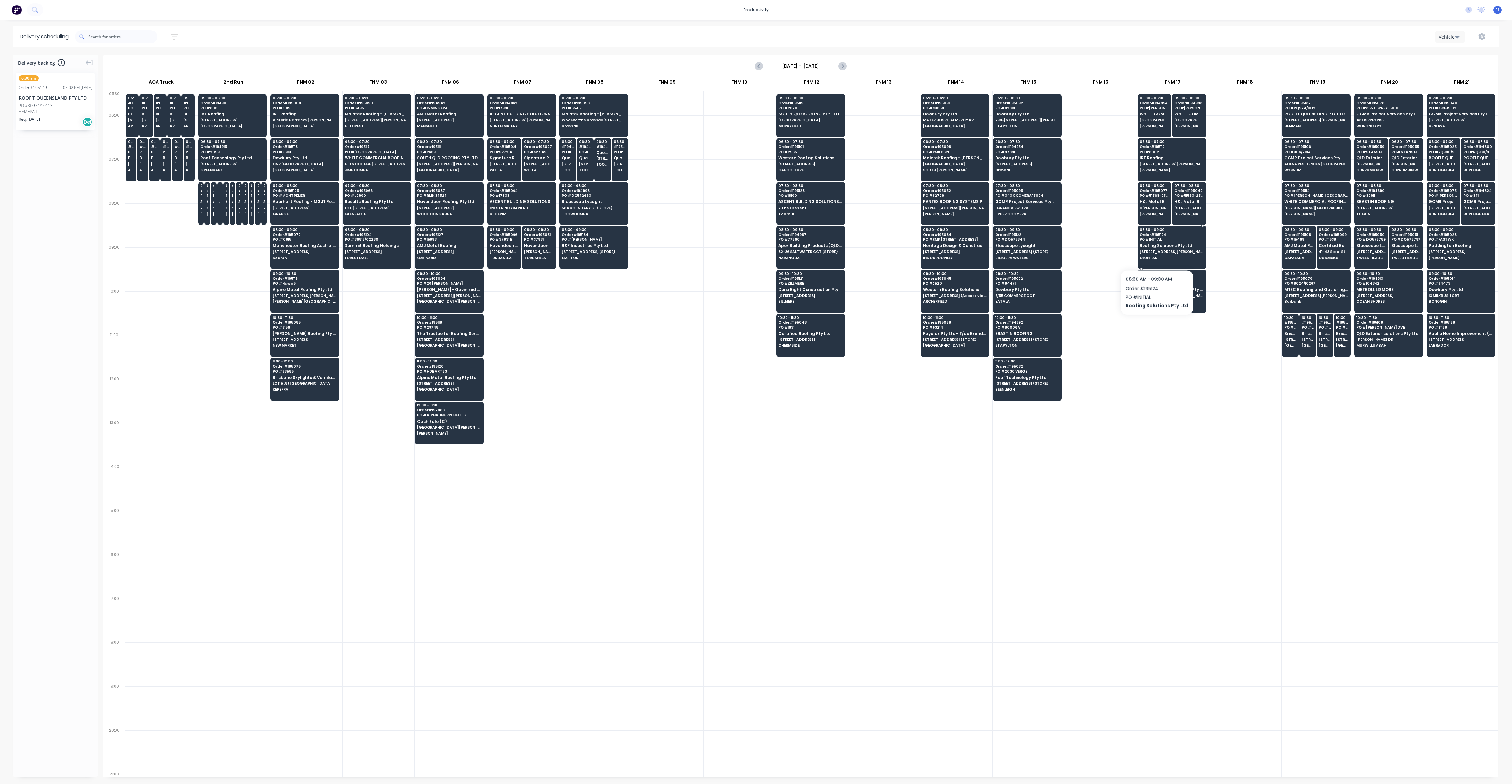
click at [1153, 252] on span "[STREET_ADDRESS][PERSON_NAME]" at bounding box center [1172, 251] width 63 height 4
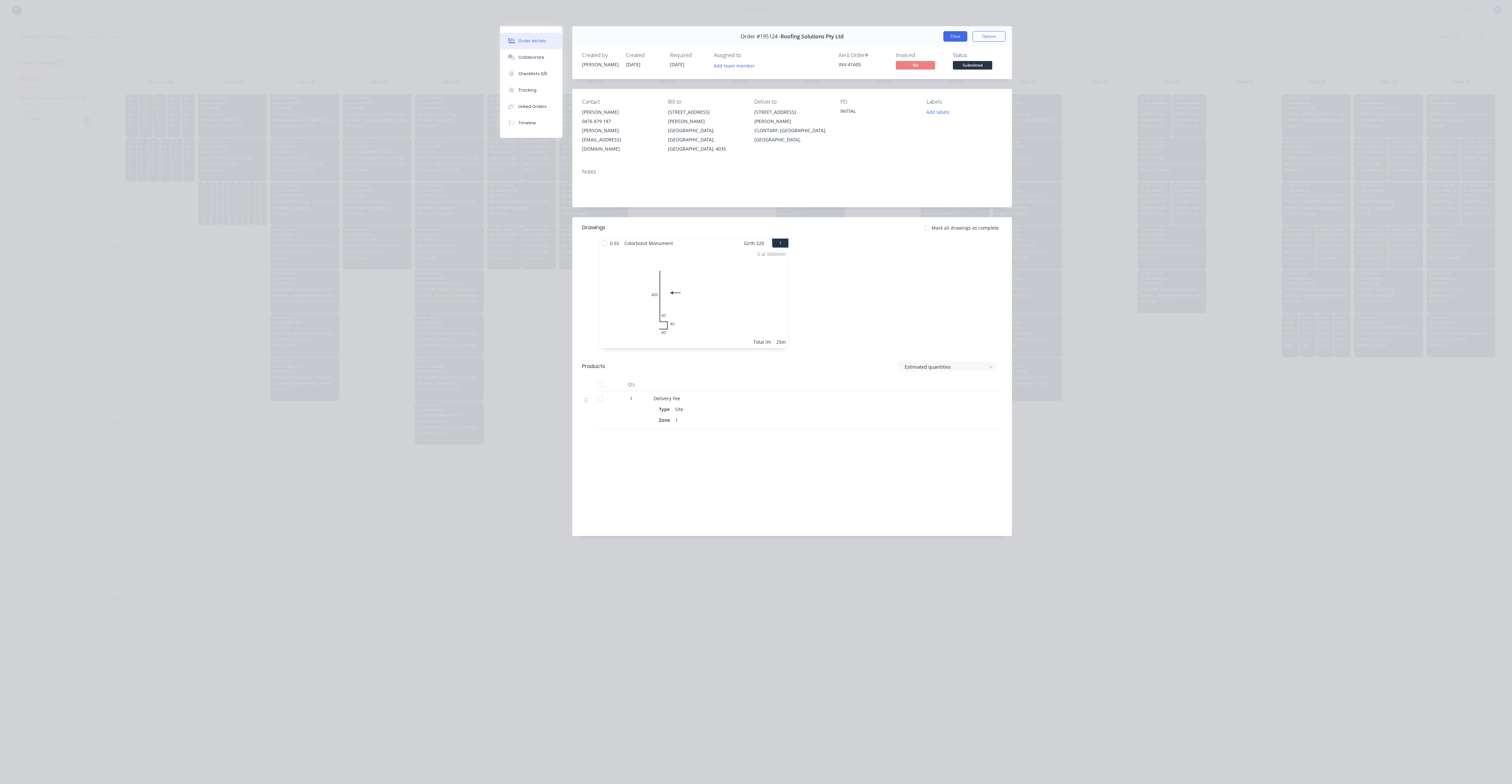
click at [956, 38] on button "Close" at bounding box center [955, 36] width 24 height 11
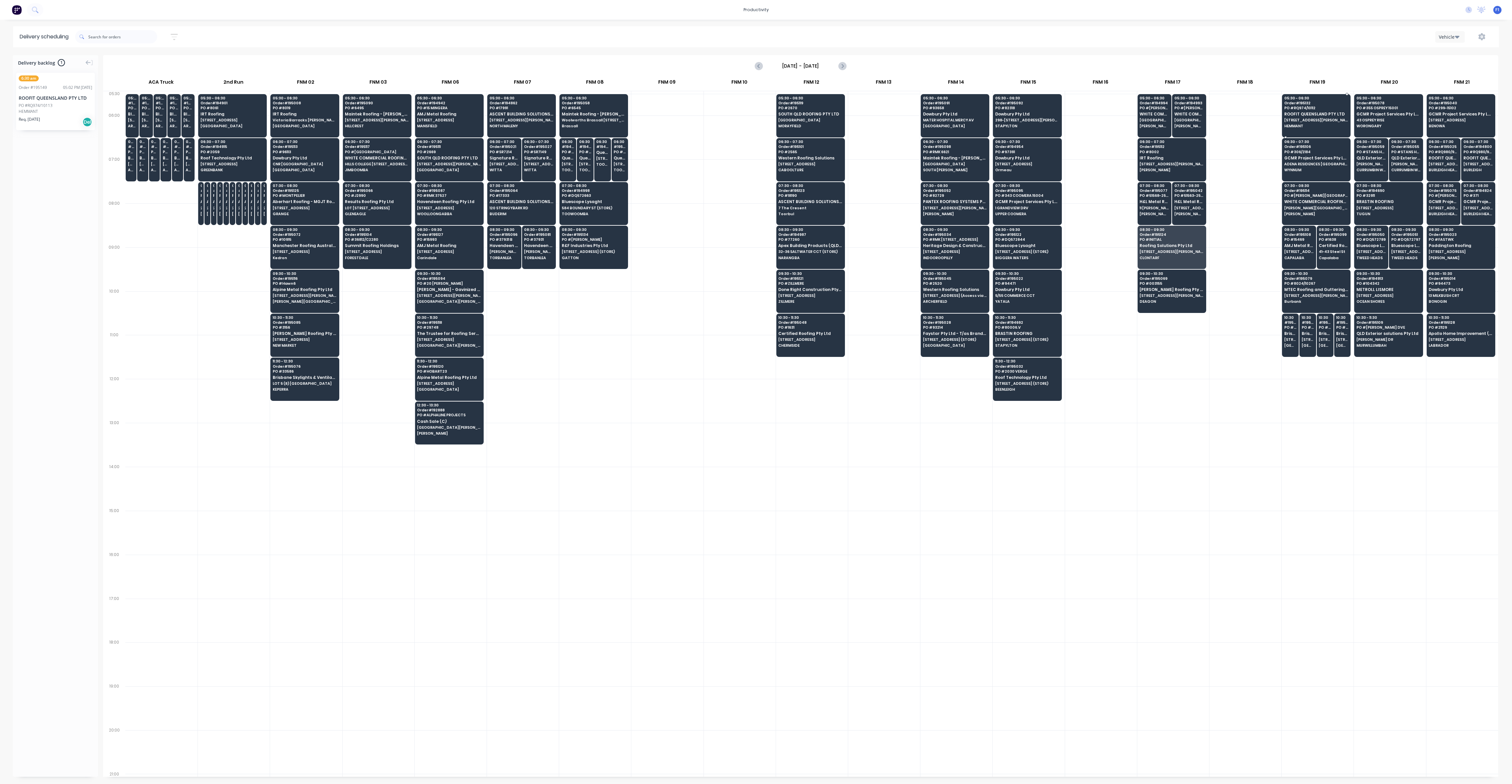
click at [1308, 114] on span "ROOFIT QUEENSLAND PTY LTD" at bounding box center [1316, 114] width 63 height 4
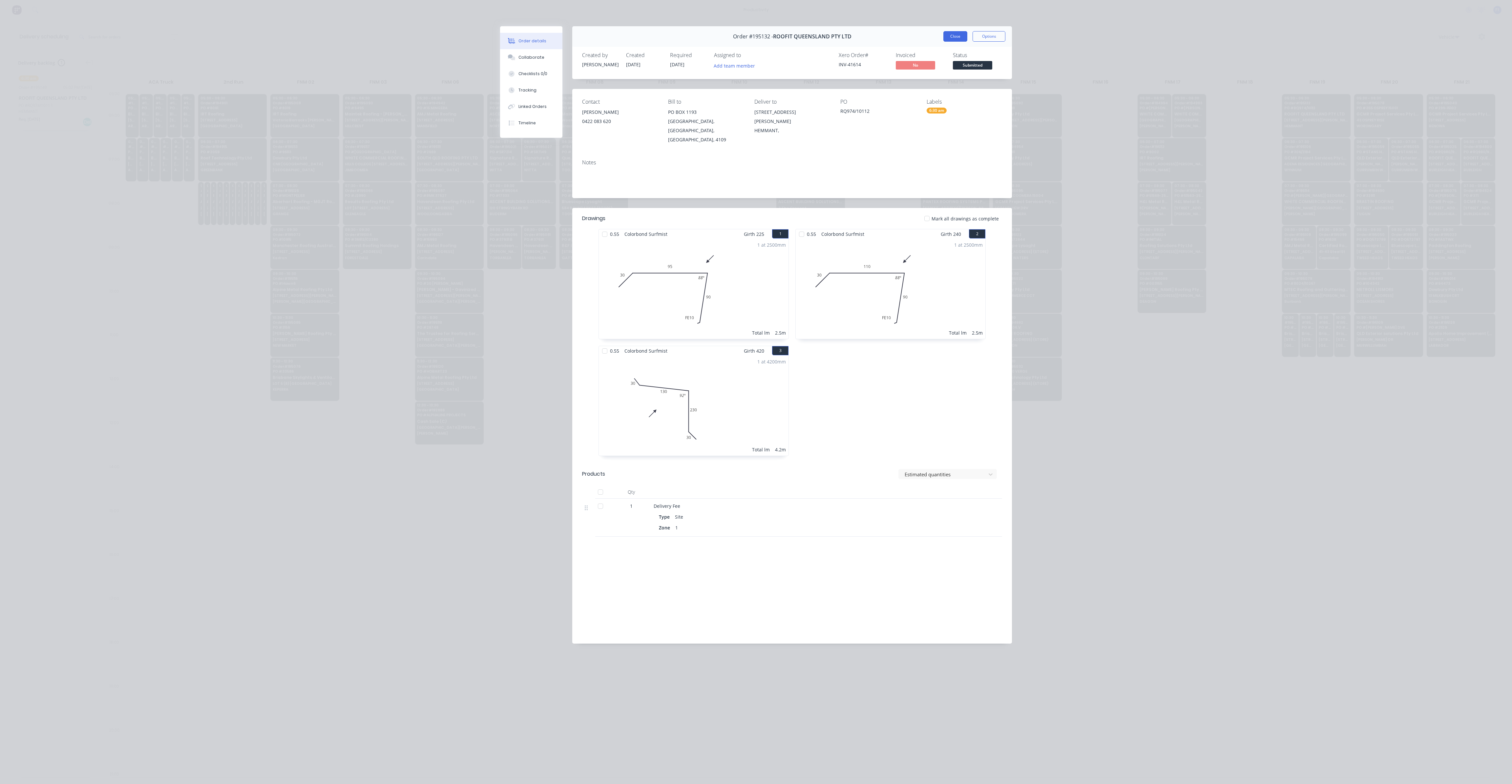
click at [958, 36] on button "Close" at bounding box center [955, 36] width 24 height 11
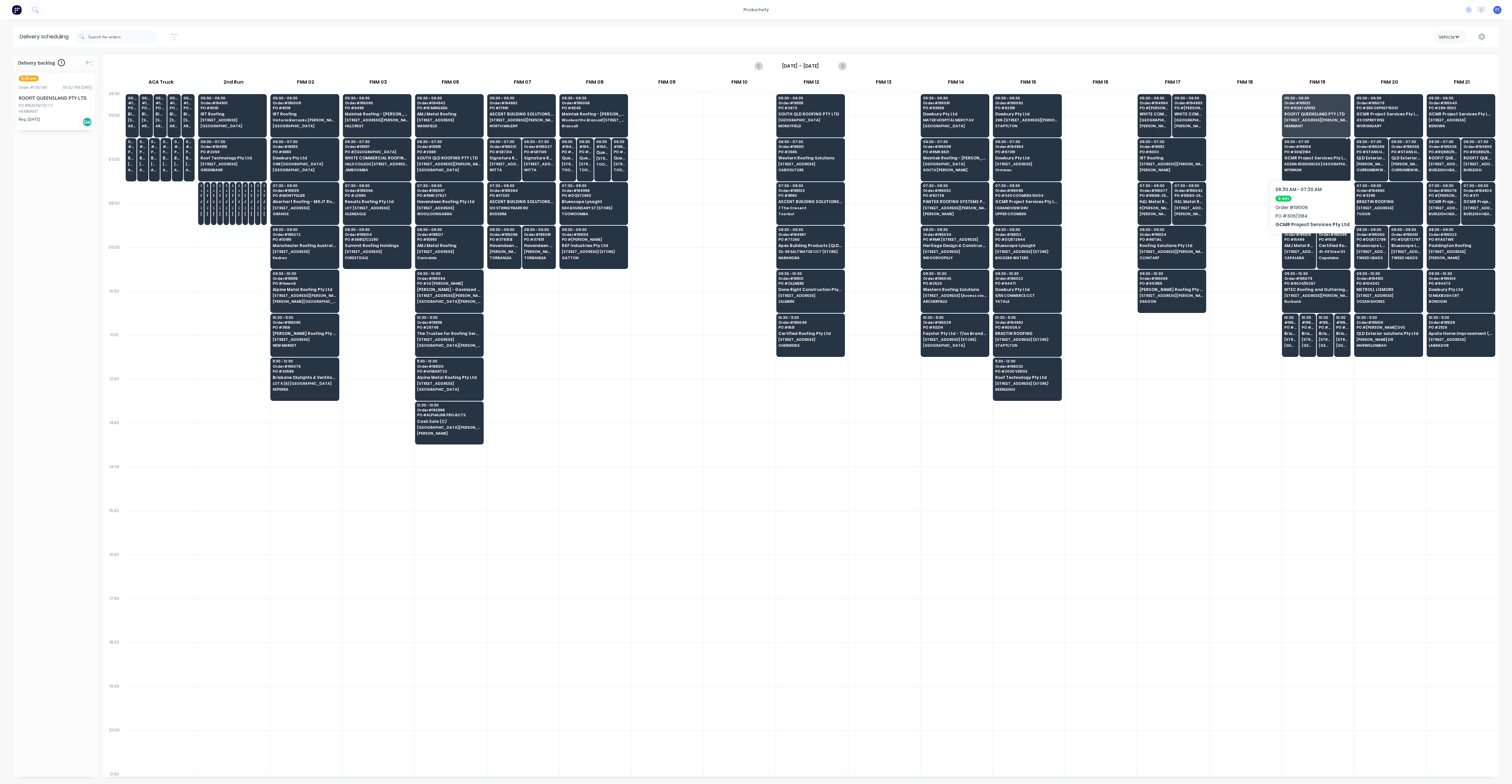
click at [1309, 160] on div "06:30 - 07:30 Order # 195106 PO # 306/2184 GCMR Project Services Pty Ltd ADENA …" at bounding box center [1317, 156] width 68 height 37
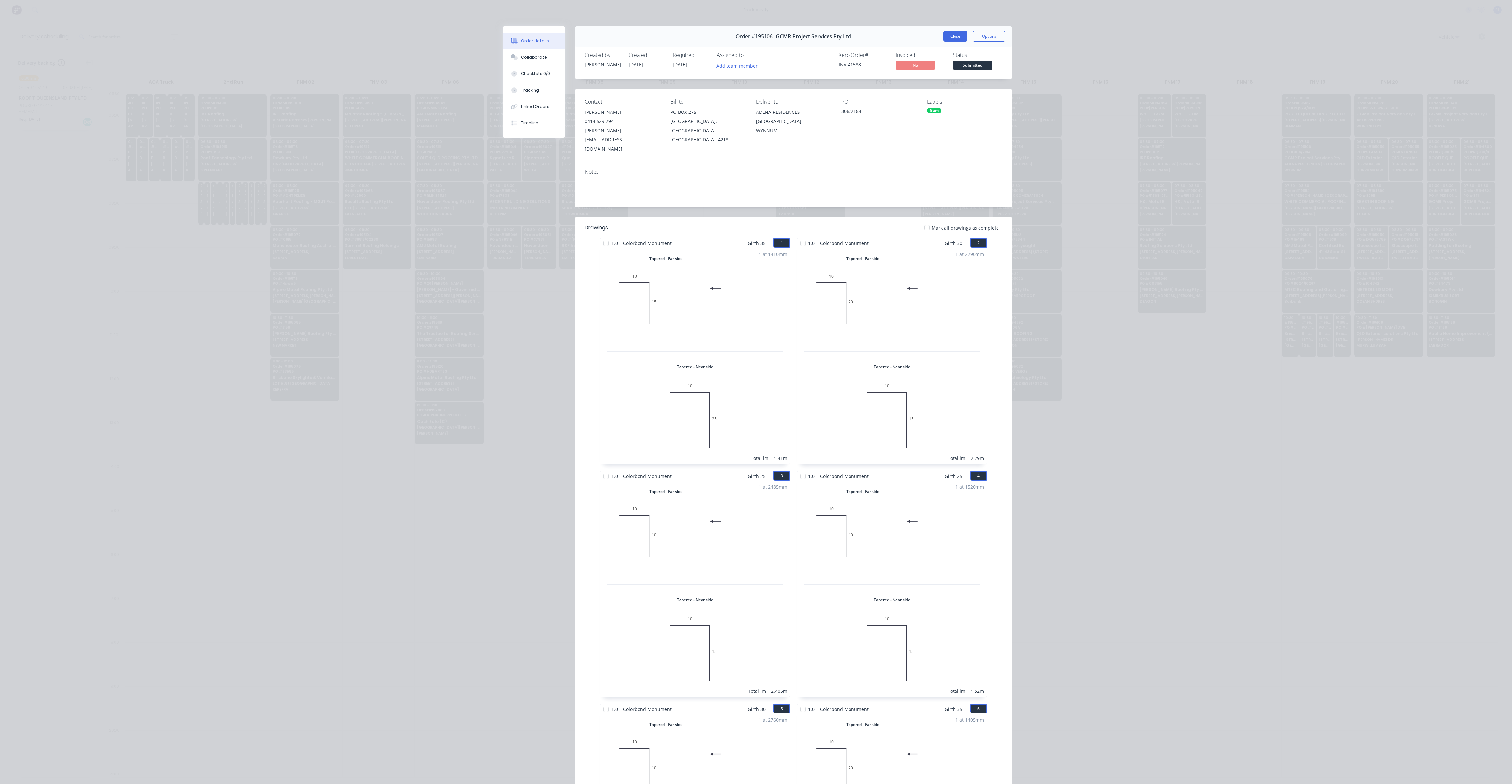
click at [953, 39] on button "Close" at bounding box center [955, 36] width 24 height 11
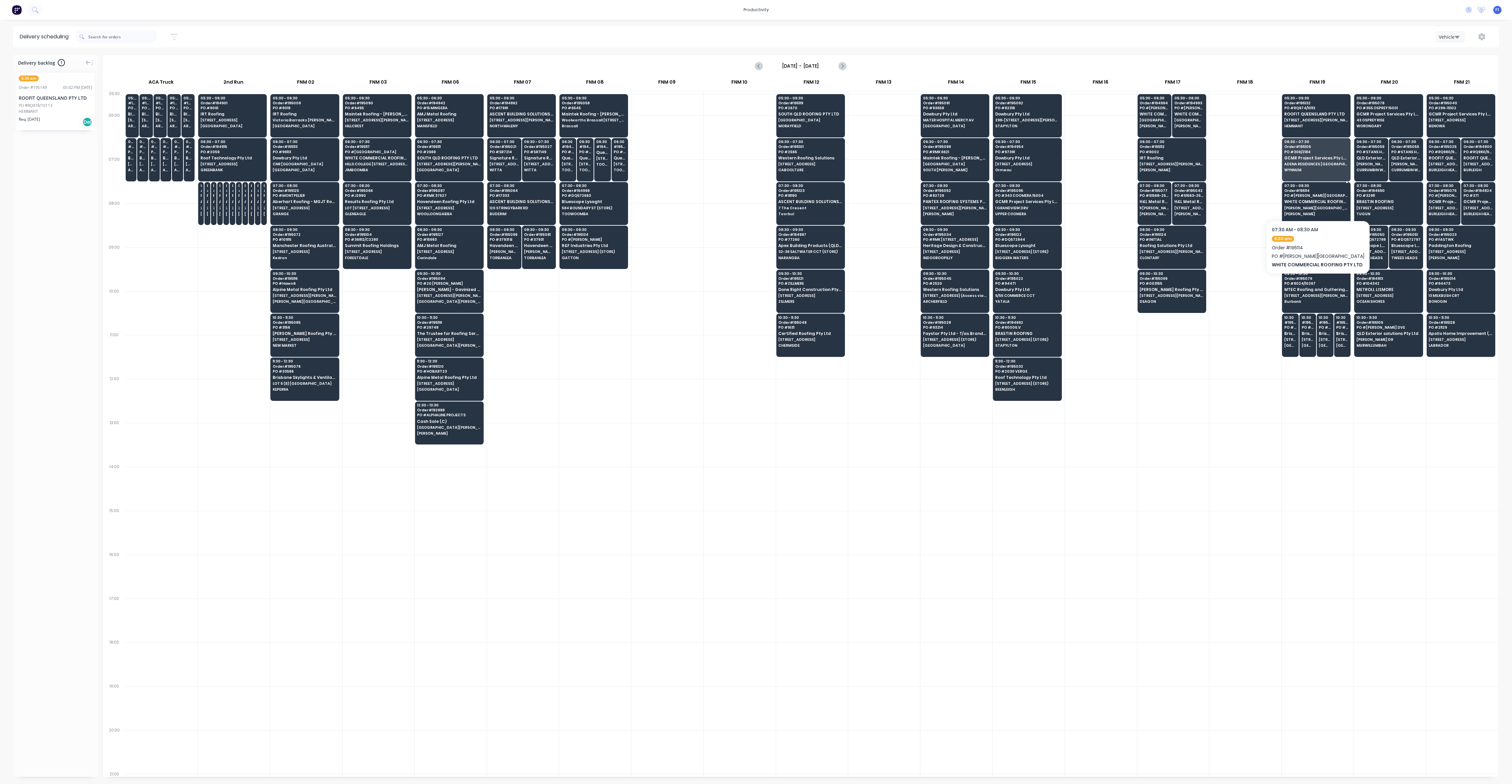
click at [1296, 206] on span "[PERSON_NAME][GEOGRAPHIC_DATA][PERSON_NAME] (GATE 5)" at bounding box center [1316, 208] width 63 height 4
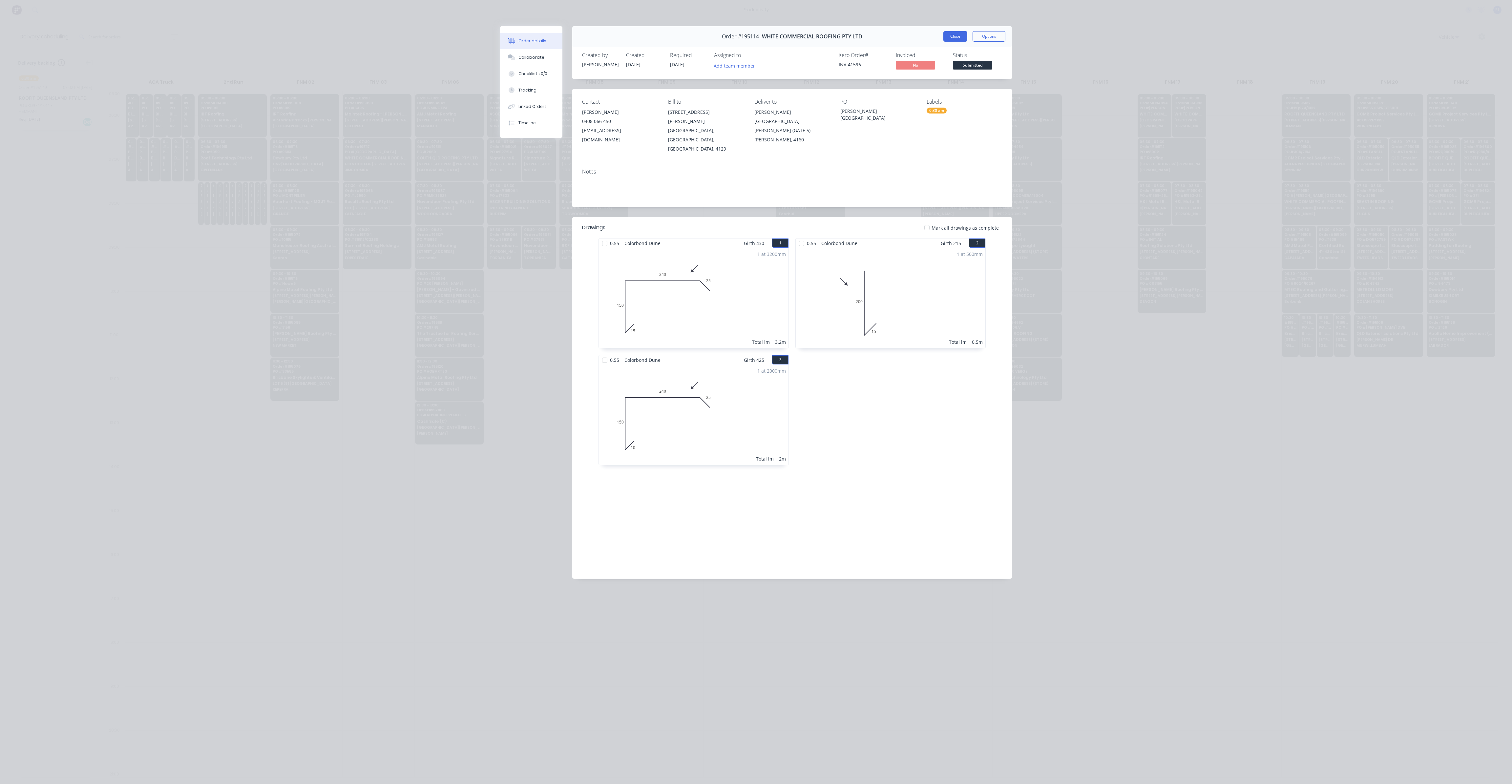
click at [953, 40] on button "Close" at bounding box center [955, 36] width 24 height 11
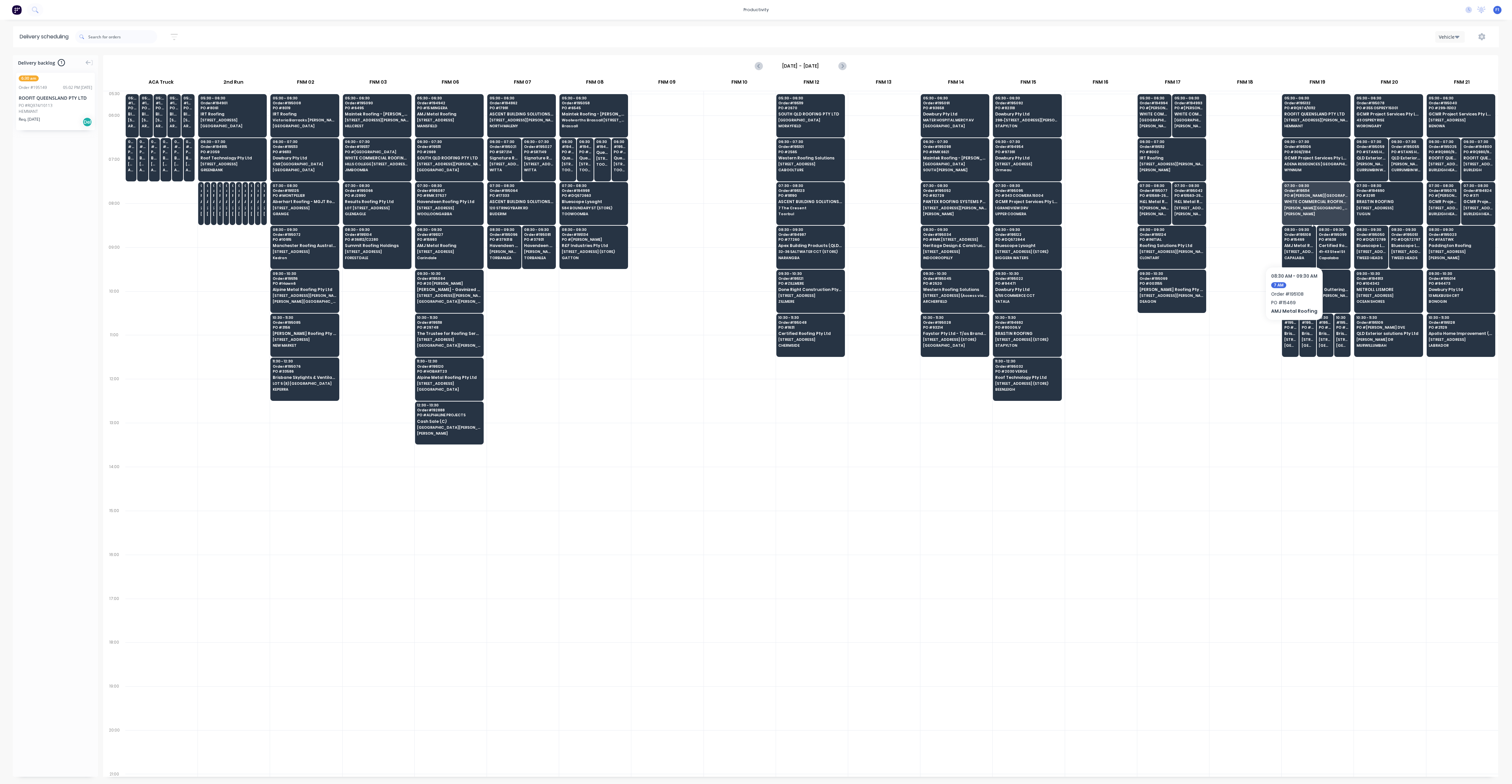
click at [1294, 246] on div "08:30 - 09:30 Order # 195108 PO # 15469 AMJ Metal Roofing 16 Veronica St CAPALA…" at bounding box center [1299, 244] width 33 height 37
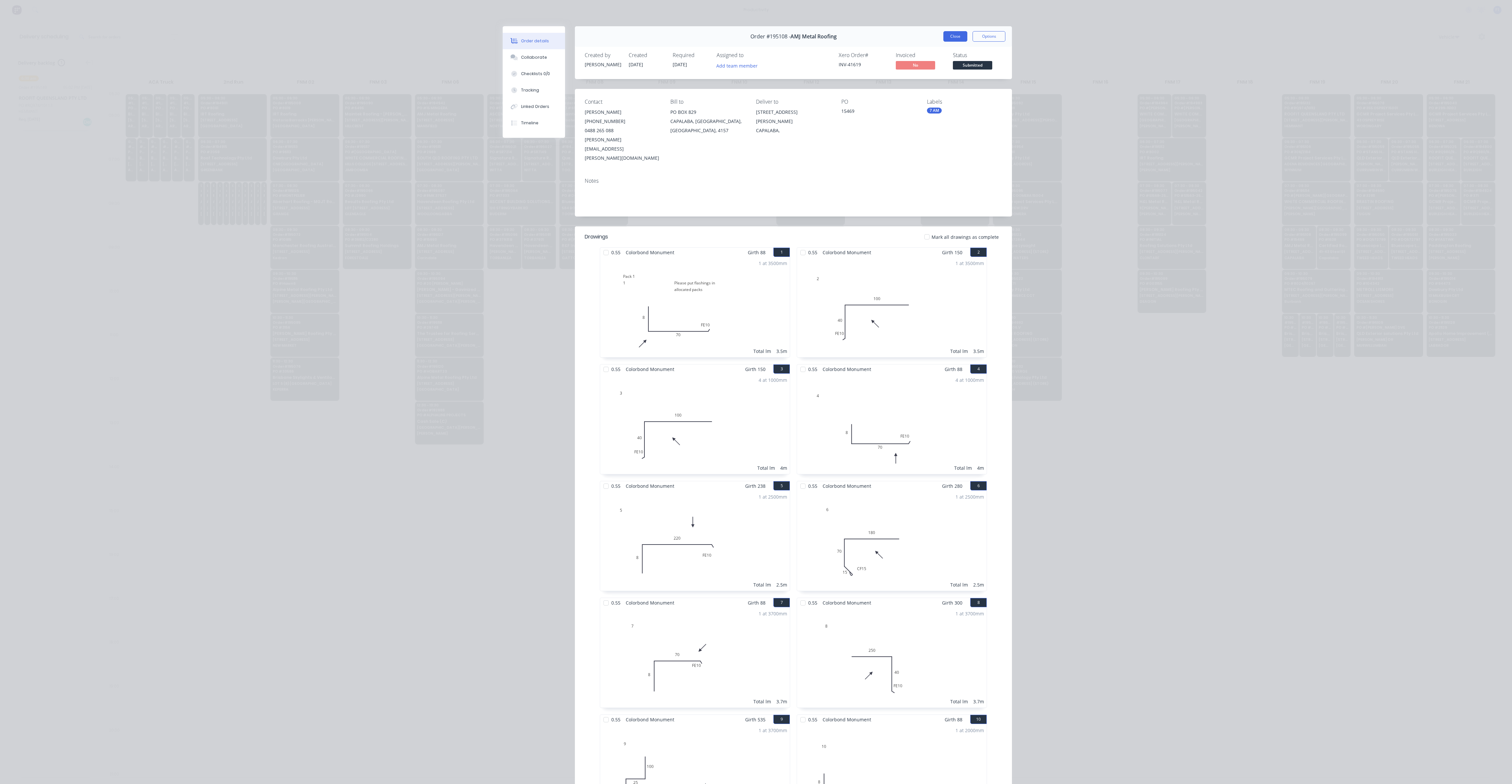
click at [954, 38] on button "Close" at bounding box center [955, 36] width 24 height 11
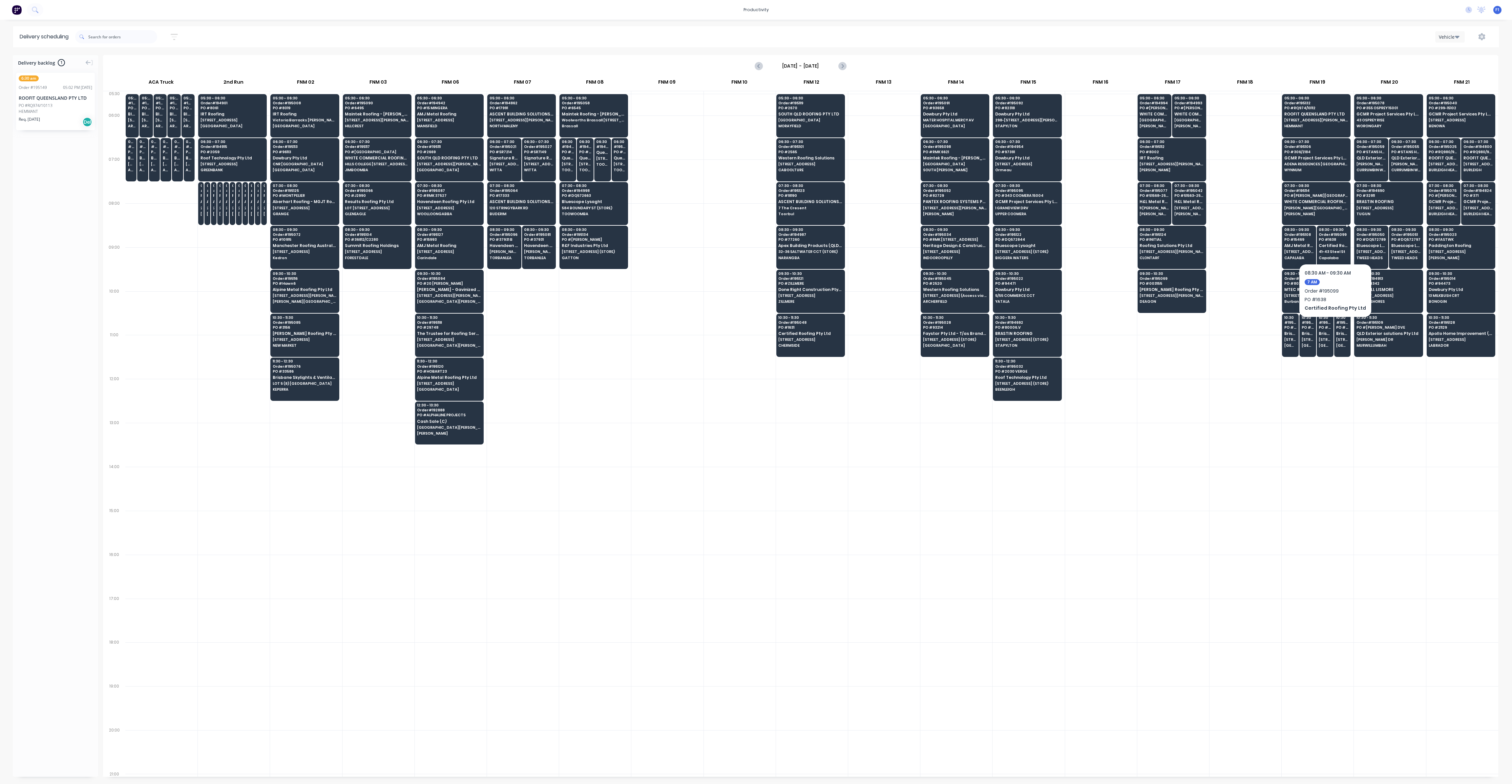
click at [1324, 248] on div "08:30 - 09:30 Order # 195099 PO # 1638 Certified Roofing Pty Ltd 41-43 Steel [G…" at bounding box center [1334, 244] width 33 height 37
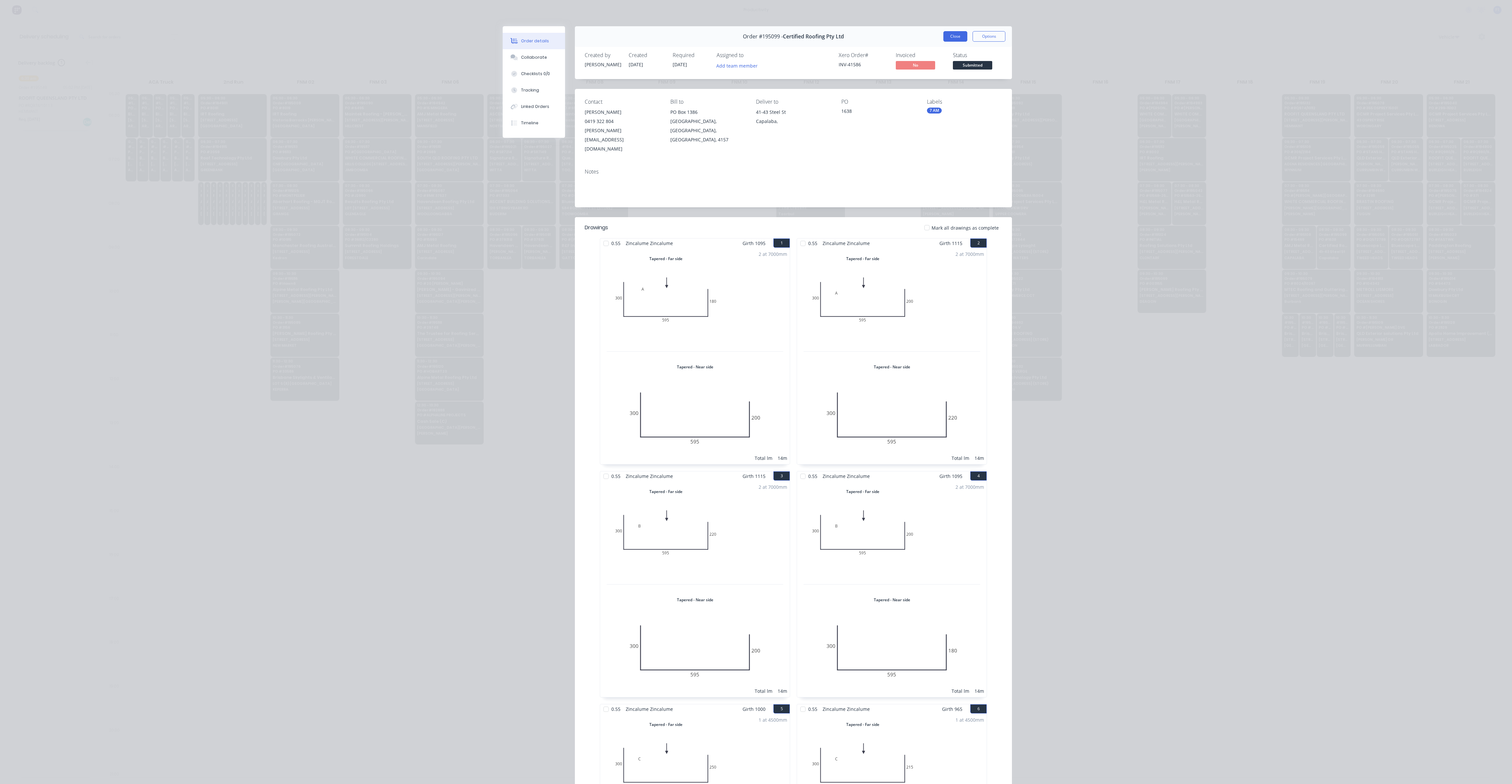
click at [957, 38] on button "Close" at bounding box center [955, 36] width 24 height 11
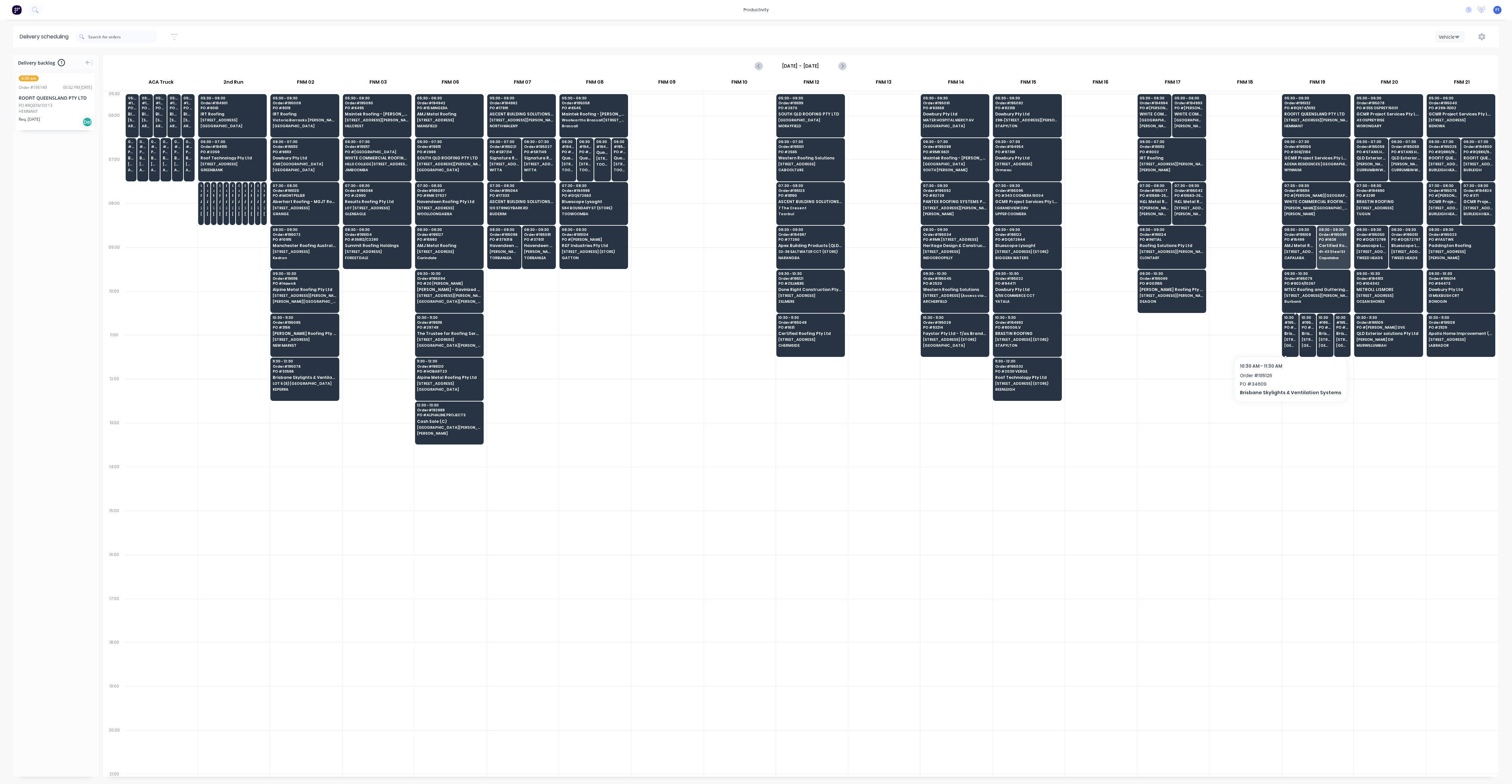
click at [1288, 340] on div "10:30 # 195126 PO # 34609 Brisbane Skylights & Ventilation Systems UNIT 1, 43 D…" at bounding box center [1290, 332] width 16 height 37
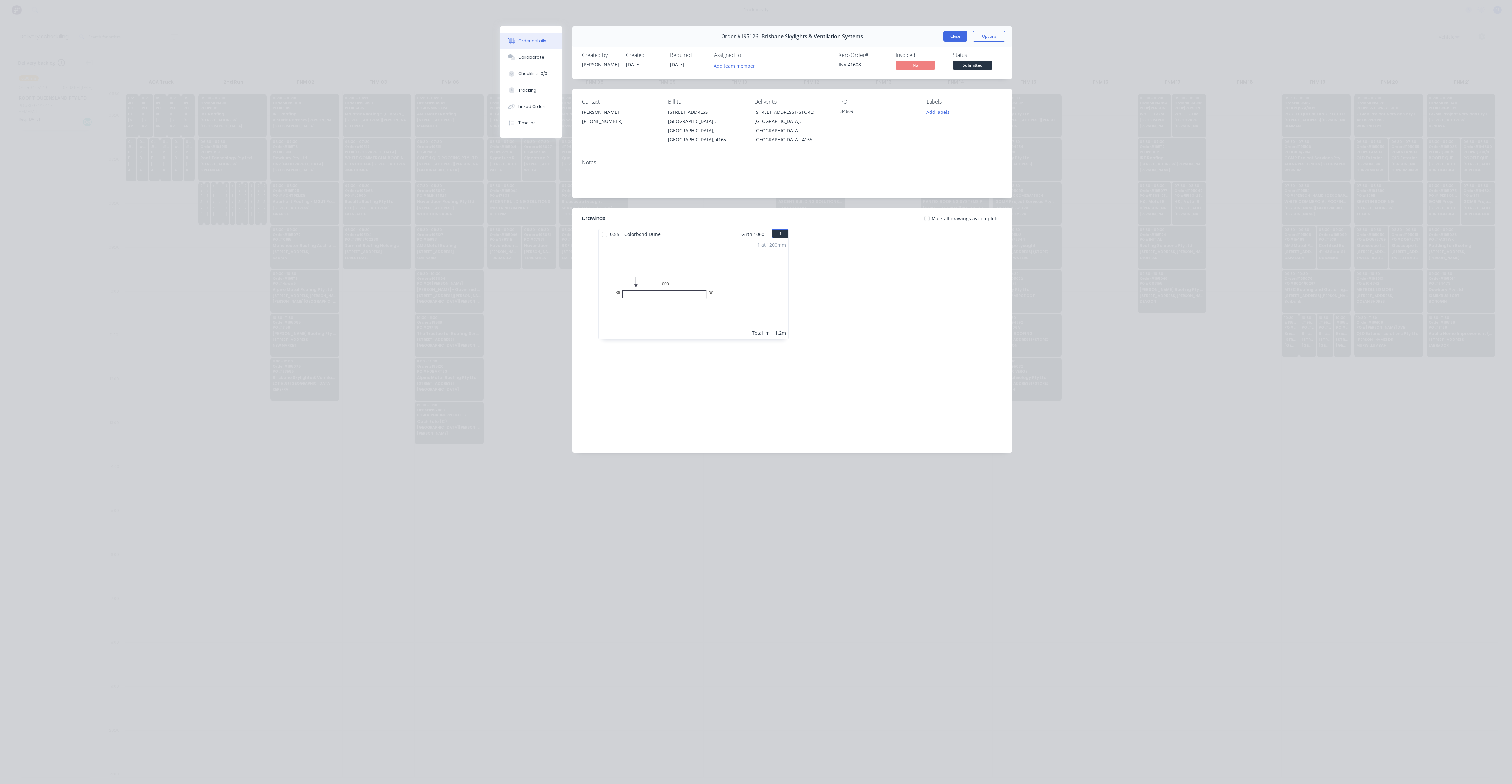
click at [954, 34] on button "Close" at bounding box center [955, 36] width 24 height 11
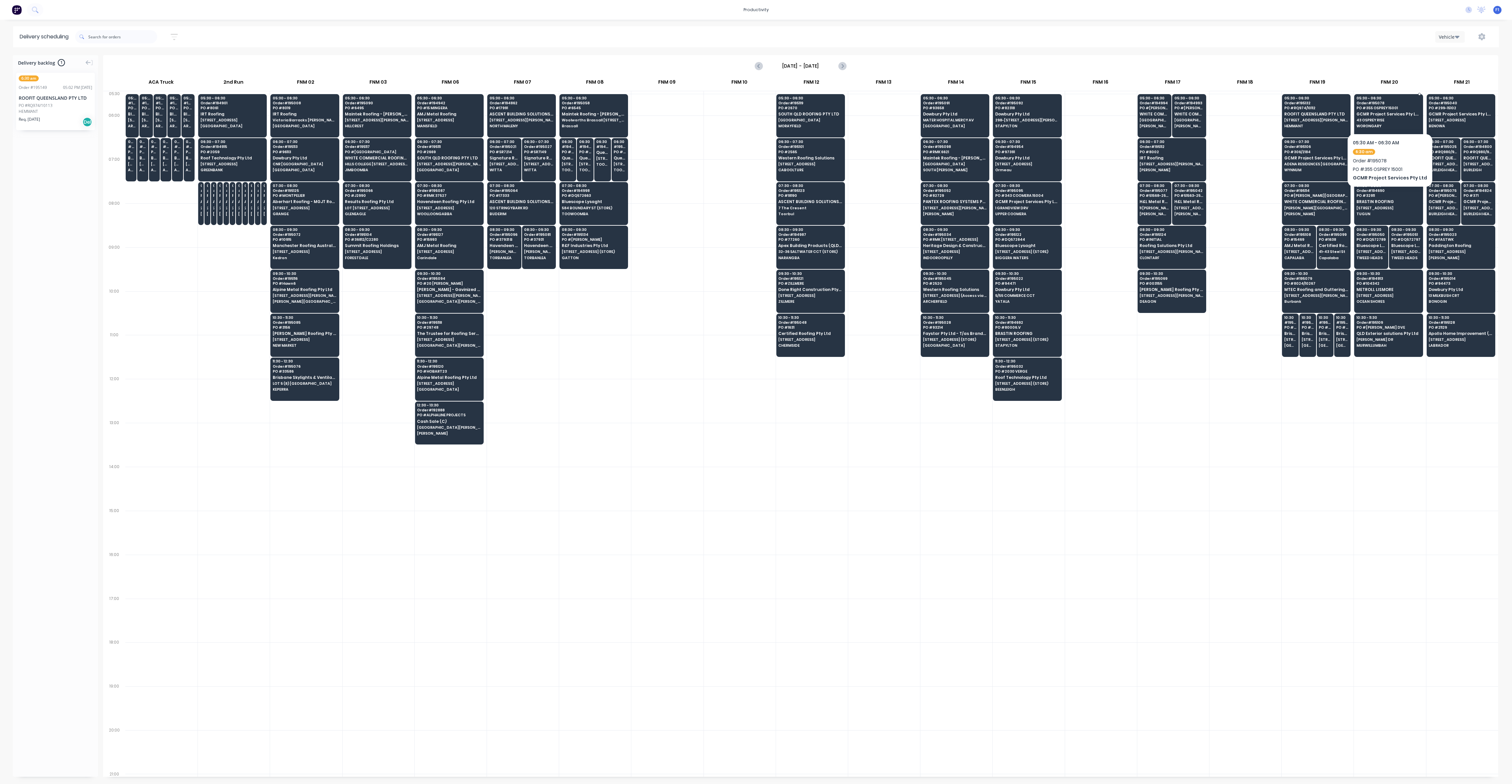
click at [1373, 119] on span "43 OSPREY RISE" at bounding box center [1388, 120] width 63 height 4
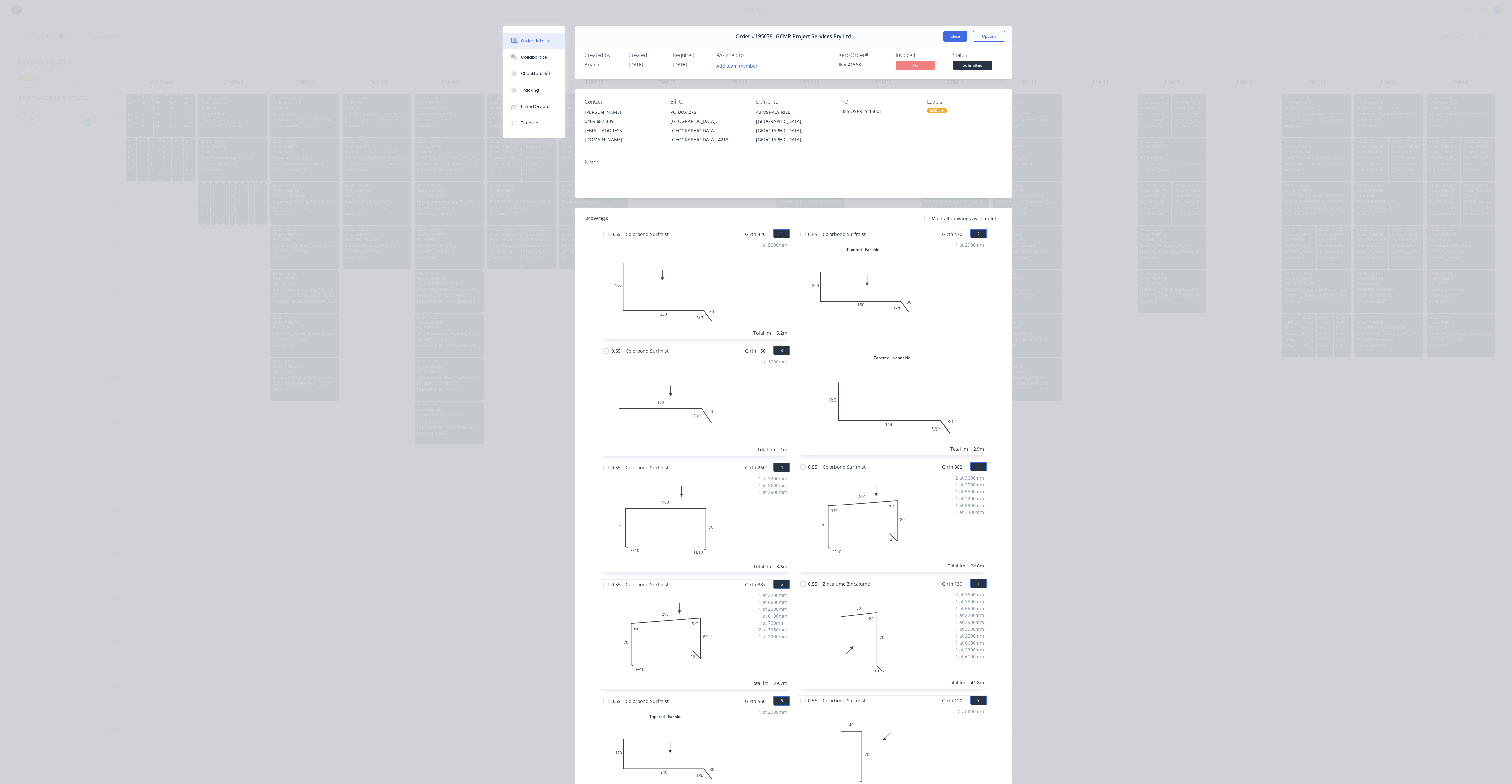
click at [956, 38] on button "Close" at bounding box center [955, 36] width 24 height 11
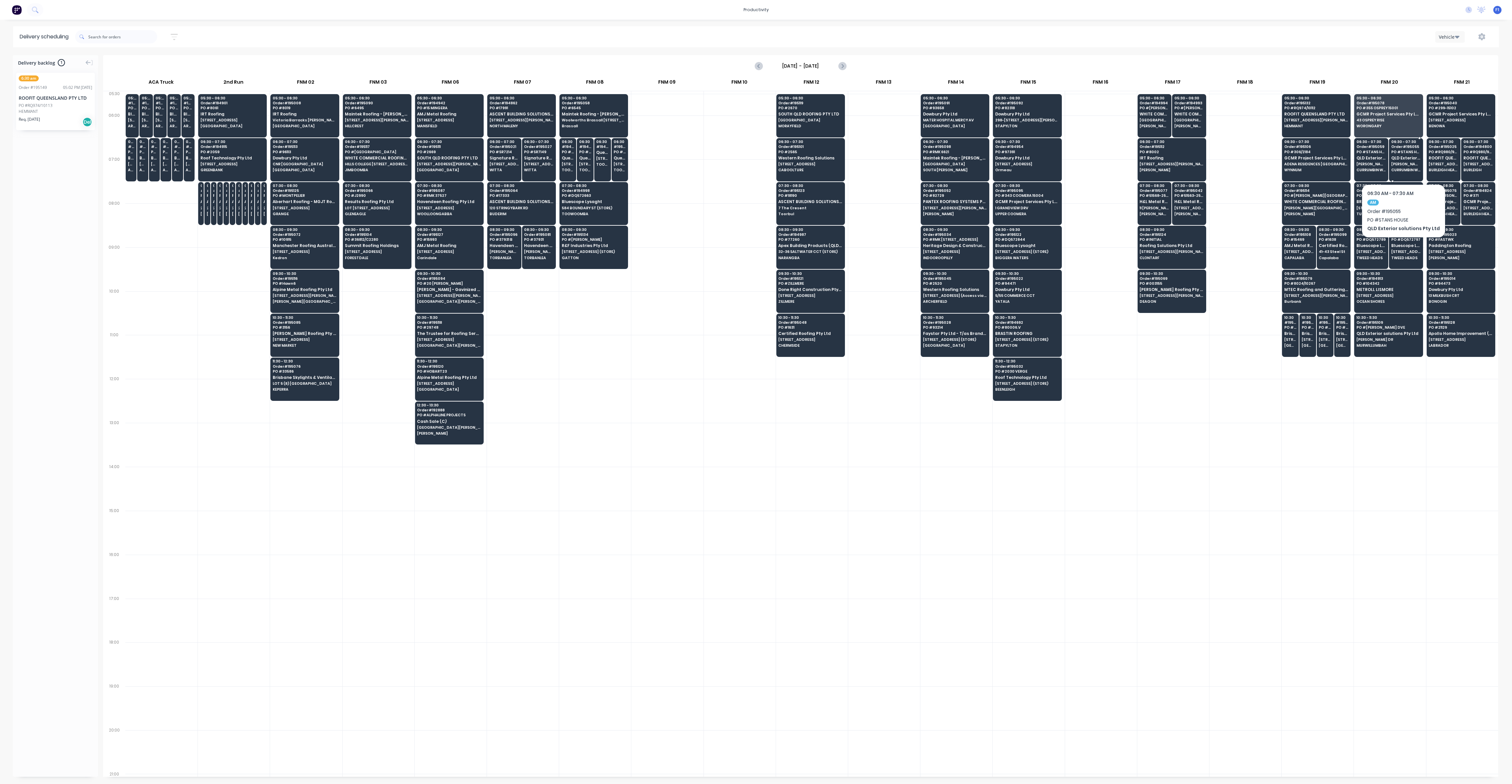
click at [1400, 164] on span "[PERSON_NAME]'S HOUSE [STREET_ADDRESS][PERSON_NAME]" at bounding box center [1406, 164] width 29 height 4
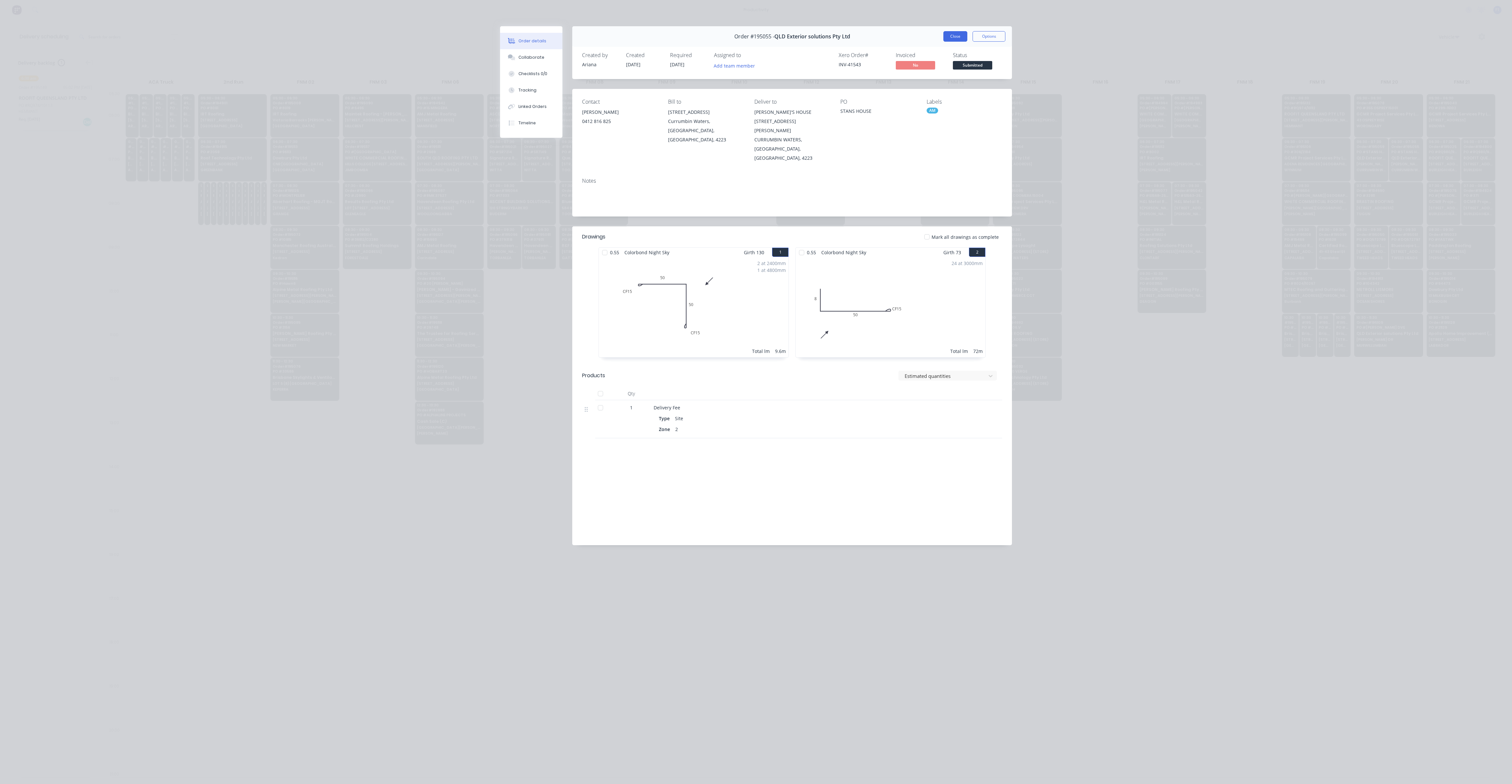
click at [956, 38] on button "Close" at bounding box center [955, 36] width 24 height 11
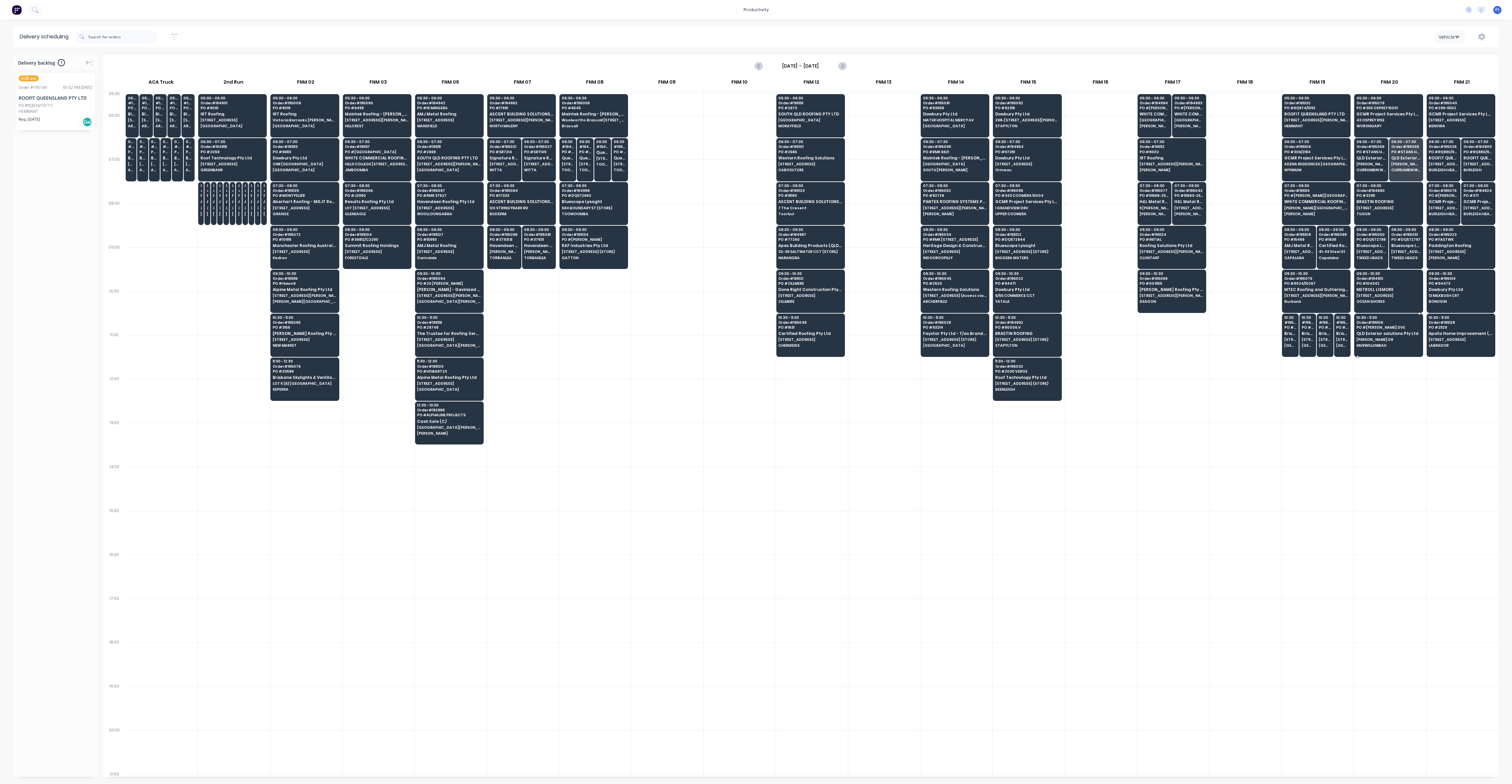
click at [1379, 340] on div "10:30 - 11:30 Order # 195109 PO # LUNDBERG DVE QLD Exterior solutions Pty Ltd L…" at bounding box center [1389, 332] width 68 height 37
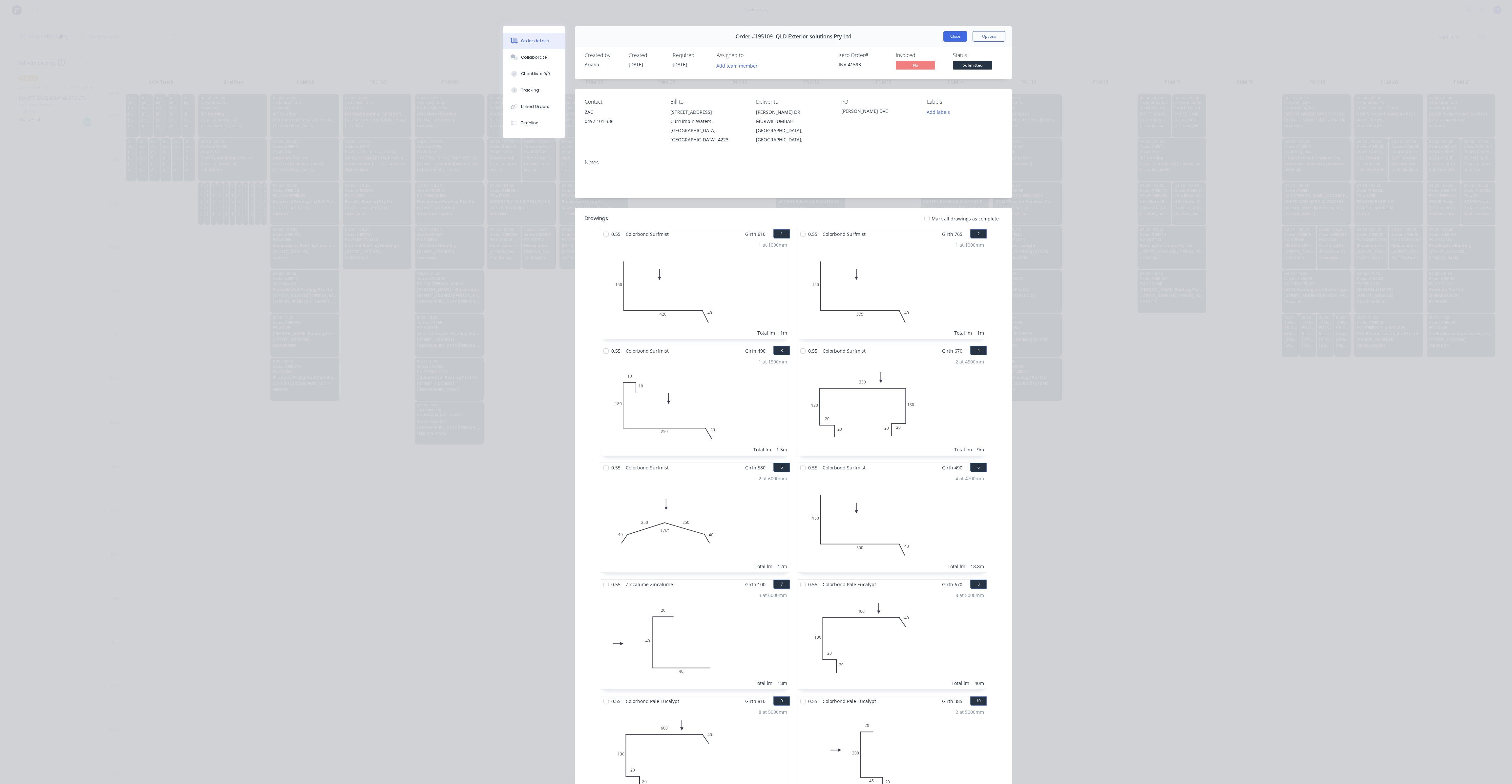
click at [954, 38] on button "Close" at bounding box center [955, 36] width 24 height 11
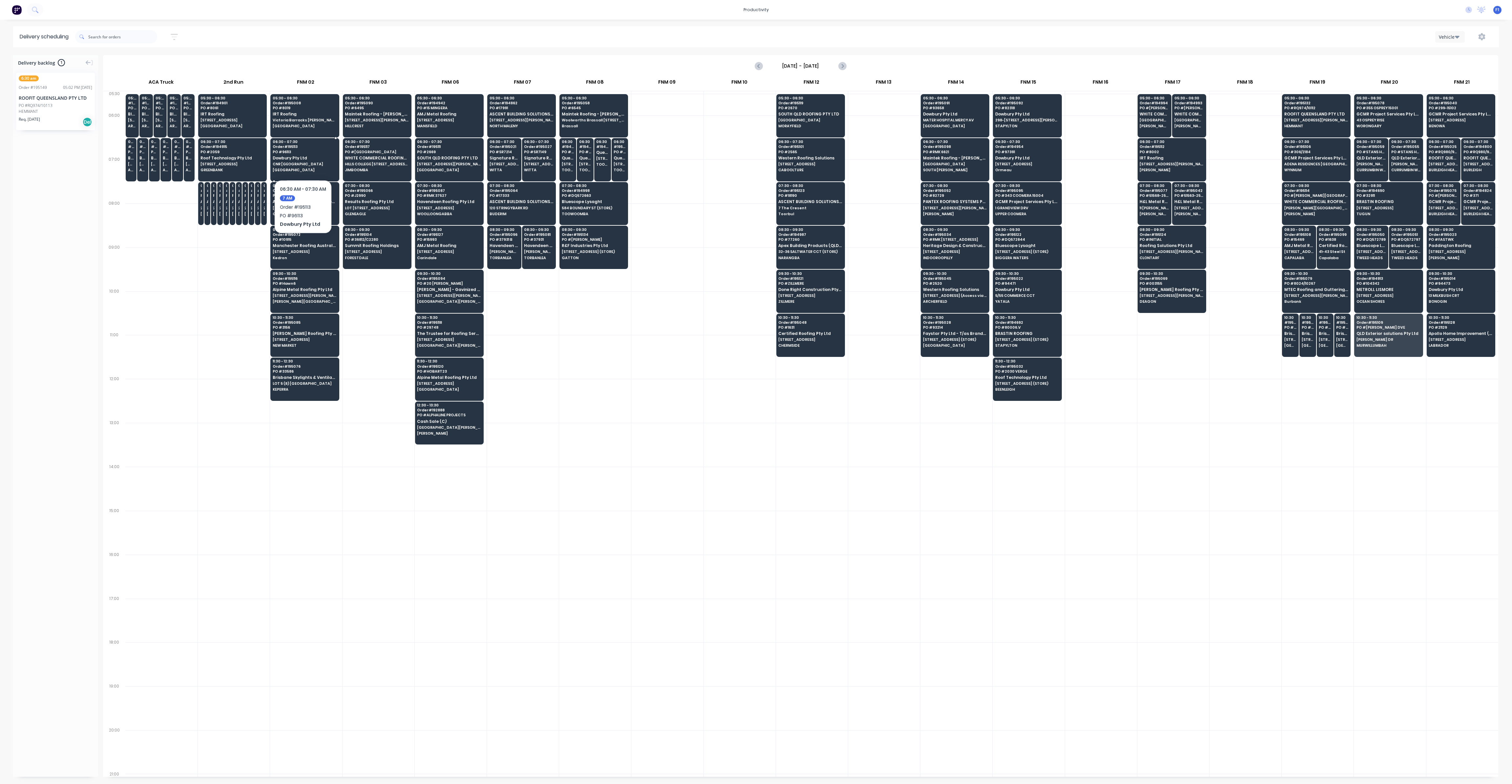
click at [302, 160] on div "06:30 - 07:30 Order # 195113 PO # 96113 Dowbury Pty Ltd CNR CHARLOTTE & CREEK S…" at bounding box center [305, 156] width 68 height 37
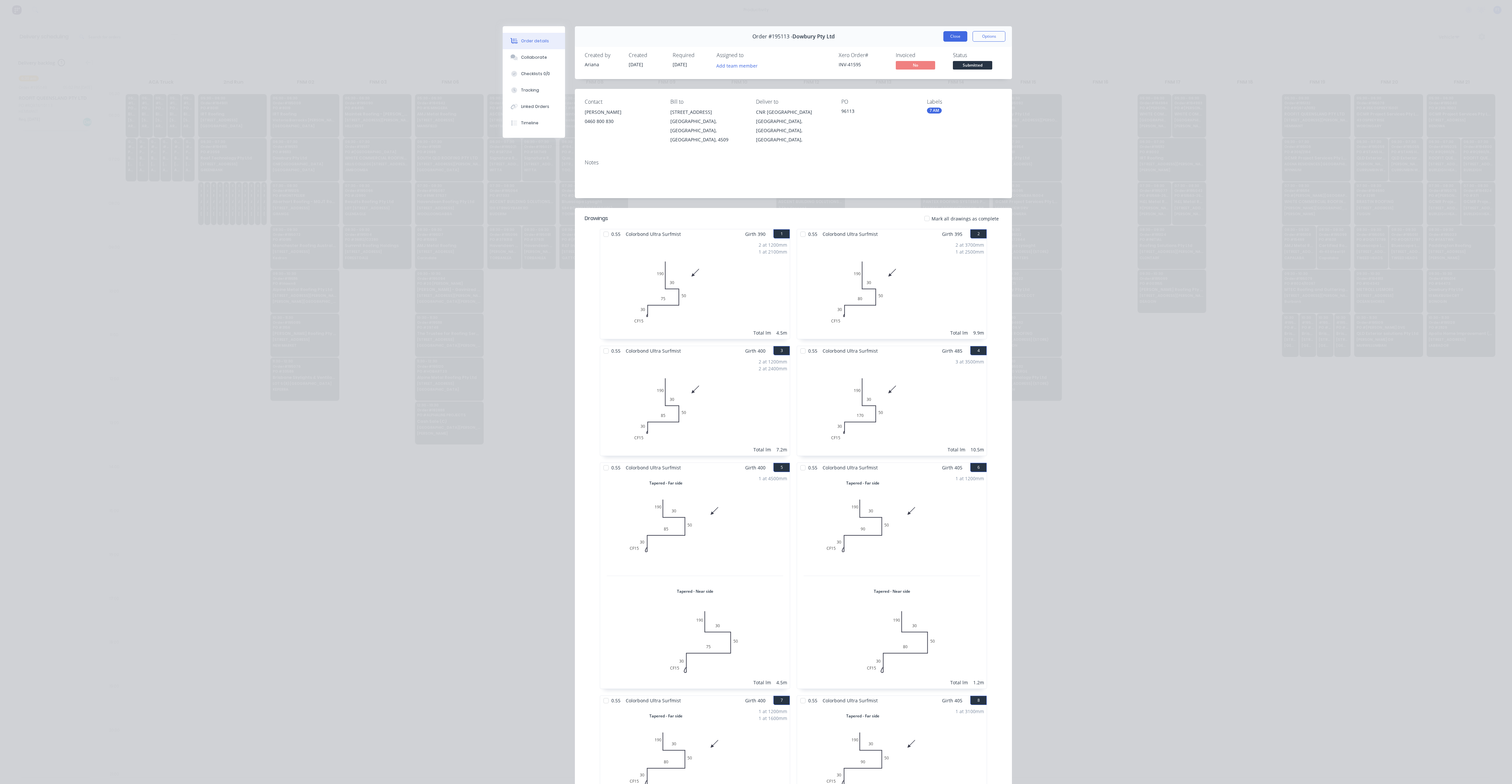
click at [953, 38] on button "Close" at bounding box center [955, 36] width 24 height 11
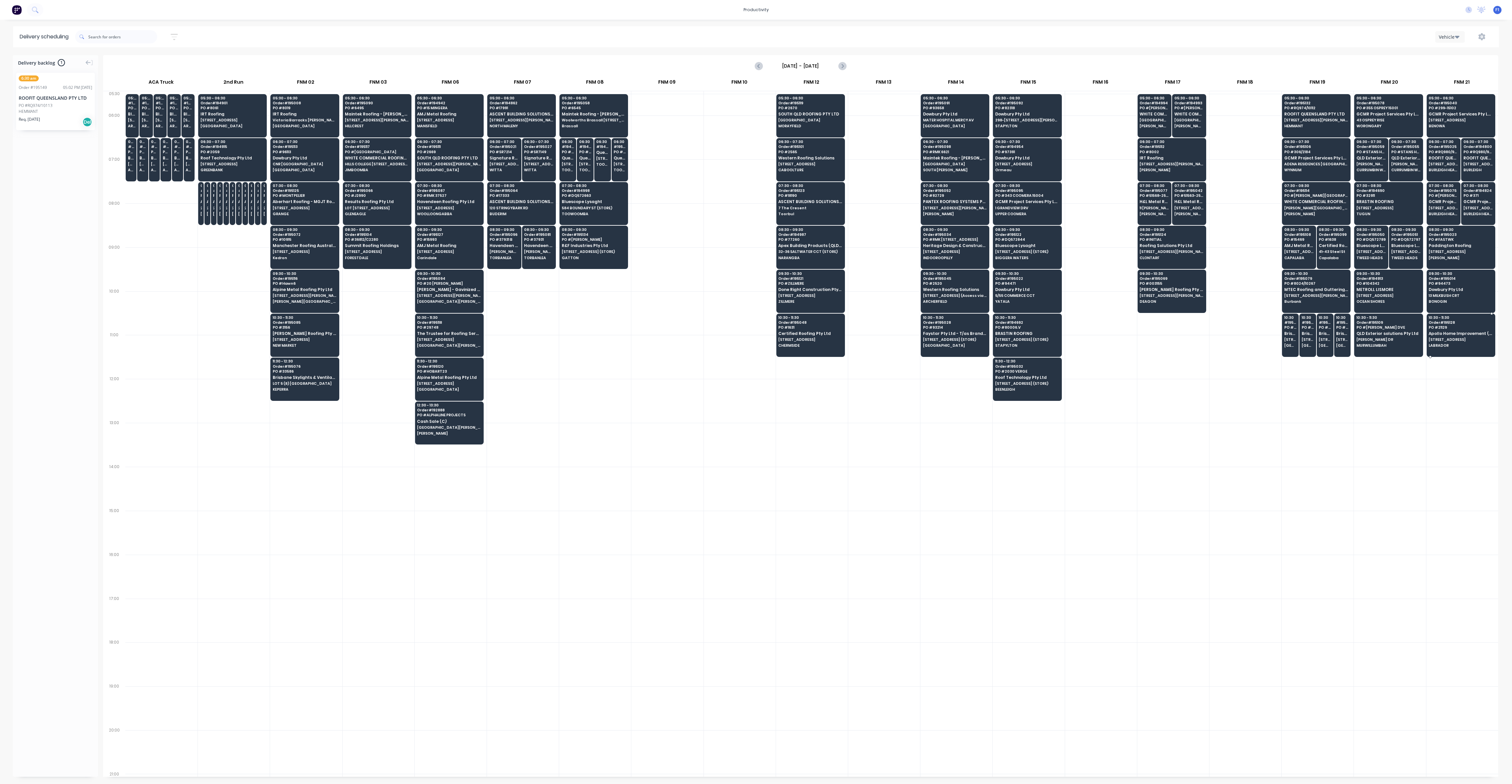
click at [1456, 343] on span "LABRADOR" at bounding box center [1460, 345] width 63 height 4
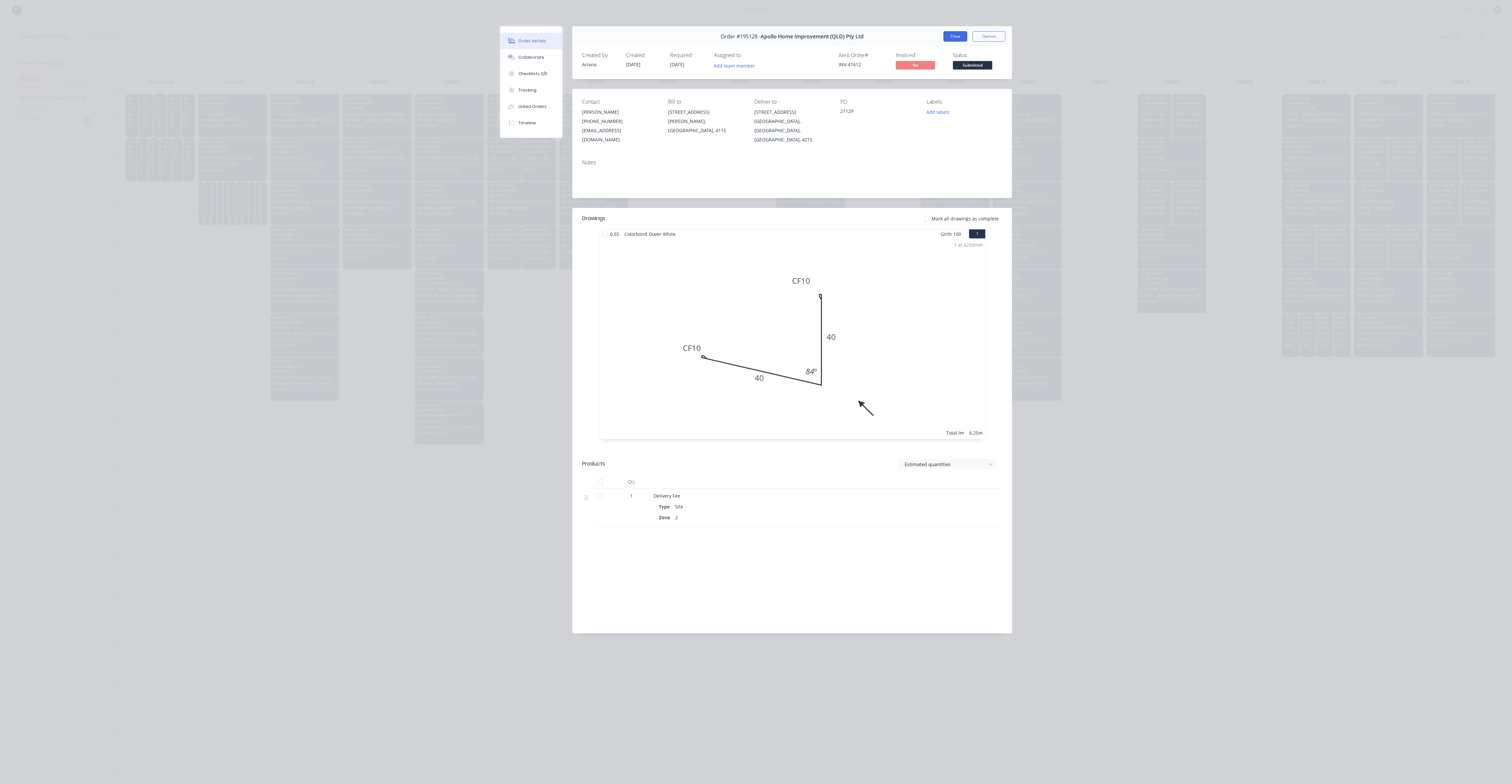
click at [957, 38] on button "Close" at bounding box center [955, 36] width 24 height 11
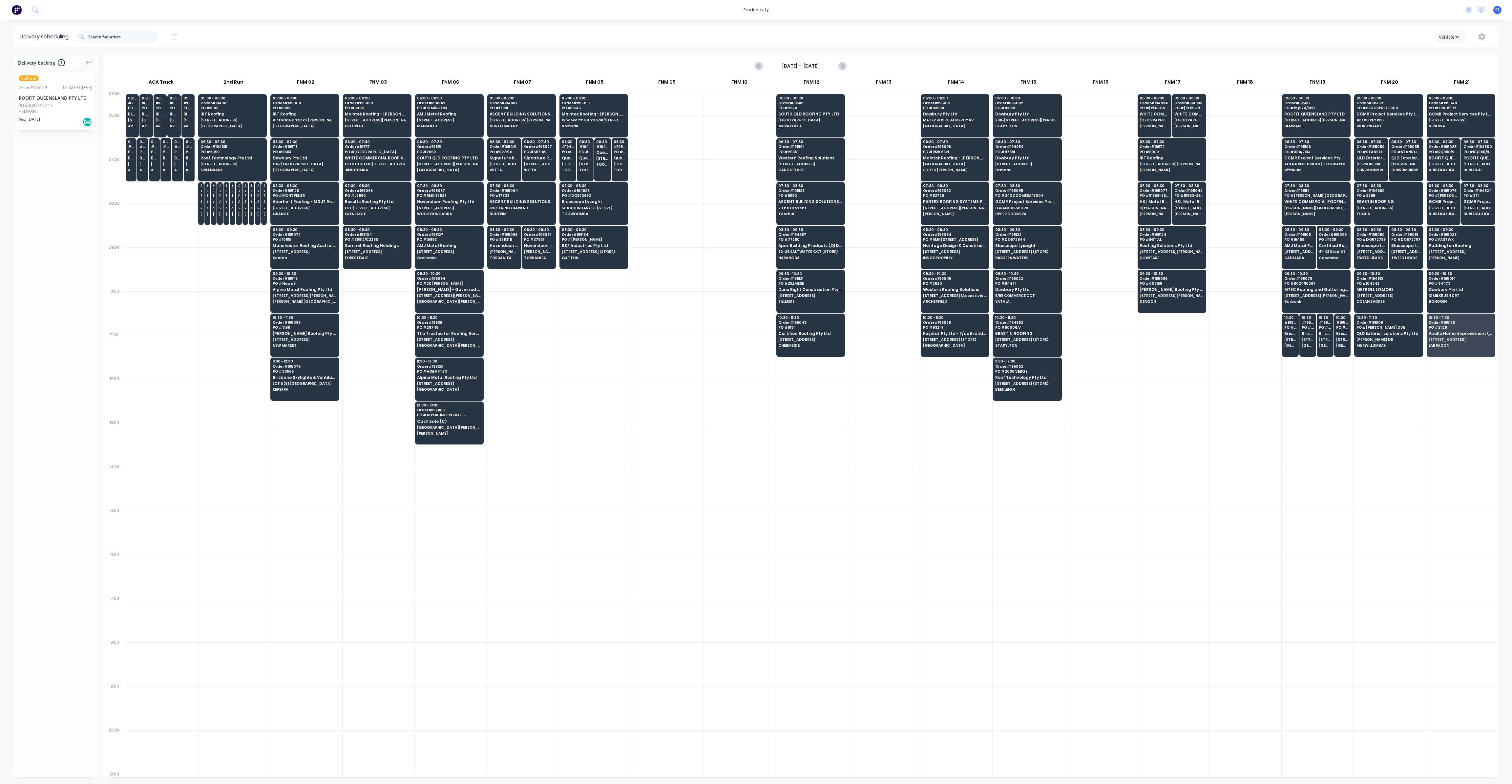
click at [113, 40] on input "text" at bounding box center [122, 36] width 69 height 13
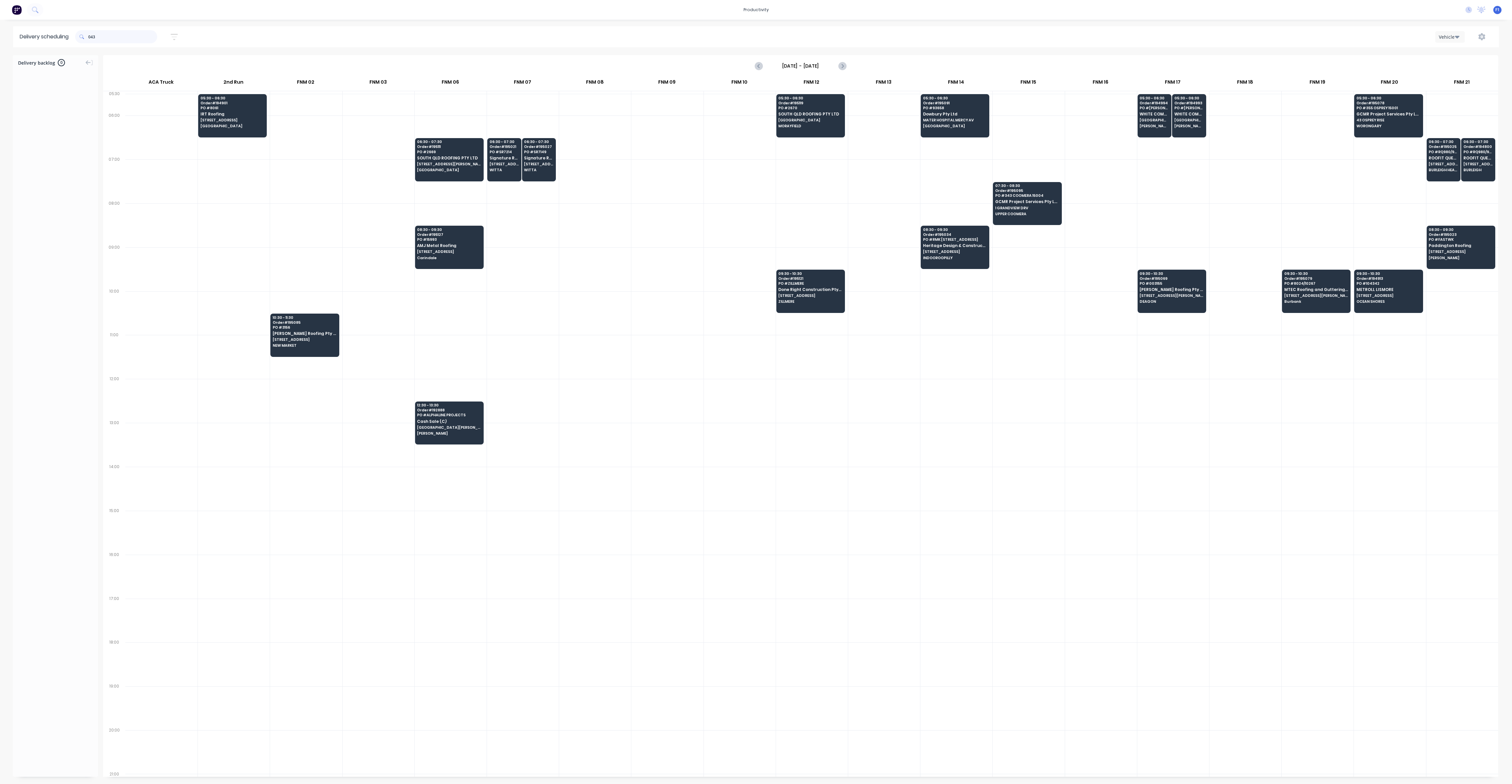
click at [91, 36] on input "043" at bounding box center [122, 36] width 69 height 13
type input "3"
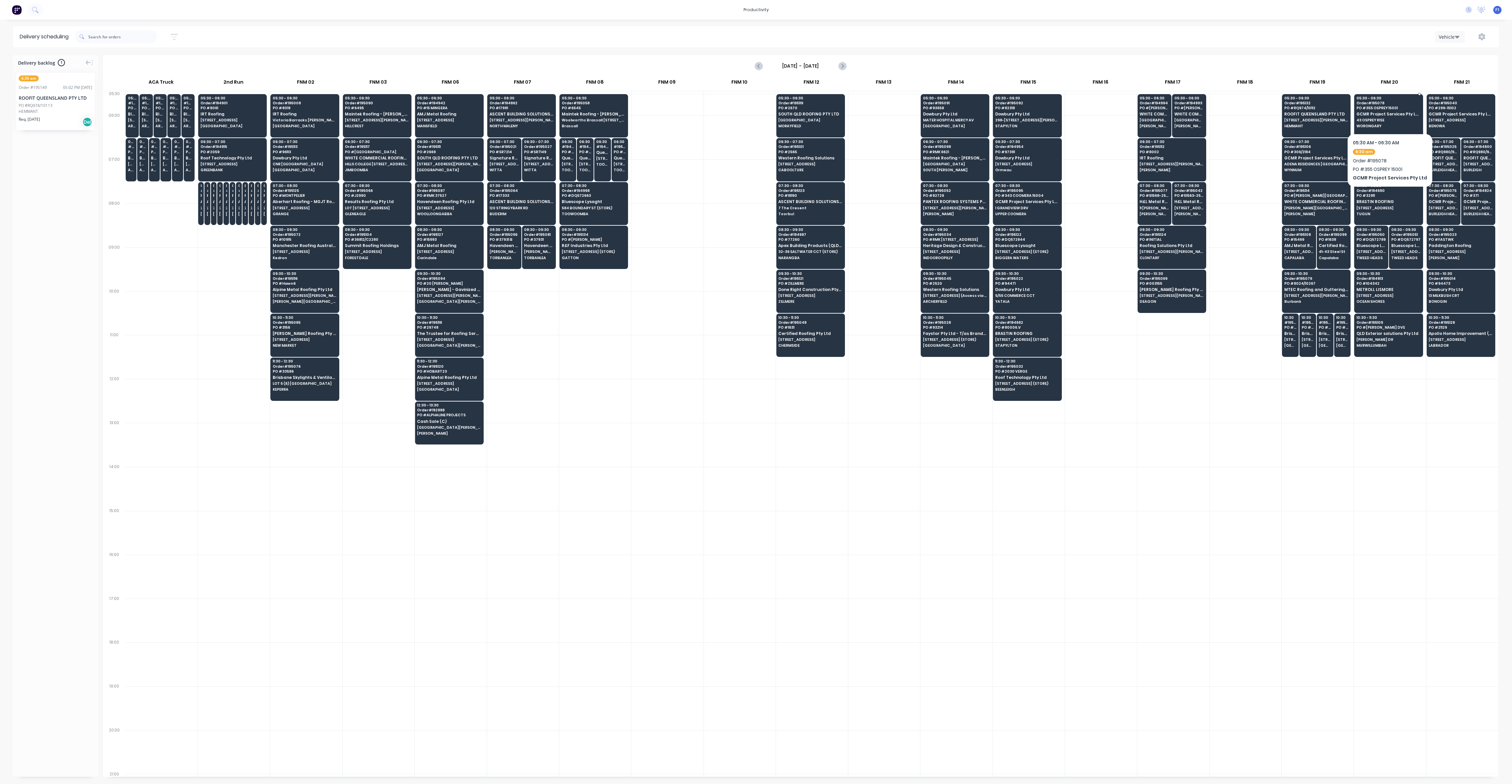
drag, startPoint x: 1391, startPoint y: 118, endPoint x: 1207, endPoint y: 302, distance: 260.2
click at [1391, 118] on span "43 OSPREY RISE" at bounding box center [1388, 120] width 63 height 4
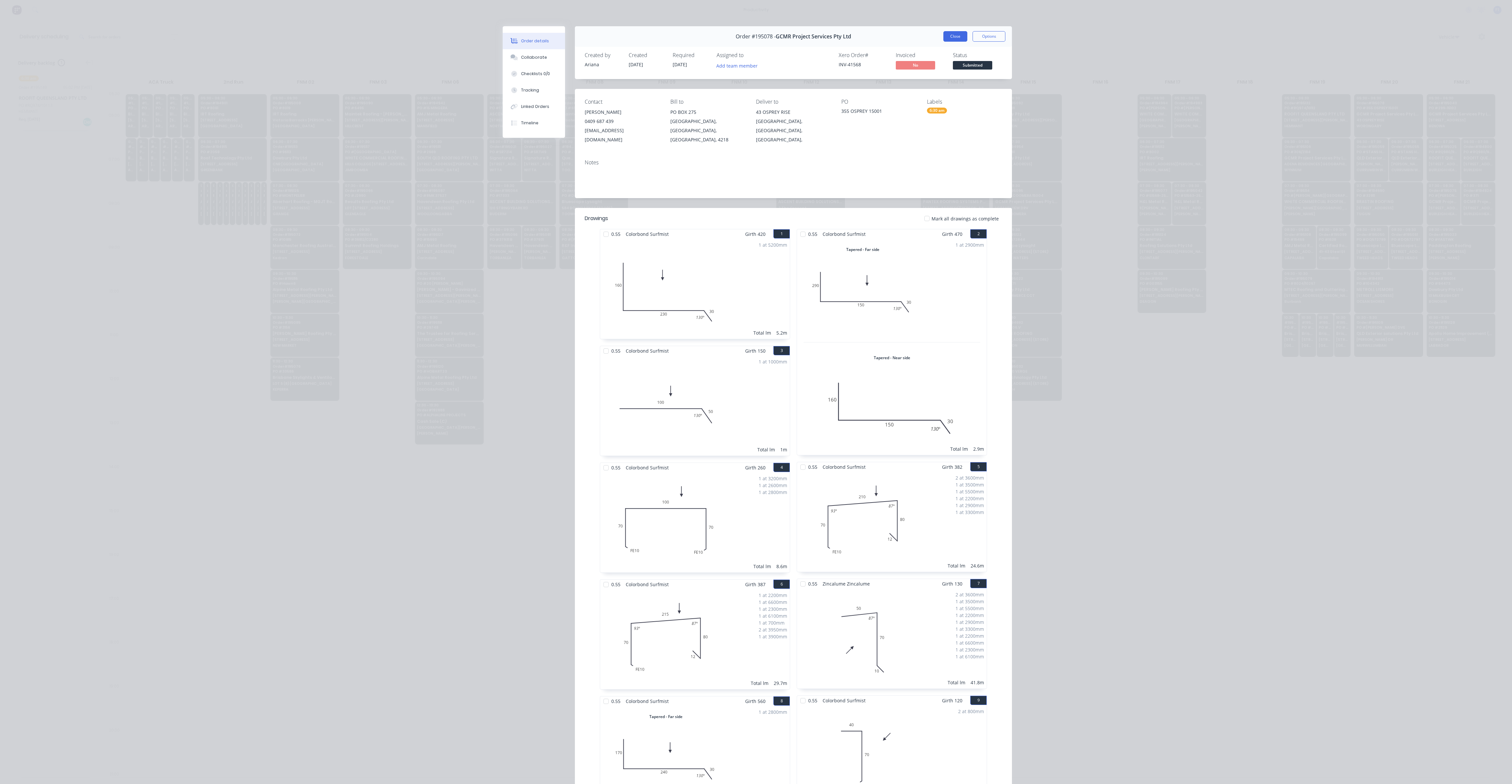
click at [956, 38] on button "Close" at bounding box center [955, 36] width 24 height 11
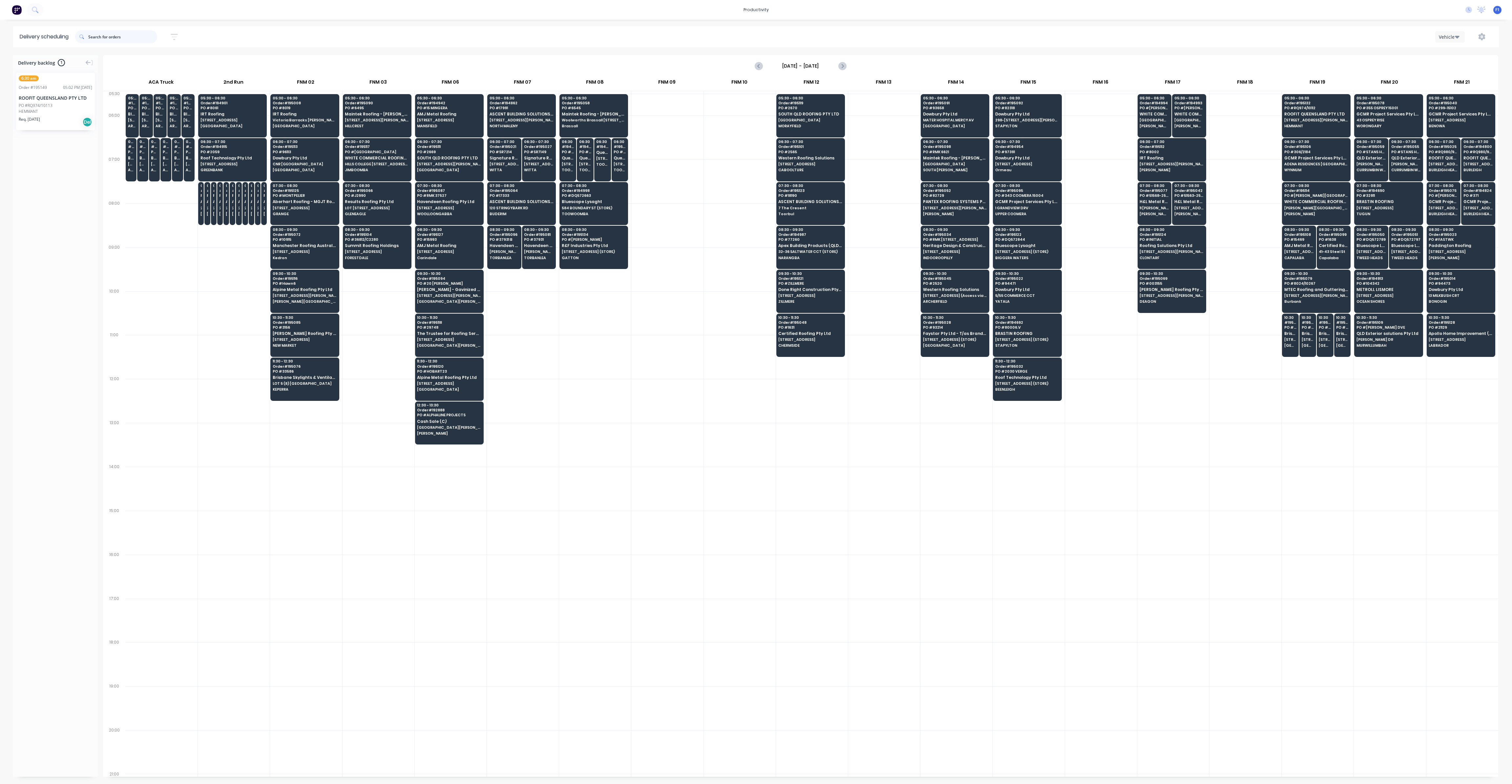
click at [112, 35] on input "text" at bounding box center [122, 36] width 69 height 13
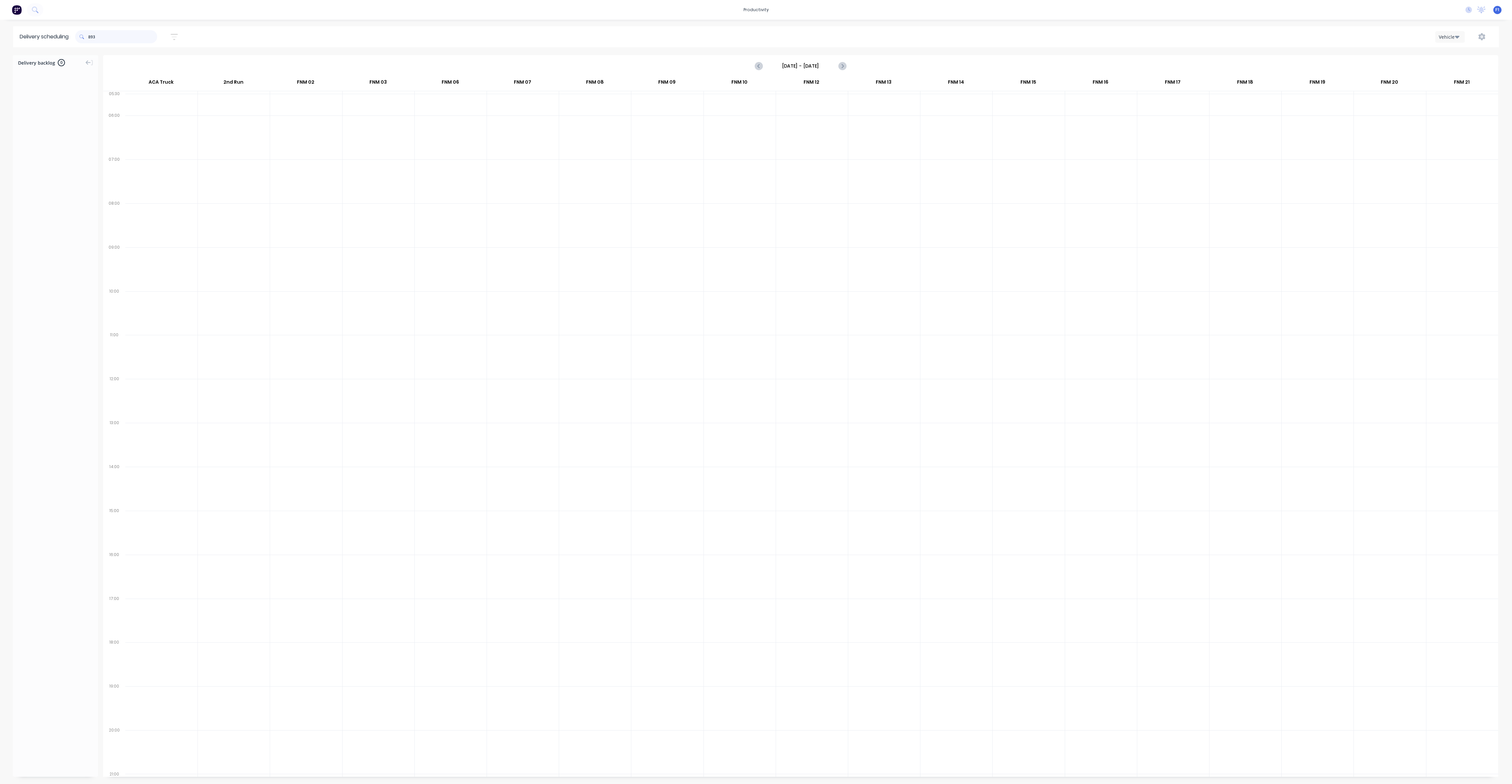
click at [91, 38] on input "893" at bounding box center [122, 36] width 69 height 13
type input "3"
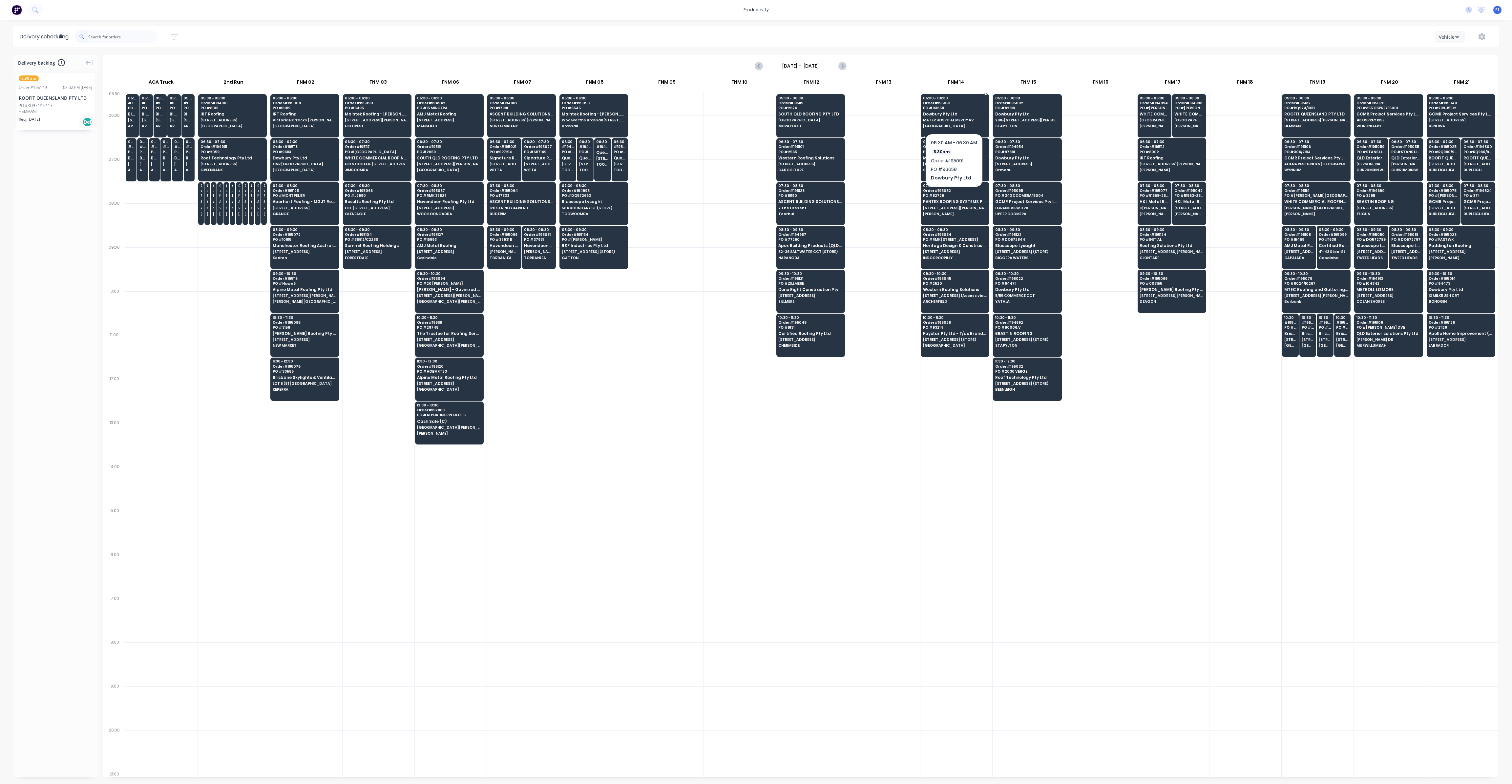
click at [957, 118] on span "MATER HOSPITAL MERCY AV" at bounding box center [955, 120] width 63 height 4
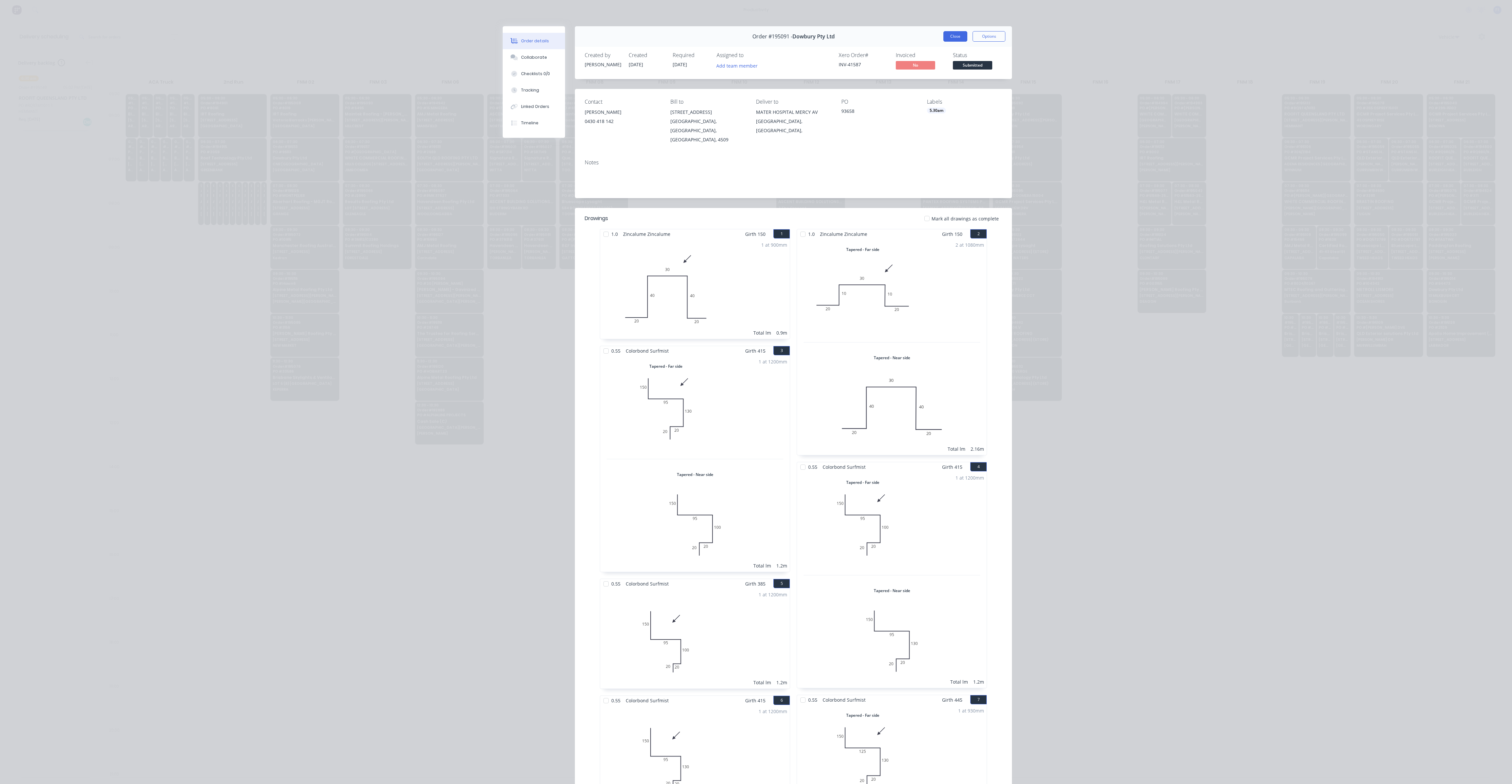
click at [950, 38] on button "Close" at bounding box center [955, 36] width 24 height 11
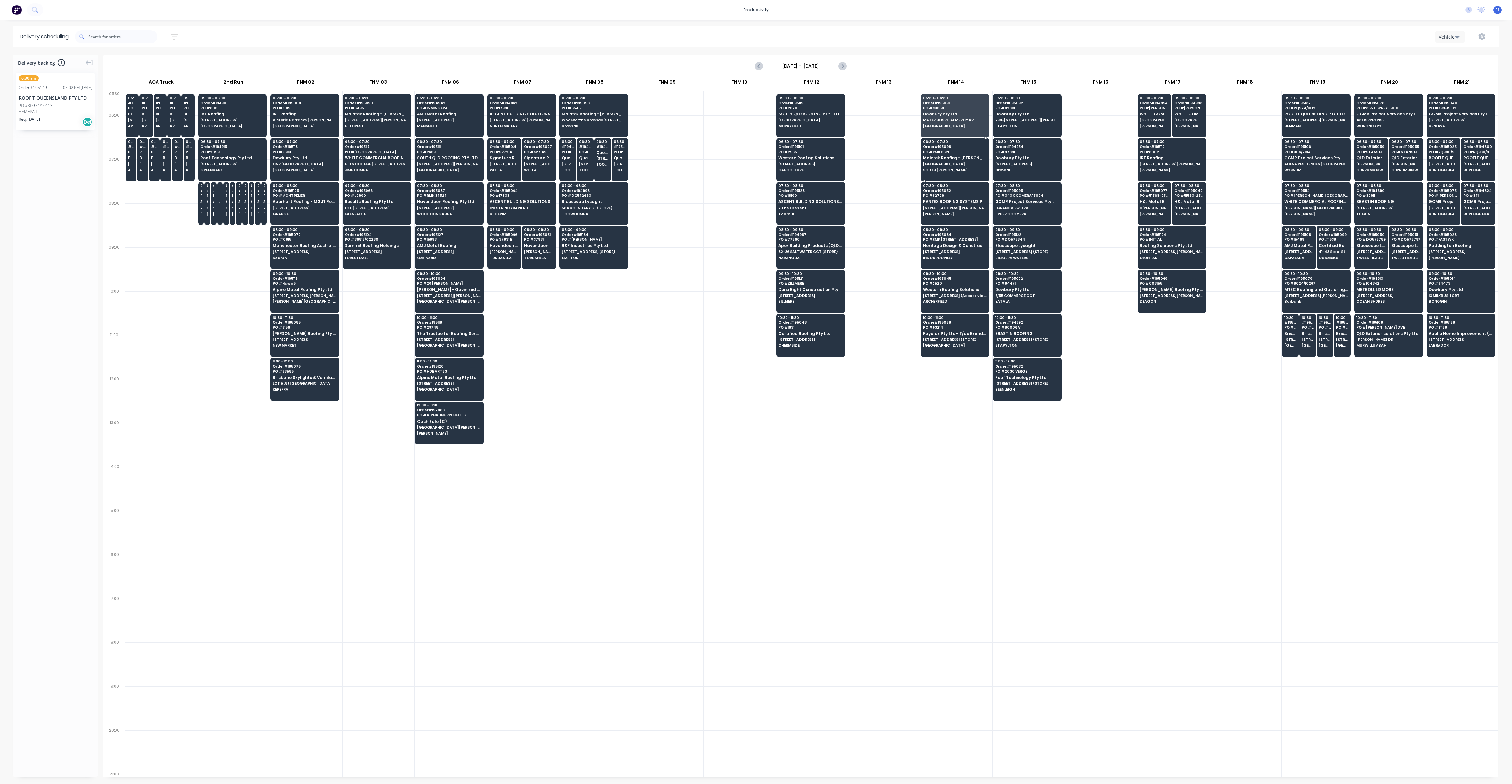
click at [937, 161] on div "06:30 - 07:30 Order # 195098 PO # RMK 6621 Maintek Roofing - Shaun Rahurahu BAR…" at bounding box center [955, 156] width 68 height 37
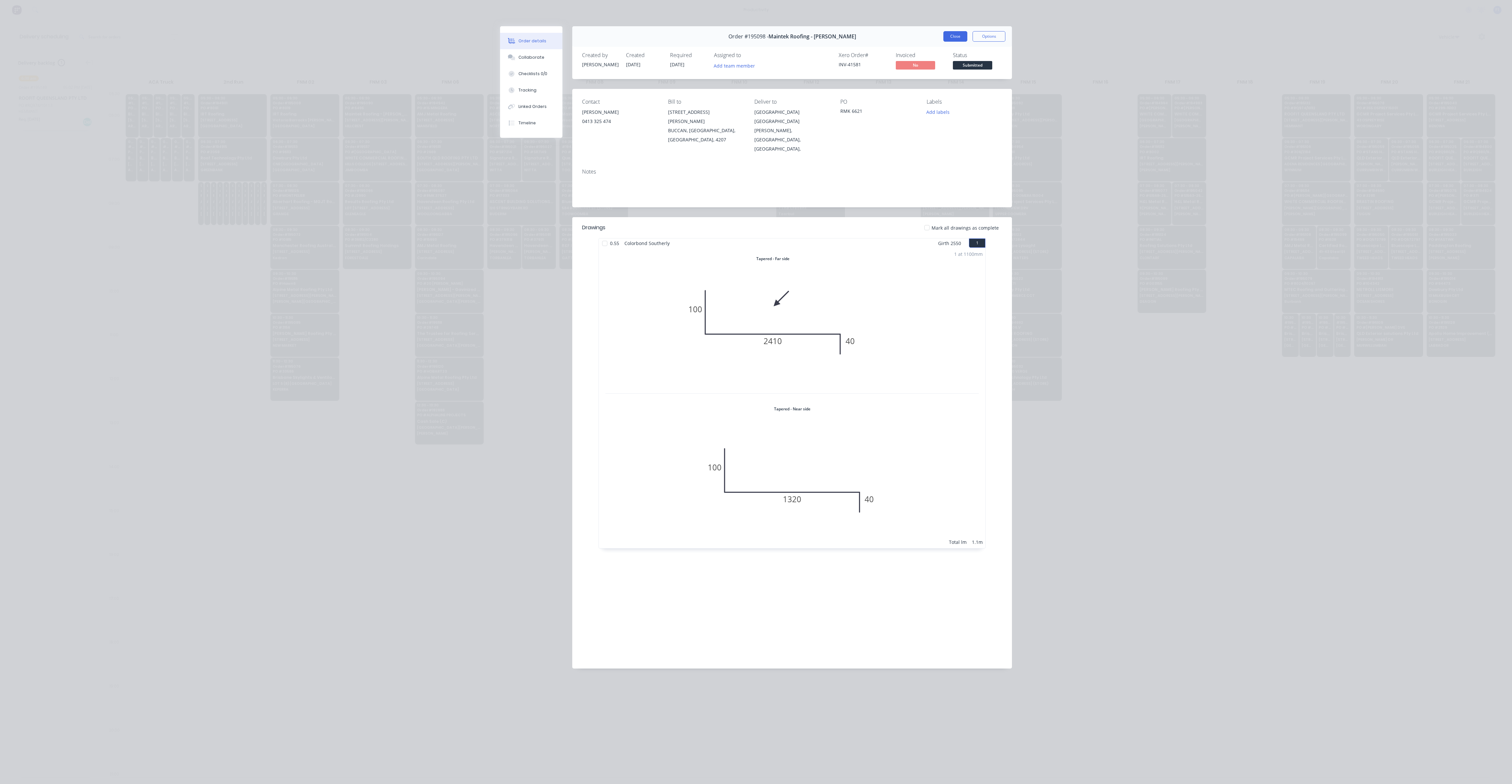
click at [954, 39] on button "Close" at bounding box center [955, 36] width 24 height 11
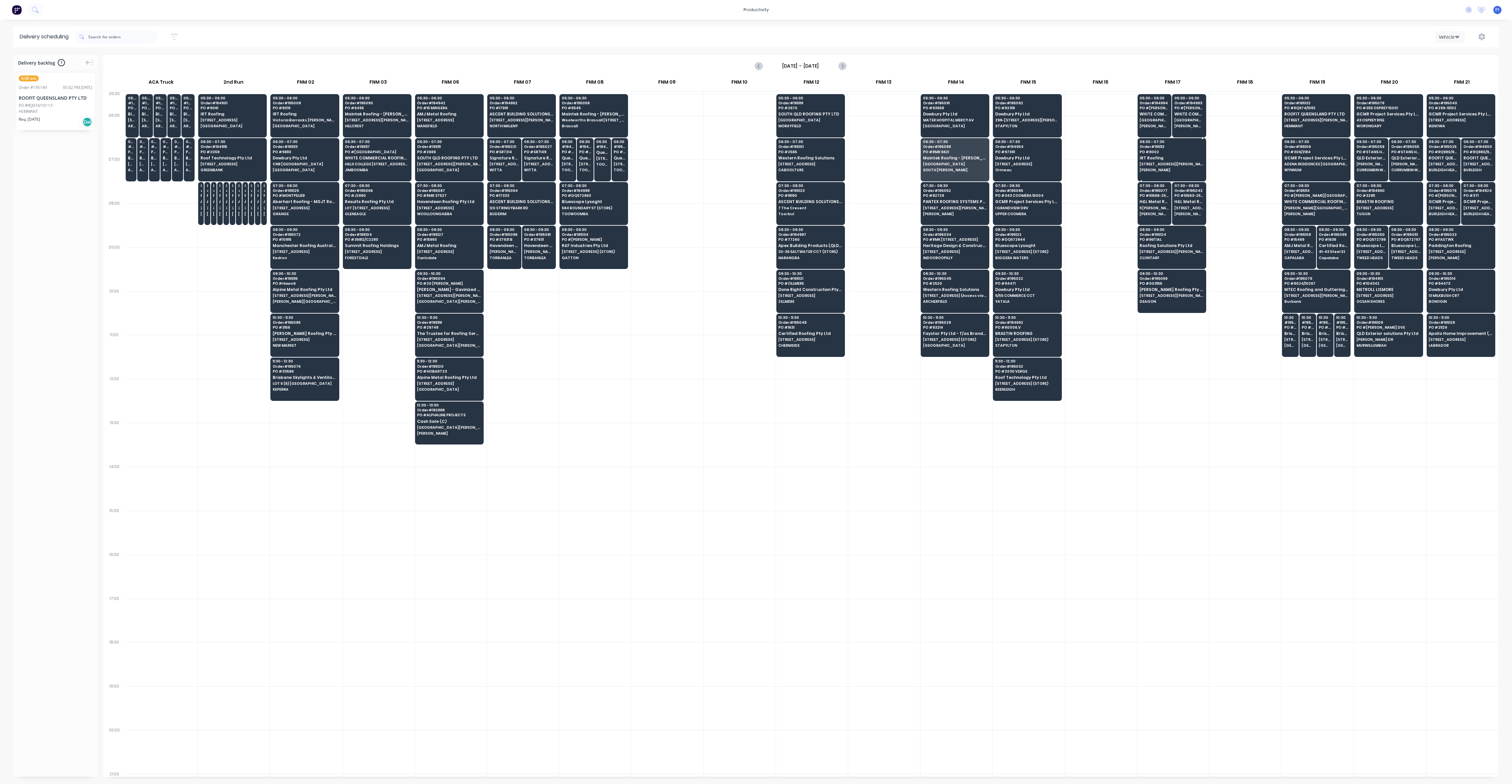
click at [1159, 163] on span "[STREET_ADDRESS][PERSON_NAME]" at bounding box center [1172, 164] width 63 height 4
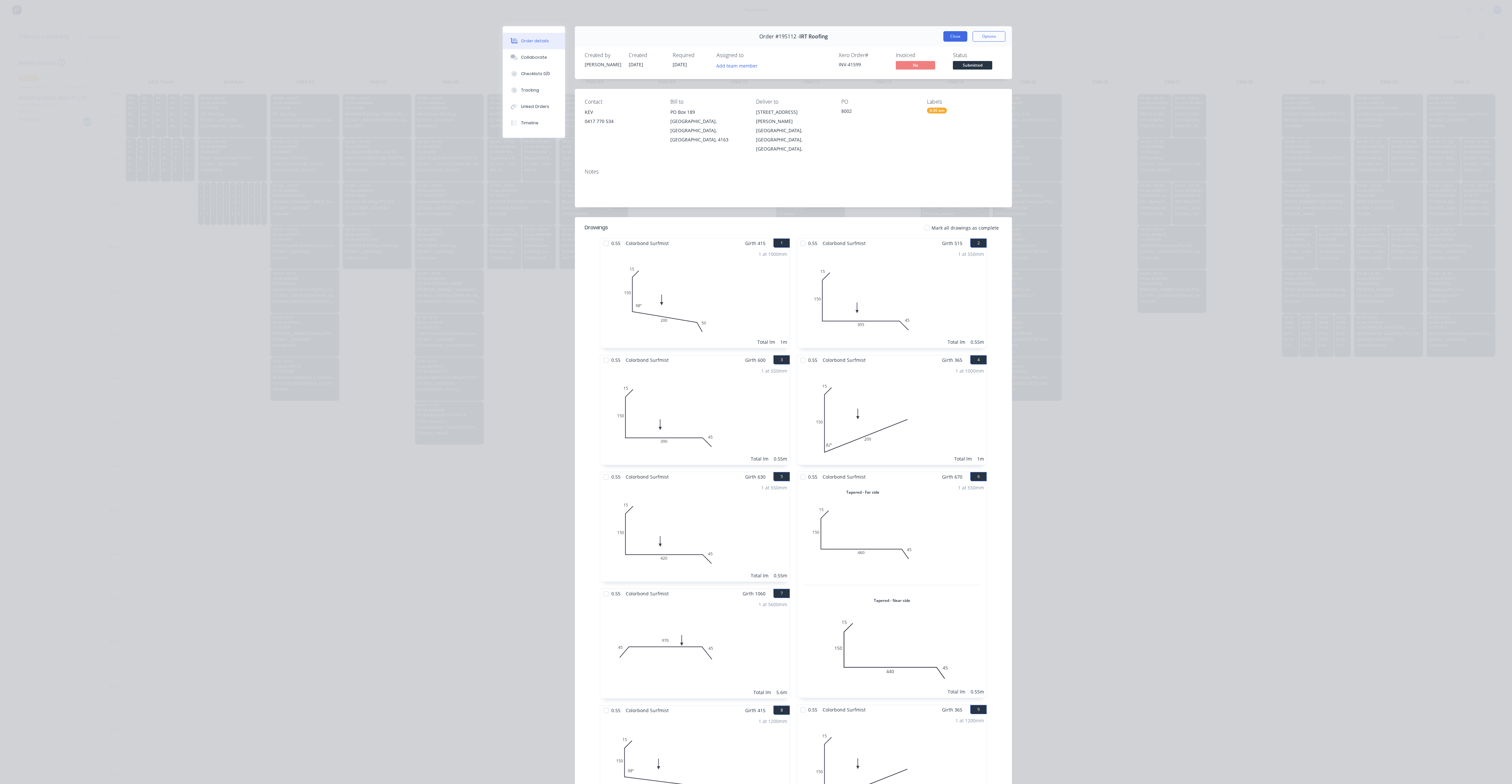
click at [958, 39] on button "Close" at bounding box center [955, 36] width 24 height 11
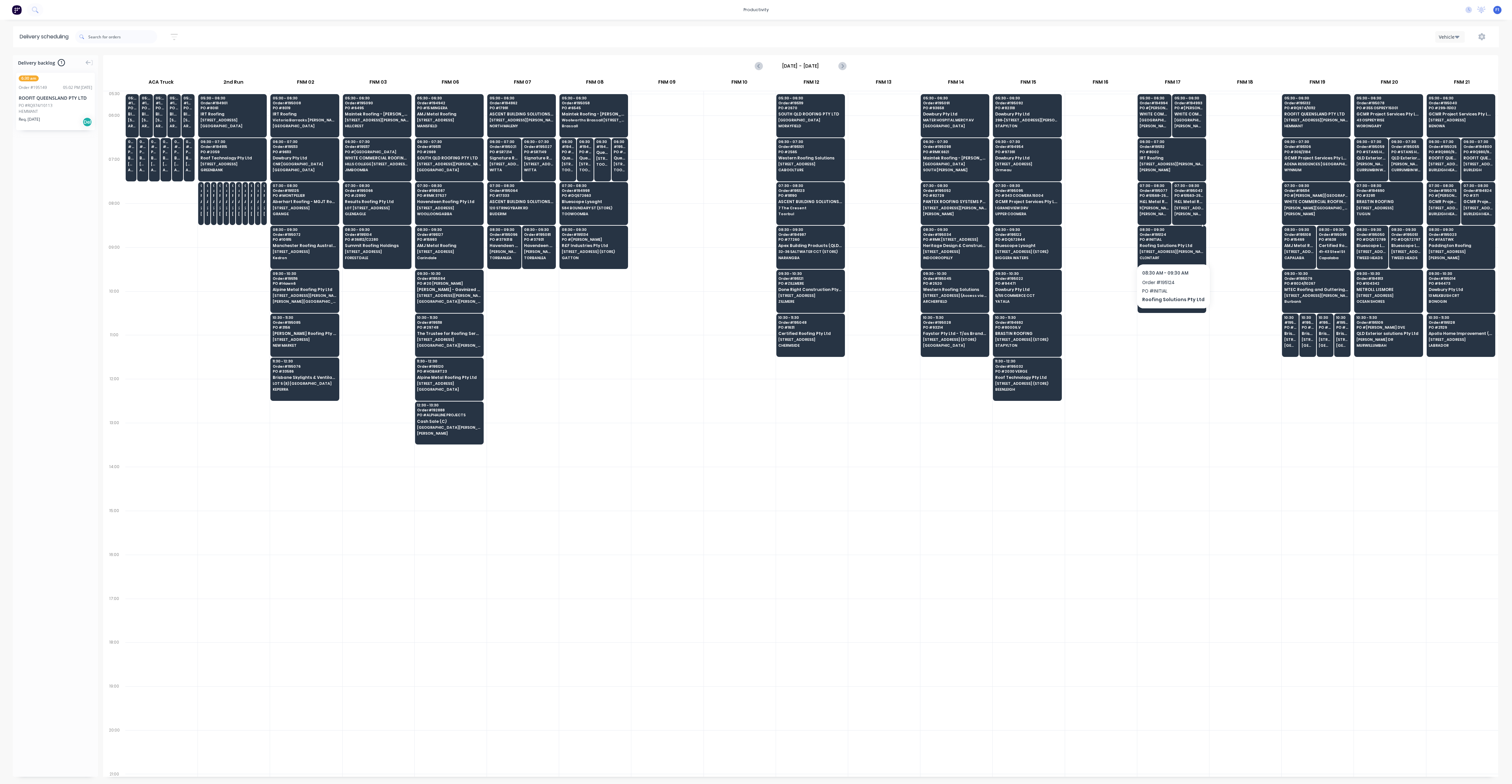
click at [1169, 249] on span "[STREET_ADDRESS][PERSON_NAME]" at bounding box center [1172, 251] width 63 height 4
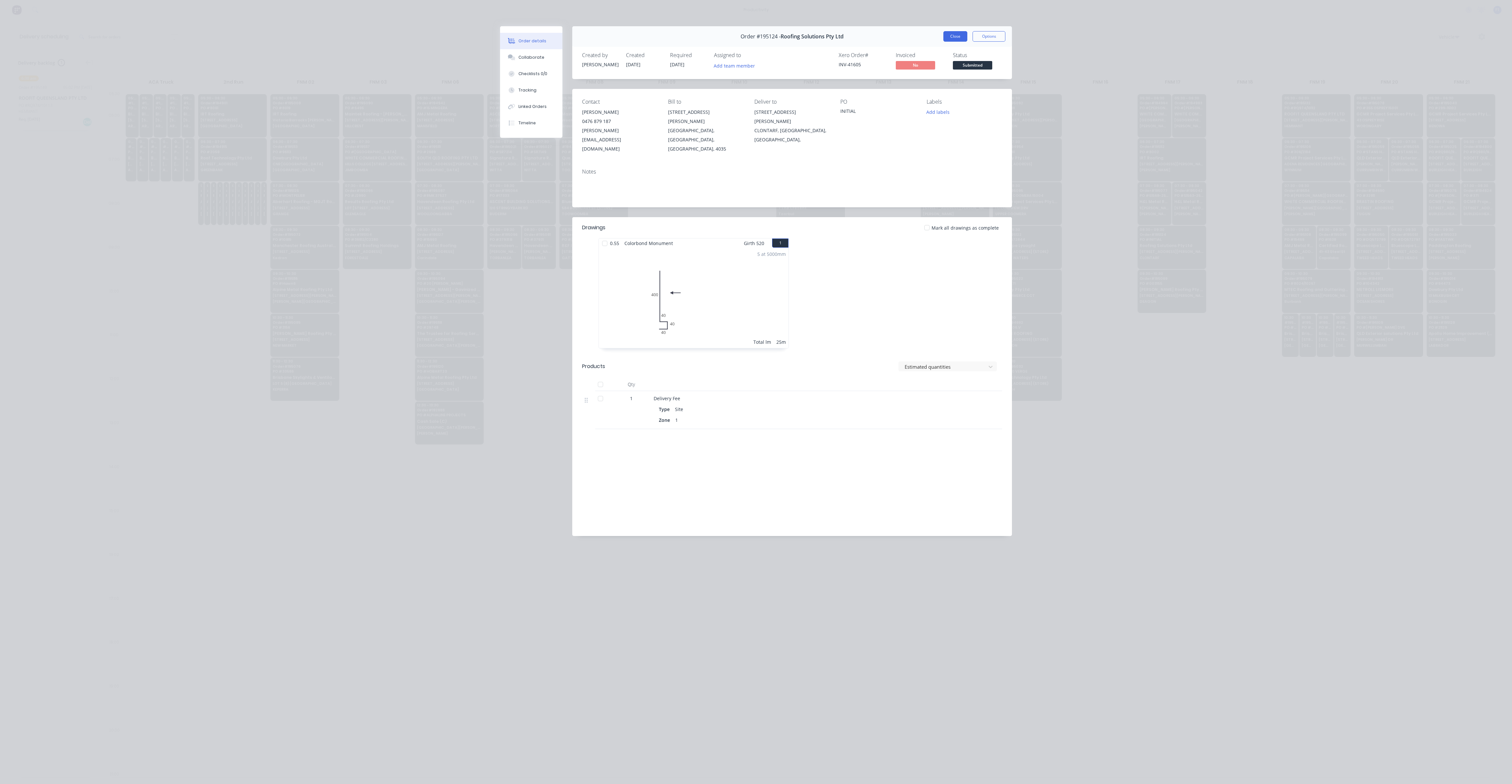
click at [956, 35] on button "Close" at bounding box center [955, 36] width 24 height 11
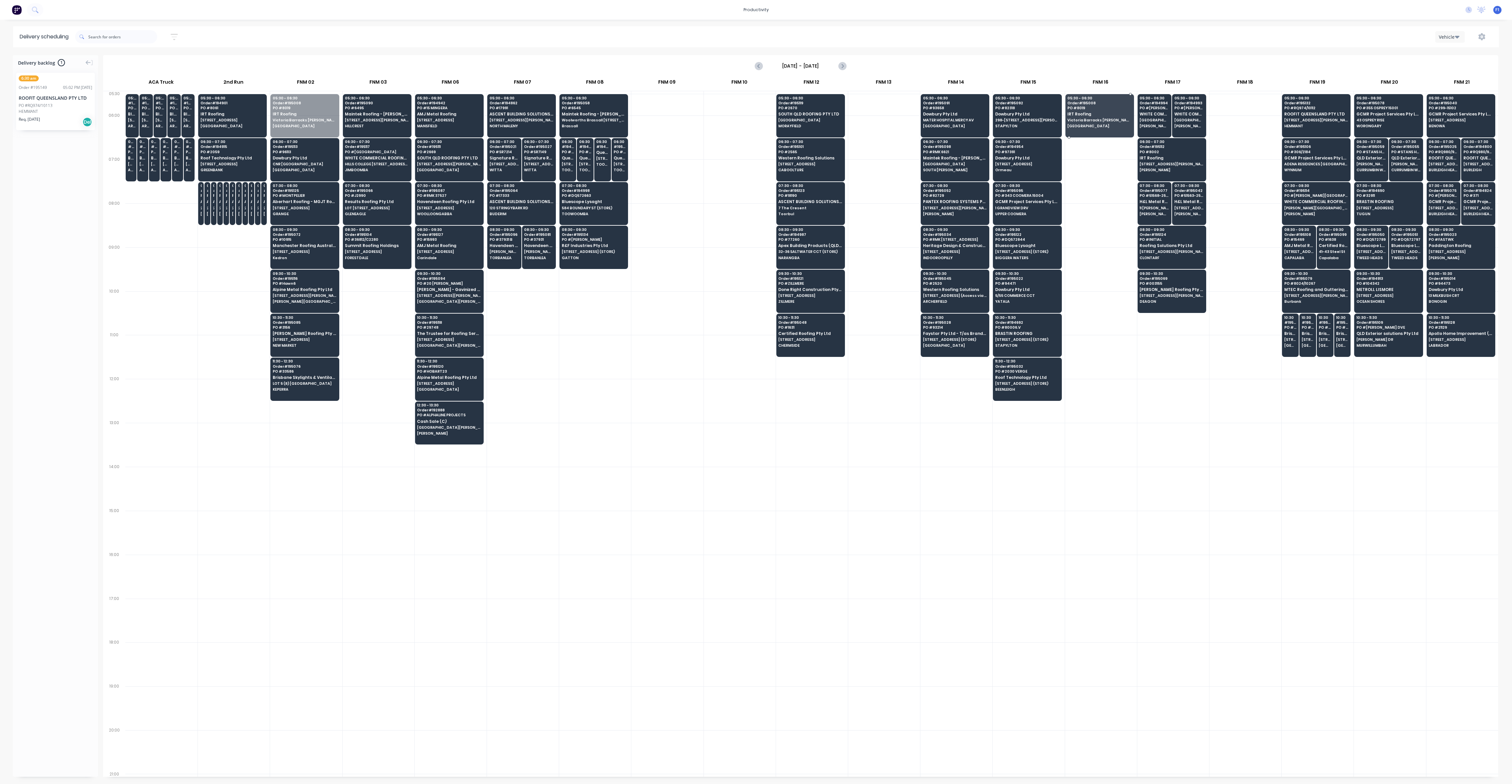
drag, startPoint x: 313, startPoint y: 104, endPoint x: 1096, endPoint y: 104, distance: 783.0
drag, startPoint x: 302, startPoint y: 157, endPoint x: 1091, endPoint y: 161, distance: 789.0
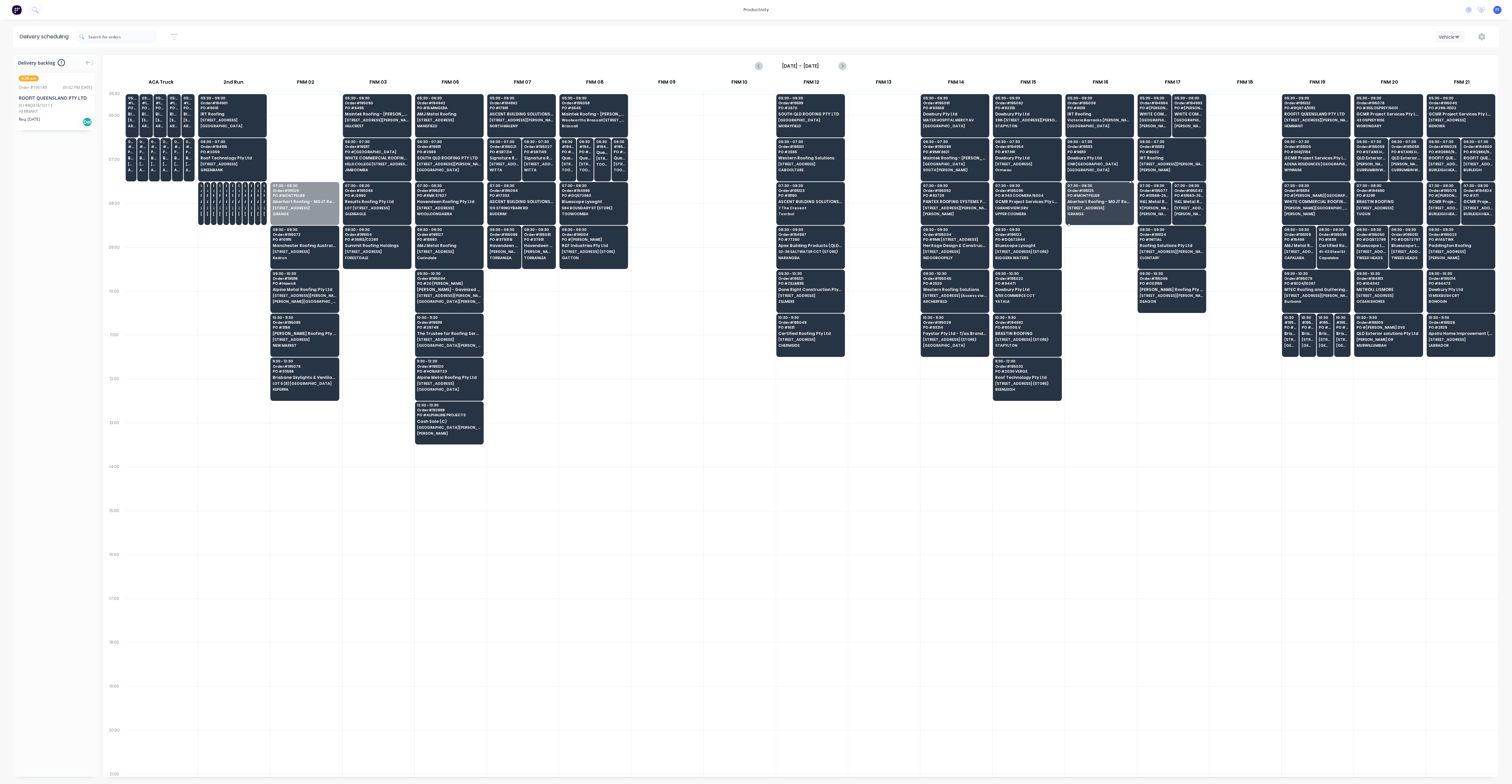
drag, startPoint x: 296, startPoint y: 204, endPoint x: 1070, endPoint y: 212, distance: 774.0
drag, startPoint x: 310, startPoint y: 241, endPoint x: 1076, endPoint y: 246, distance: 766.0
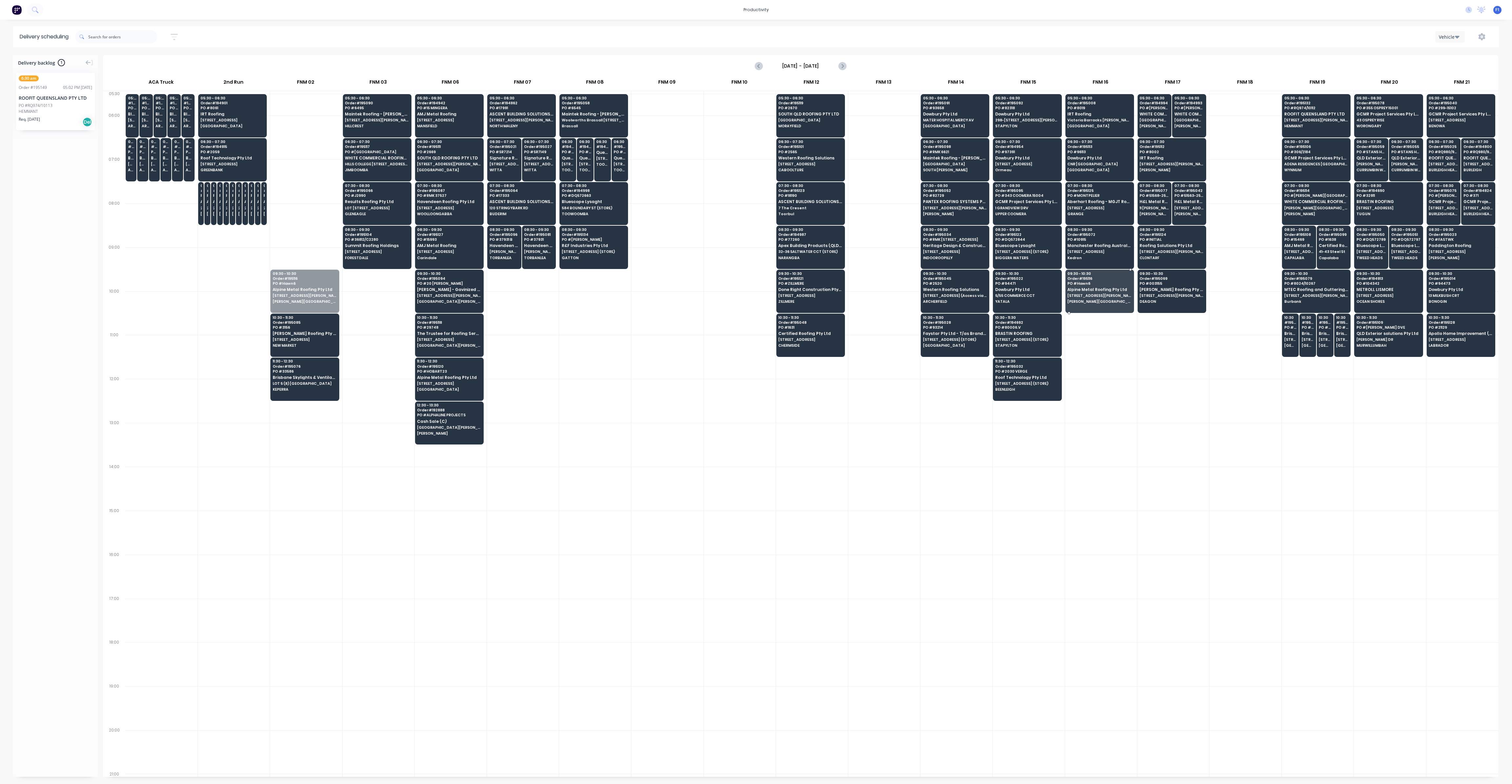
drag, startPoint x: 318, startPoint y: 281, endPoint x: 1112, endPoint y: 289, distance: 794.0
drag, startPoint x: 315, startPoint y: 325, endPoint x: 1079, endPoint y: 335, distance: 764.1
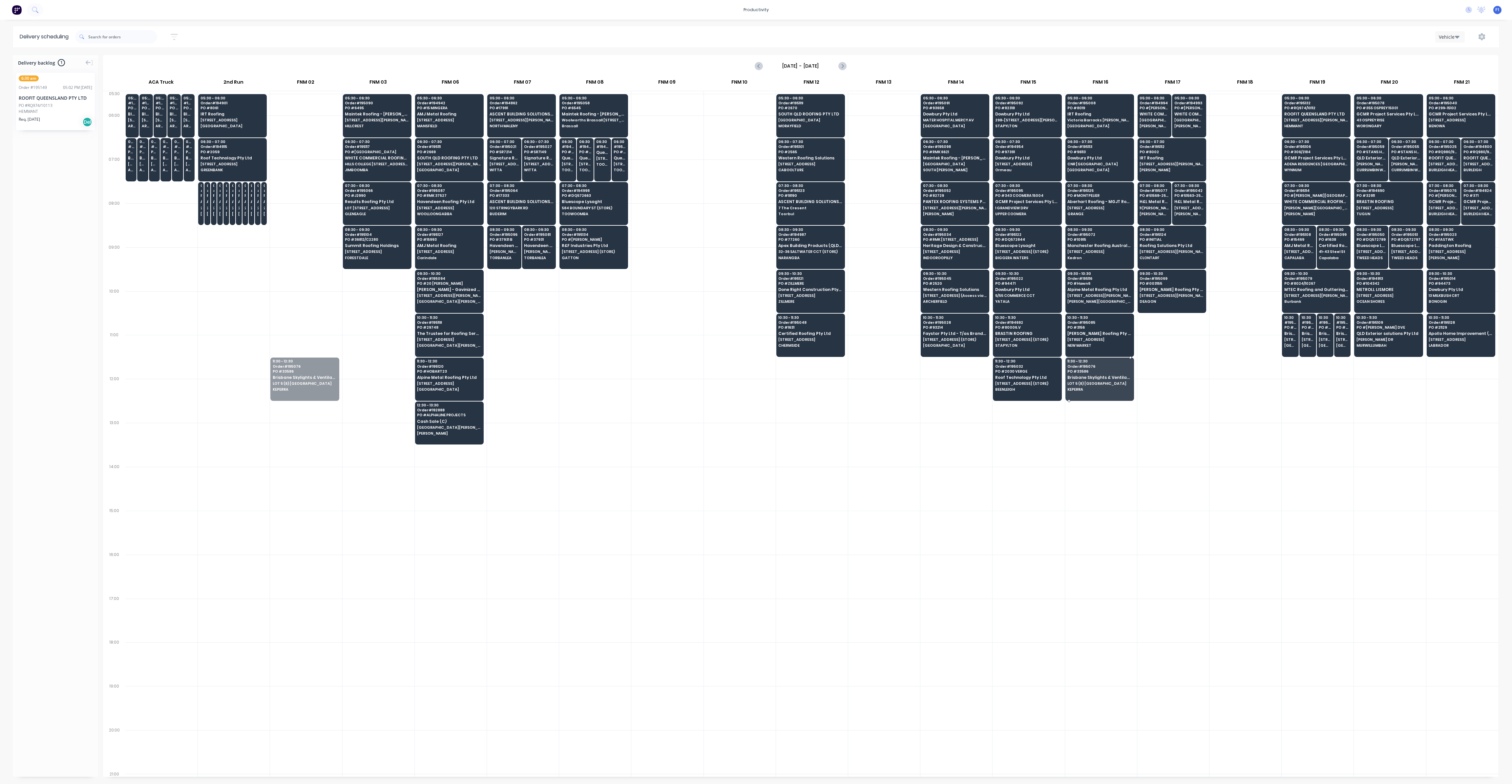
drag, startPoint x: 315, startPoint y: 382, endPoint x: 1104, endPoint y: 386, distance: 789.0
click at [116, 36] on input "text" at bounding box center [122, 36] width 69 height 13
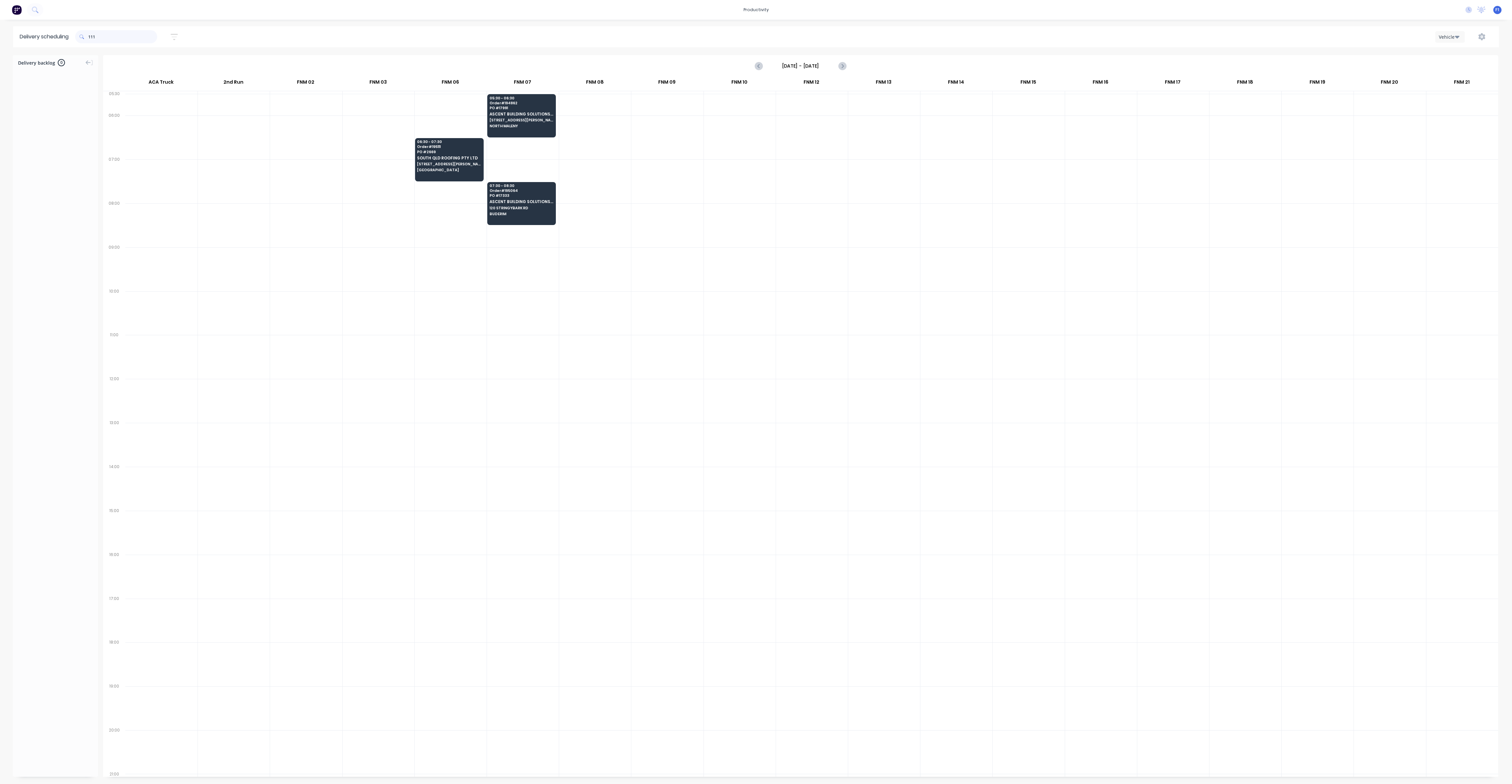
click at [92, 38] on input "111" at bounding box center [122, 36] width 69 height 13
click at [90, 38] on input "111" at bounding box center [122, 36] width 69 height 13
type input "1"
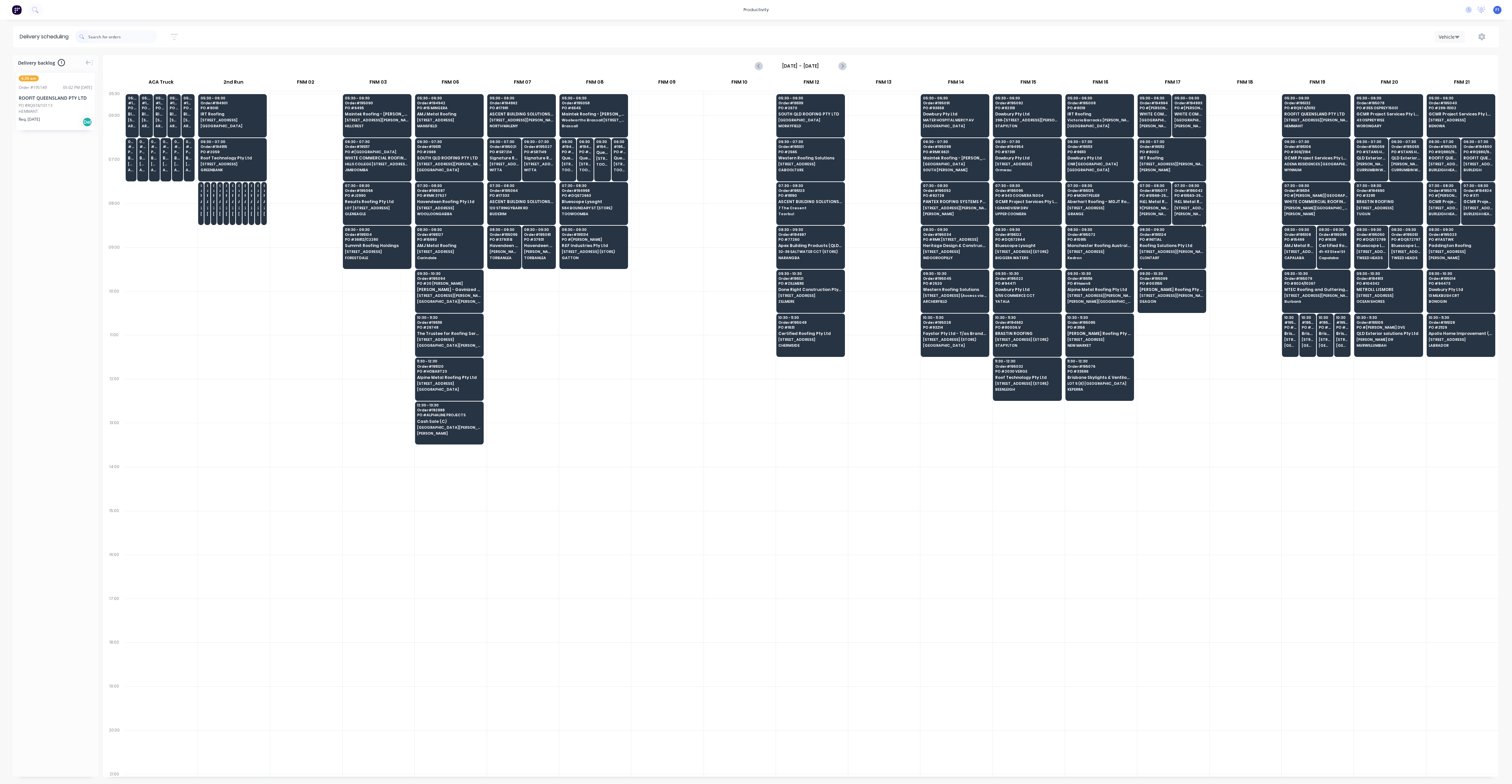
click at [1148, 244] on span "Roofing Solutions Pty Ltd" at bounding box center [1172, 245] width 63 height 4
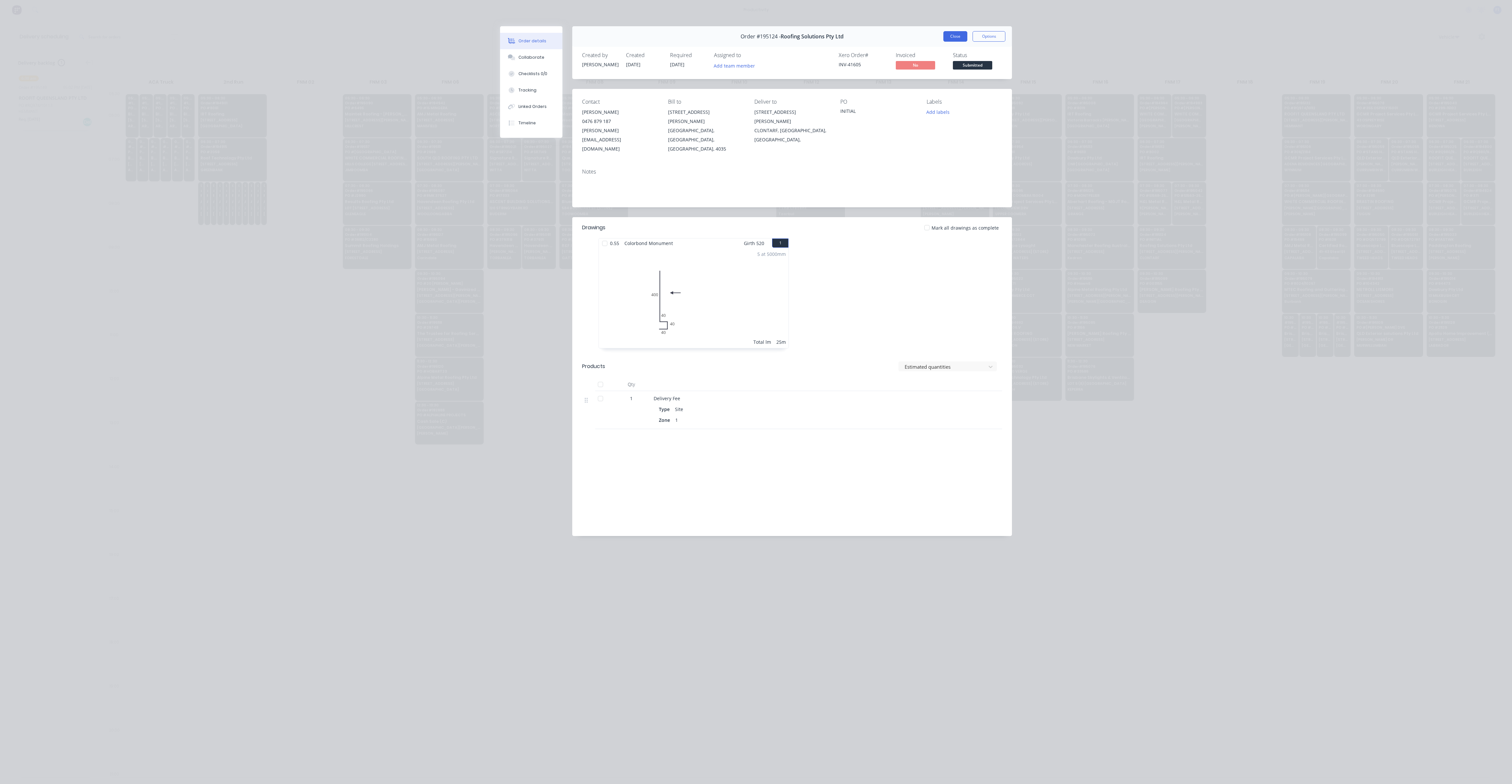
click at [947, 41] on button "Close" at bounding box center [955, 36] width 24 height 11
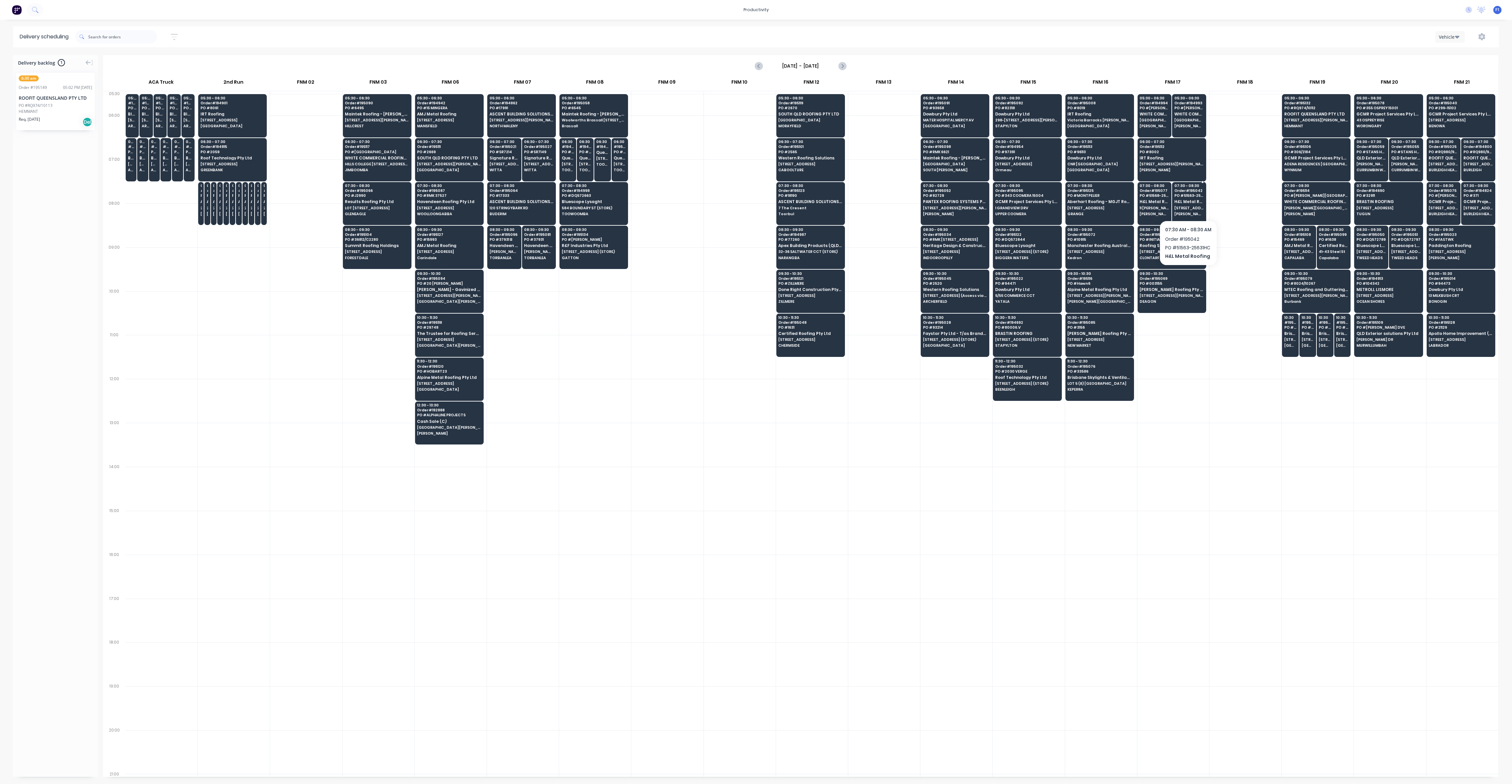
click at [1194, 198] on div "07:30 - 08:30 Order # 195042 PO # 51563-25631HC H&L Metal Roofing 11 BUCHANAN S…" at bounding box center [1189, 200] width 33 height 37
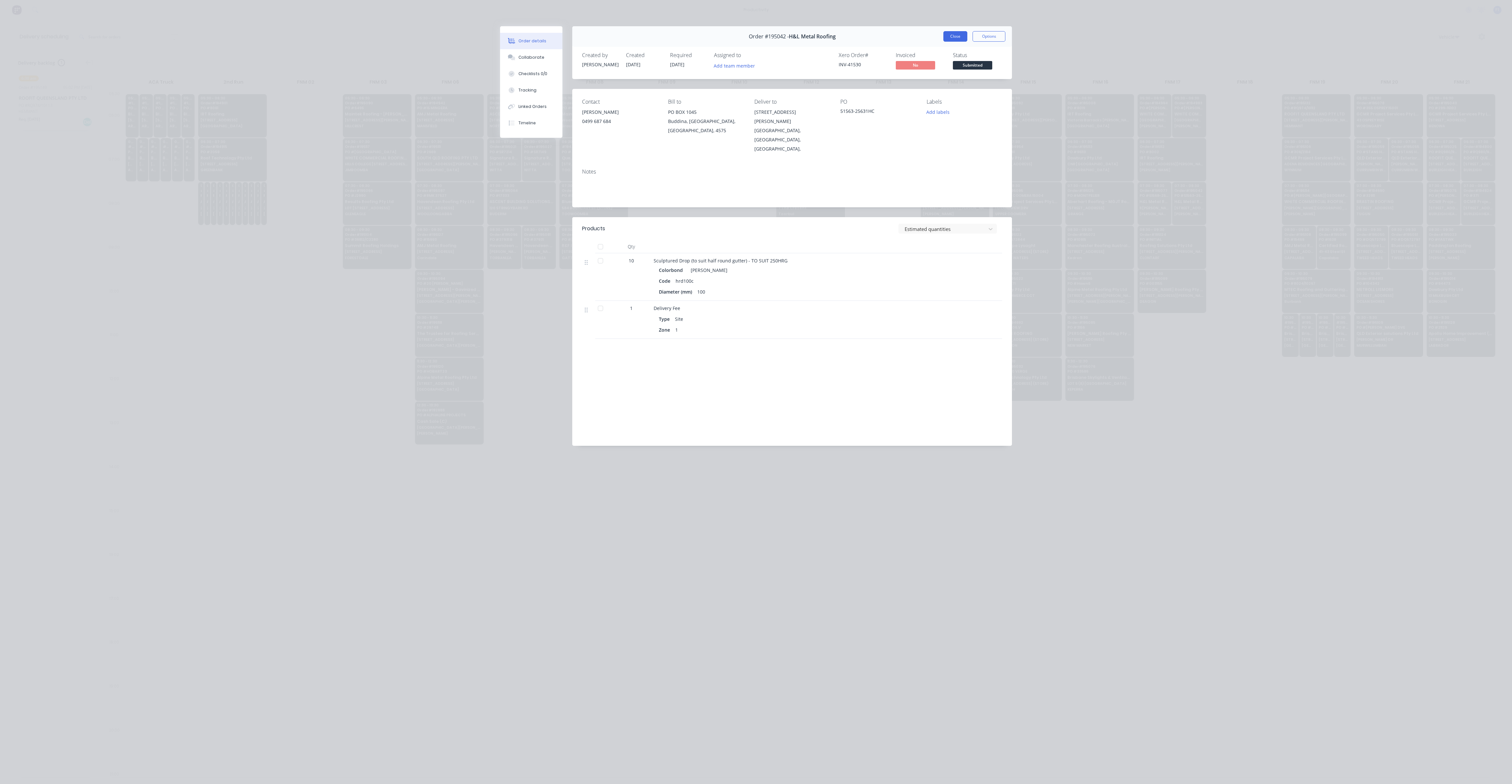
click at [958, 38] on button "Close" at bounding box center [955, 36] width 24 height 11
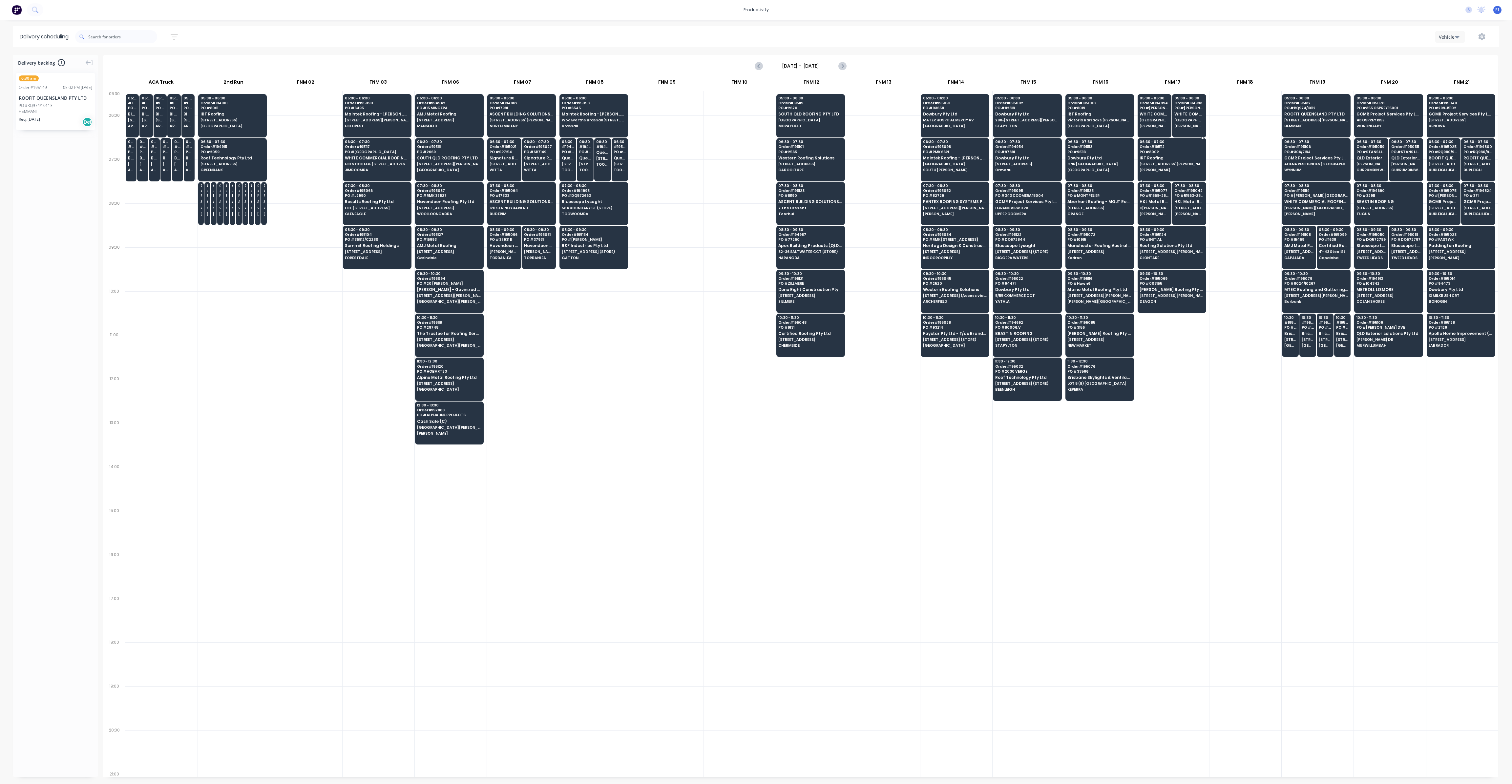
click at [1163, 156] on span "IRT Roofing" at bounding box center [1172, 158] width 63 height 4
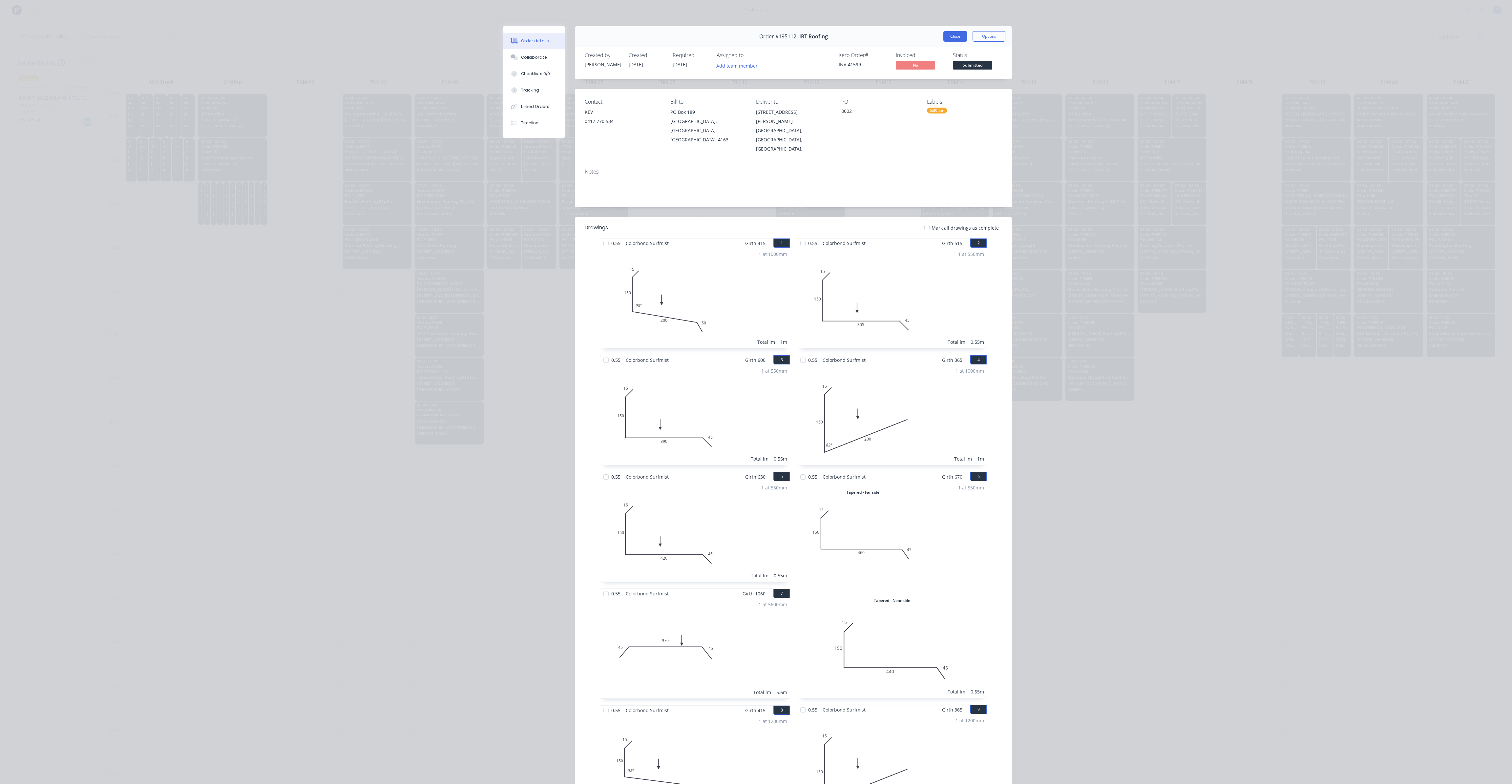
click at [951, 38] on button "Close" at bounding box center [955, 36] width 24 height 11
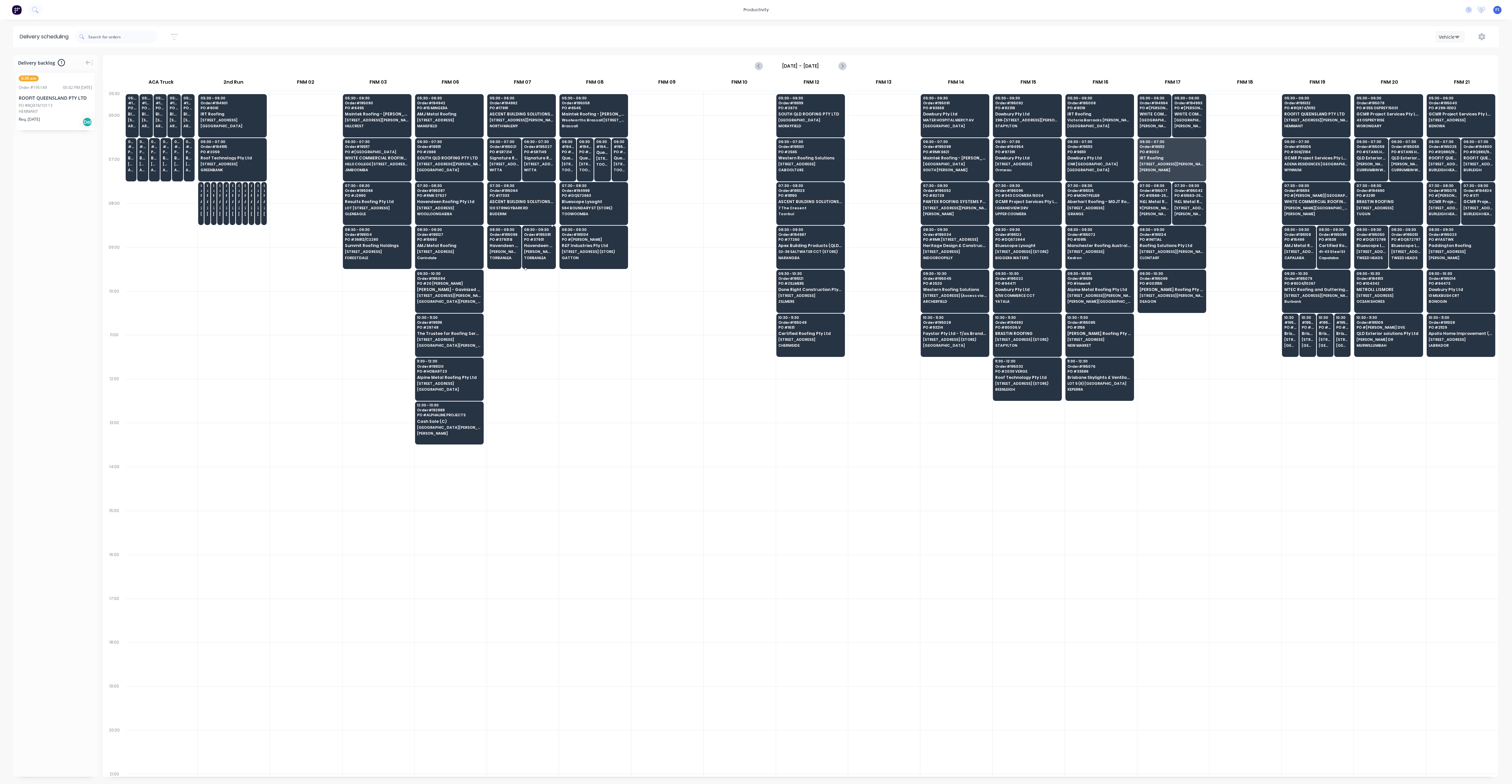
click at [533, 258] on span "TORBANLEA" at bounding box center [539, 258] width 29 height 4
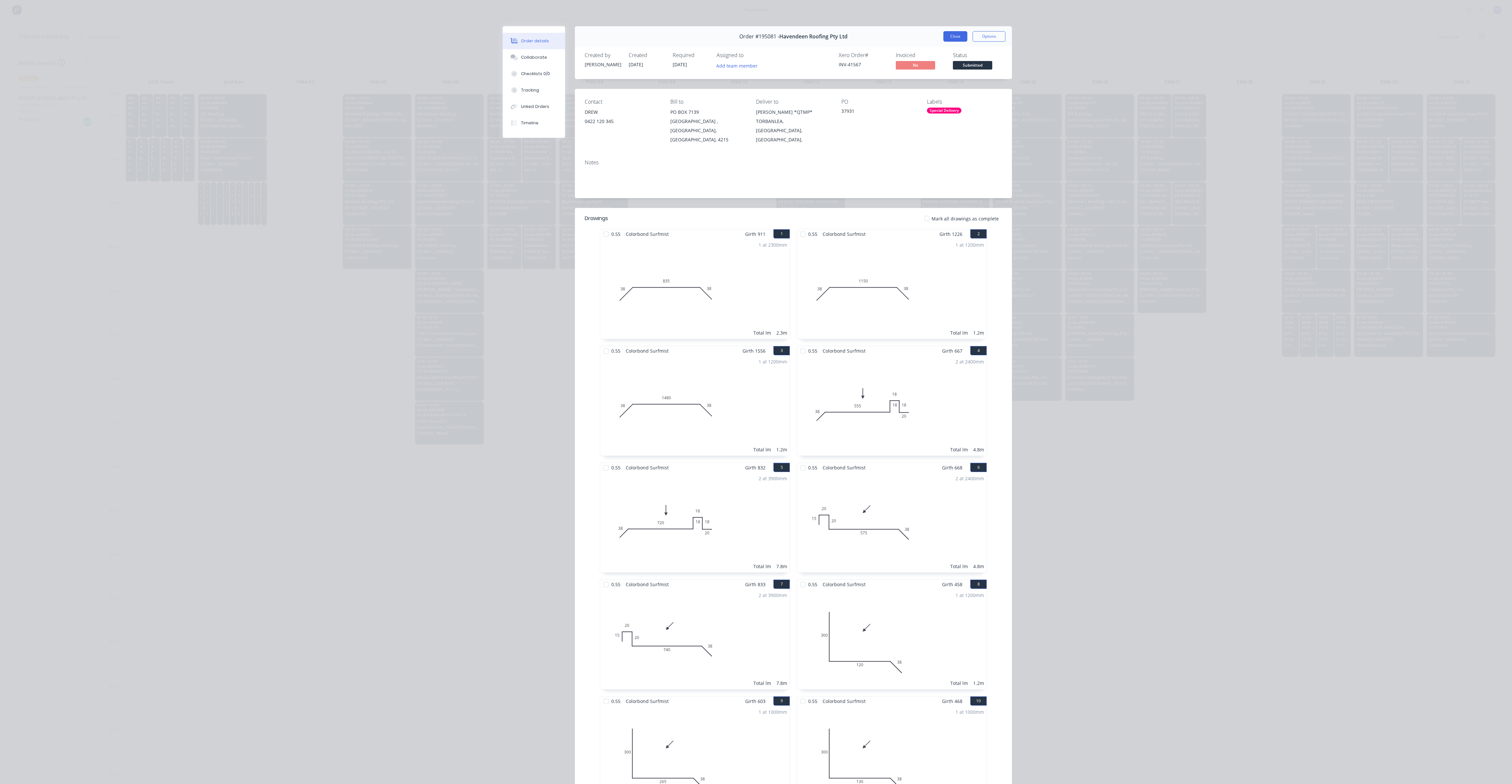
click at [960, 38] on button "Close" at bounding box center [955, 36] width 24 height 11
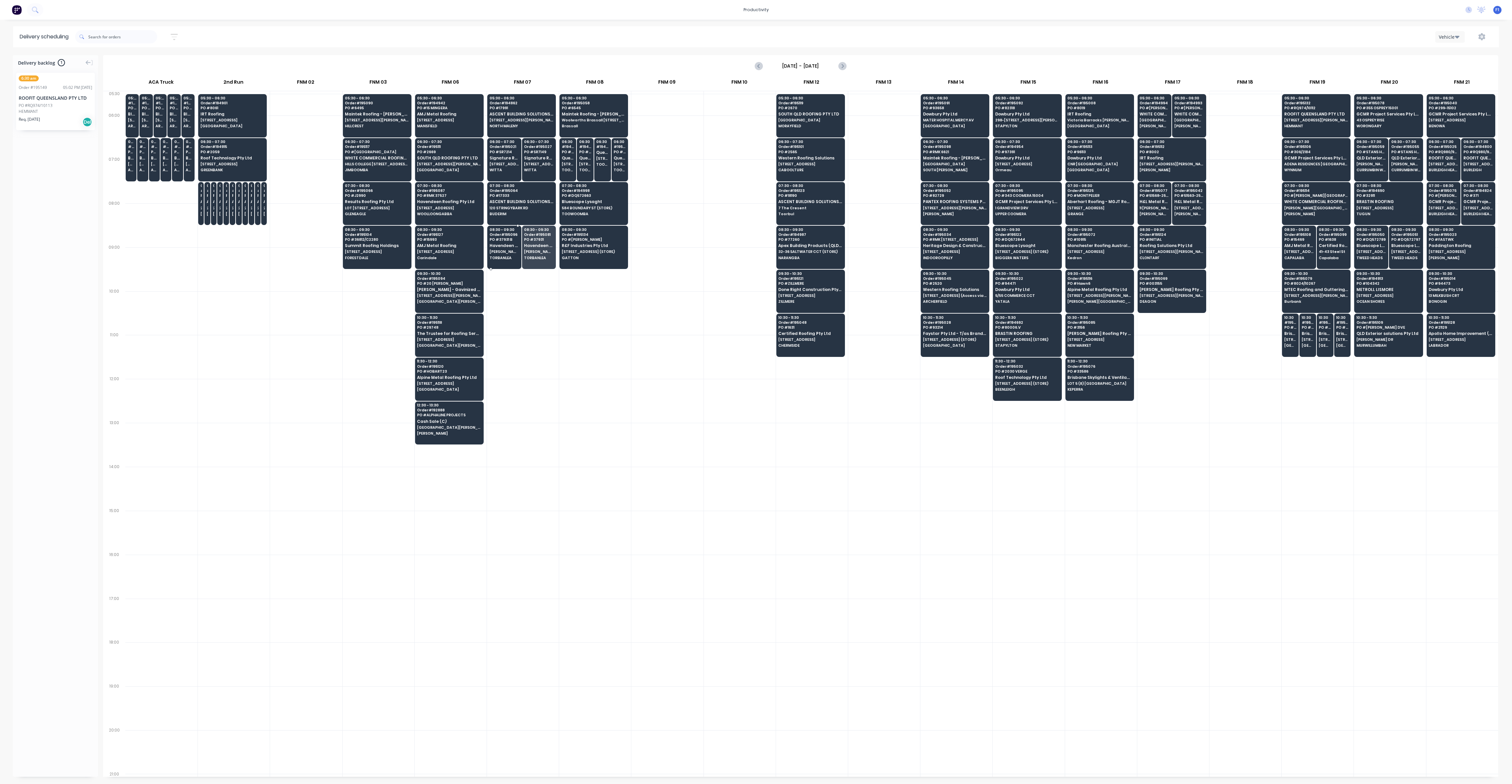
click at [507, 241] on div "08:30 - 09:30 Order # 195096 PO # 37931 B Havendeen Roofing Pty Ltd BRUCE HWY *…" at bounding box center [504, 244] width 33 height 37
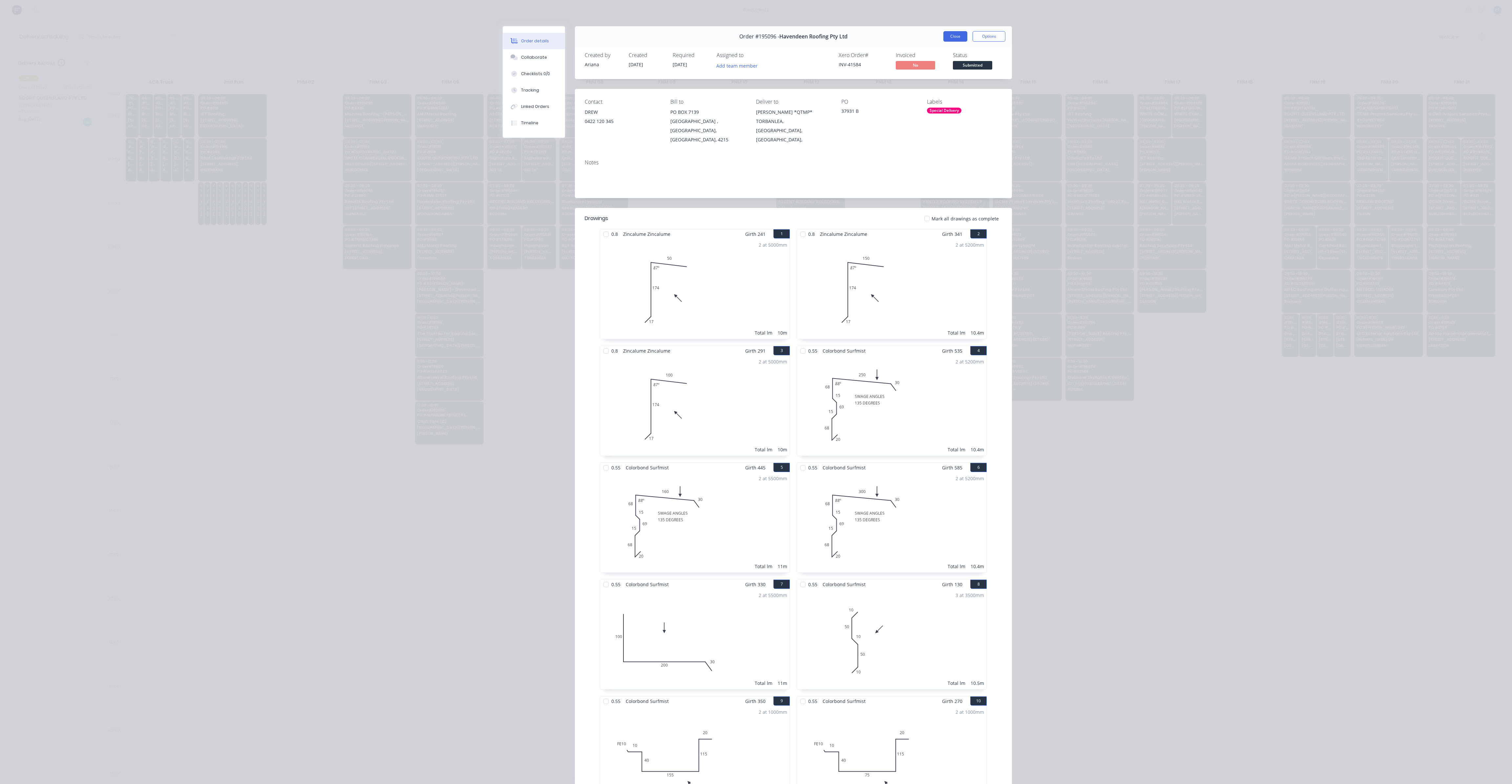
click at [947, 39] on button "Close" at bounding box center [955, 36] width 24 height 11
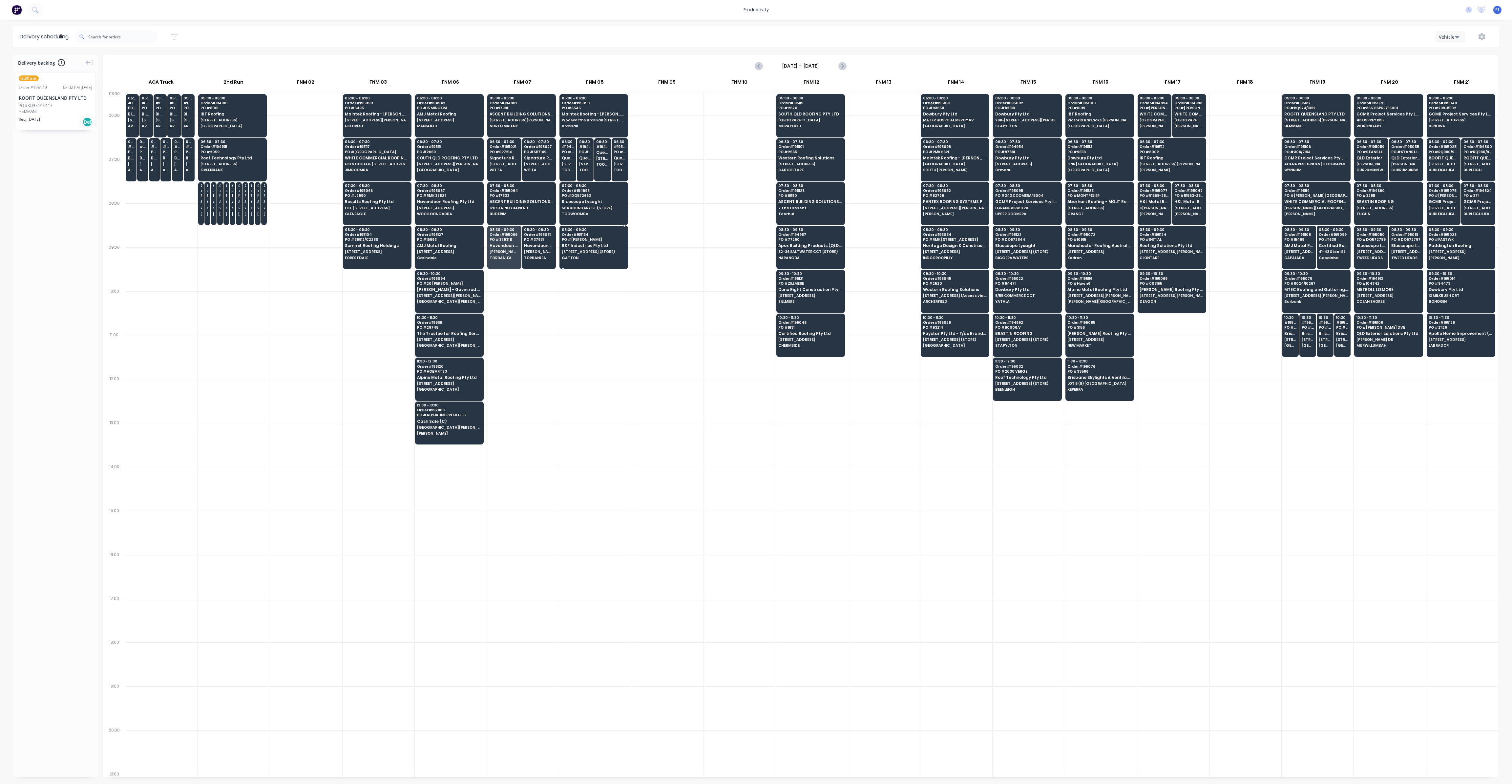
click at [586, 245] on span "R&F Industries Pty Ltd" at bounding box center [593, 245] width 63 height 4
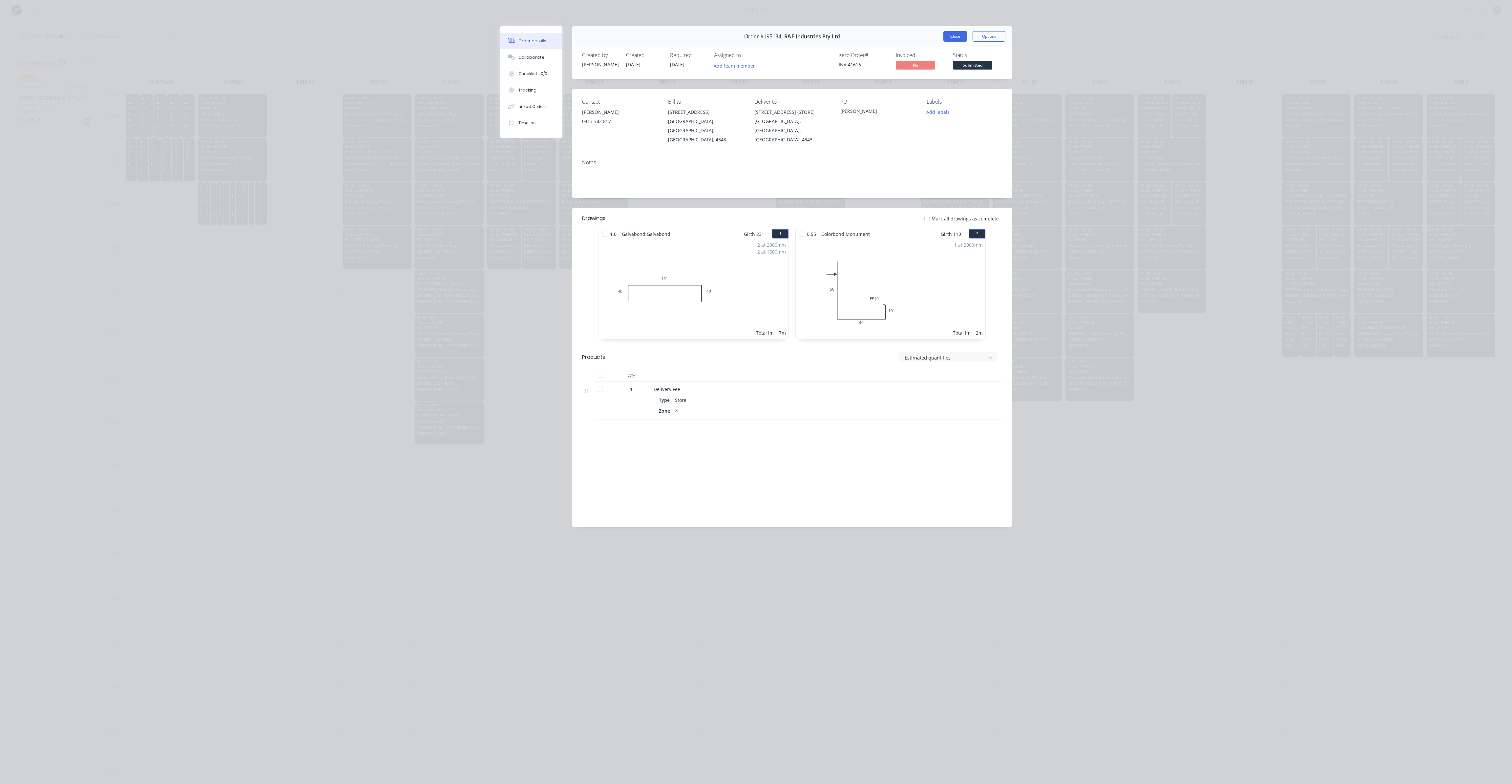
click at [956, 33] on button "Close" at bounding box center [955, 36] width 24 height 11
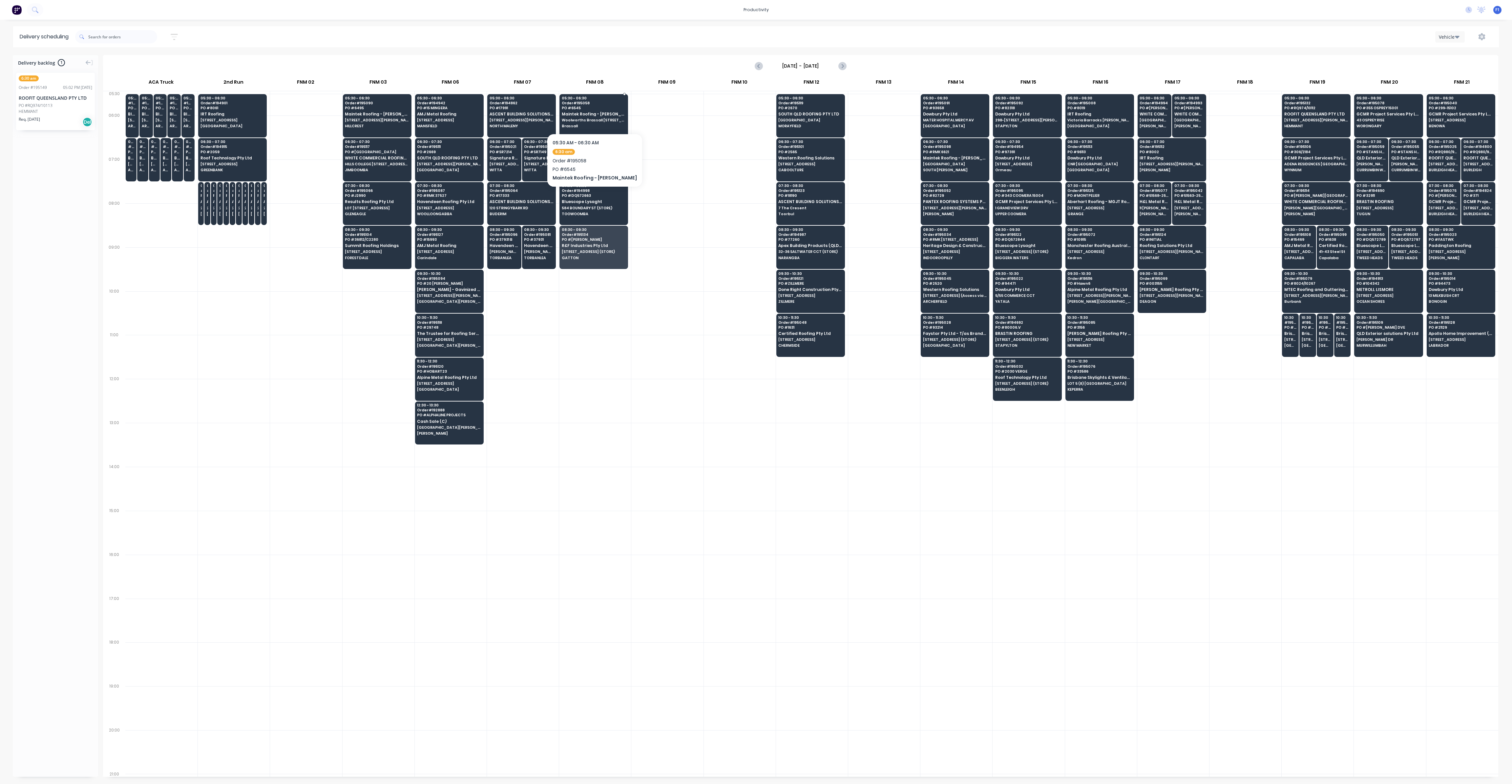
click at [591, 121] on span "Woolworths Brassall [STREET_ADDRESS]" at bounding box center [593, 120] width 63 height 4
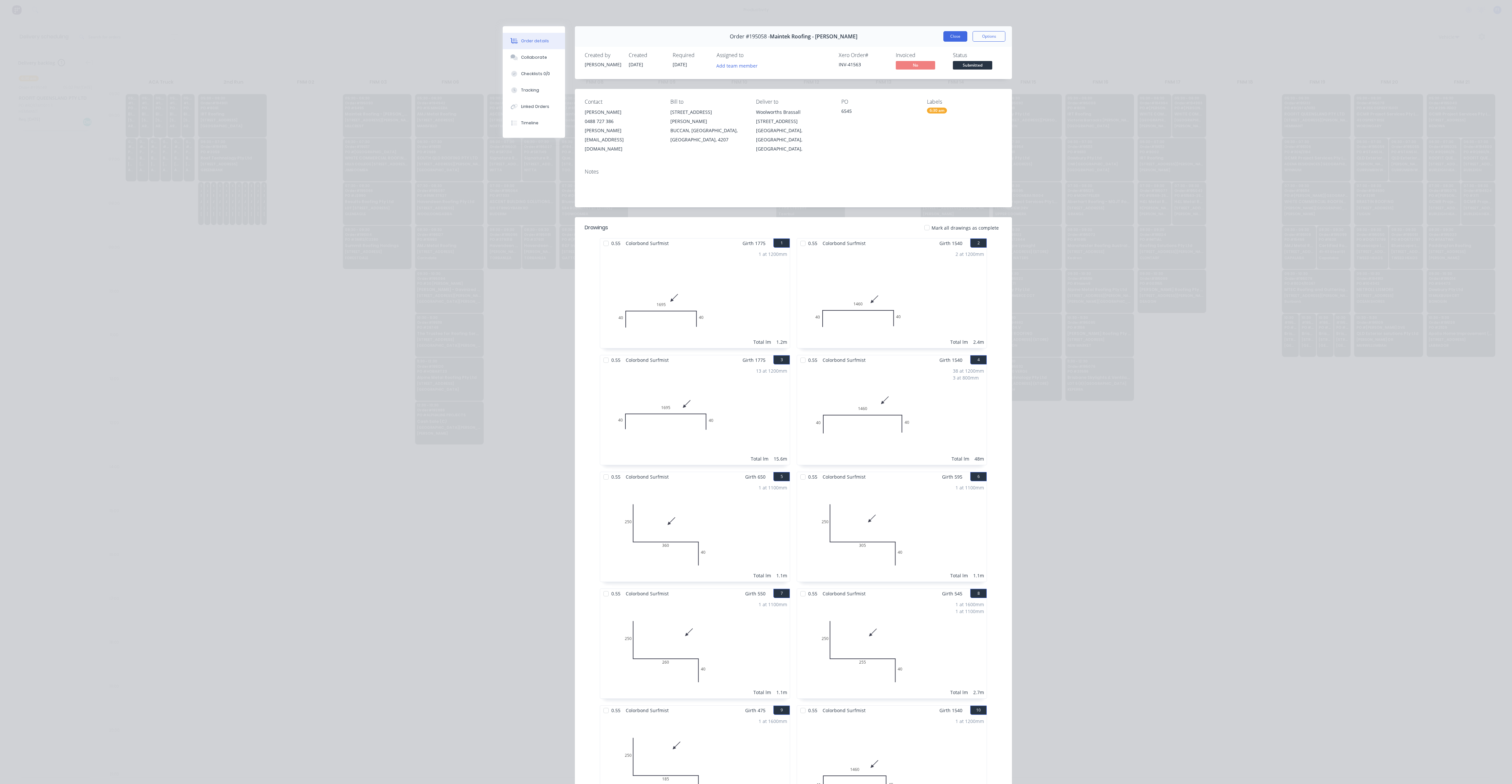
click at [947, 38] on button "Close" at bounding box center [955, 36] width 24 height 11
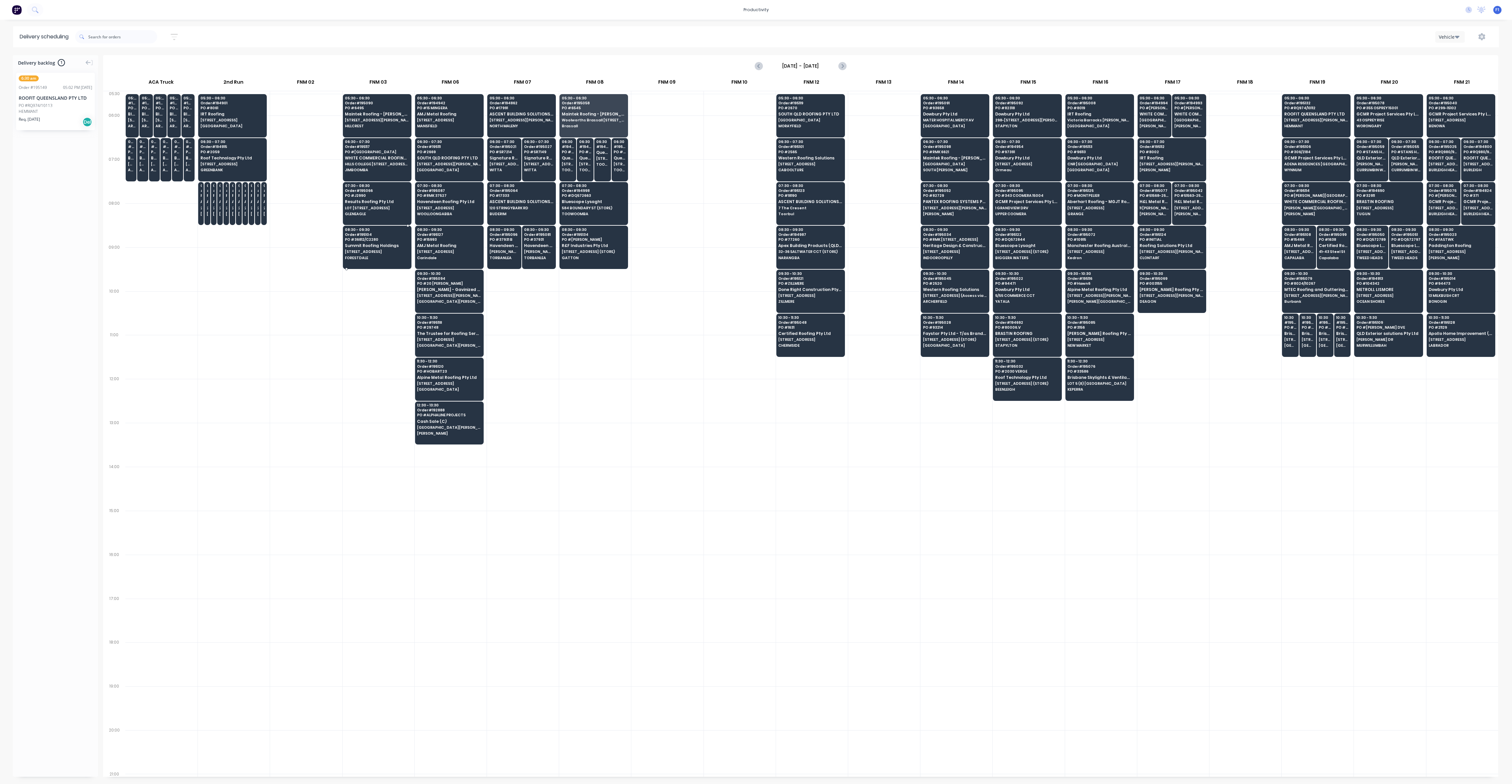
click at [369, 225] on div at bounding box center [377, 226] width 69 height 1
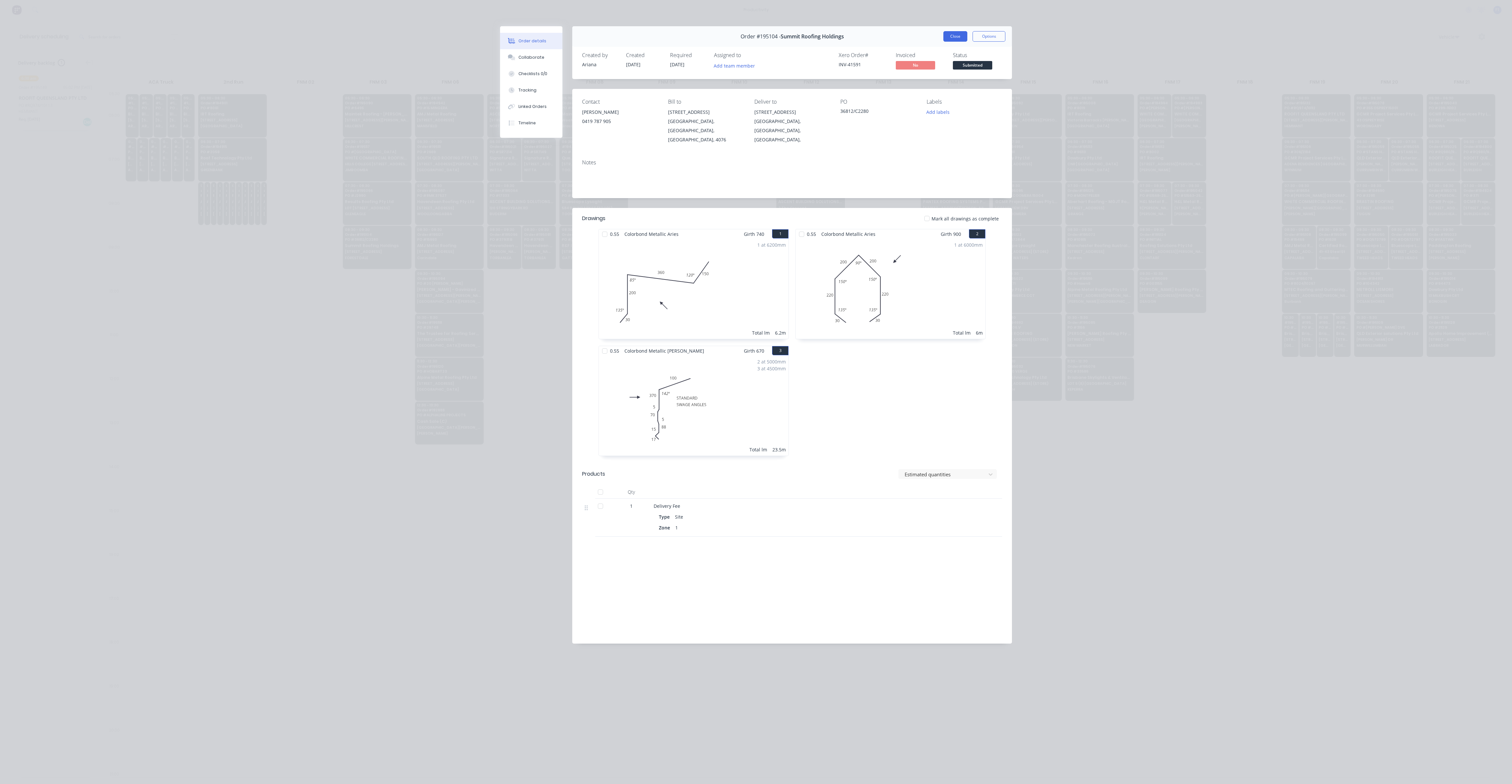
click at [946, 40] on button "Close" at bounding box center [955, 36] width 24 height 11
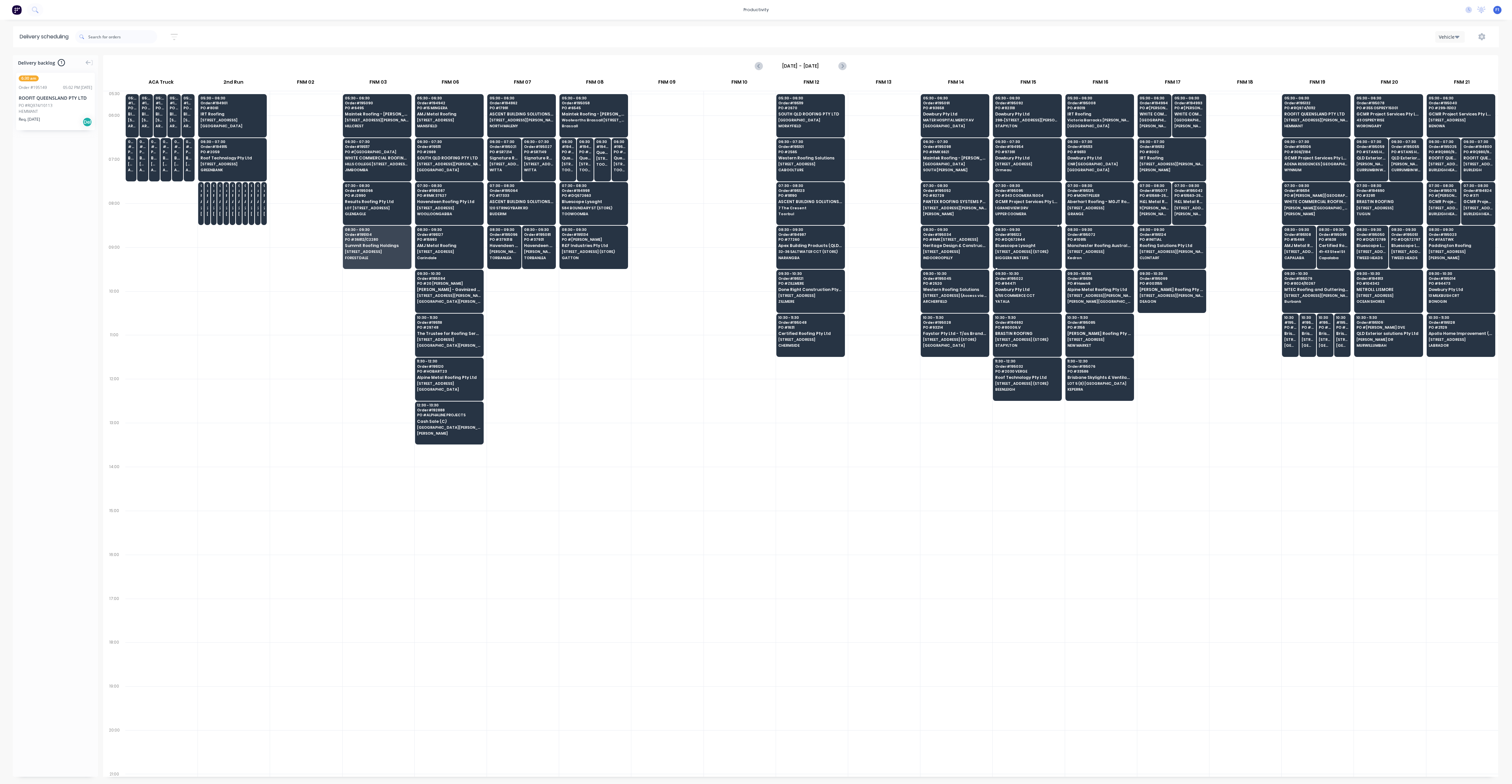
click at [1028, 258] on span "BIGGERA WATERS" at bounding box center [1027, 258] width 63 height 4
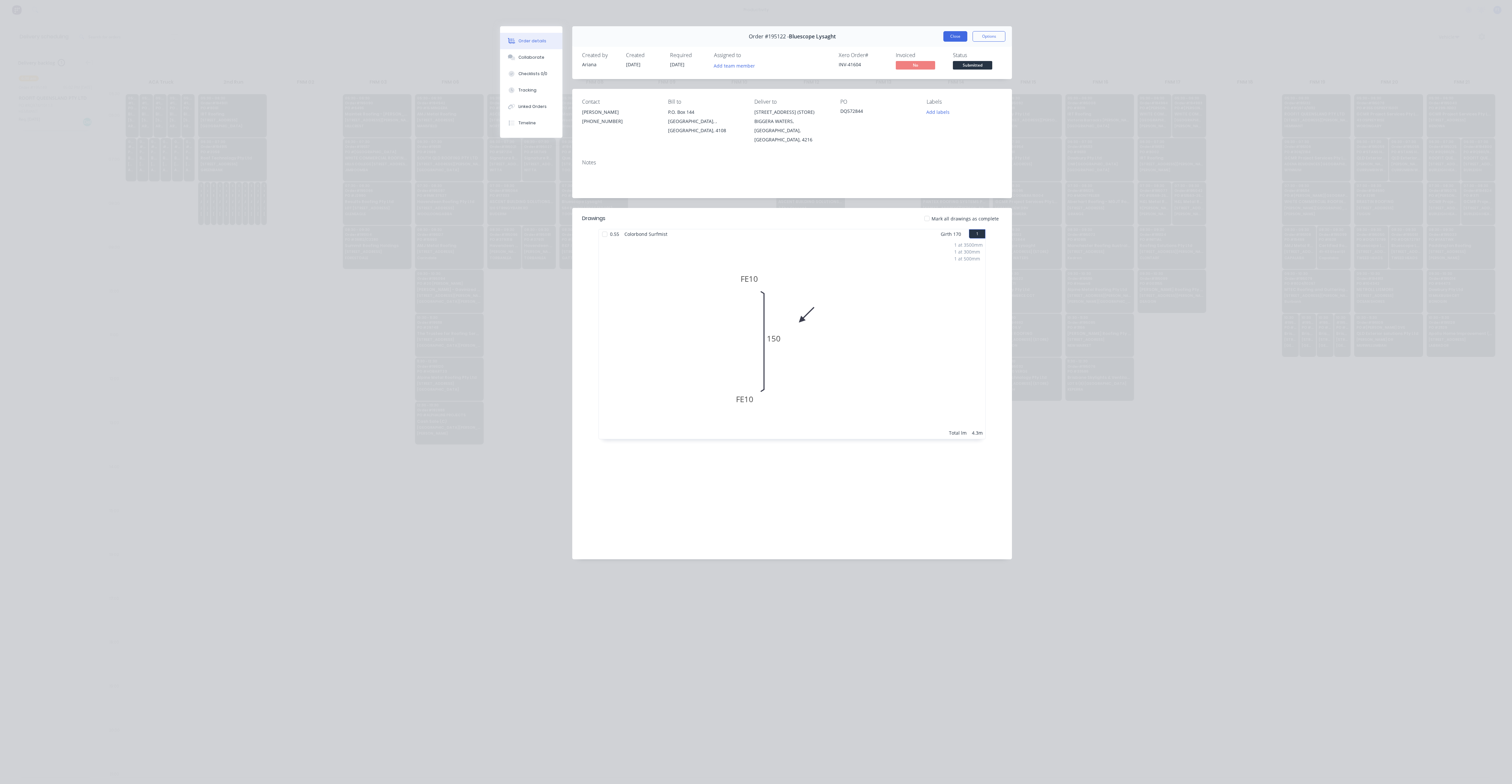
click at [944, 35] on button "Close" at bounding box center [955, 36] width 24 height 11
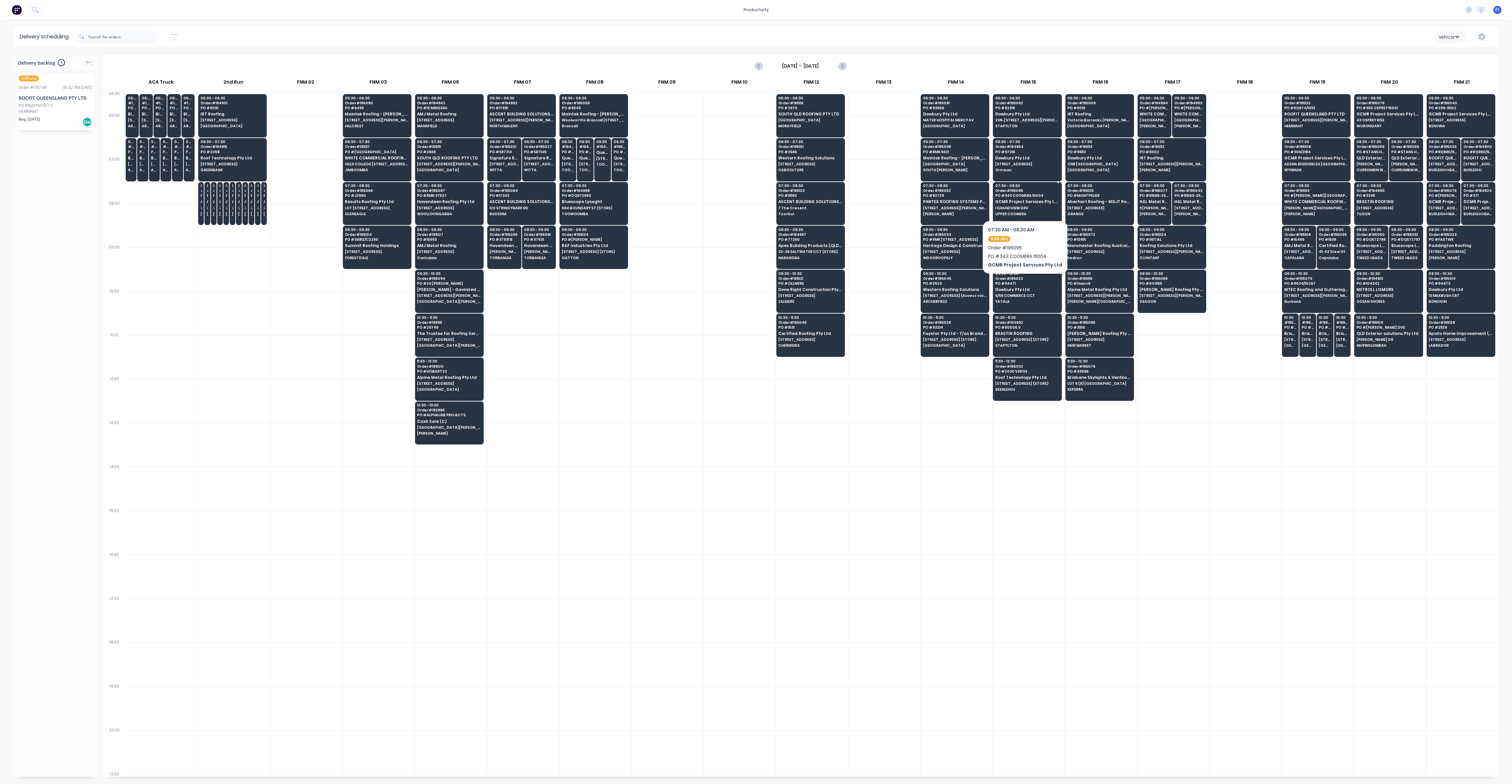
click at [1021, 201] on span "GCMR Project Services Pty Ltd" at bounding box center [1027, 201] width 63 height 4
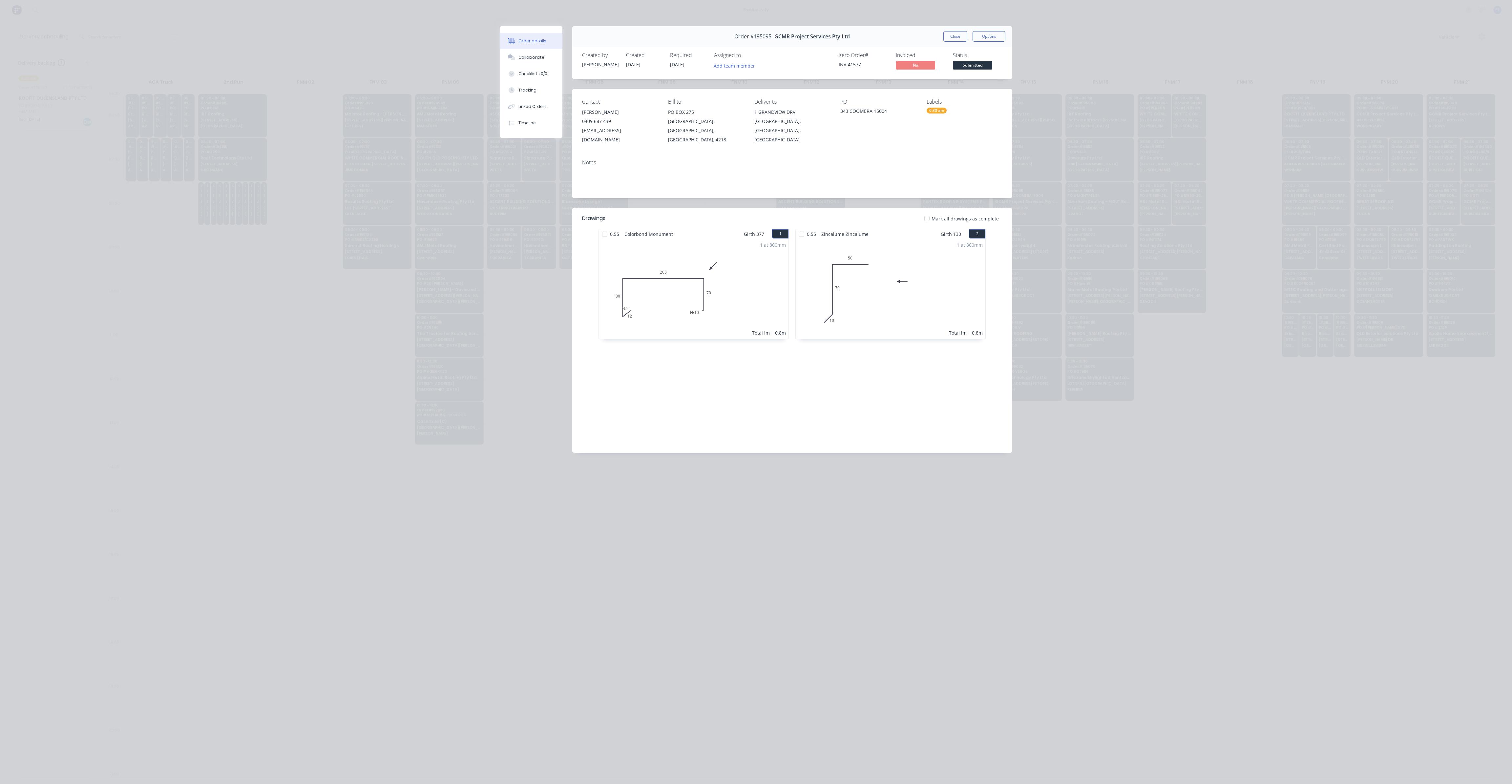
click at [951, 30] on div "Order #195095 - GCMR Project Services Pty Ltd Close Options" at bounding box center [792, 36] width 440 height 21
click at [951, 33] on button "Close" at bounding box center [955, 36] width 24 height 11
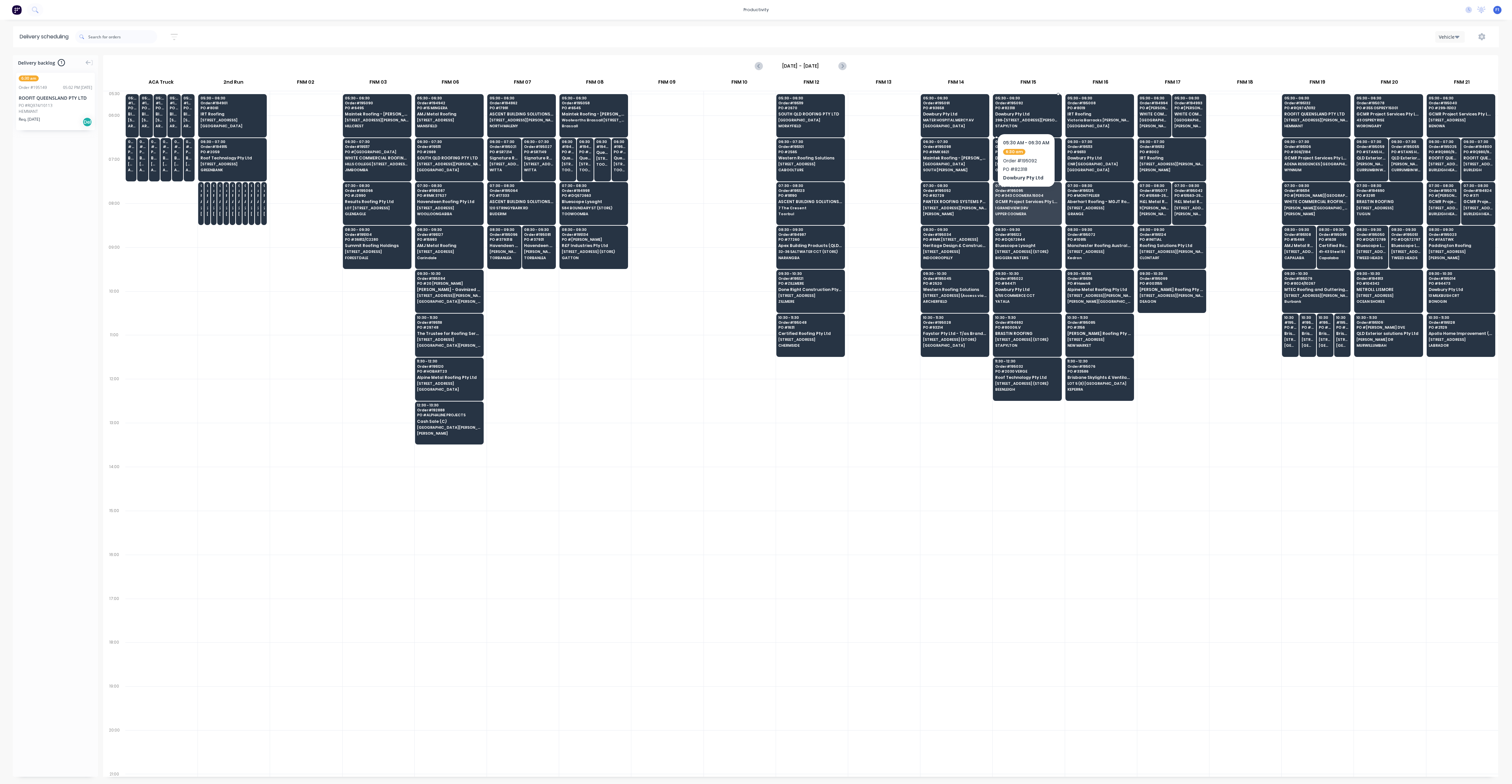
click at [1021, 112] on span "Dowbury Pty Ltd" at bounding box center [1027, 114] width 63 height 4
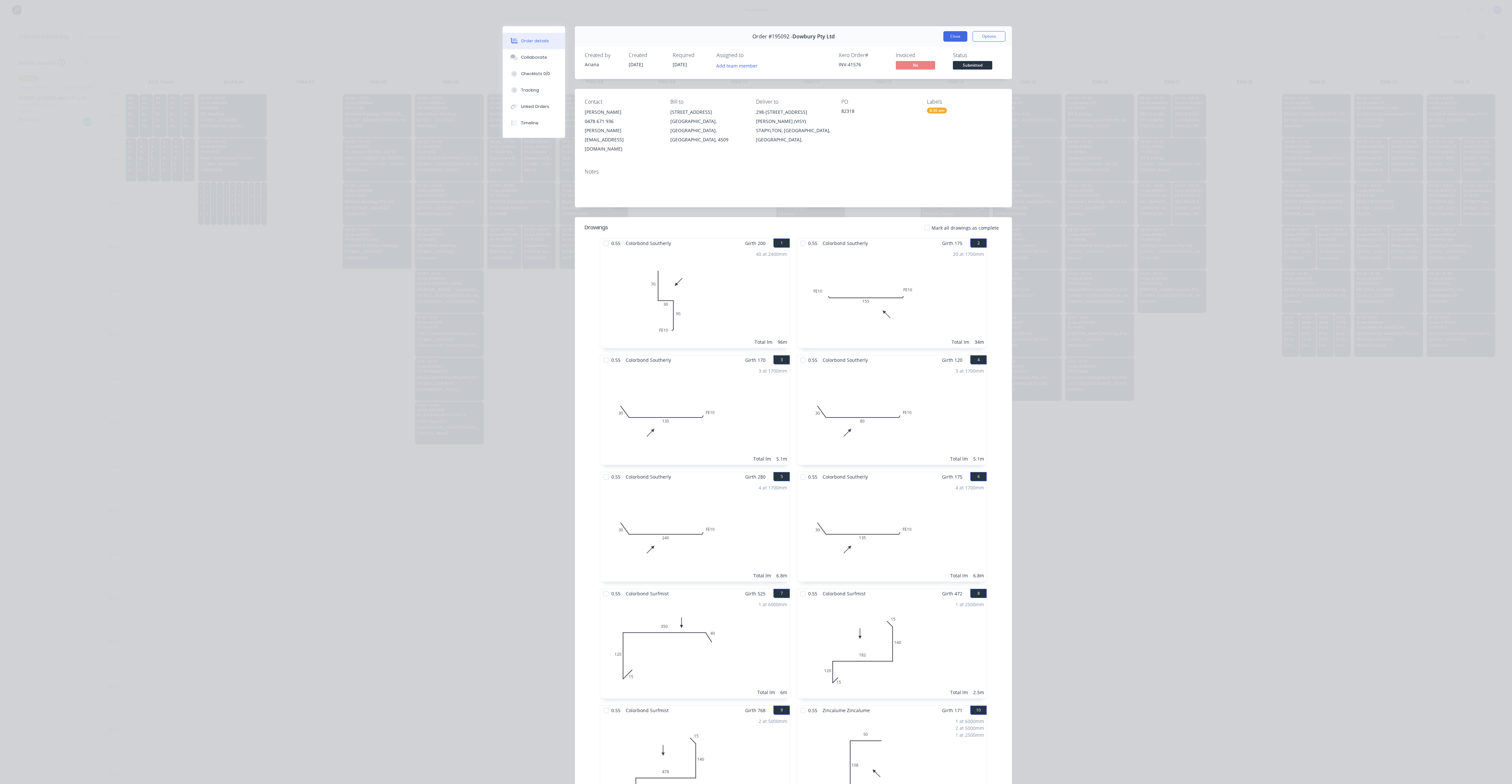
click at [952, 32] on button "Close" at bounding box center [955, 36] width 24 height 11
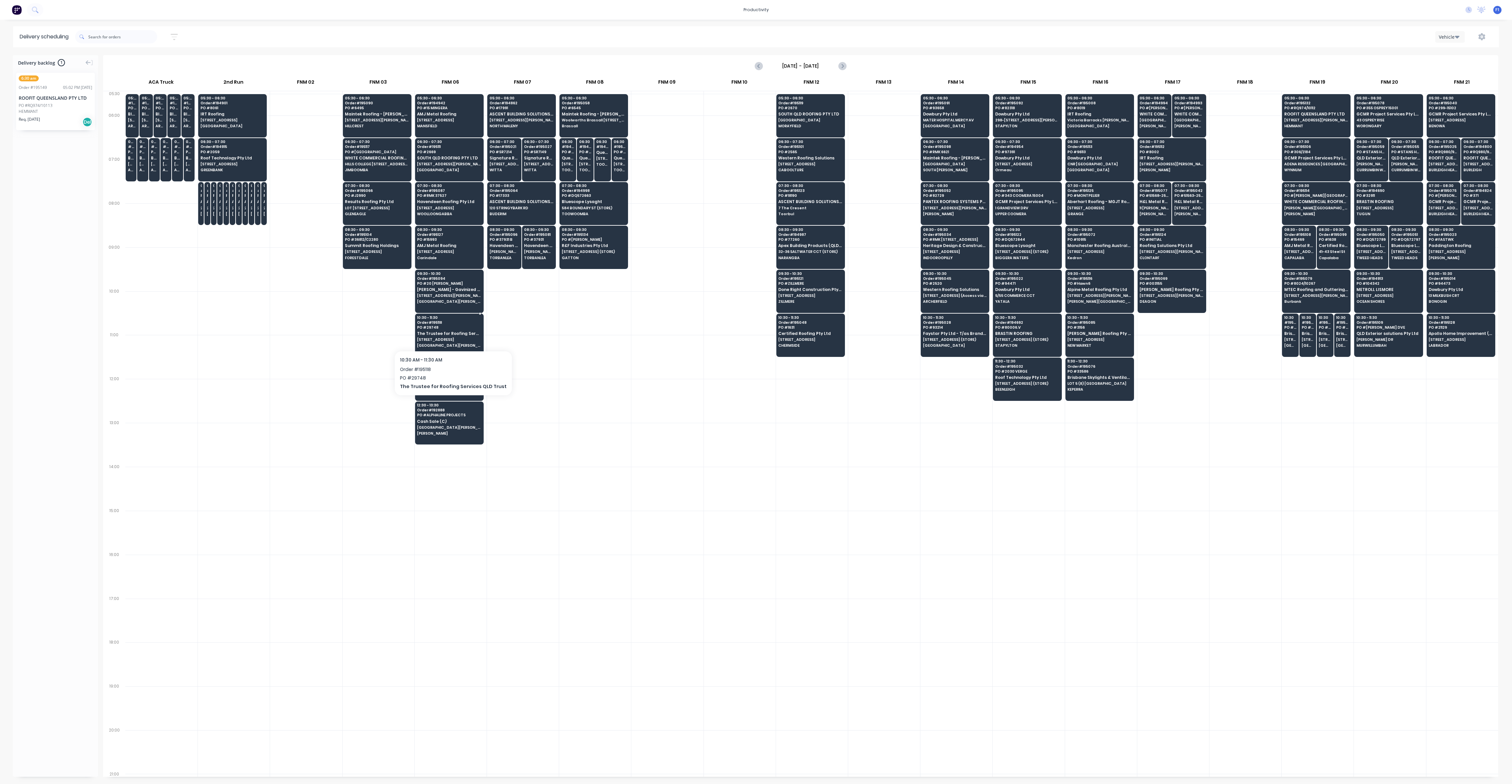
click at [449, 337] on span "[STREET_ADDRESS]" at bounding box center [449, 339] width 63 height 4
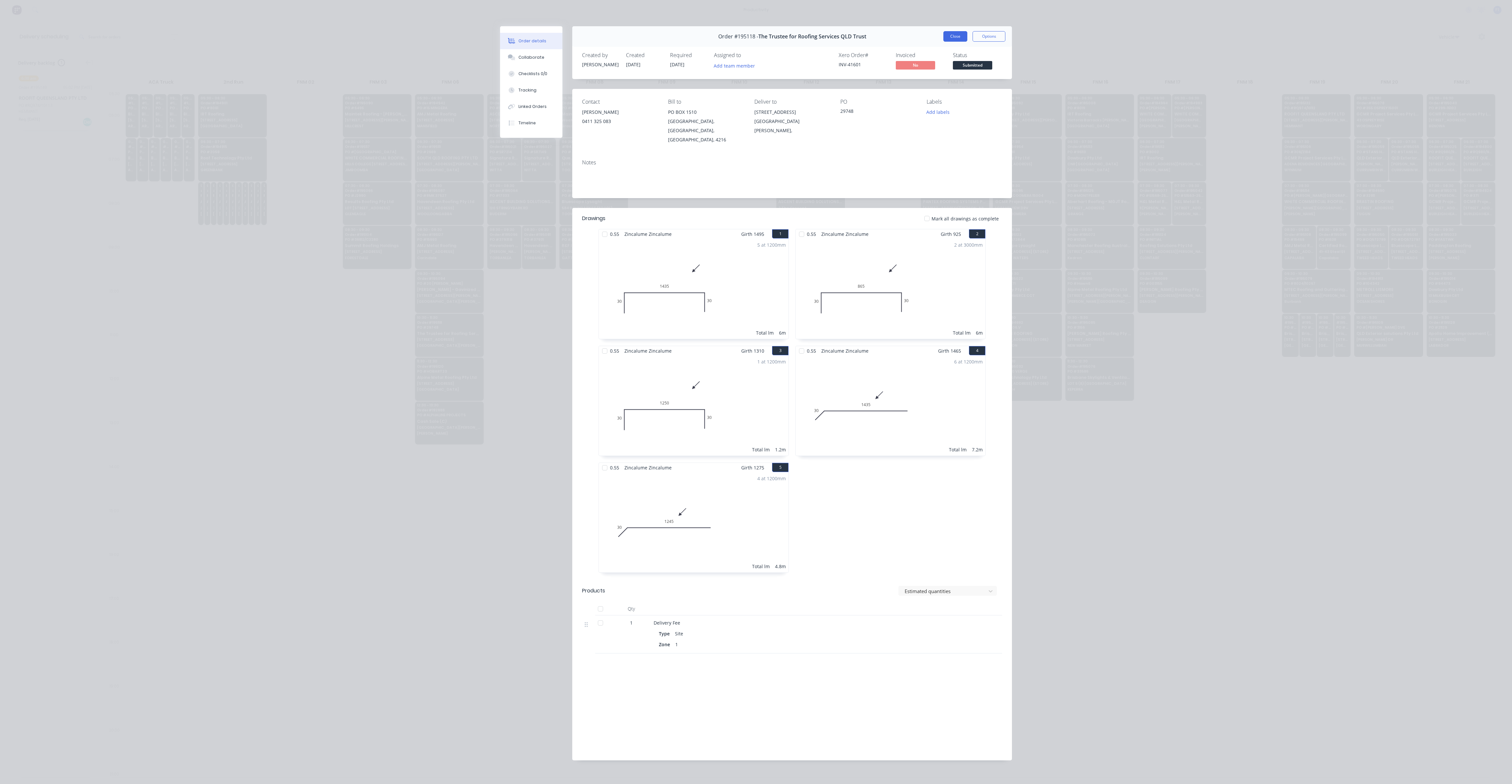
click at [949, 34] on button "Close" at bounding box center [955, 36] width 24 height 11
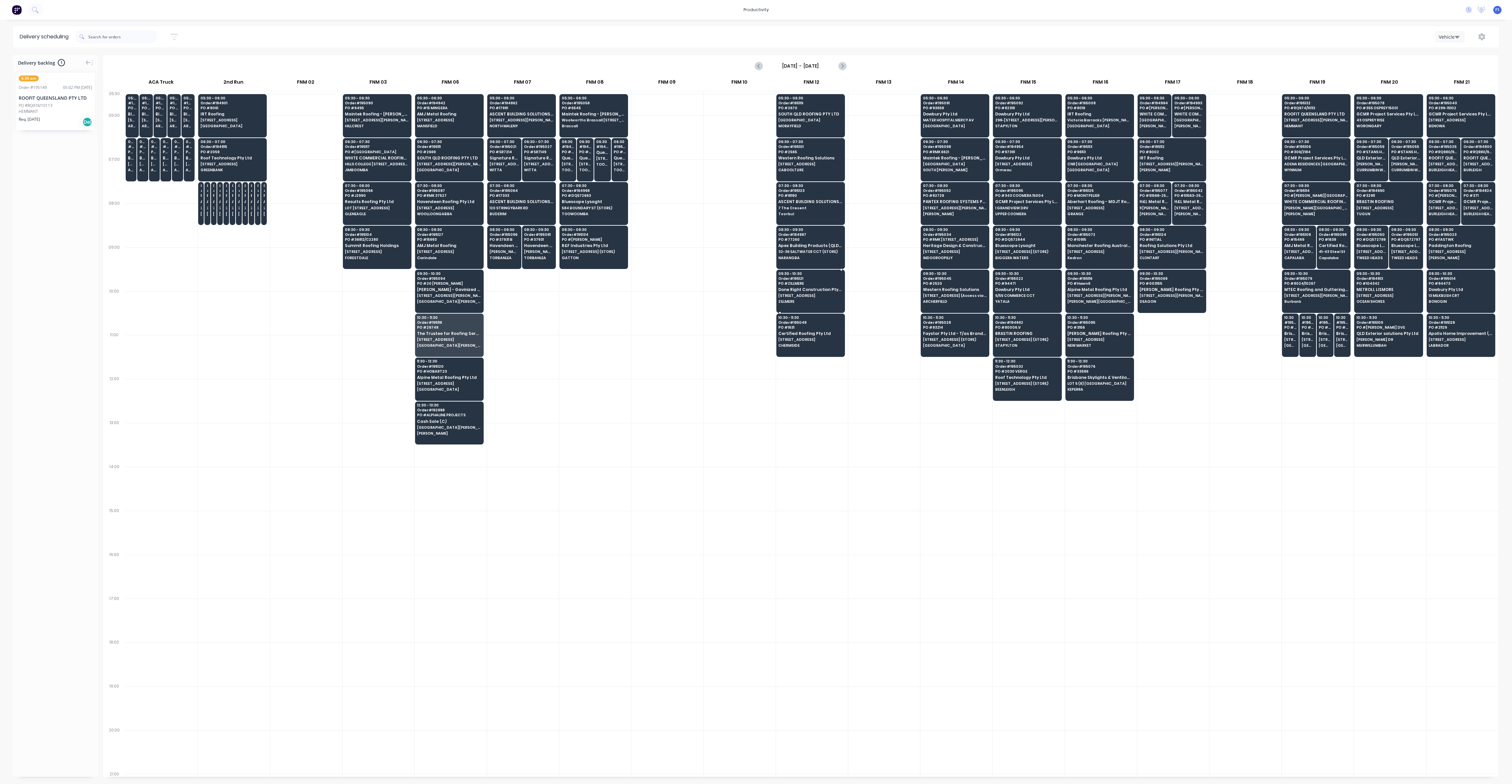
click at [808, 293] on span "[STREET_ADDRESS]" at bounding box center [810, 295] width 63 height 4
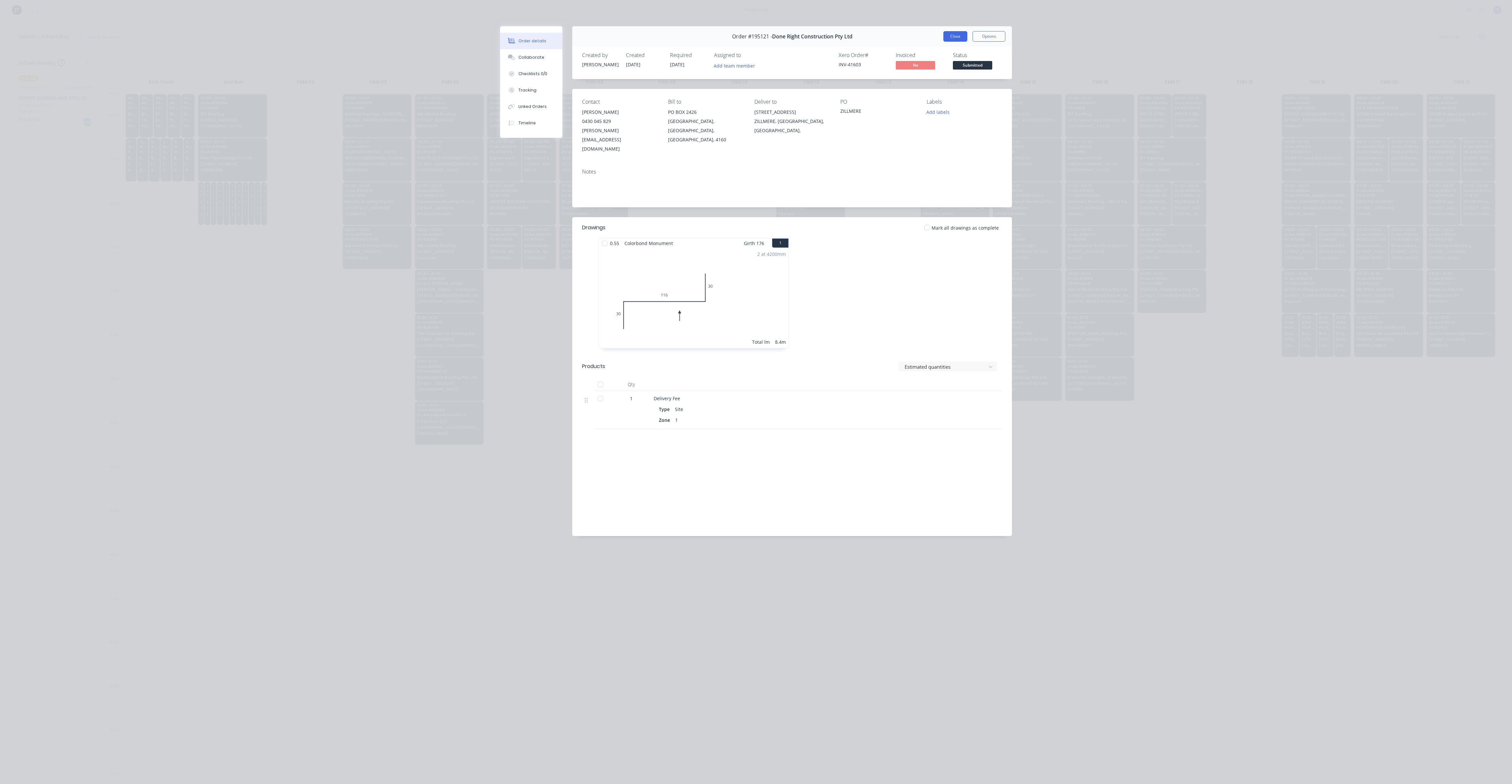
click at [959, 31] on button "Close" at bounding box center [955, 36] width 24 height 11
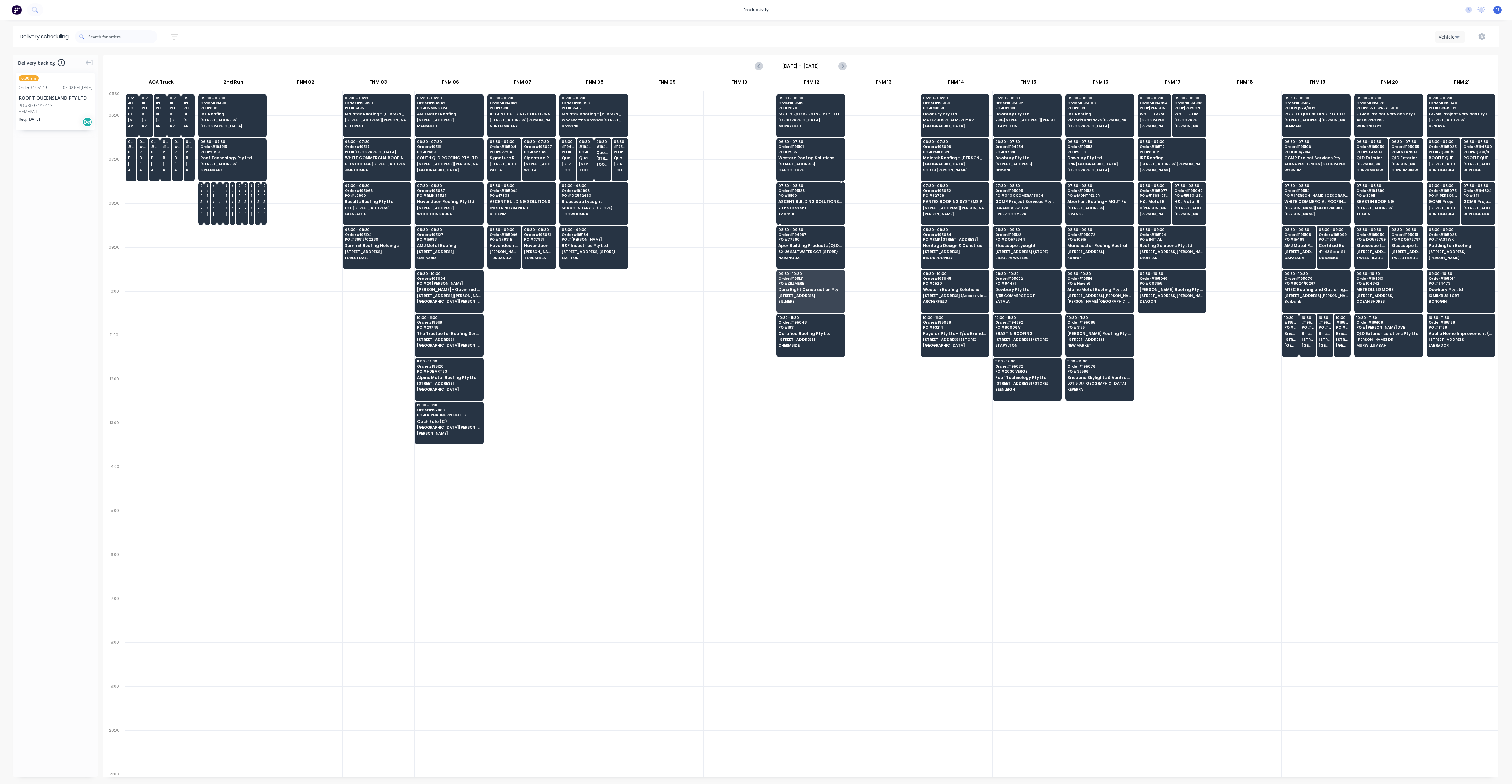
click at [802, 216] on div "07:30 - 08:30 Order # 195123 PO # 18190 ASCENT BUILDING SOLUTIONS PTY LTD 7 The…" at bounding box center [811, 200] width 68 height 37
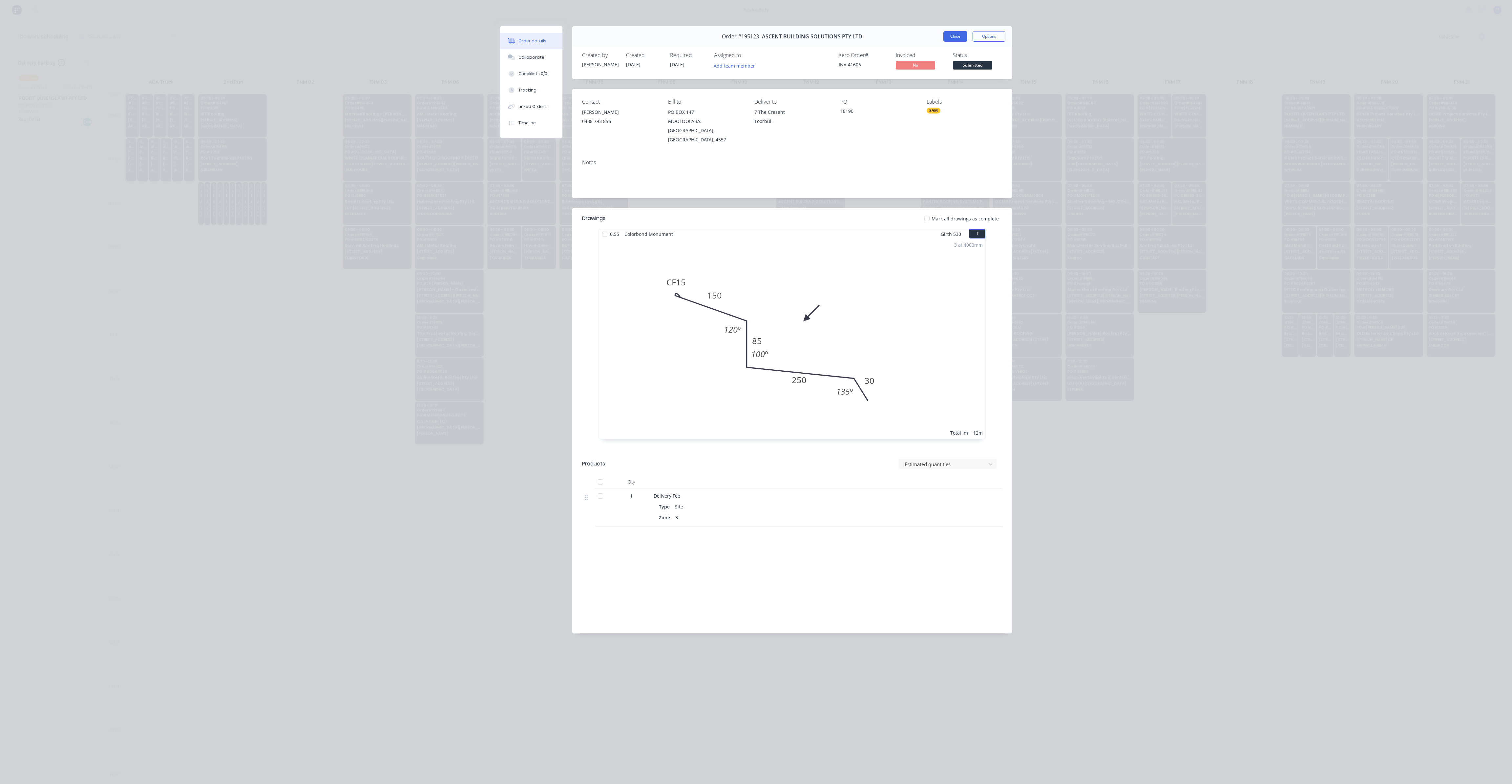
click at [951, 35] on button "Close" at bounding box center [955, 36] width 24 height 11
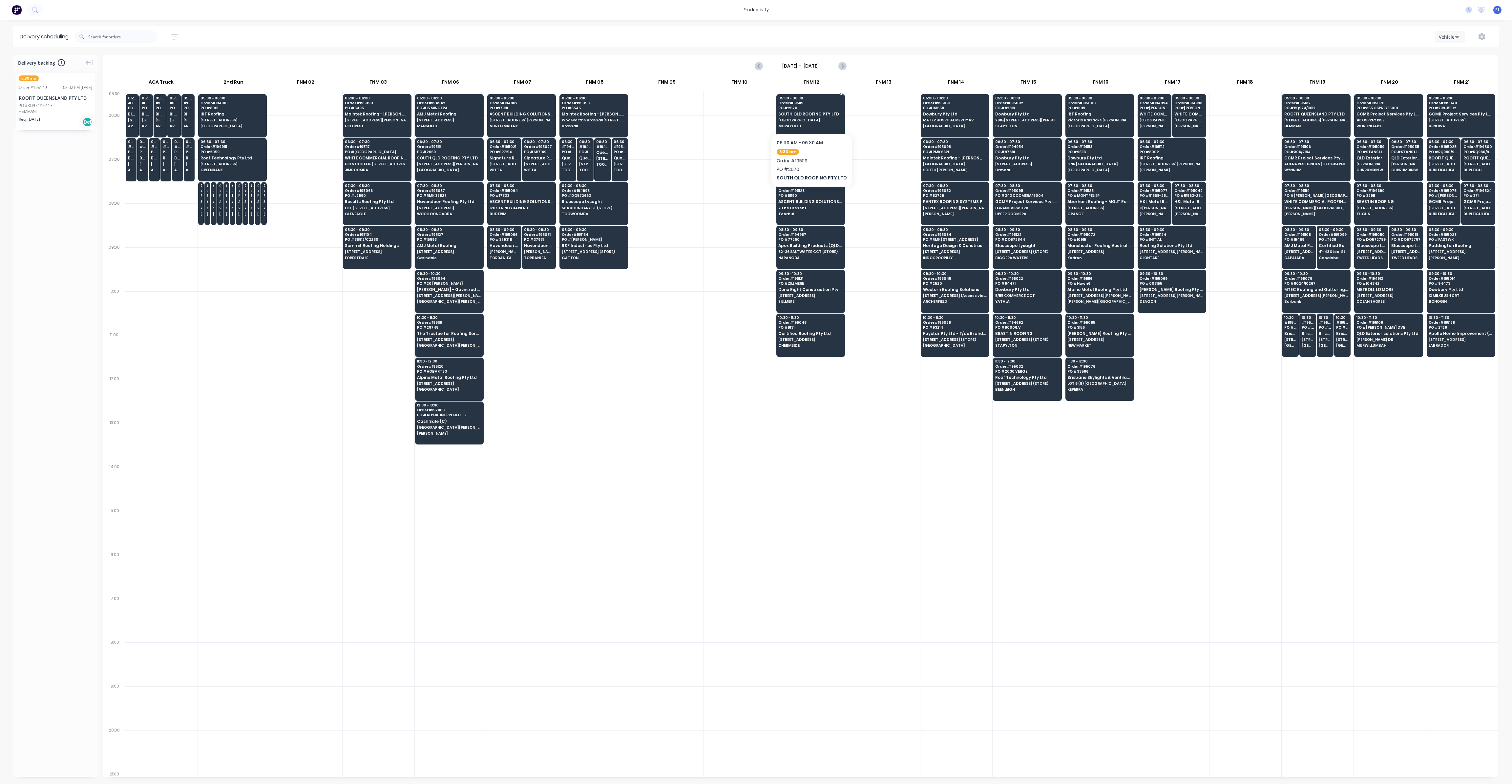
click at [794, 113] on span "SOUTH QLD ROOFING PTY LTD" at bounding box center [810, 114] width 63 height 4
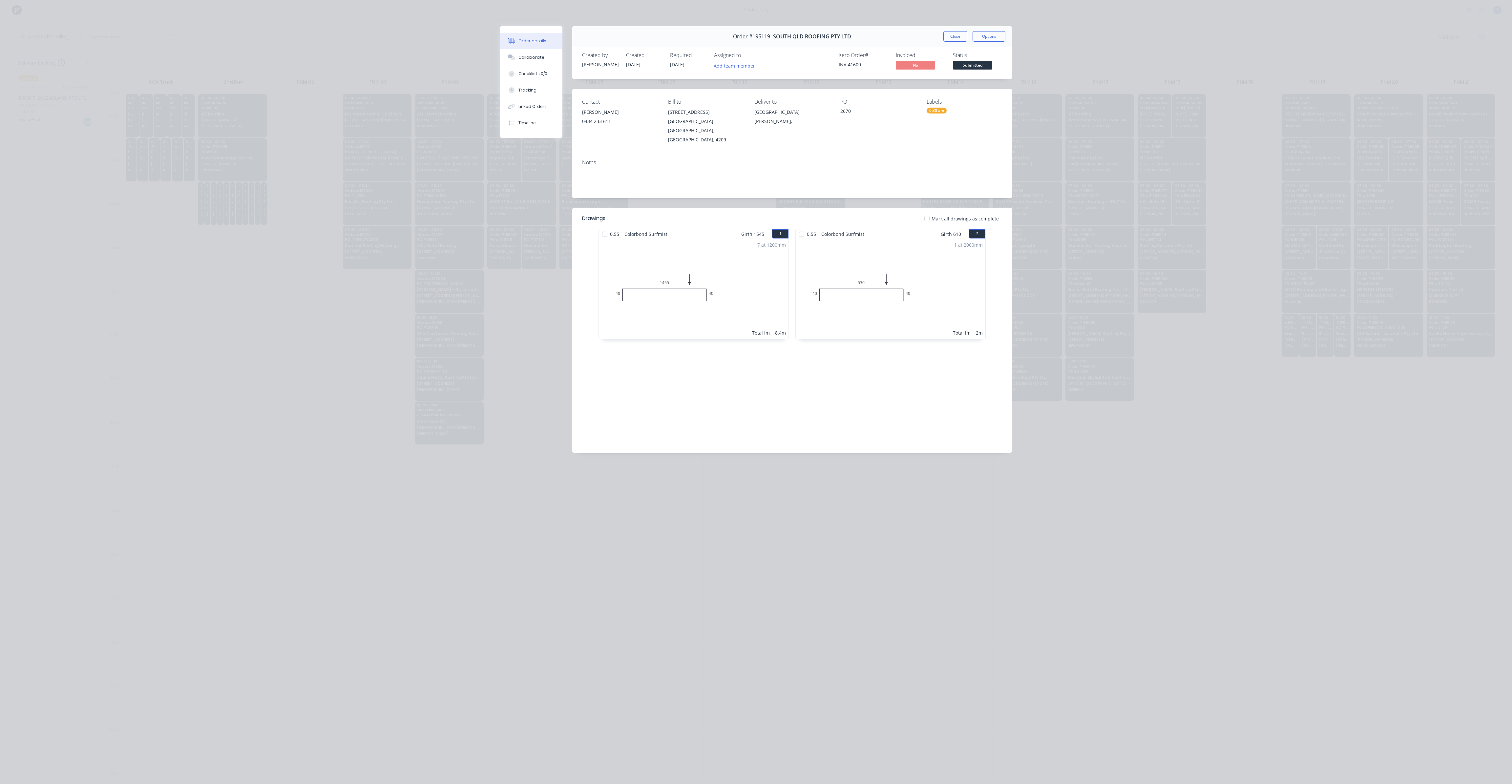
click at [958, 30] on div "Order #195119 - SOUTH QLD ROOFING PTY LTD Close Options" at bounding box center [792, 36] width 440 height 21
click at [958, 32] on button "Close" at bounding box center [955, 36] width 24 height 11
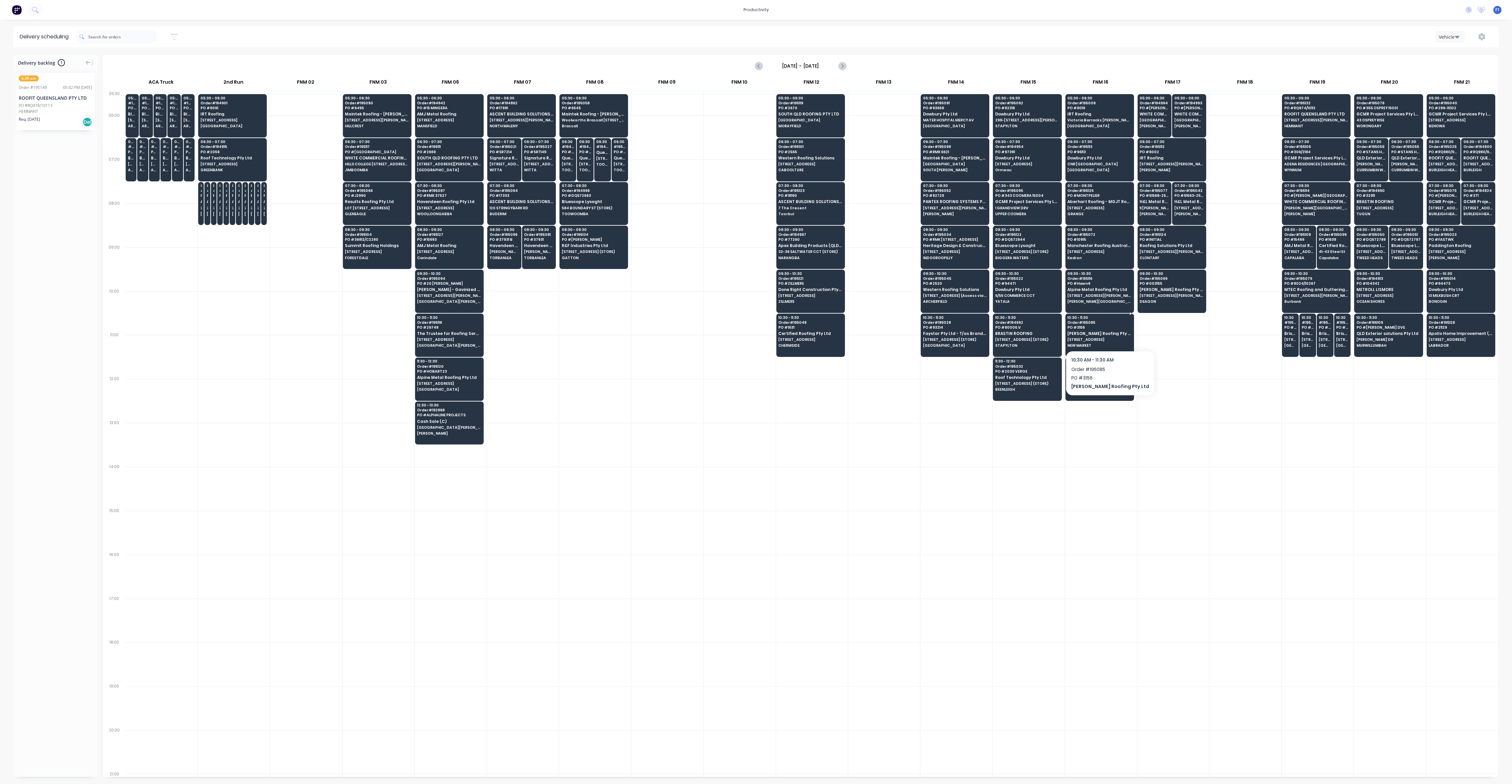
click at [1088, 332] on span "[PERSON_NAME] Roofing Pty Ltd" at bounding box center [1099, 333] width 63 height 4
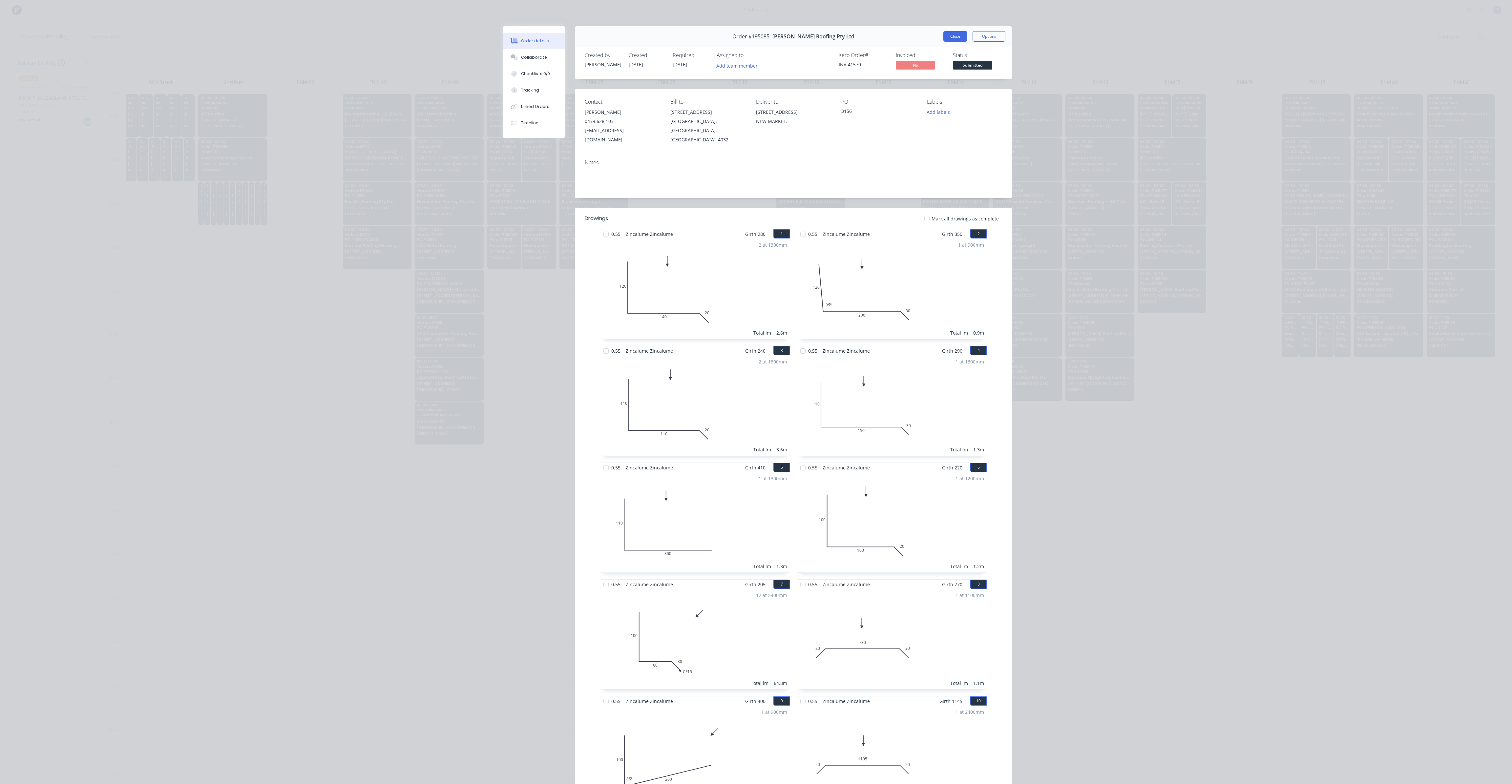
click at [947, 34] on button "Close" at bounding box center [955, 36] width 24 height 11
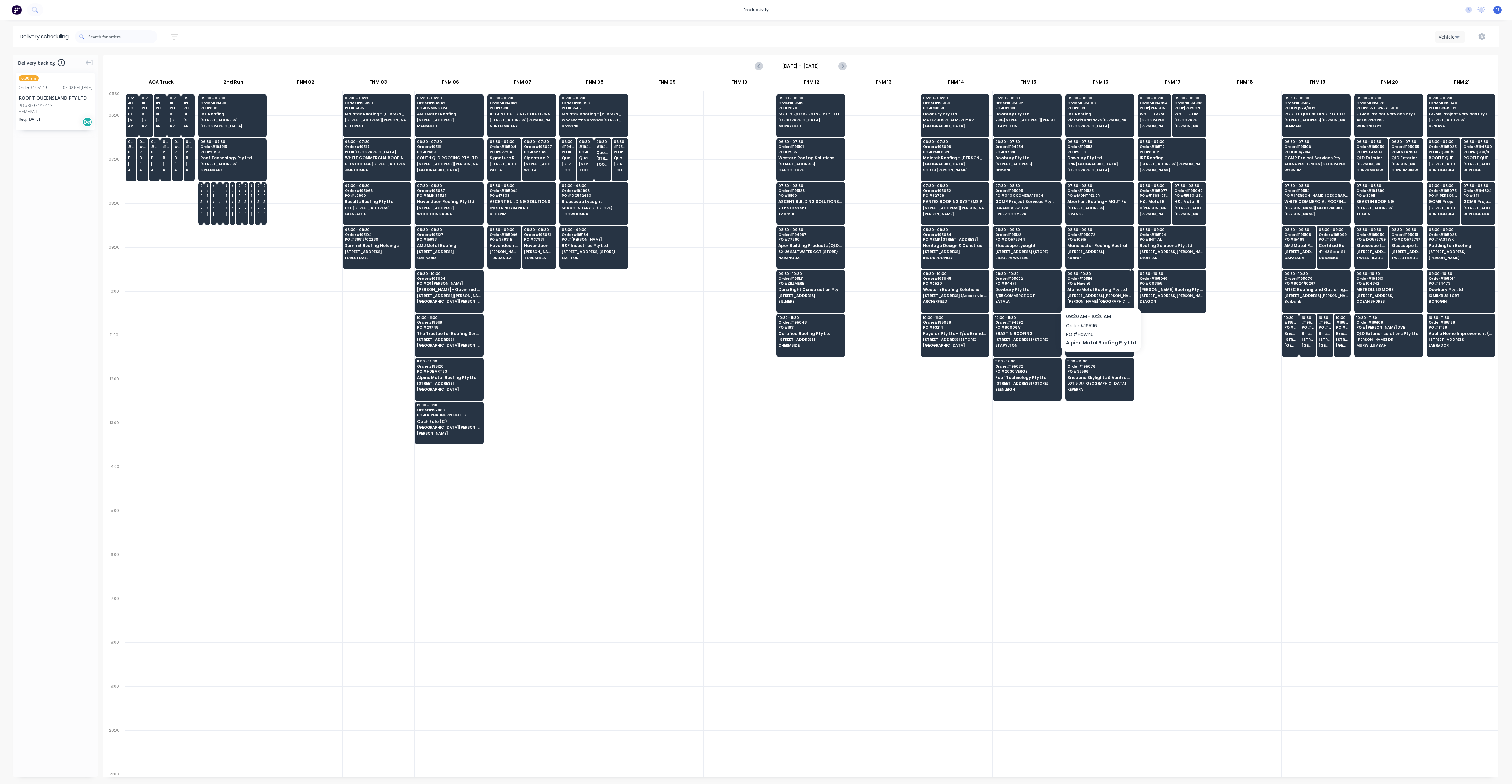
click at [1086, 294] on span "[STREET_ADDRESS][PERSON_NAME]" at bounding box center [1099, 295] width 63 height 4
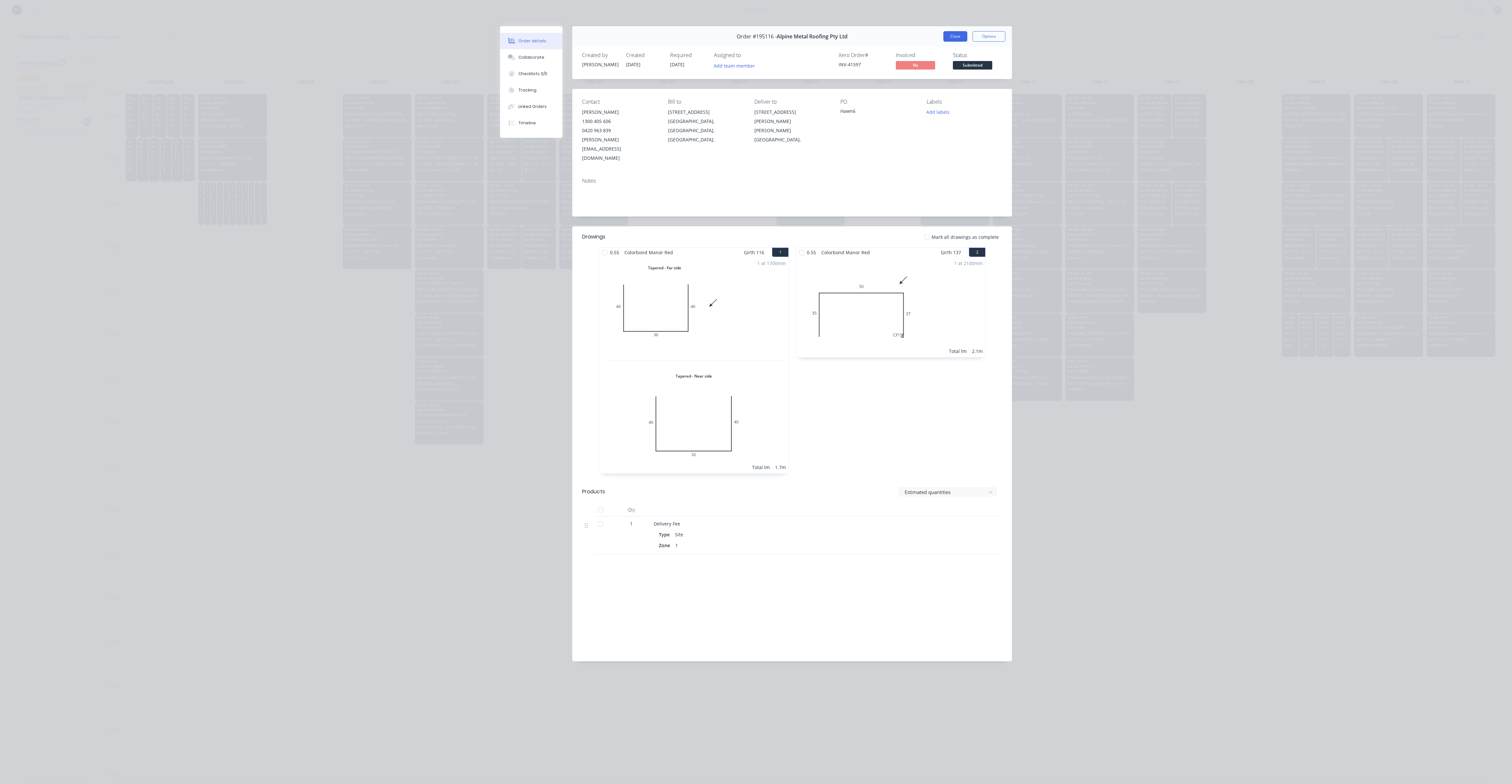
click at [961, 34] on button "Close" at bounding box center [955, 36] width 24 height 11
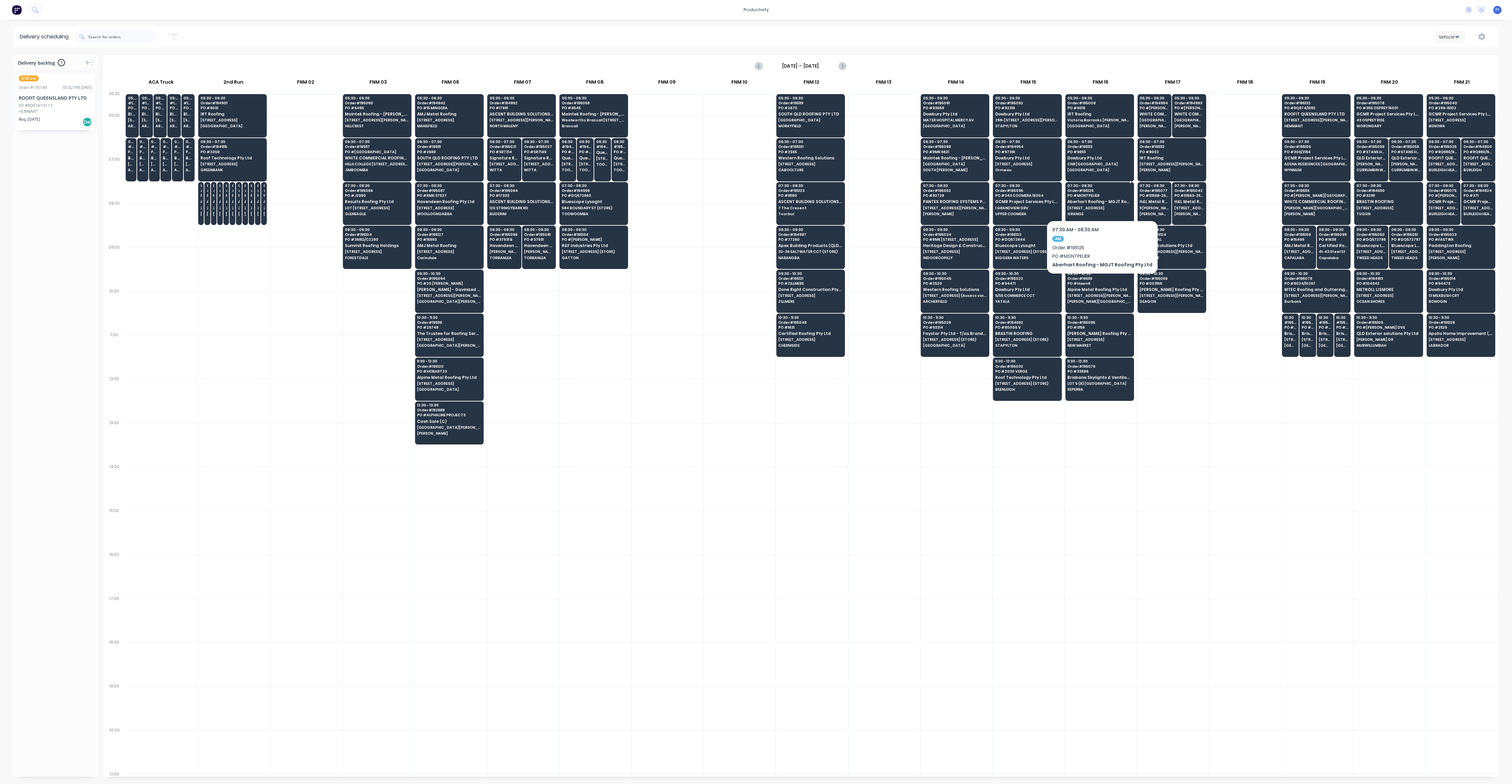
click at [1094, 201] on span "Aberhart Roofing - MGJT Roofing Pty Ltd" at bounding box center [1099, 201] width 63 height 4
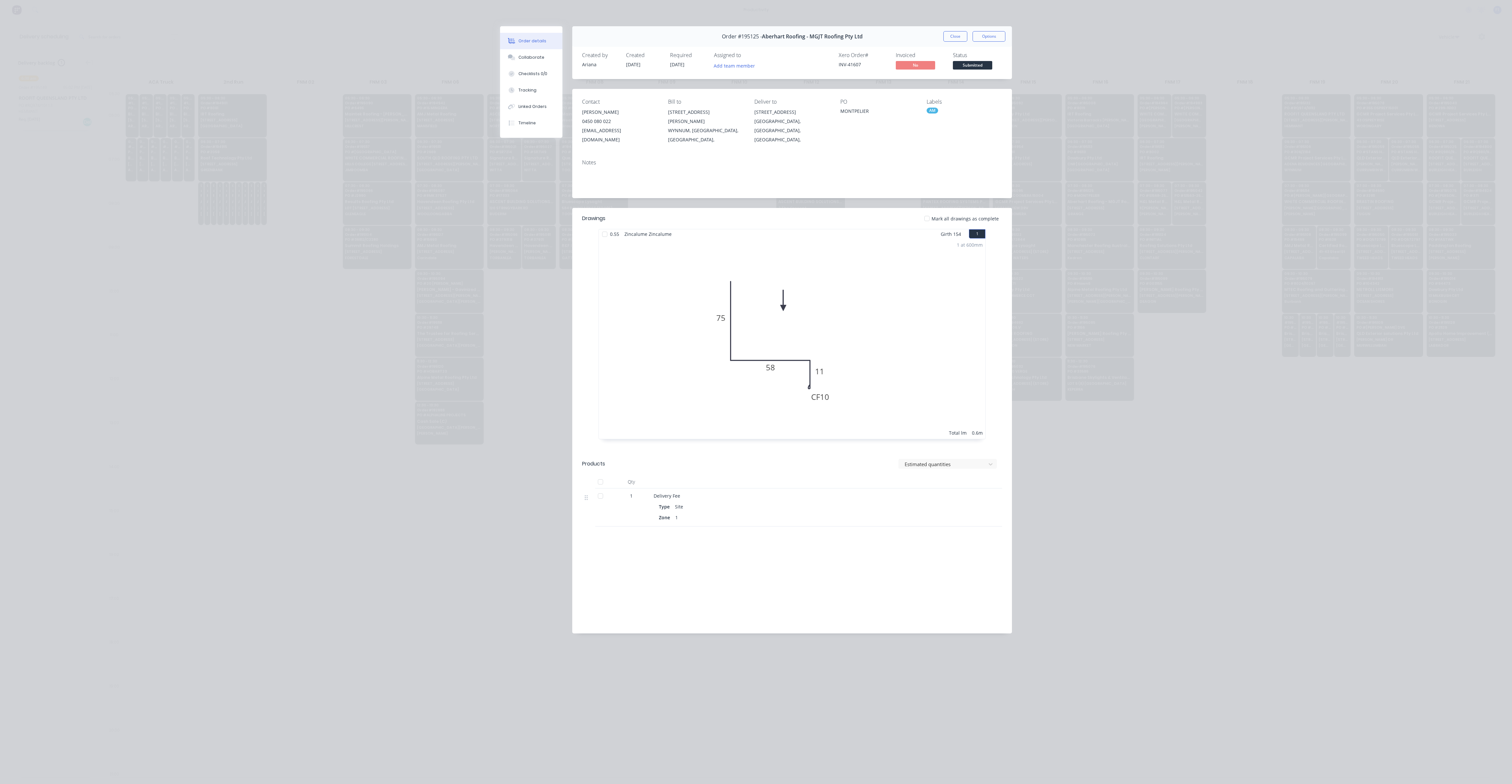
click at [952, 31] on button "Close" at bounding box center [955, 36] width 24 height 11
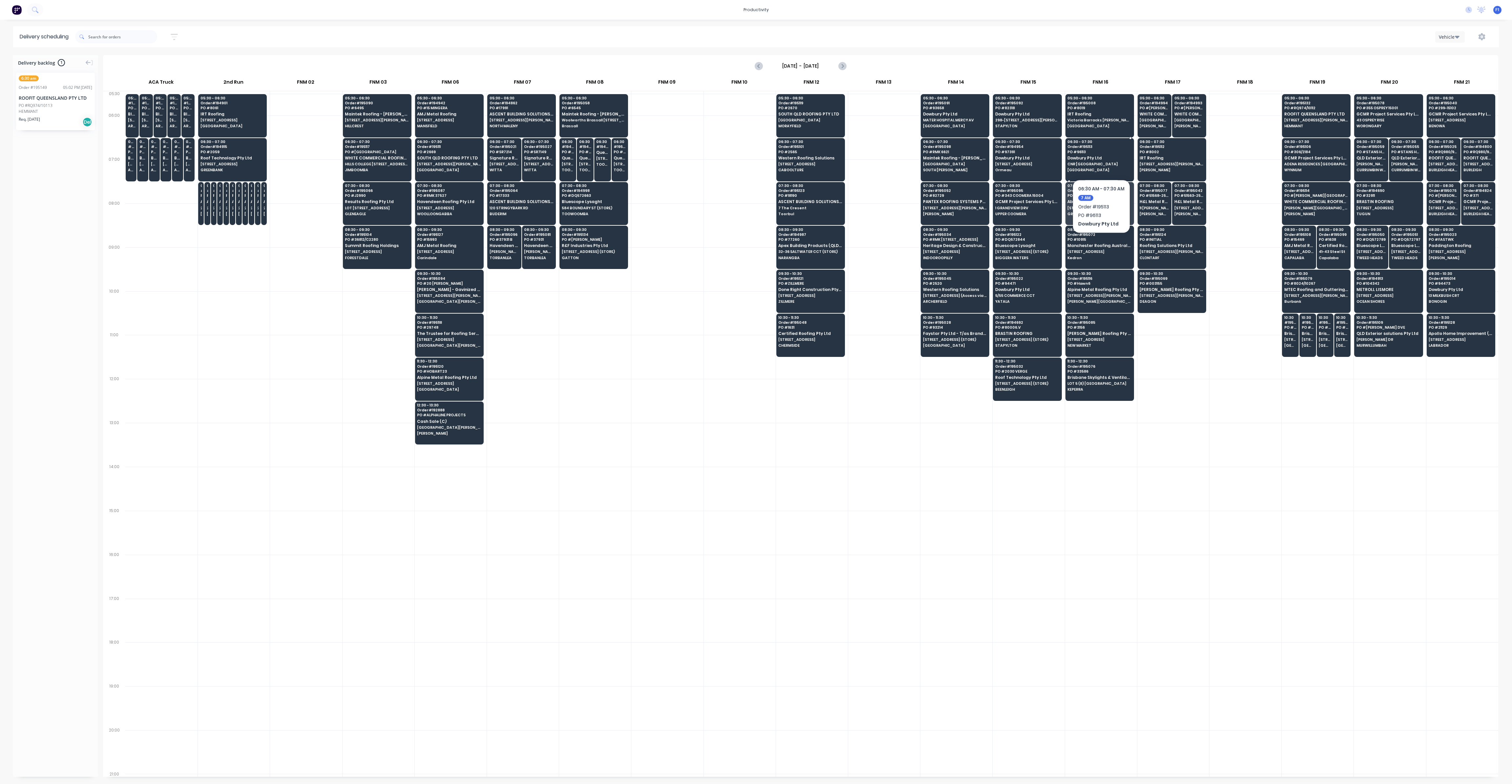
click at [1101, 160] on span "Dowbury Pty Ltd" at bounding box center [1099, 158] width 63 height 4
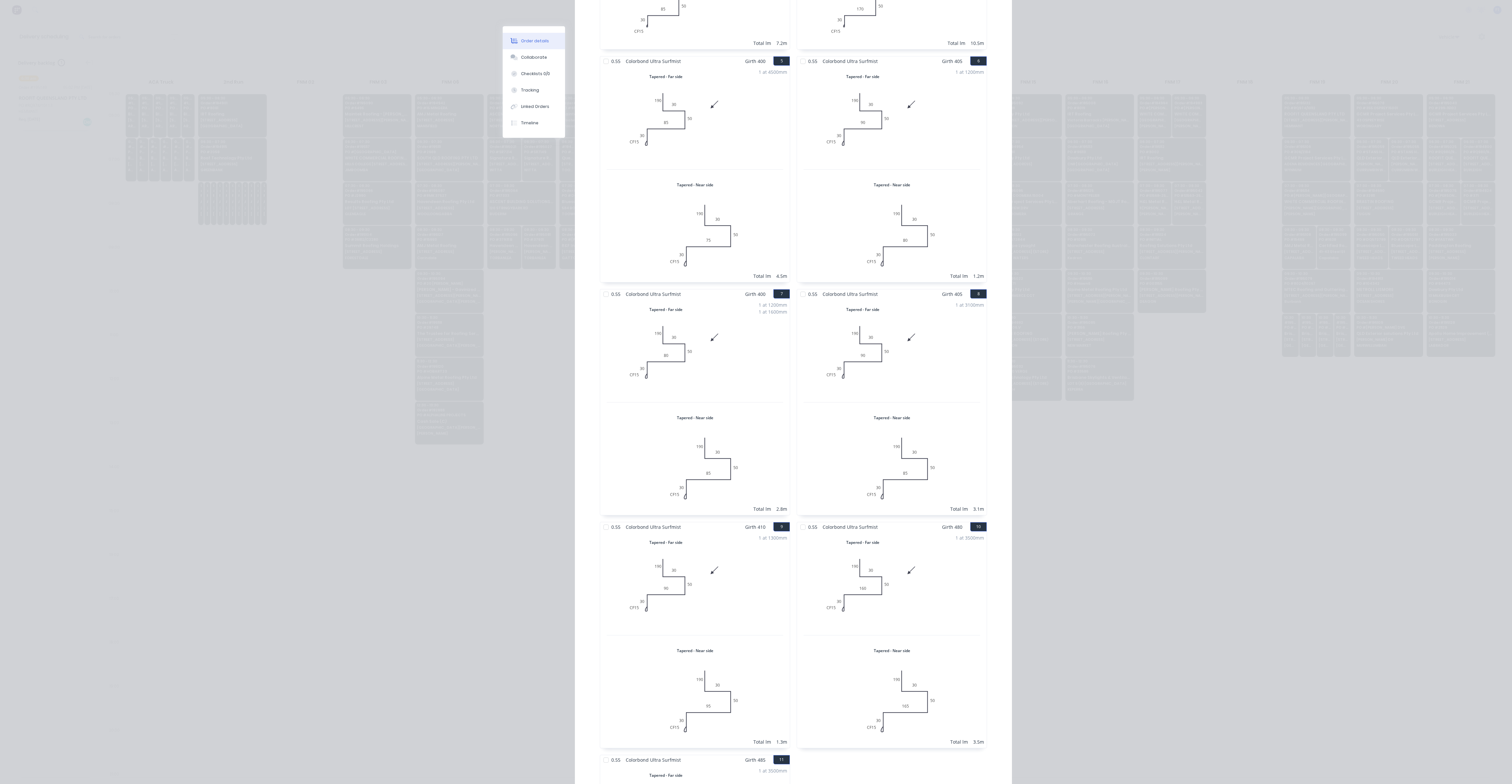
scroll to position [492, 0]
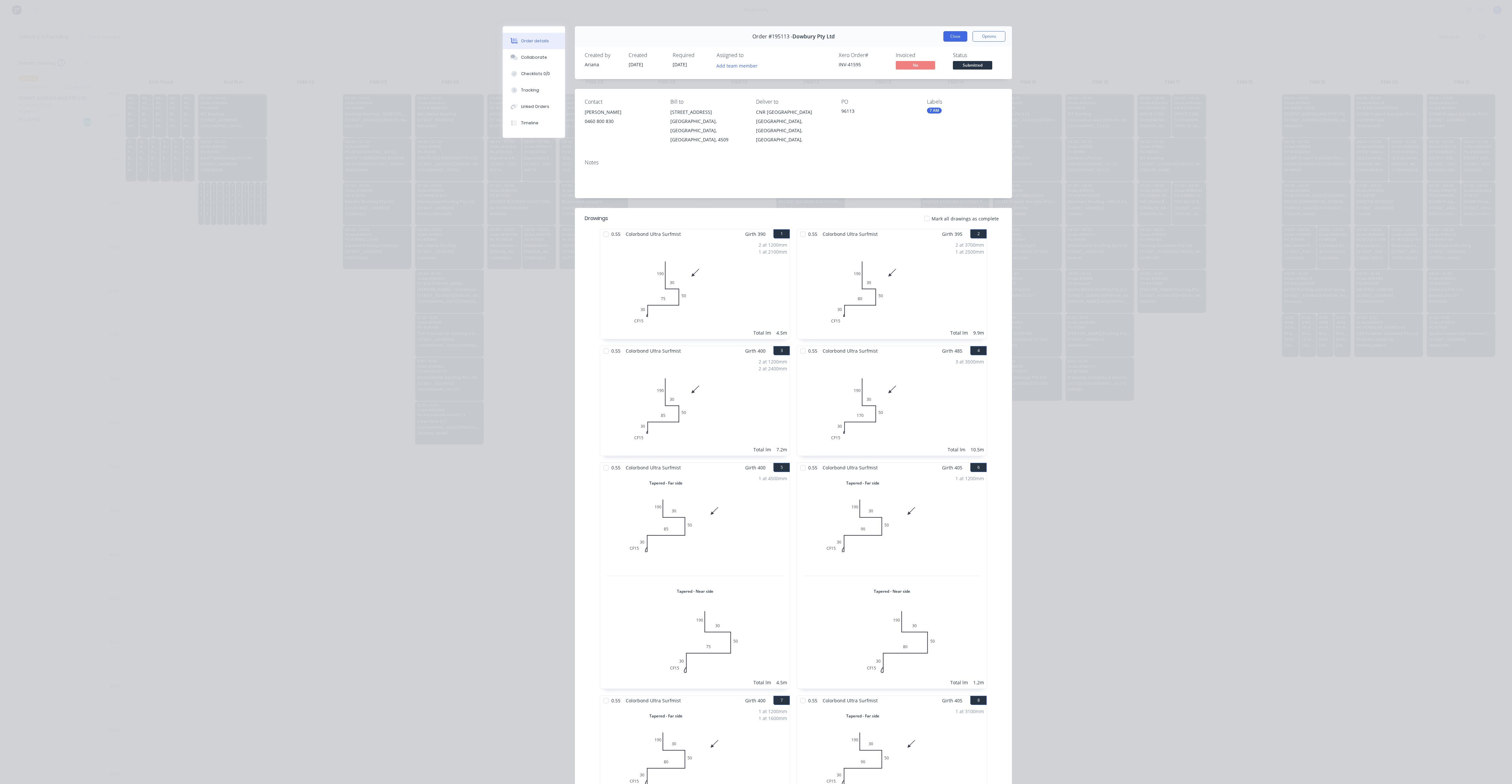
click at [946, 38] on button "Close" at bounding box center [955, 36] width 24 height 11
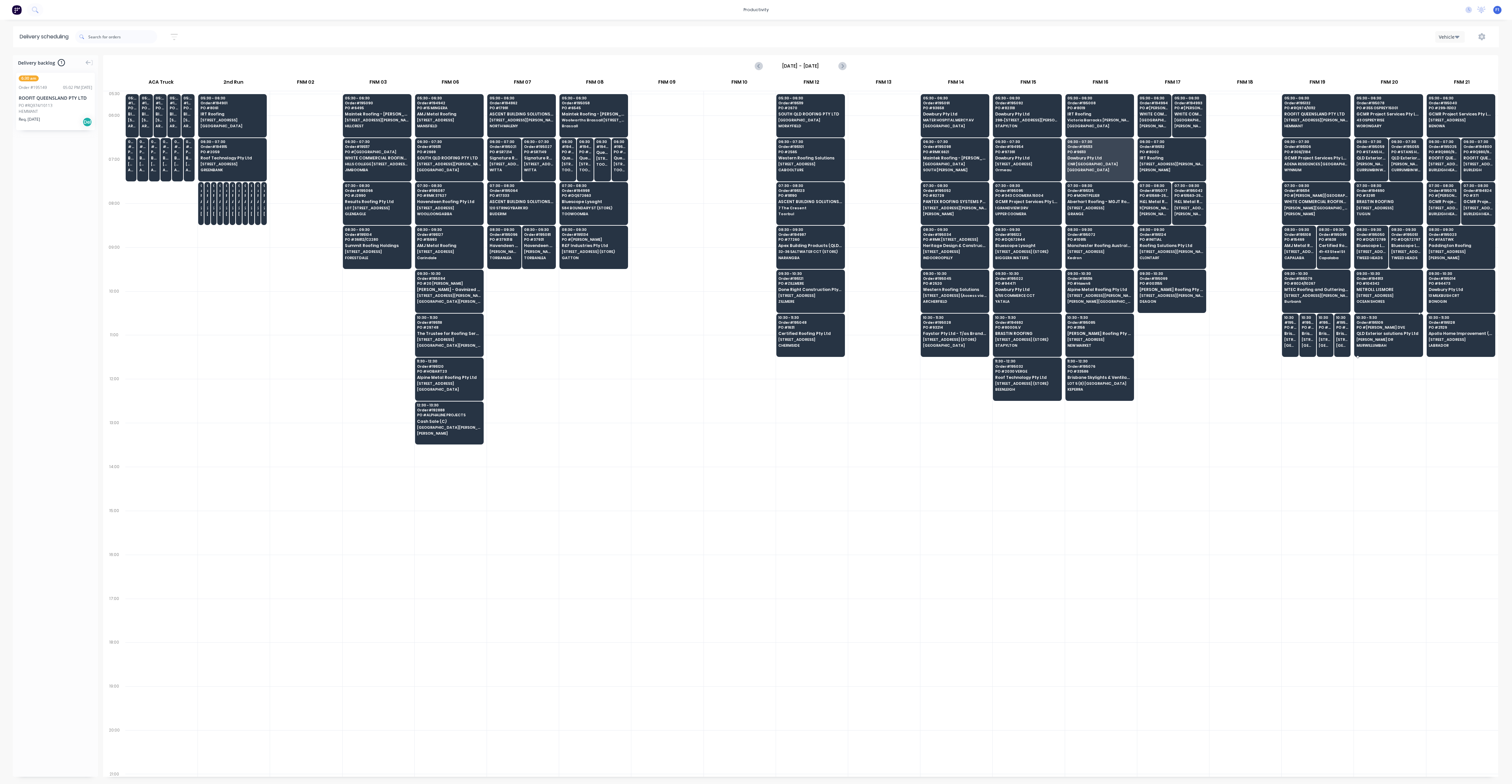
click at [1373, 332] on span "QLD Exterior solutions Pty Ltd" at bounding box center [1388, 333] width 63 height 4
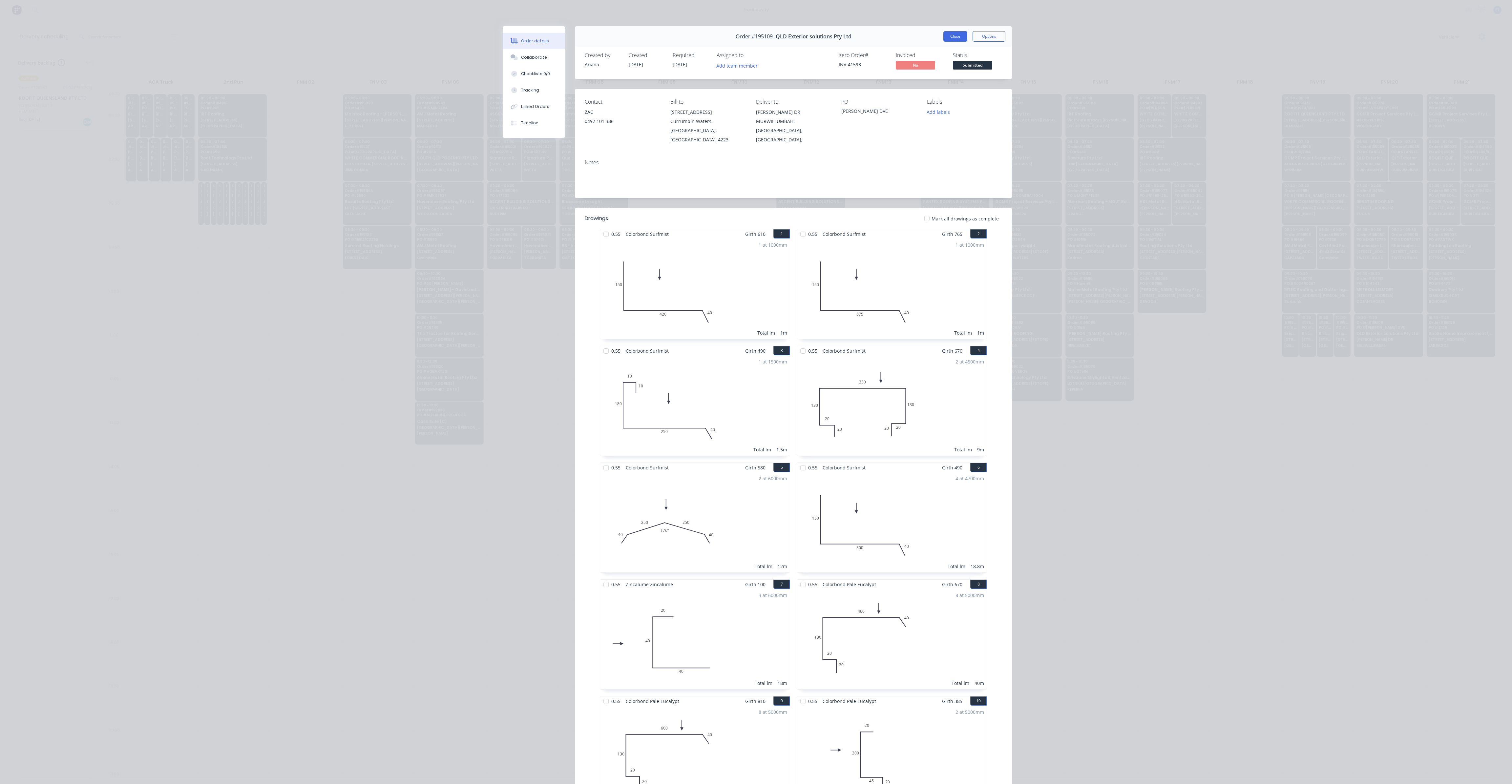
click at [963, 39] on button "Close" at bounding box center [955, 36] width 24 height 11
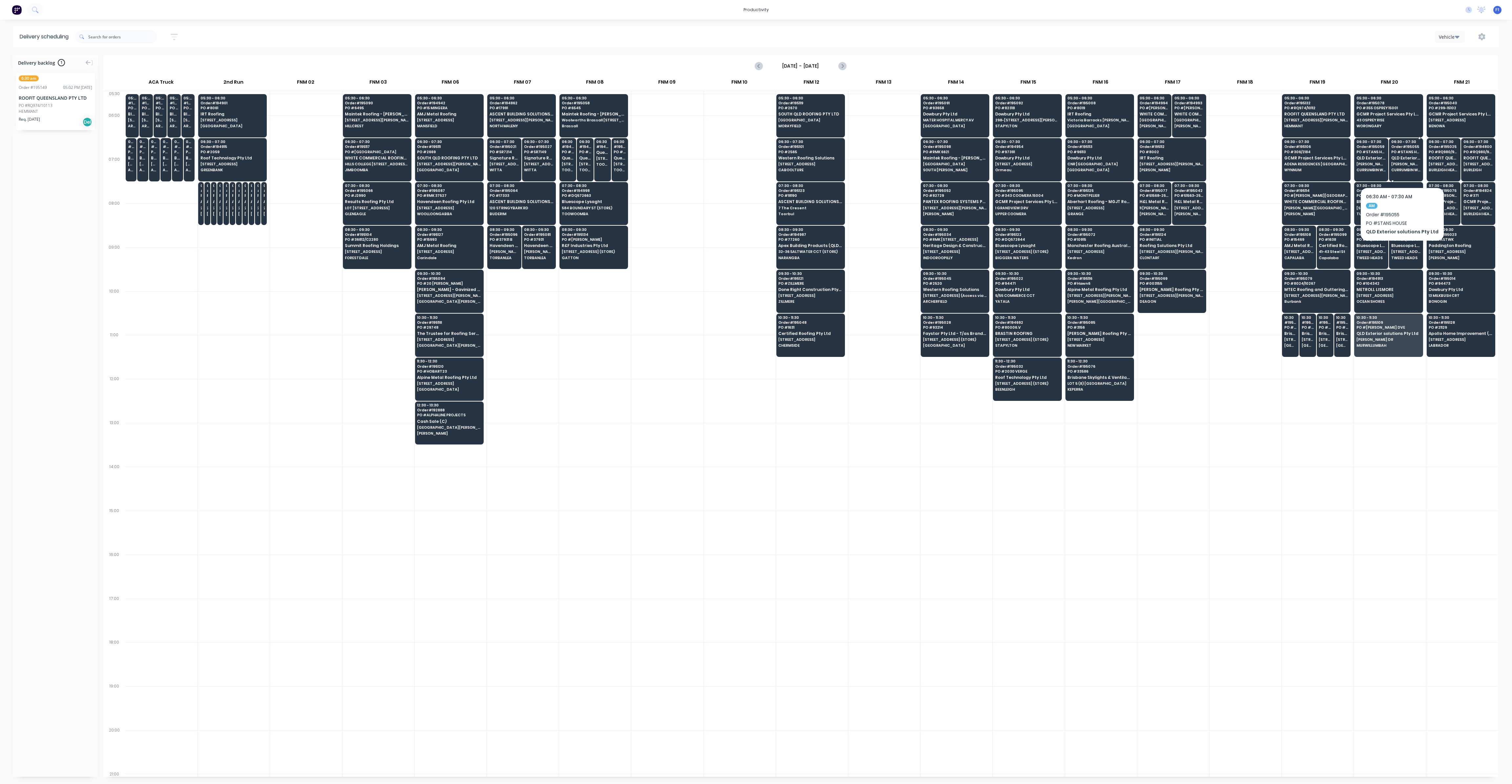
click at [1399, 168] on span "CURRUMBIN WATERS" at bounding box center [1406, 170] width 29 height 4
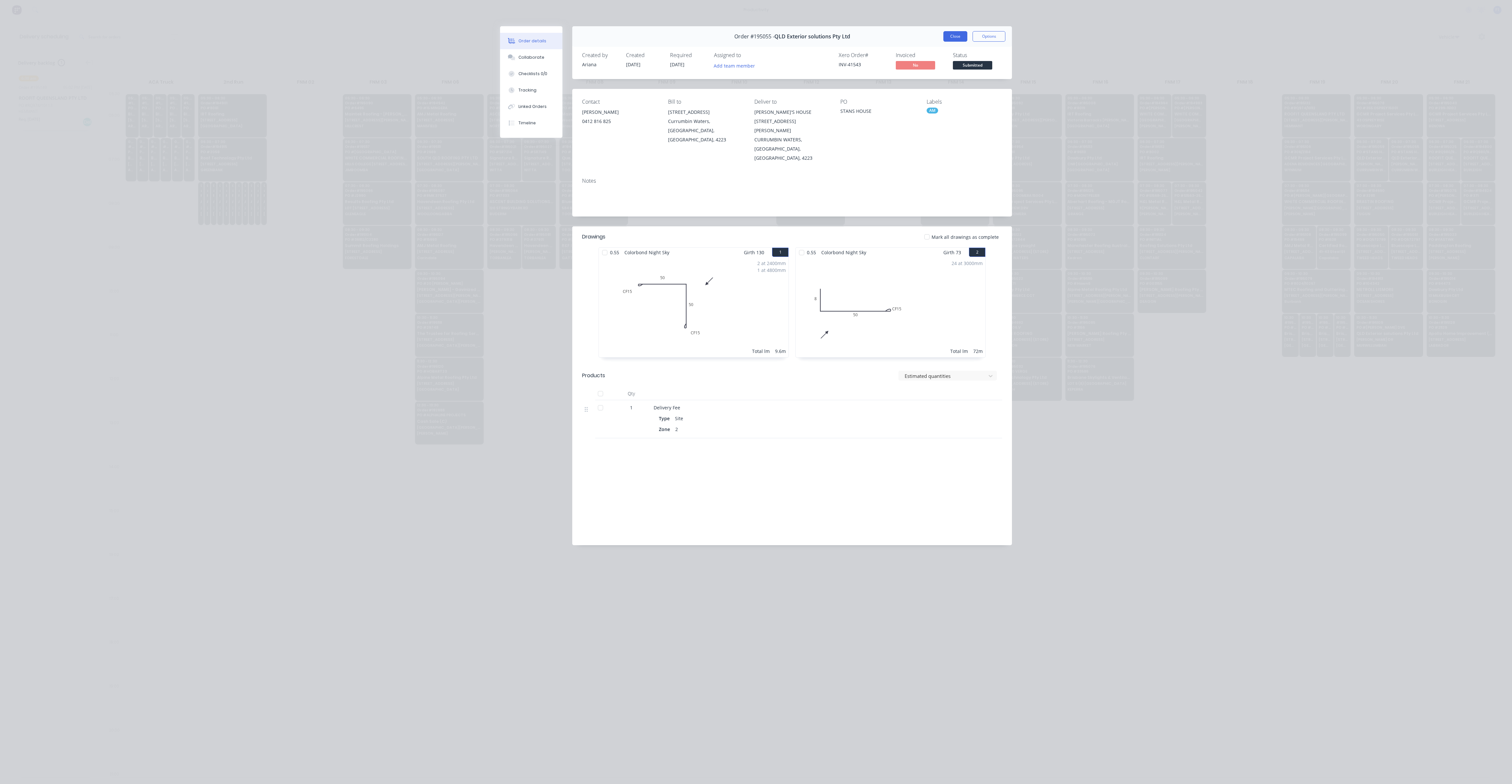
click at [965, 36] on button "Close" at bounding box center [955, 36] width 24 height 11
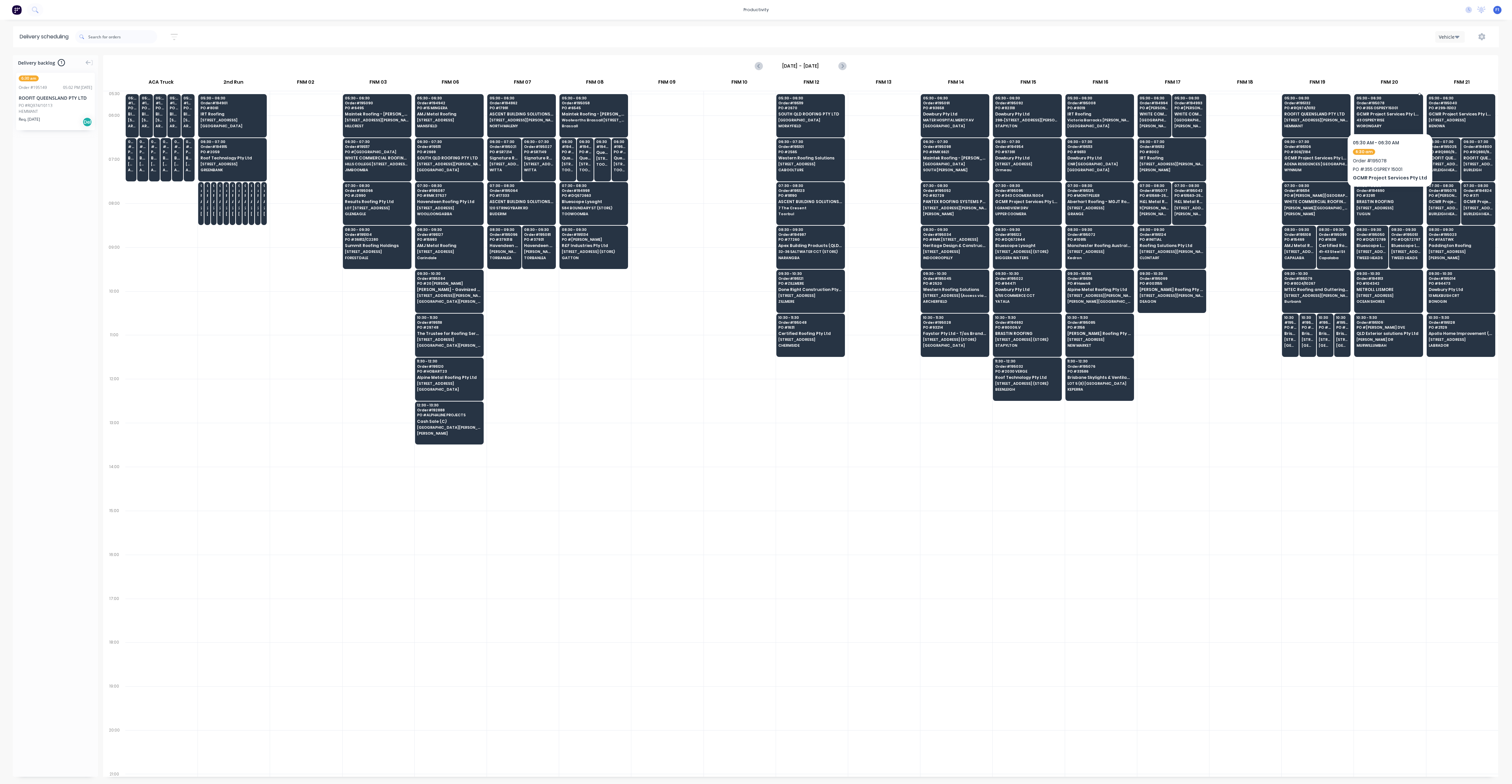
click at [1400, 121] on span "43 OSPREY RISE" at bounding box center [1388, 120] width 63 height 4
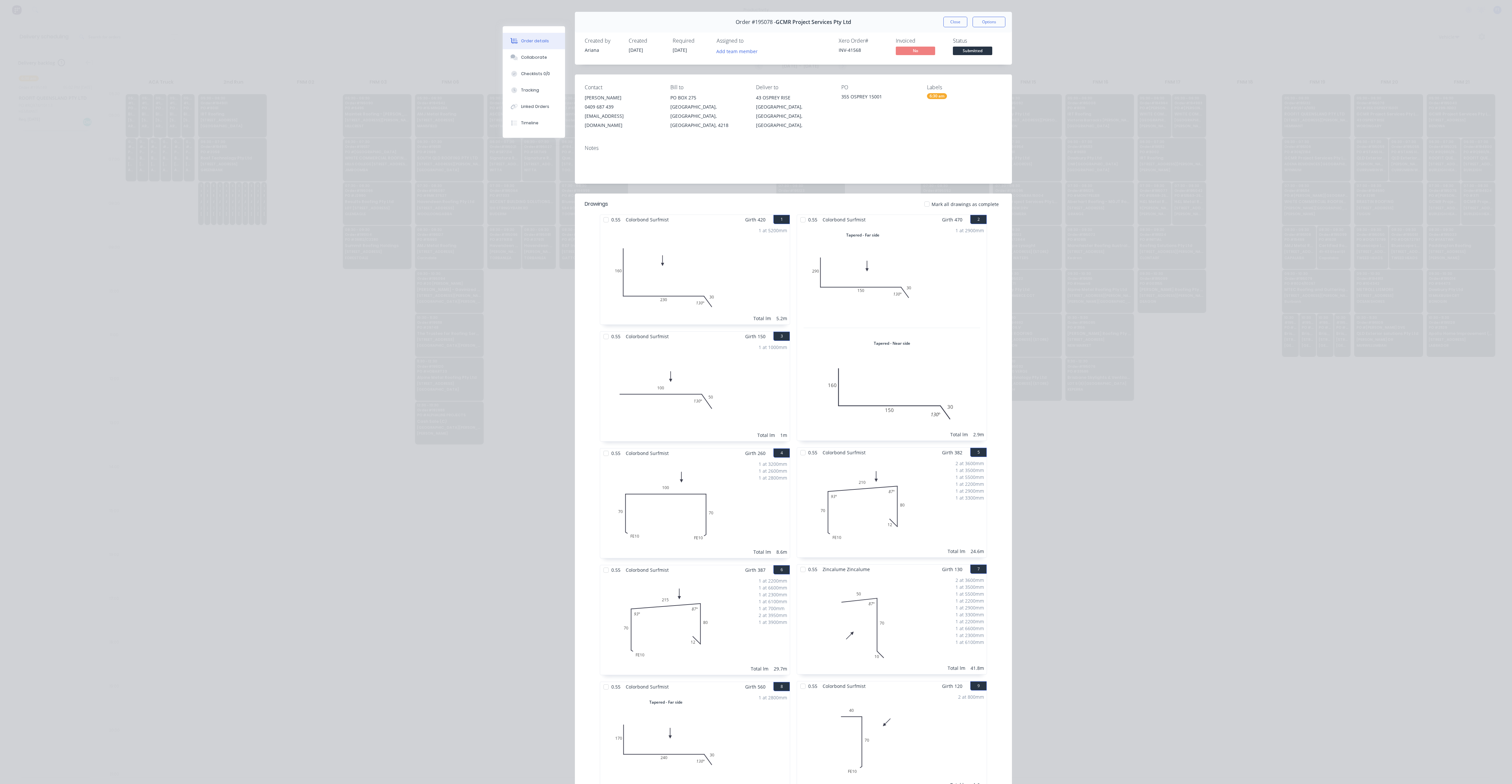
scroll to position [4, 0]
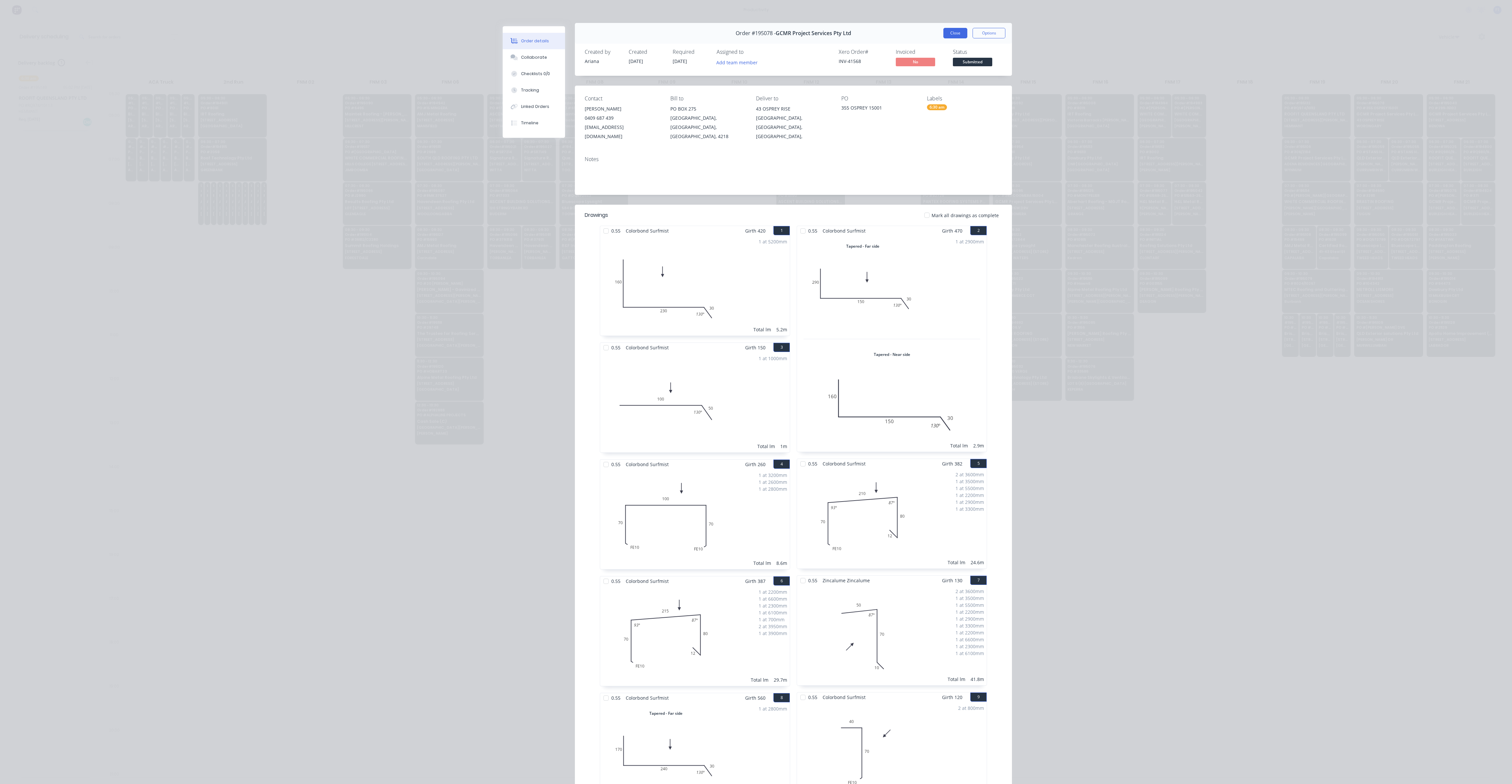
click at [946, 34] on button "Close" at bounding box center [955, 33] width 24 height 11
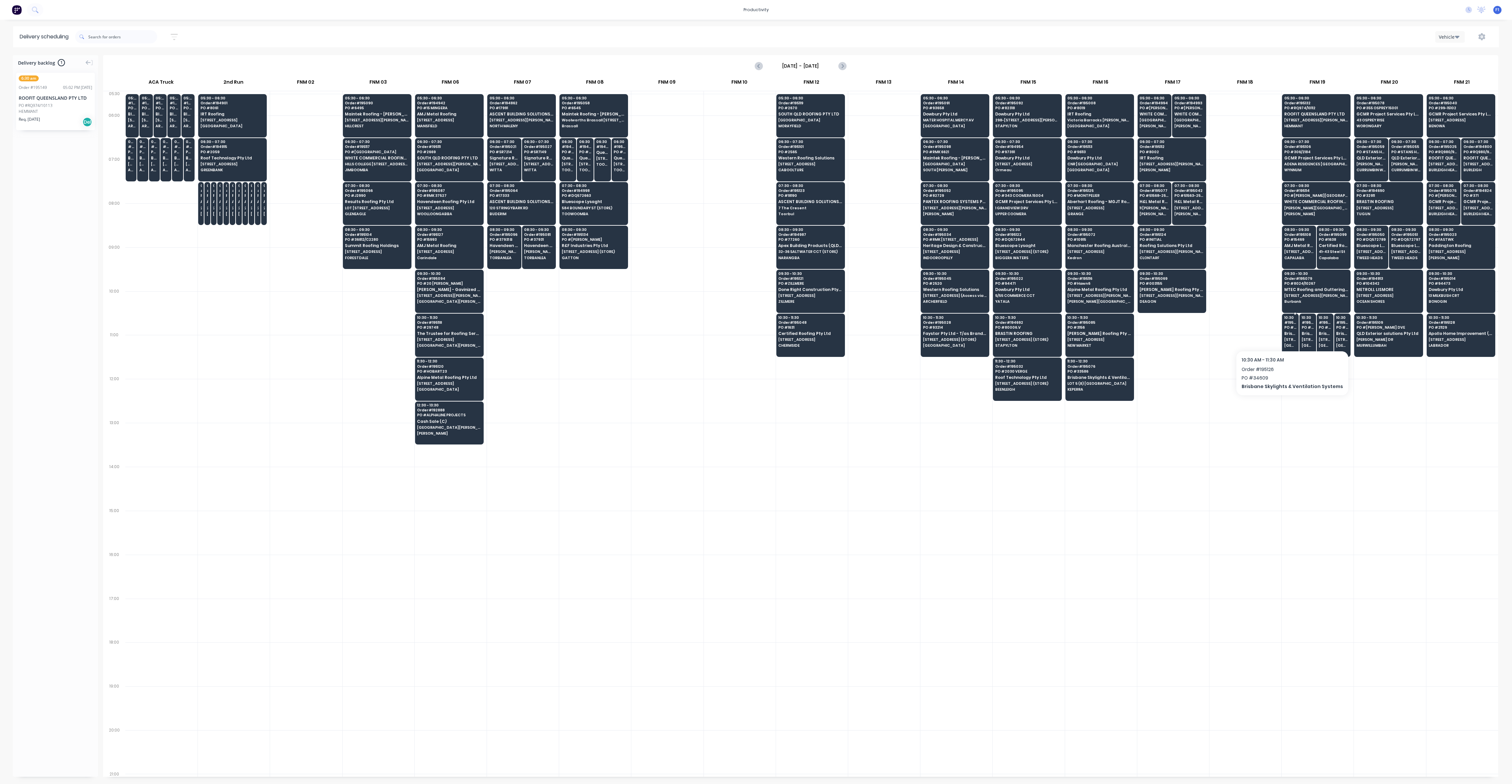
click at [1287, 339] on span "[STREET_ADDRESS] (STORE)" at bounding box center [1290, 339] width 12 height 4
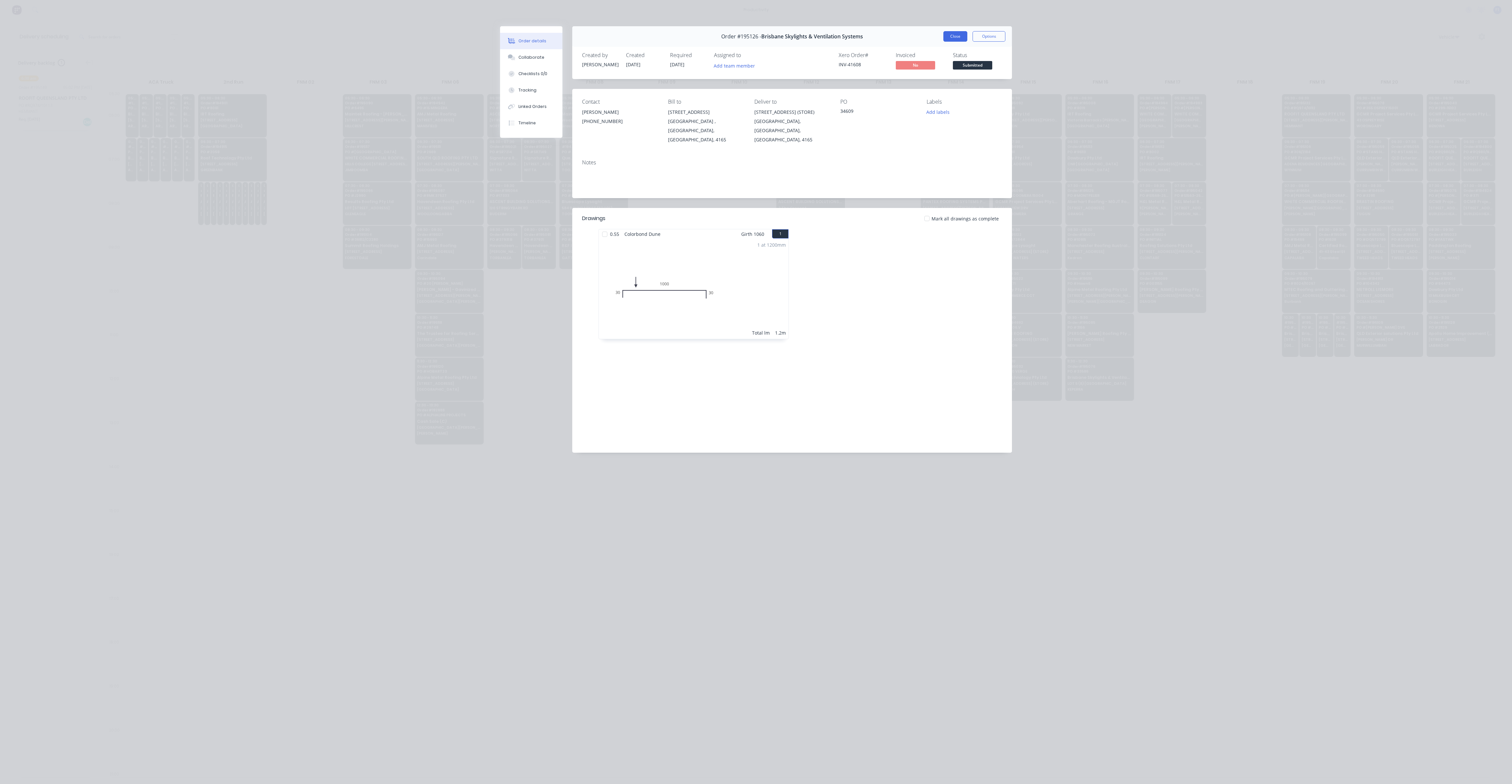
click at [966, 39] on button "Close" at bounding box center [955, 36] width 24 height 11
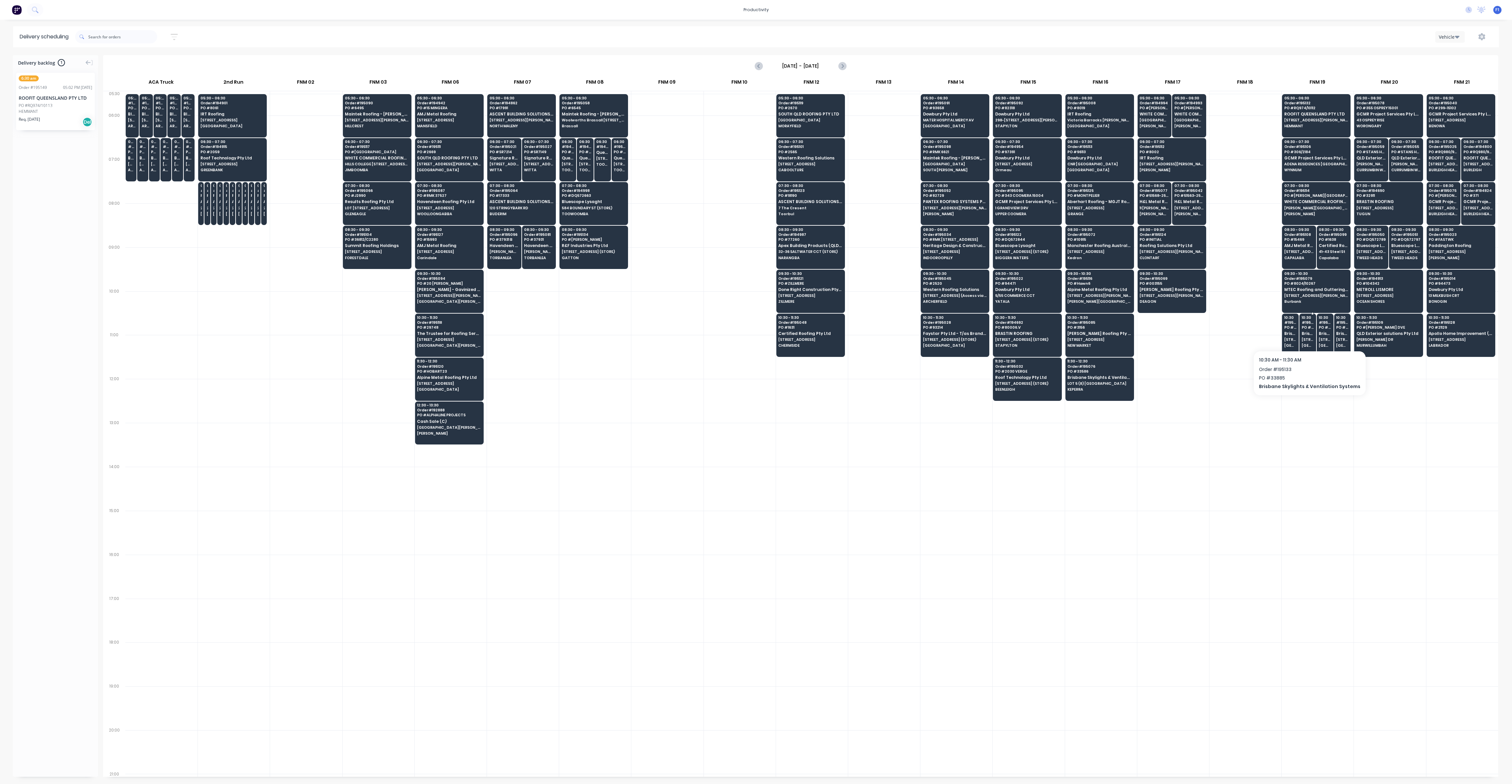
click at [1307, 326] on span "PO # 33885" at bounding box center [1308, 327] width 12 height 4
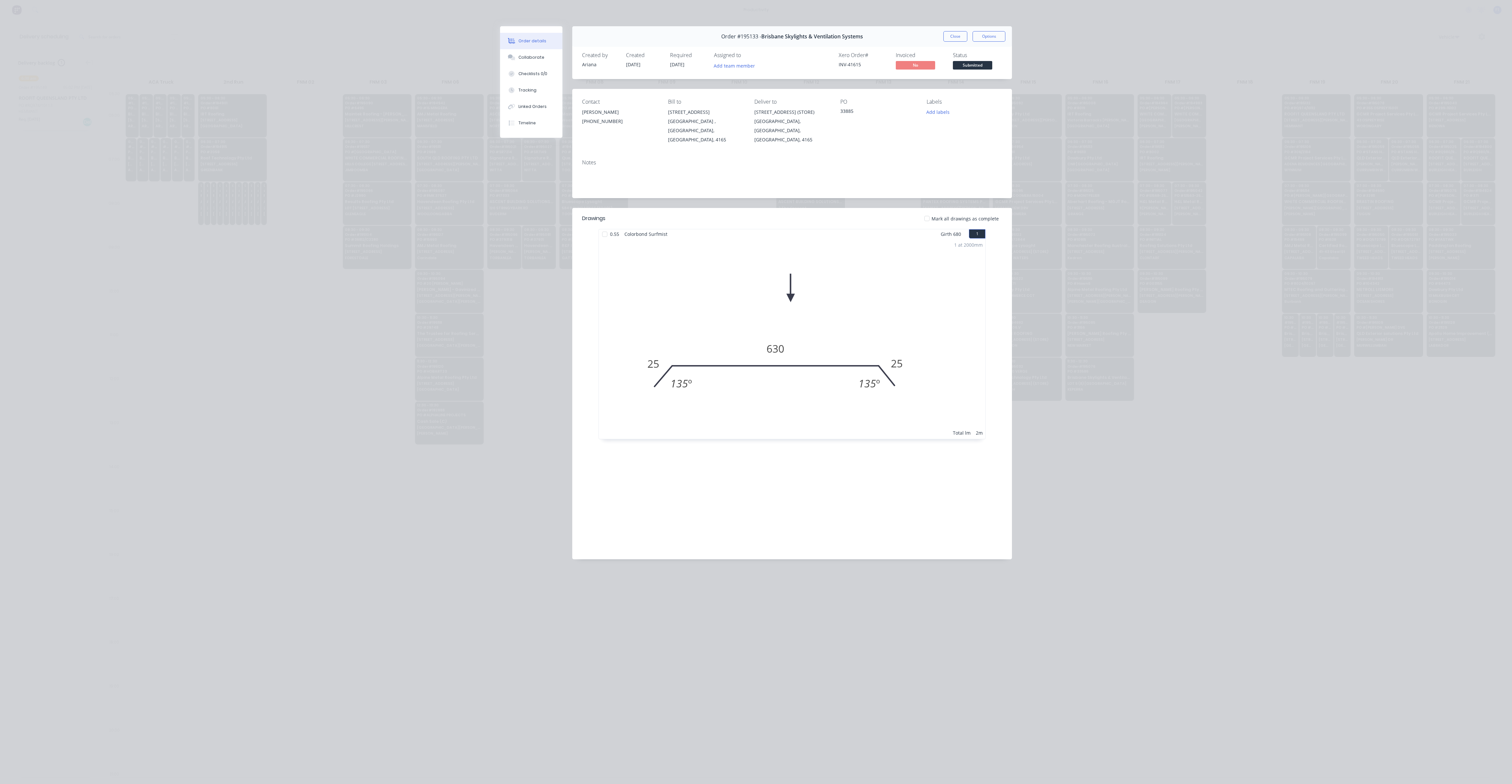
click at [956, 26] on div "Order details Collaborate Checklists 0/0 Tracking Linked Orders Timeline Order …" at bounding box center [756, 392] width 1512 height 784
click at [957, 34] on button "Close" at bounding box center [955, 36] width 24 height 11
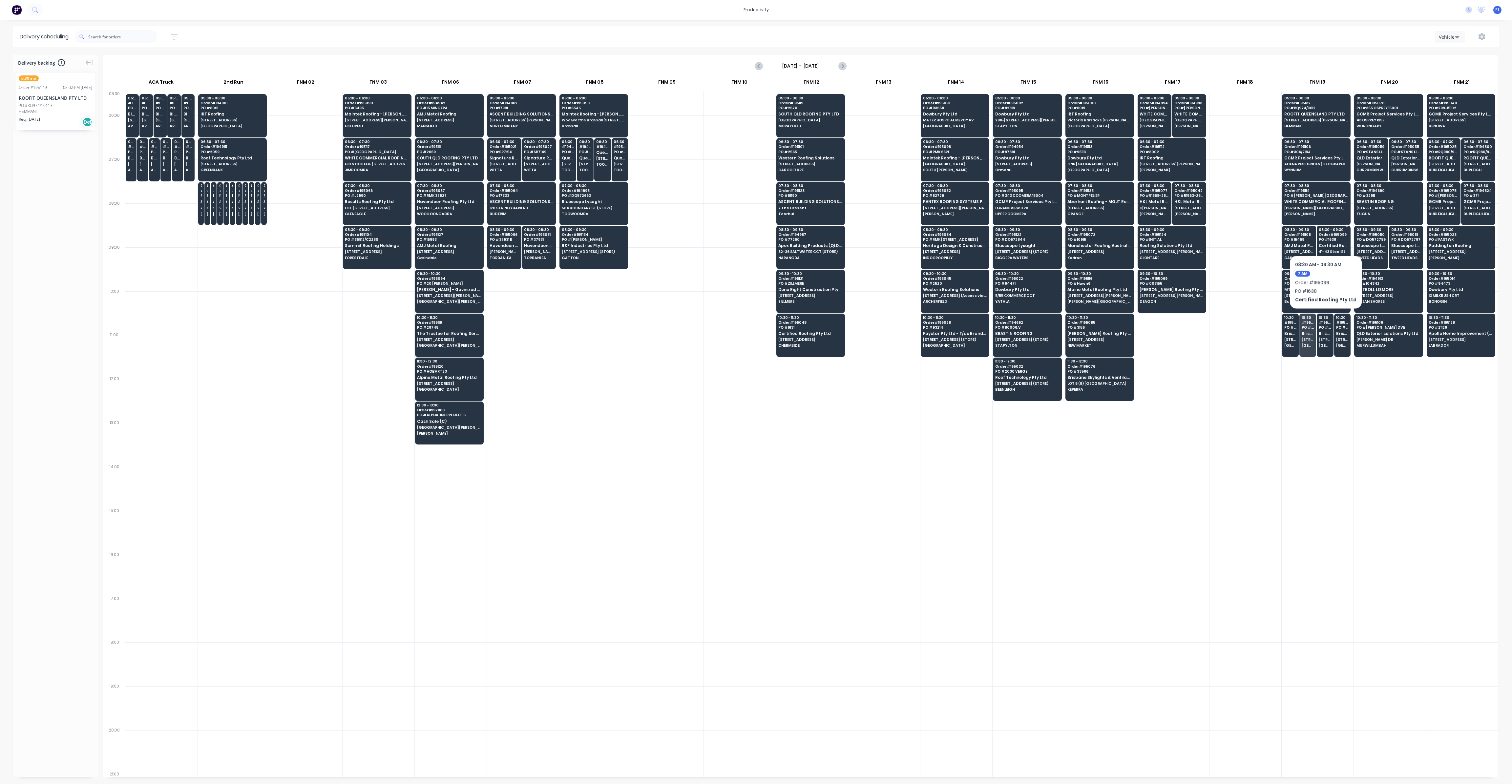
click at [1324, 235] on div "08:30 - 09:30 Order # 195099 PO # 1638 Certified Roofing Pty Ltd 41-43 Steel [G…" at bounding box center [1334, 244] width 33 height 37
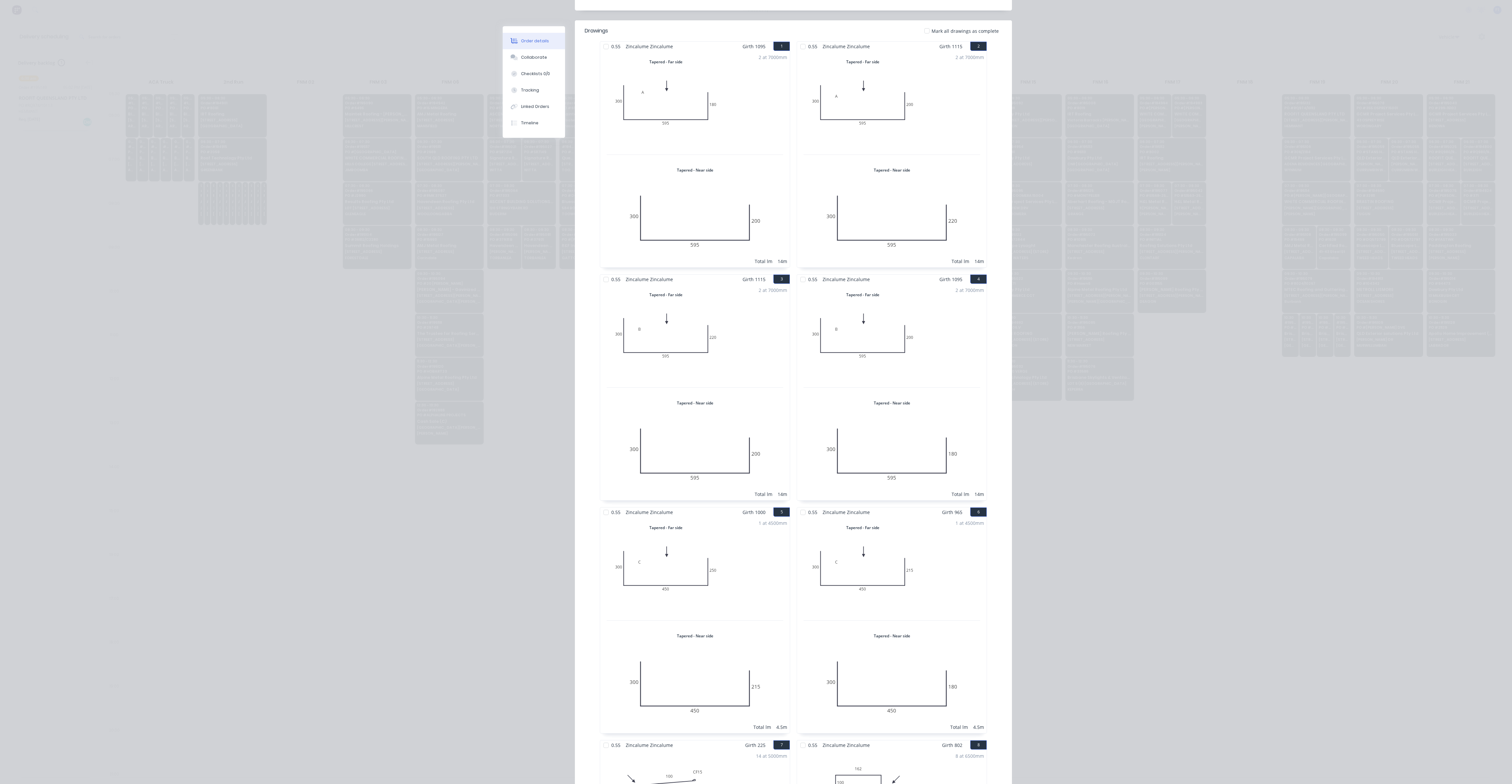
scroll to position [0, 0]
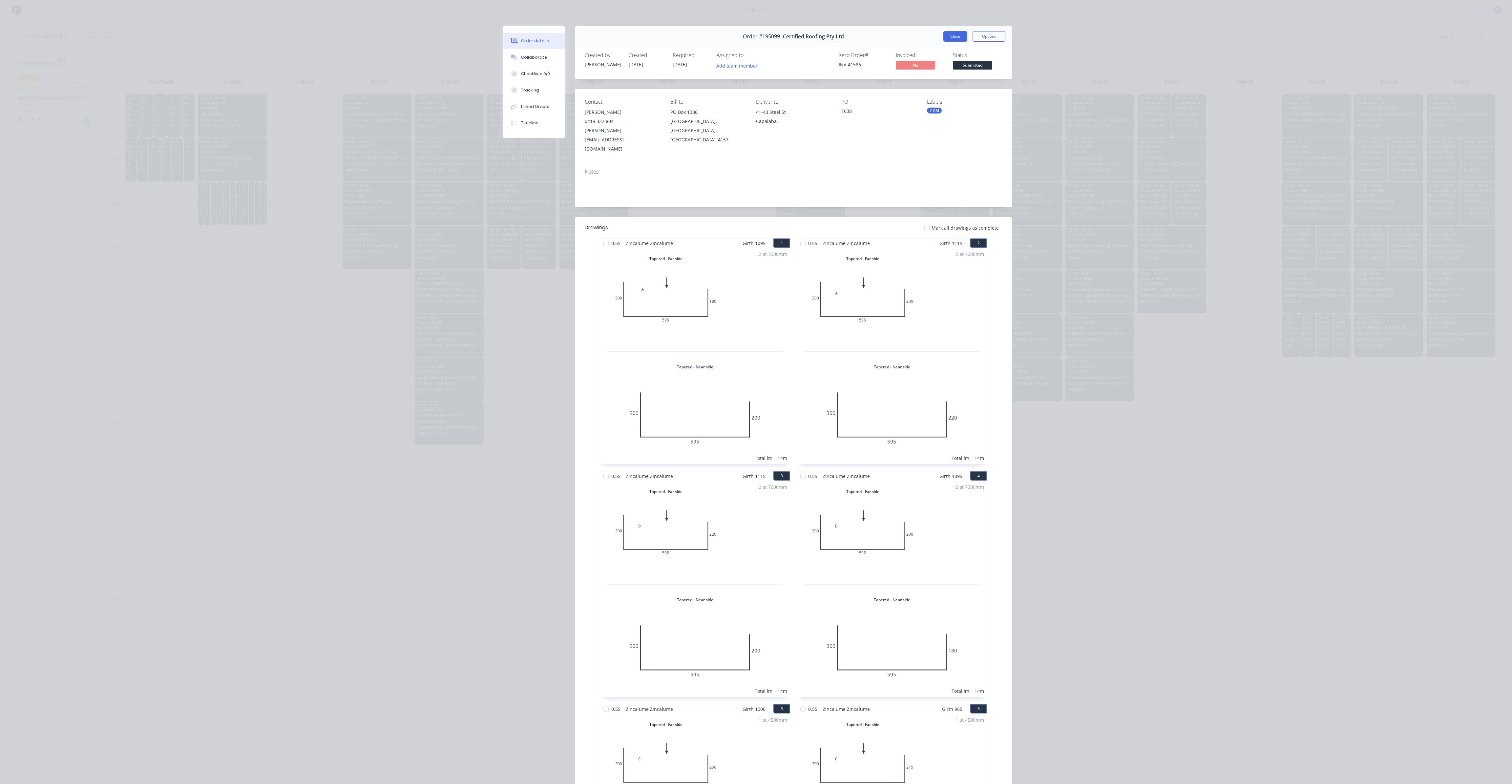
click at [962, 32] on button "Close" at bounding box center [955, 36] width 24 height 11
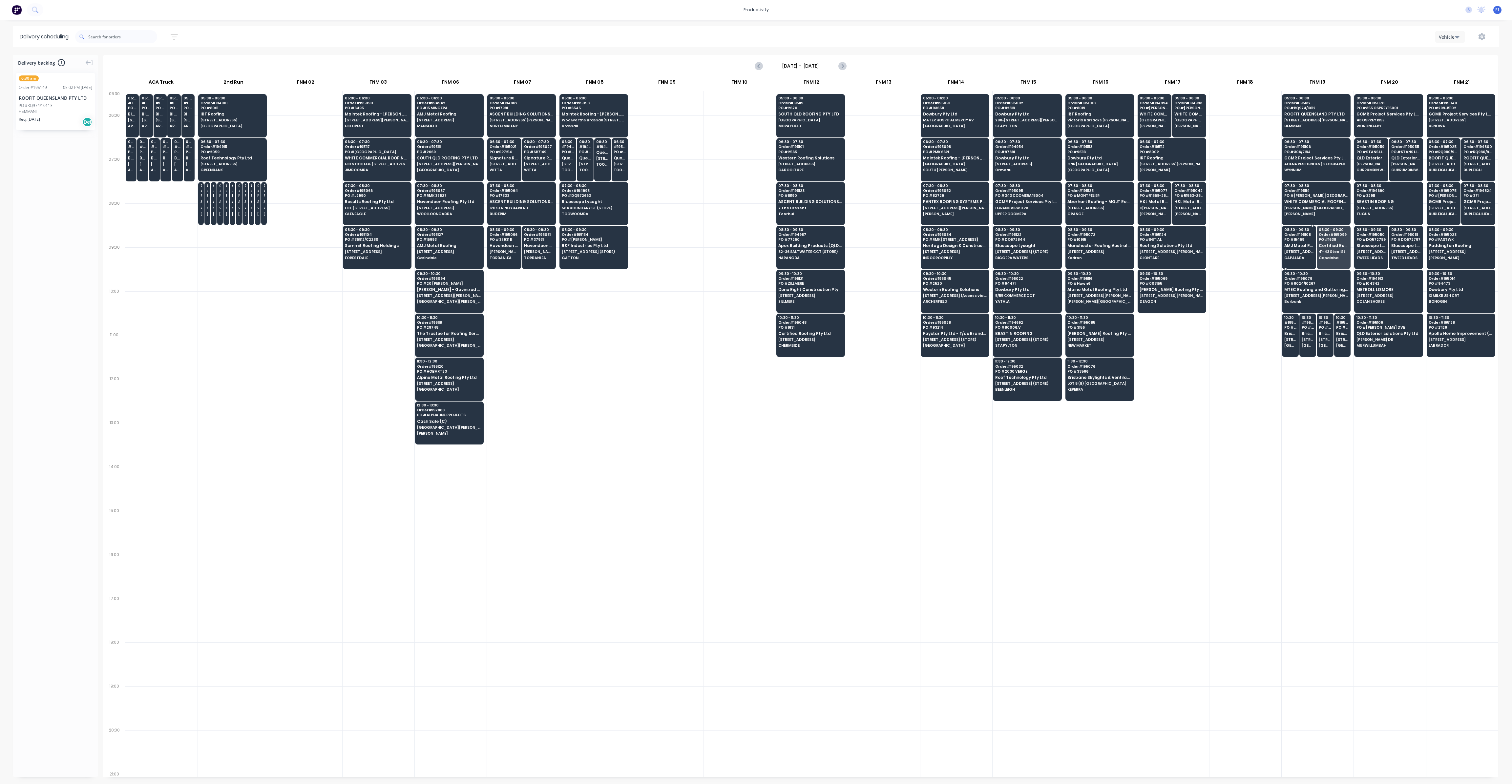
click at [1307, 239] on span "PO # 15469" at bounding box center [1299, 239] width 29 height 4
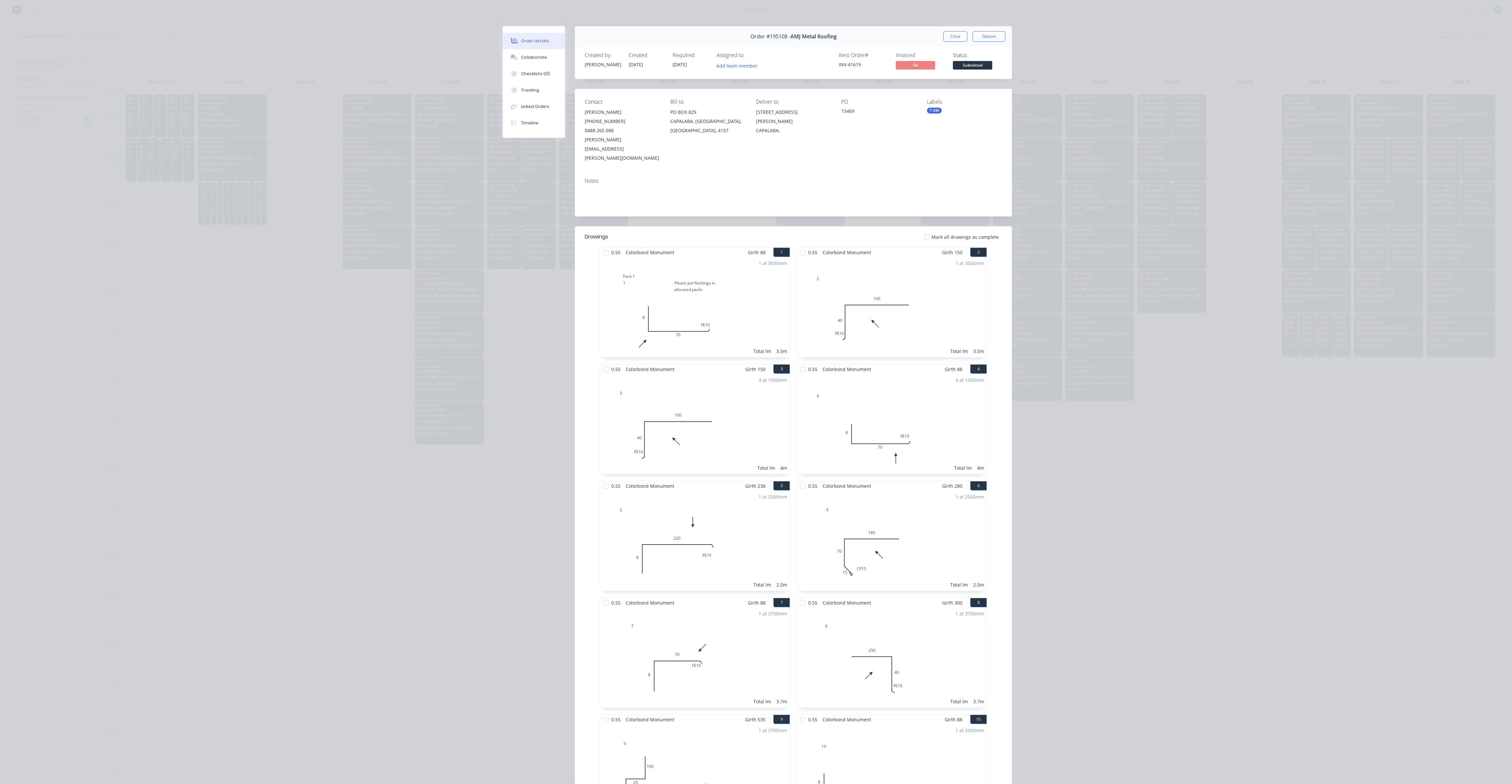
click at [949, 36] on button "Close" at bounding box center [955, 36] width 24 height 11
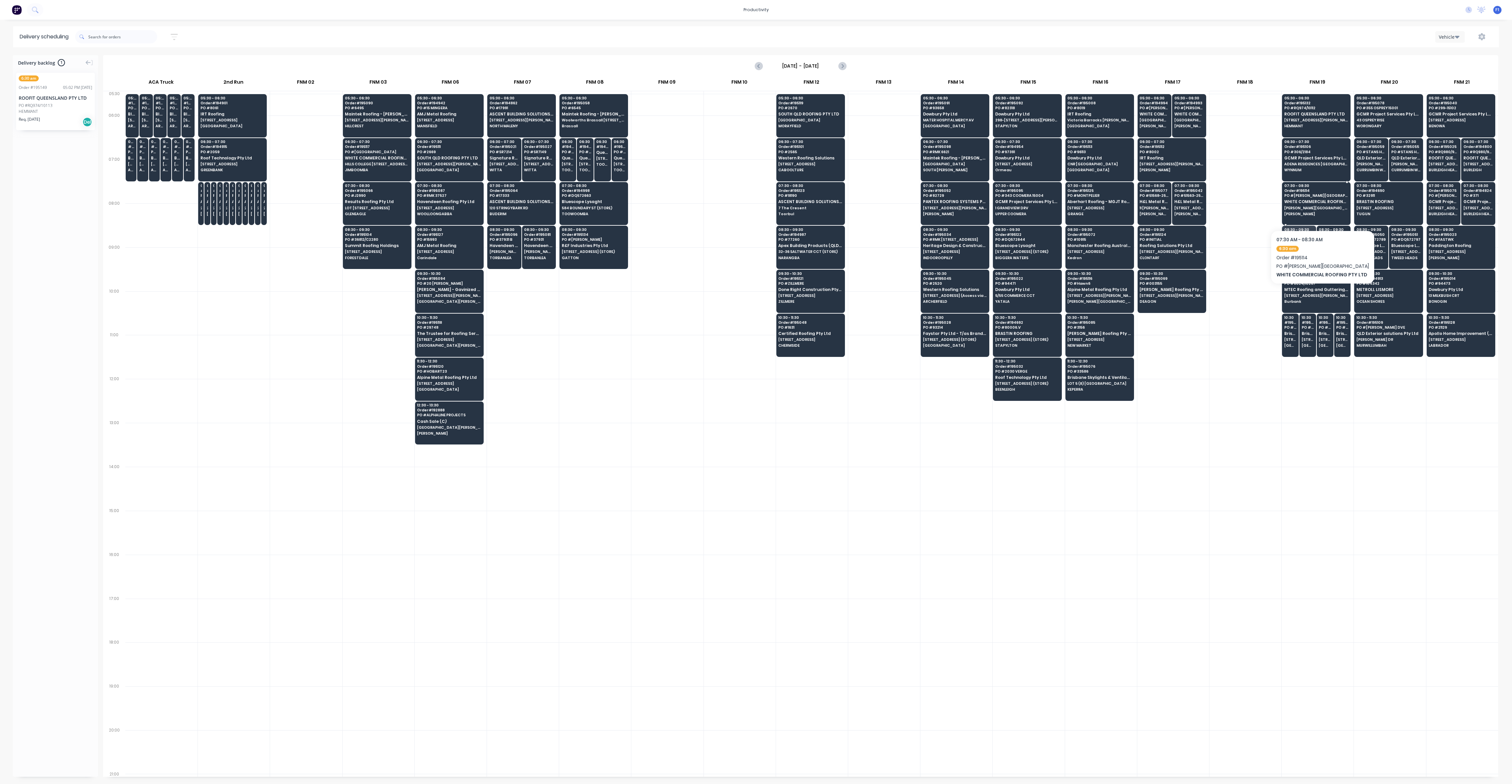
click at [1319, 210] on div "07:30 - 08:30 Order # 195114 PO # [PERSON_NAME][GEOGRAPHIC_DATA] WHITE COMMERCI…" at bounding box center [1317, 200] width 68 height 37
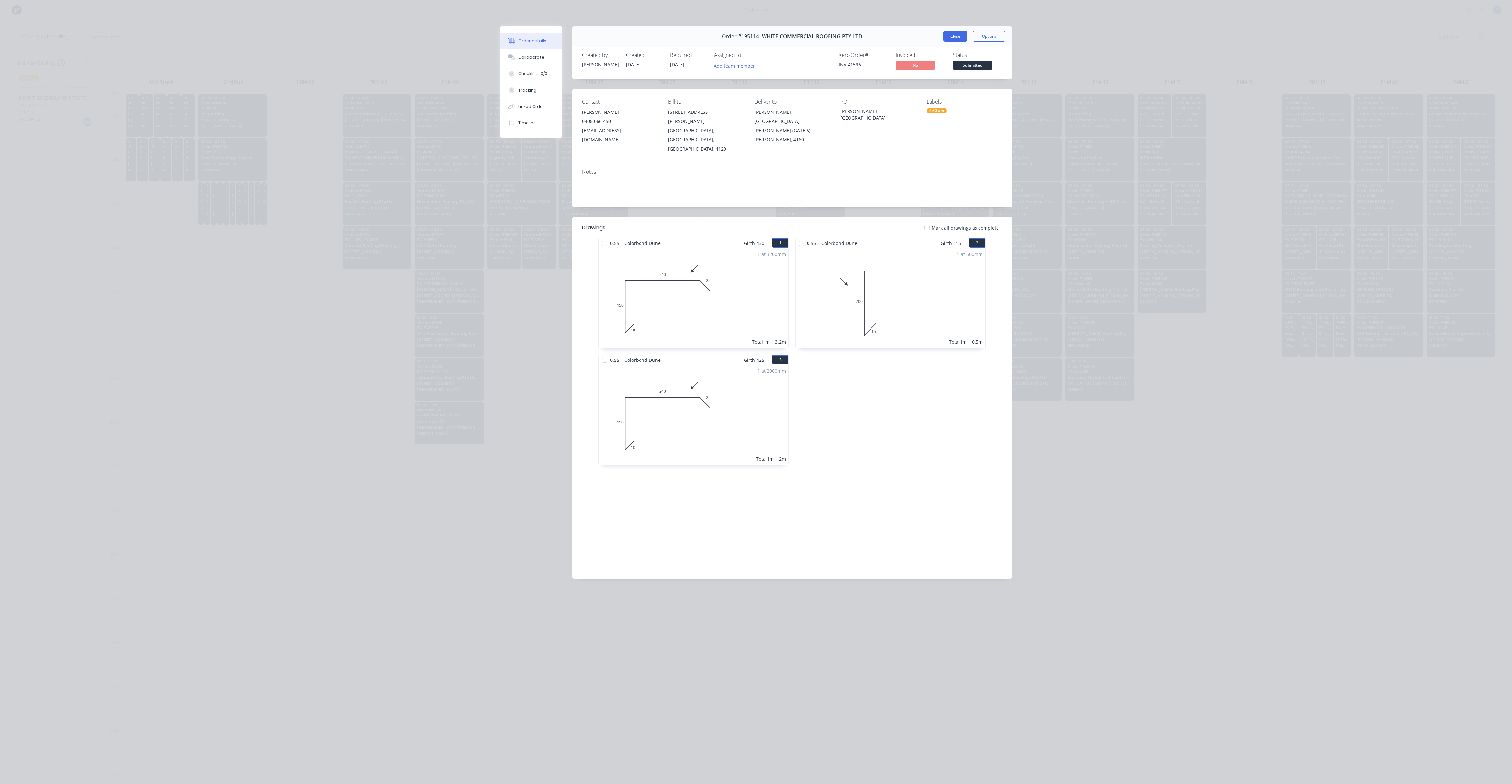
click at [960, 35] on button "Close" at bounding box center [955, 36] width 24 height 11
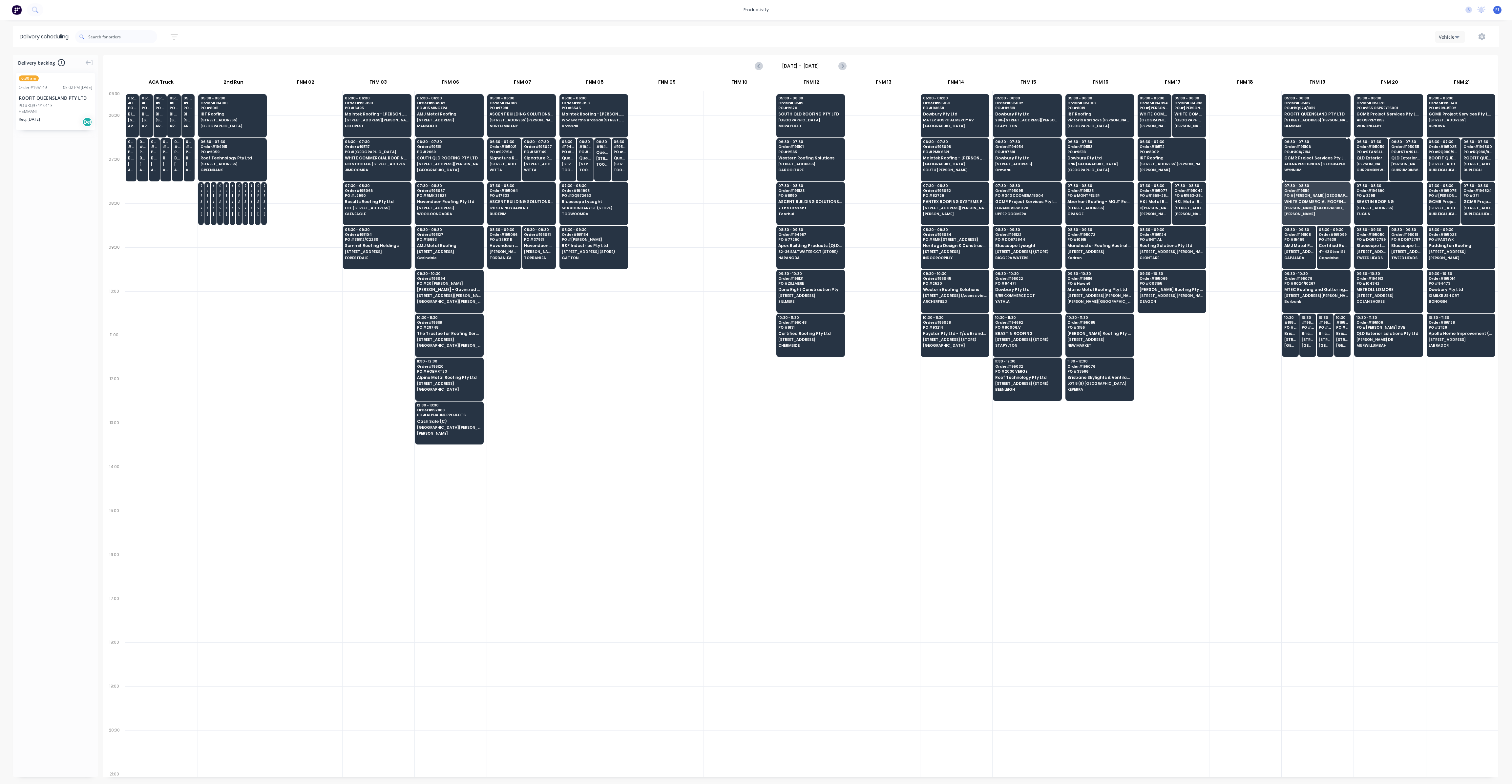
click at [1298, 156] on span "GCMR Project Services Pty Ltd" at bounding box center [1316, 158] width 63 height 4
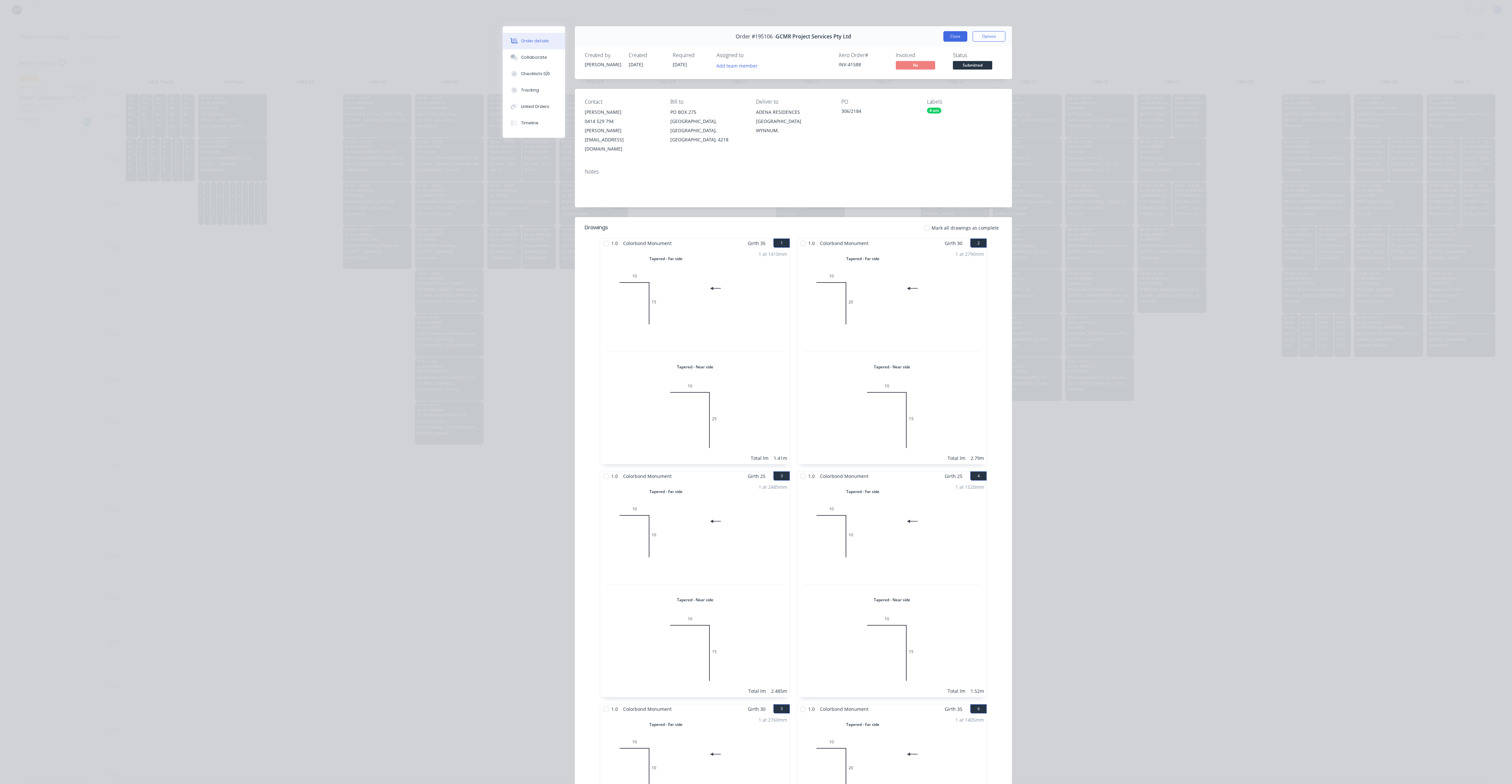
click at [954, 41] on button "Close" at bounding box center [955, 36] width 24 height 11
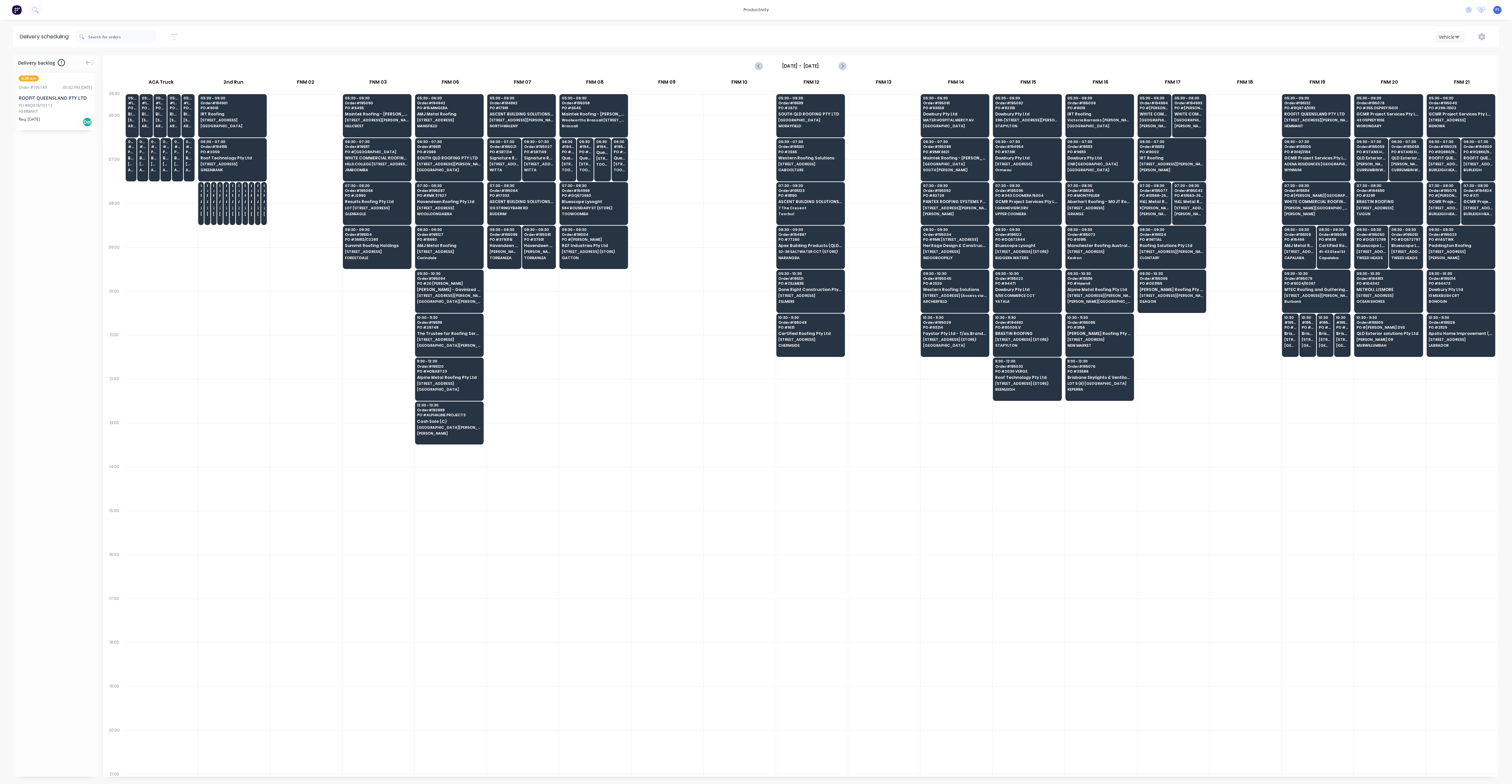
click at [1279, 116] on div at bounding box center [1246, 137] width 72 height 44
click at [1288, 116] on span "ROOFIT QUEENSLAND PTY LTD" at bounding box center [1316, 114] width 63 height 4
